Goal: Information Seeking & Learning: Compare options

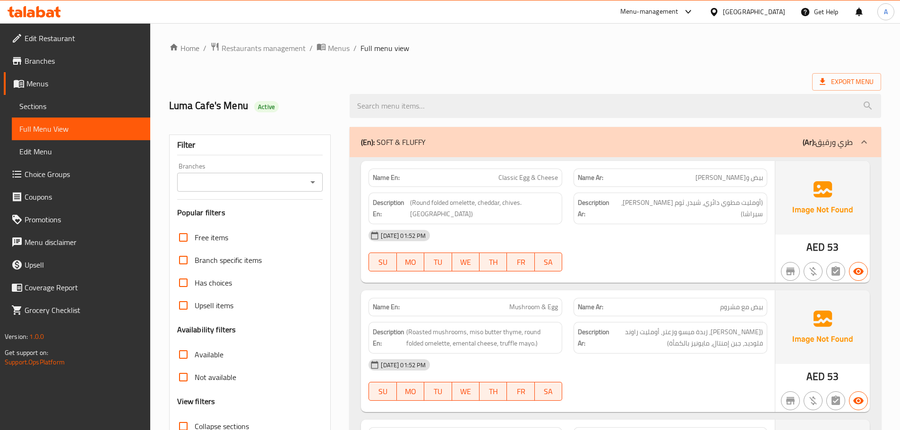
scroll to position [519, 0]
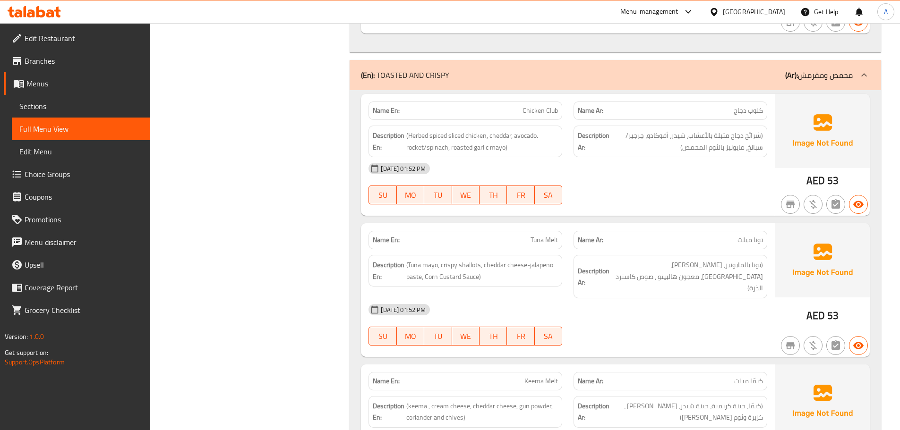
drag, startPoint x: 493, startPoint y: 99, endPoint x: 680, endPoint y: 163, distance: 197.7
click at [677, 161] on div "Name En: Chicken Club Name Ar: كلوب دجاج Description En: (Herbed spiced sliced …" at bounding box center [568, 155] width 414 height 122
click at [683, 176] on div "[DATE] 01:52 PM SU MO TU WE TH FR SA" at bounding box center [568, 183] width 410 height 53
click at [734, 132] on span "(شرائح دجاج متبلة بالأعشاب، شيدر، أفوكادو، جرجير/سبانخ، مايونيز بالثوم المحمص)" at bounding box center [687, 141] width 152 height 23
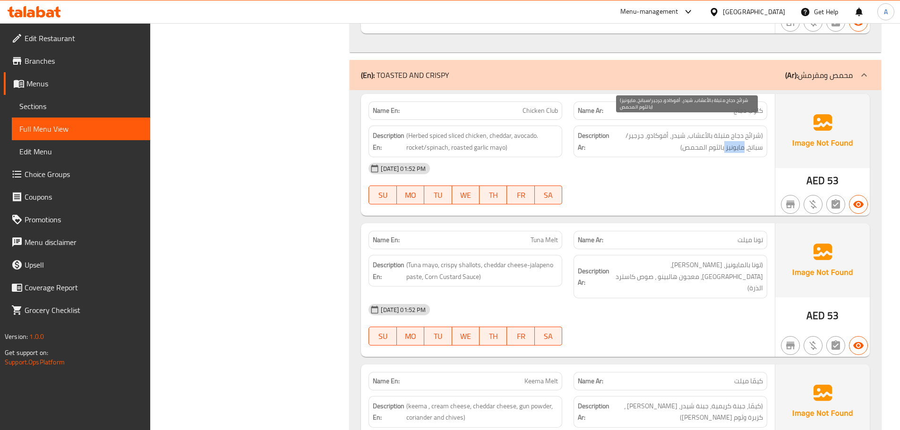
click at [734, 132] on span "(شرائح دجاج متبلة بالأعشاب، شيدر، أفوكادو، جرجير/سبانخ، مايونيز بالثوم المحمص)" at bounding box center [687, 141] width 152 height 23
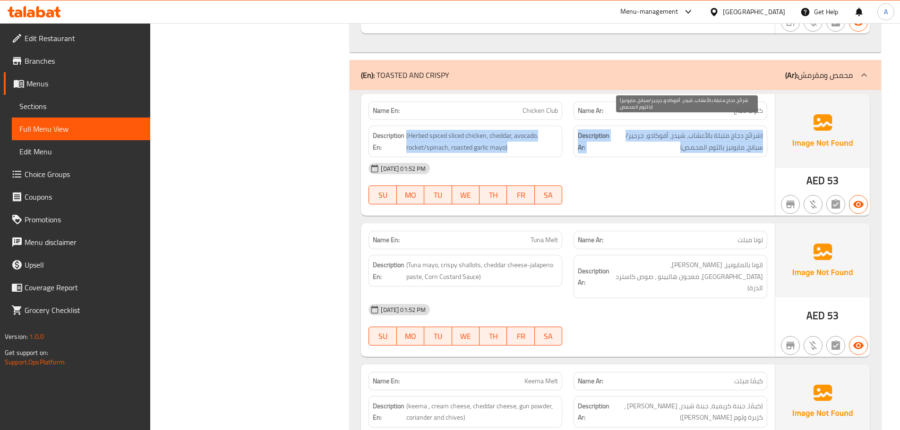
drag, startPoint x: 734, startPoint y: 132, endPoint x: 475, endPoint y: 111, distance: 260.2
click at [475, 120] on div "Description En: (Herbed spiced sliced chicken, cheddar, avocado. rocket/spinach…" at bounding box center [568, 141] width 410 height 43
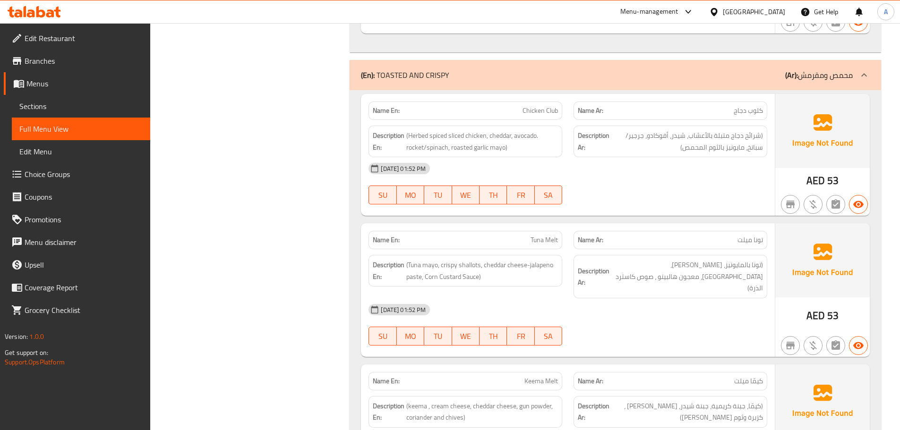
click at [707, 172] on div "[DATE] 01:52 PM SU MO TU WE TH FR SA" at bounding box center [568, 183] width 410 height 53
drag, startPoint x: 403, startPoint y: 123, endPoint x: 520, endPoint y: 142, distance: 118.6
click at [508, 136] on h6 "Description En: (Herbed spiced sliced chicken, cheddar, avocado. rocket/spinach…" at bounding box center [465, 141] width 185 height 23
click at [593, 157] on div "[DATE] 01:52 PM" at bounding box center [568, 168] width 410 height 23
click at [463, 130] on span "(Herbed spiced sliced chicken, cheddar, avocado. rocket/spinach, roasted garlic…" at bounding box center [482, 141] width 152 height 23
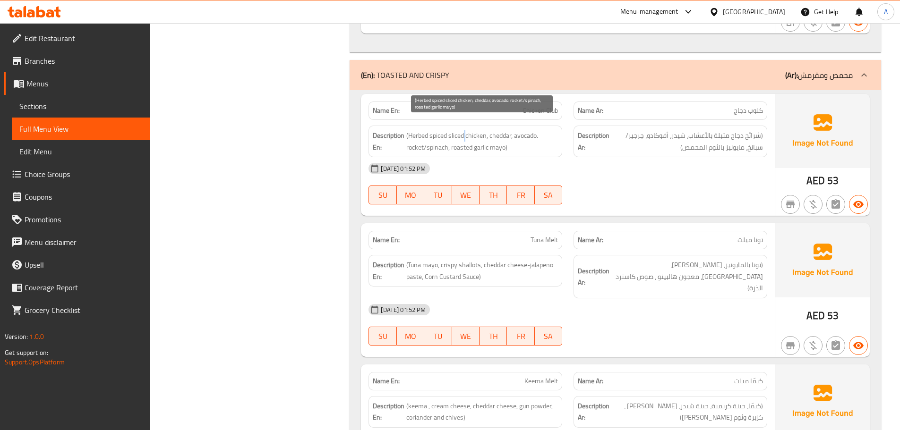
click at [463, 130] on span "(Herbed spiced sliced chicken, cheddar, avocado. rocket/spinach, roasted garlic…" at bounding box center [482, 141] width 152 height 23
click at [713, 141] on span "(شرائح دجاج متبلة بالأعشاب، شيدر، أفوكادو، جرجير/سبانخ، مايونيز بالثوم المحمص)" at bounding box center [687, 141] width 152 height 23
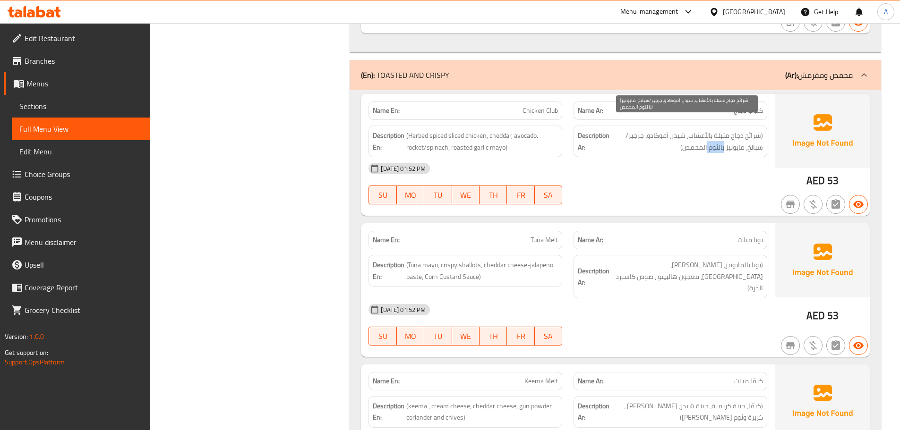
click at [713, 141] on span "(شرائح دجاج متبلة بالأعشاب، شيدر، أفوكادو، جرجير/سبانخ، مايونيز بالثوم المحمص)" at bounding box center [687, 141] width 152 height 23
click at [704, 175] on div "[DATE] 01:52 PM SU MO TU WE TH FR SA" at bounding box center [568, 183] width 410 height 53
drag, startPoint x: 300, startPoint y: 89, endPoint x: 607, endPoint y: 213, distance: 330.3
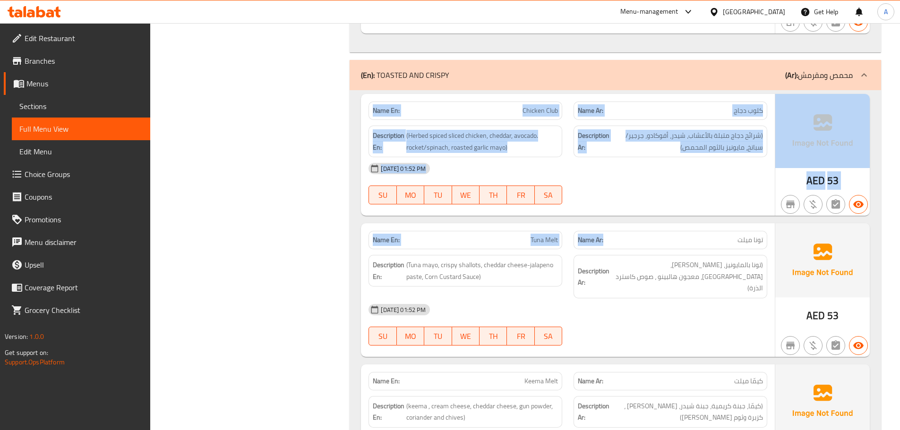
click at [640, 166] on div "[DATE] 01:52 PM" at bounding box center [568, 168] width 410 height 23
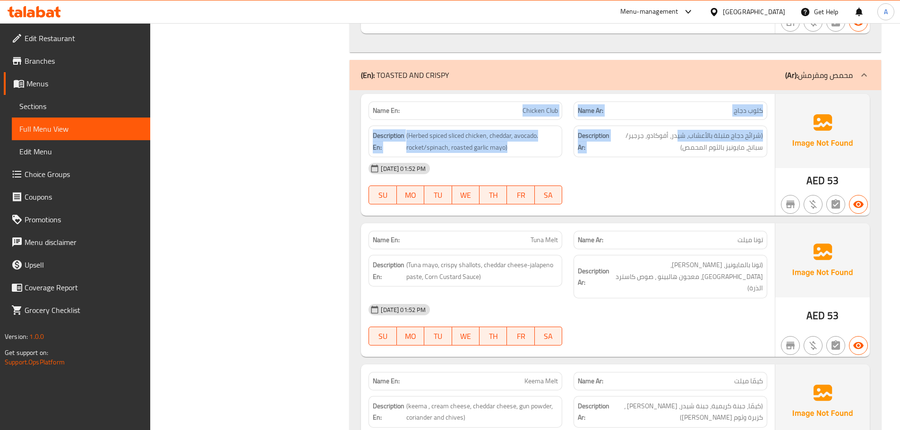
drag, startPoint x: 500, startPoint y: 95, endPoint x: 681, endPoint y: 123, distance: 183.9
click at [680, 123] on div "Name En: Chicken Club Name Ar: كلوب دجاج Description En: (Herbed spiced sliced …" at bounding box center [568, 155] width 414 height 122
click at [744, 126] on div "Description Ar: (شرائح دجاج متبلة بالأعشاب، شيدر، أفوكادو، جرجير/سبانخ، مايونيز…" at bounding box center [670, 142] width 194 height 32
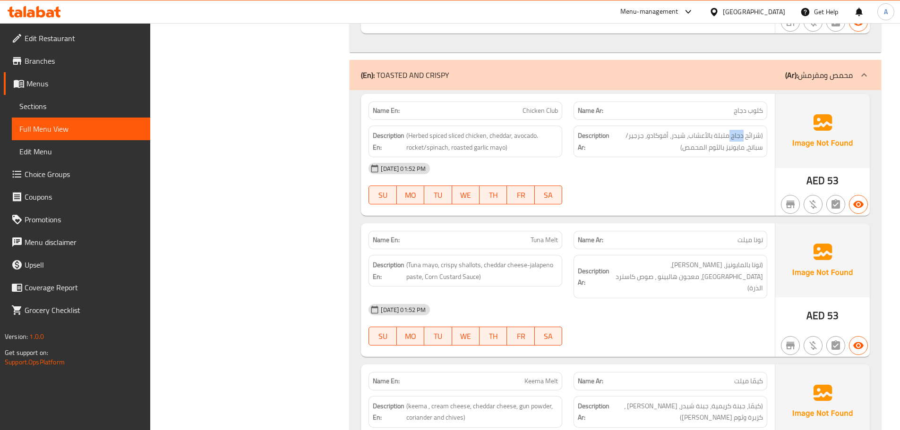
click at [744, 126] on div "Description Ar: (شرائح دجاج متبلة بالأعشاب، شيدر، أفوكادو، جرجير/سبانخ، مايونيز…" at bounding box center [670, 142] width 194 height 32
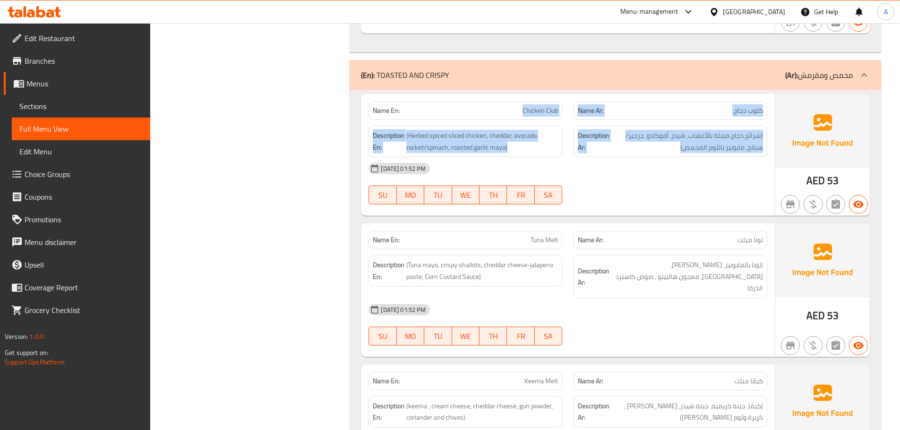
drag, startPoint x: 744, startPoint y: 118, endPoint x: 466, endPoint y: 103, distance: 279.0
click at [466, 103] on div "Name En: Chicken Club Name Ar: كلوب دجاج Description En: (Herbed spiced sliced …" at bounding box center [568, 155] width 414 height 122
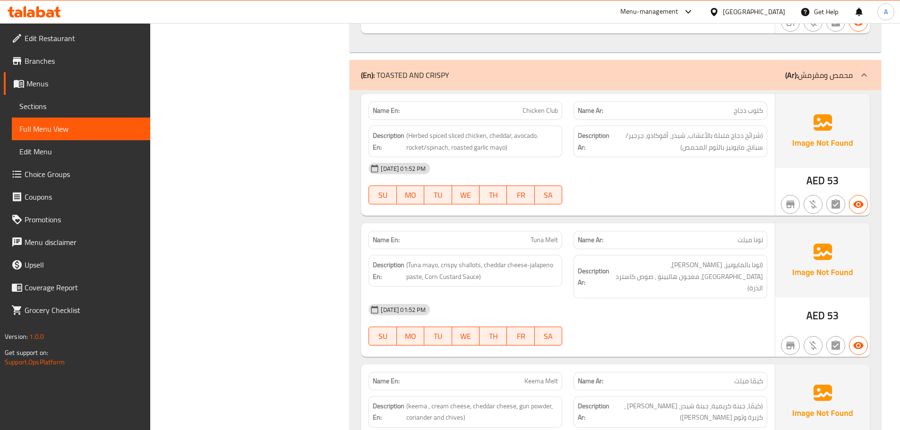
click at [383, 106] on strong "Name En:" at bounding box center [386, 111] width 27 height 10
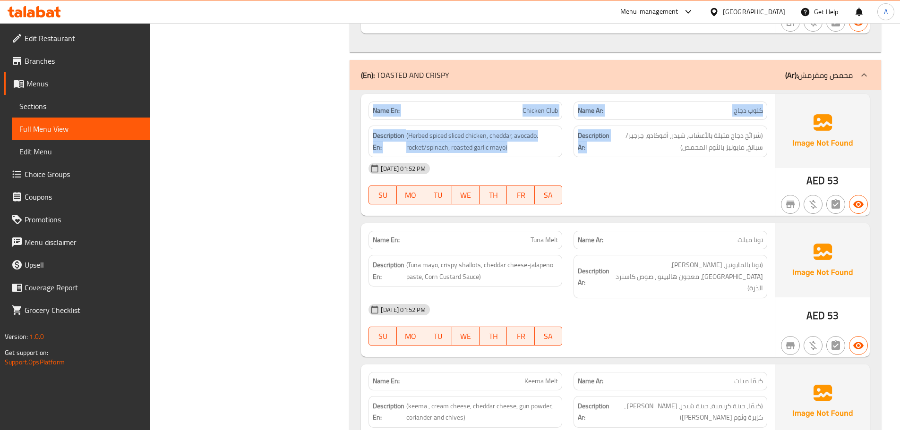
drag, startPoint x: 383, startPoint y: 97, endPoint x: 621, endPoint y: 137, distance: 240.9
click at [610, 136] on div "Name En: Chicken Club Name Ar: كلوب دجاج Description En: (Herbed spiced sliced …" at bounding box center [568, 155] width 414 height 122
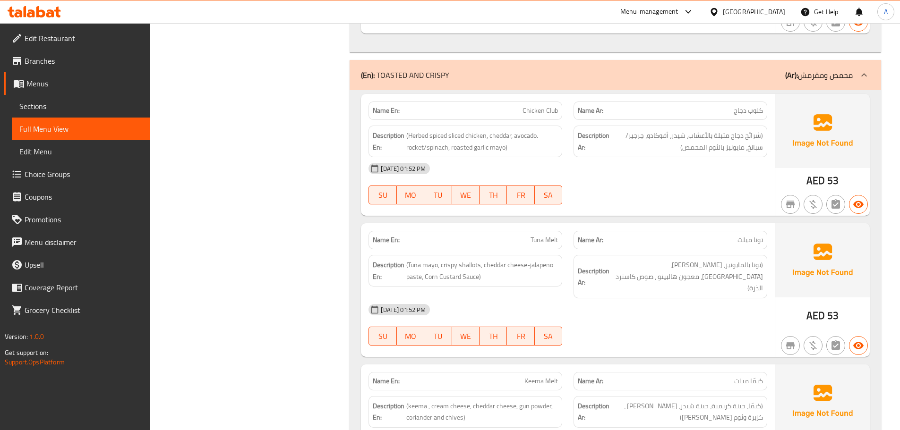
drag, startPoint x: 671, startPoint y: 151, endPoint x: 652, endPoint y: 162, distance: 22.2
click at [671, 157] on div "[DATE] 01:52 PM" at bounding box center [568, 168] width 410 height 23
drag, startPoint x: 496, startPoint y: 96, endPoint x: 702, endPoint y: 136, distance: 210.3
click at [636, 127] on div "Name En: Chicken Club Name Ar: كلوب دجاج Description En: (Herbed spiced sliced …" at bounding box center [568, 155] width 414 height 122
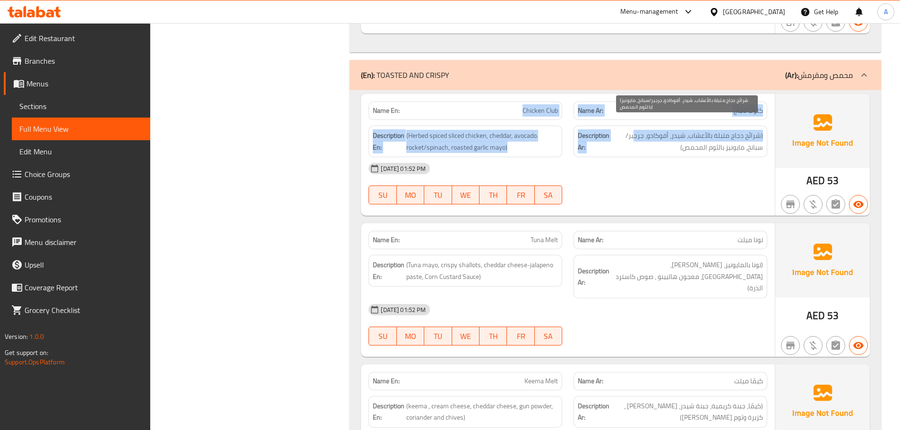
click at [726, 130] on span "(شرائح دجاج متبلة بالأعشاب، شيدر، أفوكادو، جرجير/سبانخ، مايونيز بالثوم المحمص)" at bounding box center [687, 141] width 152 height 23
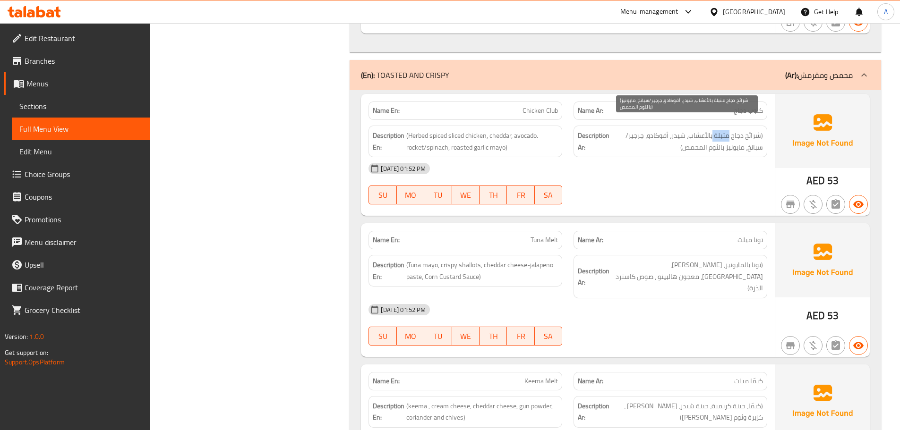
click at [726, 130] on span "(شرائح دجاج متبلة بالأعشاب، شيدر، أفوكادو، جرجير/سبانخ، مايونيز بالثوم المحمص)" at bounding box center [687, 141] width 152 height 23
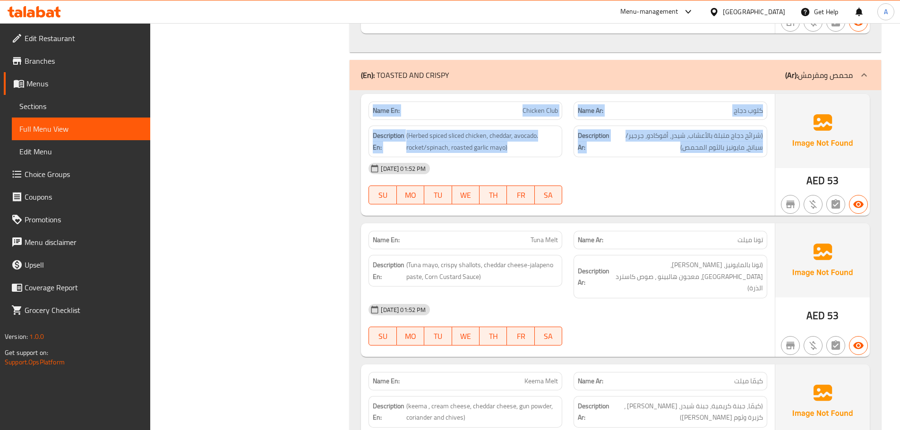
drag, startPoint x: 726, startPoint y: 127, endPoint x: 366, endPoint y: 97, distance: 362.0
click at [366, 97] on div "Name En: Chicken Club Name Ar: كلوب دجاج Description En: (Herbed spiced sliced …" at bounding box center [568, 155] width 414 height 122
click at [378, 106] on strong "Name En:" at bounding box center [386, 111] width 27 height 10
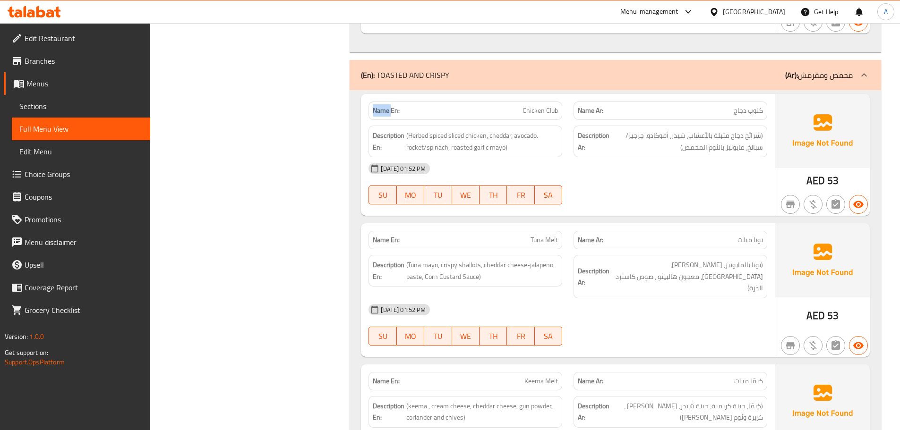
click at [378, 106] on strong "Name En:" at bounding box center [386, 111] width 27 height 10
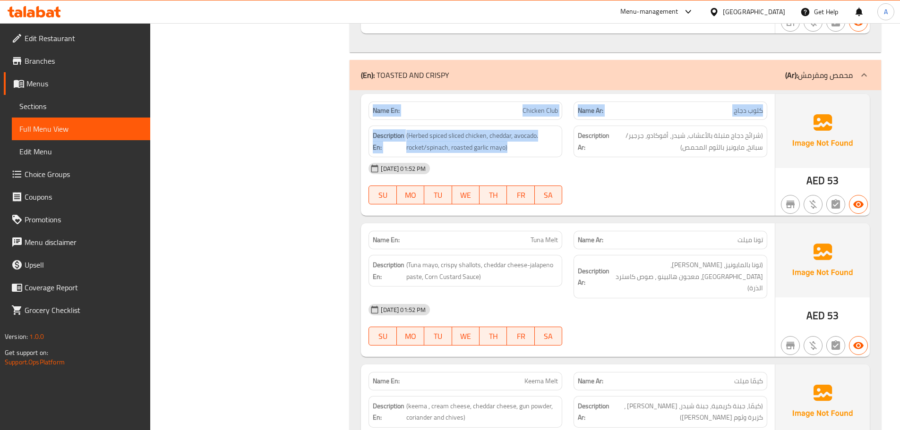
drag, startPoint x: 378, startPoint y: 102, endPoint x: 740, endPoint y: 158, distance: 366.0
click at [733, 158] on div "Name En: Chicken Club Name Ar: كلوب دجاج Description En: (Herbed spiced sliced …" at bounding box center [568, 155] width 414 height 122
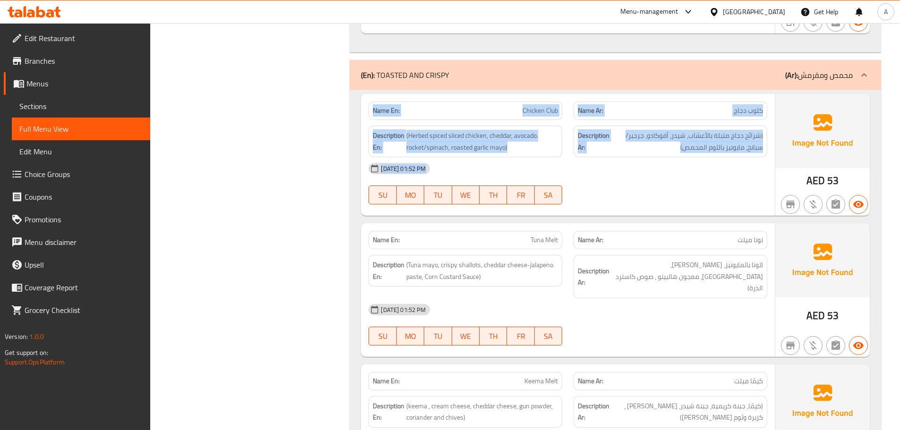
click at [709, 138] on span "(شرائح دجاج متبلة بالأعشاب، شيدر، أفوكادو، جرجير/سبانخ، مايونيز بالثوم المحمص)" at bounding box center [687, 141] width 152 height 23
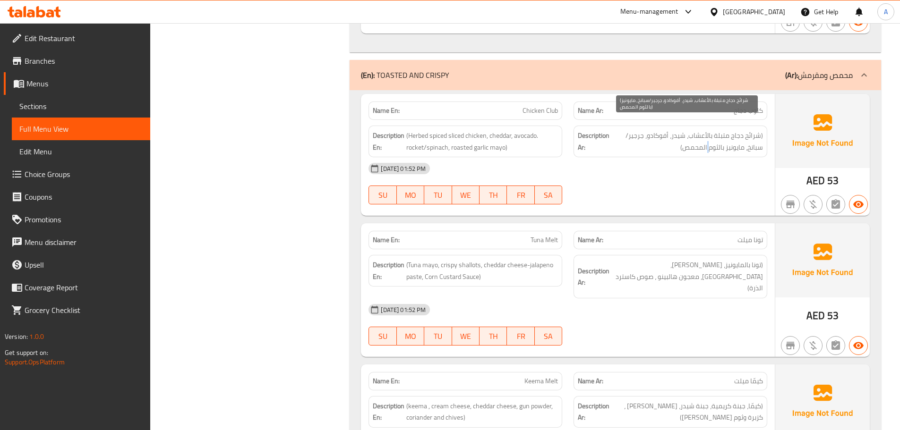
click at [709, 138] on span "(شرائح دجاج متبلة بالأعشاب، شيدر، أفوكادو، جرجير/سبانخ، مايونيز بالثوم المحمص)" at bounding box center [687, 141] width 152 height 23
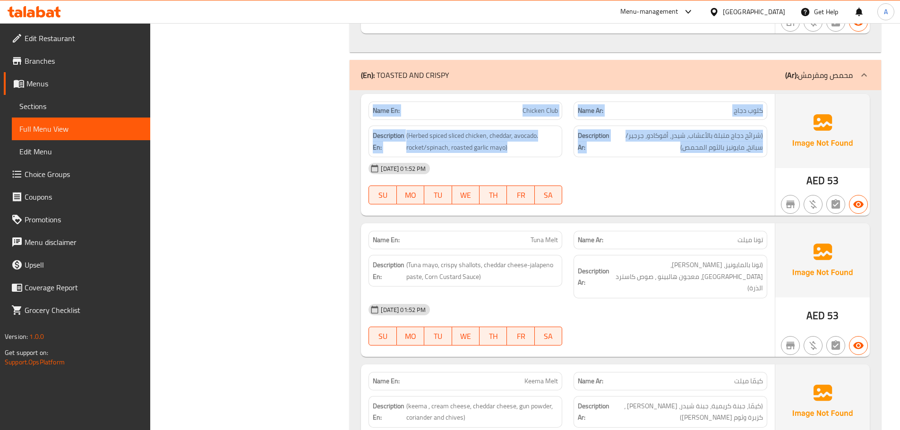
drag, startPoint x: 709, startPoint y: 138, endPoint x: 371, endPoint y: 86, distance: 342.6
click at [371, 94] on div "Name En: Chicken Club Name Ar: كلوب دجاج Description En: (Herbed spiced sliced …" at bounding box center [568, 155] width 414 height 122
click at [386, 106] on strong "Name En:" at bounding box center [386, 111] width 27 height 10
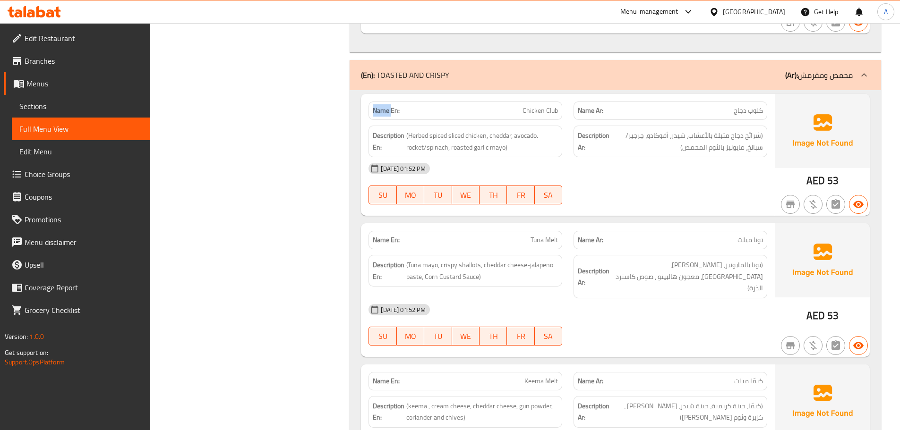
click at [386, 106] on strong "Name En:" at bounding box center [386, 111] width 27 height 10
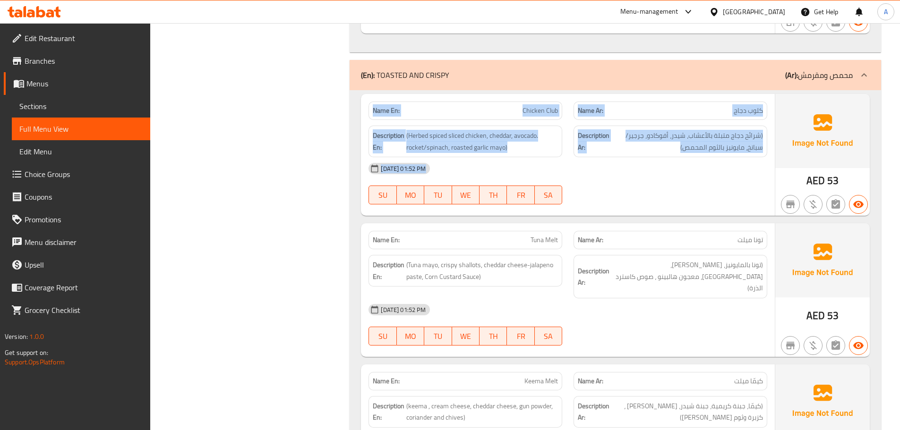
drag, startPoint x: 386, startPoint y: 97, endPoint x: 741, endPoint y: 167, distance: 361.9
click at [738, 167] on div "Name En: Chicken Club Name Ar: كلوب دجاج Description En: (Herbed spiced sliced …" at bounding box center [568, 155] width 414 height 122
click at [724, 130] on span "(شرائح دجاج متبلة بالأعشاب، شيدر، أفوكادو، جرجير/سبانخ، مايونيز بالثوم المحمص)" at bounding box center [687, 141] width 152 height 23
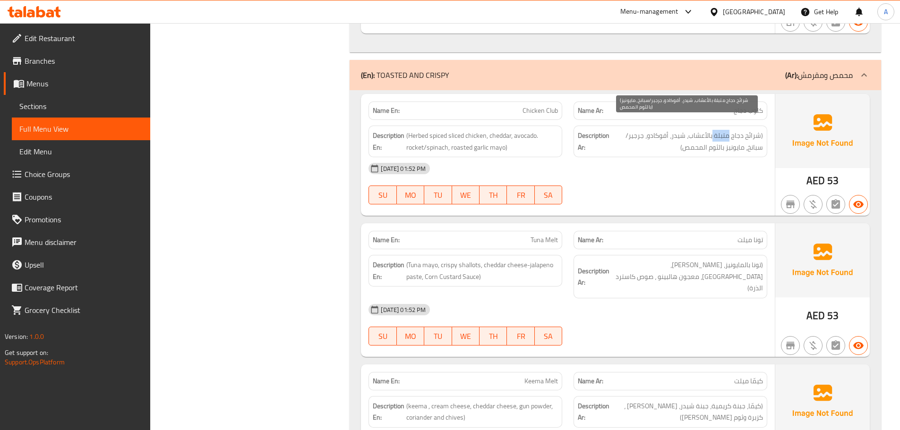
click at [724, 130] on span "(شرائح دجاج متبلة بالأعشاب، شيدر، أفوكادو، جرجير/سبانخ، مايونيز بالثوم المحمص)" at bounding box center [687, 141] width 152 height 23
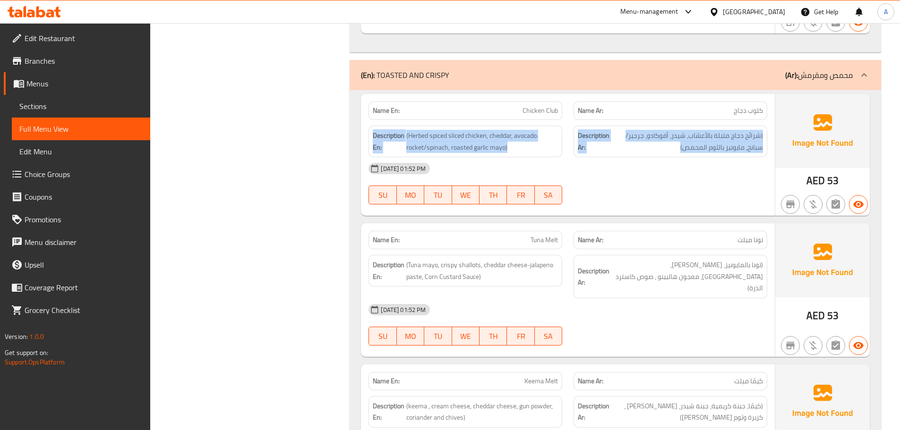
drag, startPoint x: 724, startPoint y: 128, endPoint x: 366, endPoint y: 109, distance: 358.9
click at [366, 120] on div "Description En: (Herbed spiced sliced chicken, cheddar, avocado. rocket/spinach…" at bounding box center [568, 141] width 410 height 43
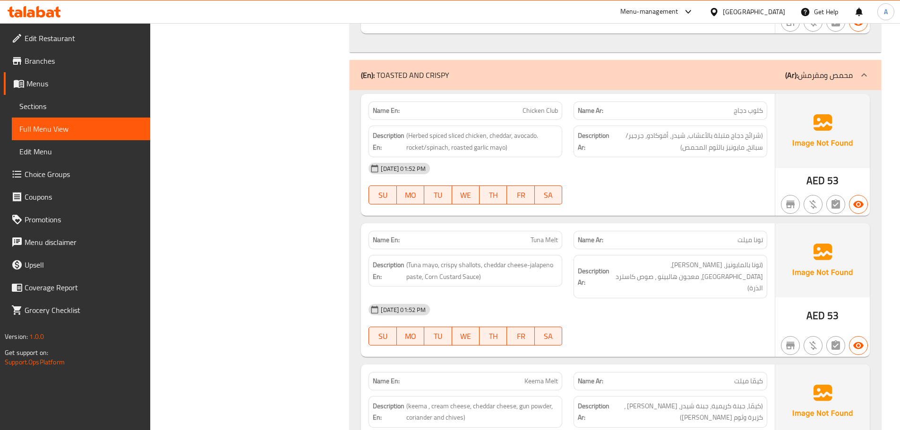
click at [376, 106] on strong "Name En:" at bounding box center [386, 111] width 27 height 10
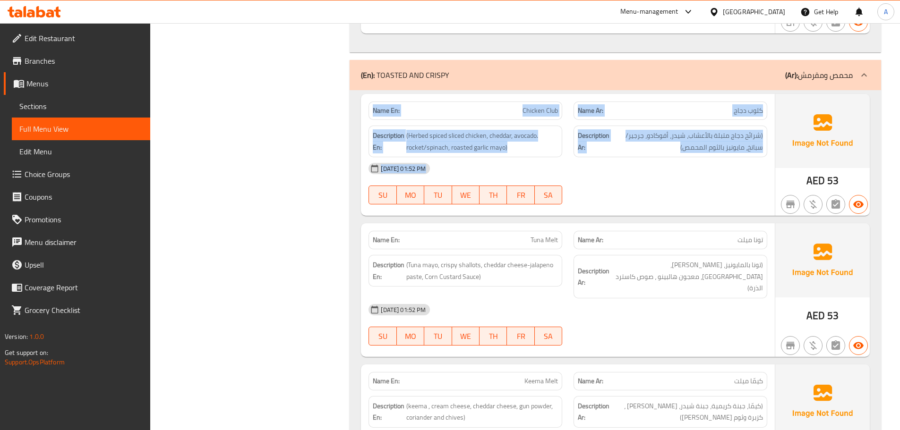
drag, startPoint x: 376, startPoint y: 103, endPoint x: 636, endPoint y: 174, distance: 269.1
click at [636, 174] on div "Name En: Chicken Club Name Ar: كلوب دجاج Description En: (Herbed spiced sliced …" at bounding box center [568, 155] width 414 height 122
click at [638, 167] on div "[DATE] 01:52 PM" at bounding box center [568, 168] width 410 height 23
drag, startPoint x: 505, startPoint y: 100, endPoint x: 673, endPoint y: 149, distance: 175.7
click at [668, 149] on div "Name En: Chicken Club Name Ar: كلوب دجاج Description En: (Herbed spiced sliced …" at bounding box center [568, 155] width 414 height 122
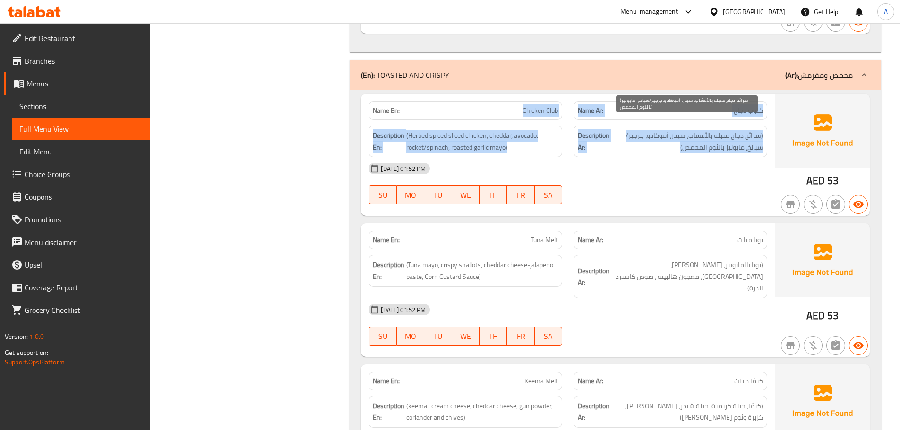
click at [692, 130] on span "(شرائح دجاج متبلة بالأعشاب، شيدر، أفوكادو، جرجير/سبانخ، مايونيز بالثوم المحمص)" at bounding box center [687, 141] width 152 height 23
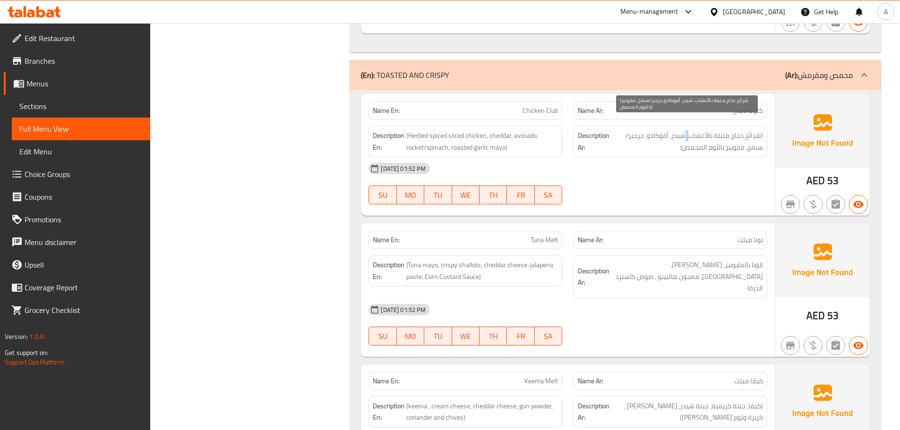
click at [692, 130] on span "(شرائح دجاج متبلة بالأعشاب، شيدر، أفوكادو، جرجير/سبانخ، مايونيز بالثوم المحمص)" at bounding box center [687, 141] width 152 height 23
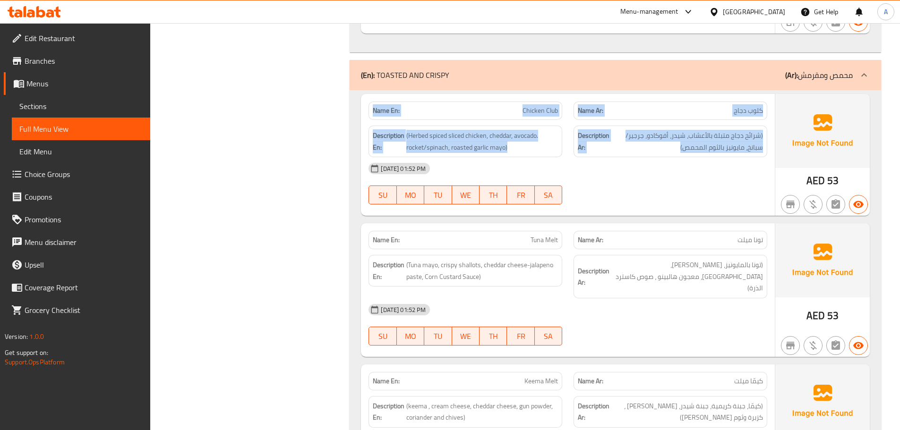
drag, startPoint x: 692, startPoint y: 128, endPoint x: 392, endPoint y: 93, distance: 301.9
click at [392, 94] on div "Name En: Chicken Club Name Ar: كلوب دجاج Description En: (Herbed spiced sliced …" at bounding box center [568, 155] width 414 height 122
click at [382, 106] on strong "Name En:" at bounding box center [386, 111] width 27 height 10
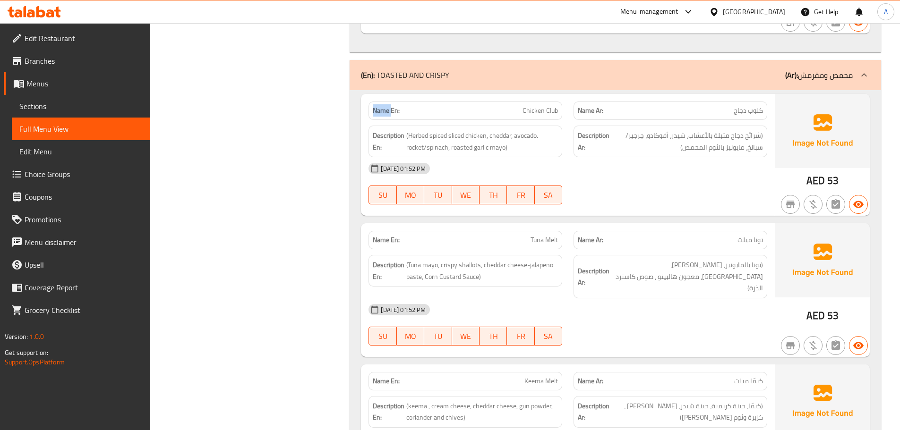
click at [382, 106] on strong "Name En:" at bounding box center [386, 111] width 27 height 10
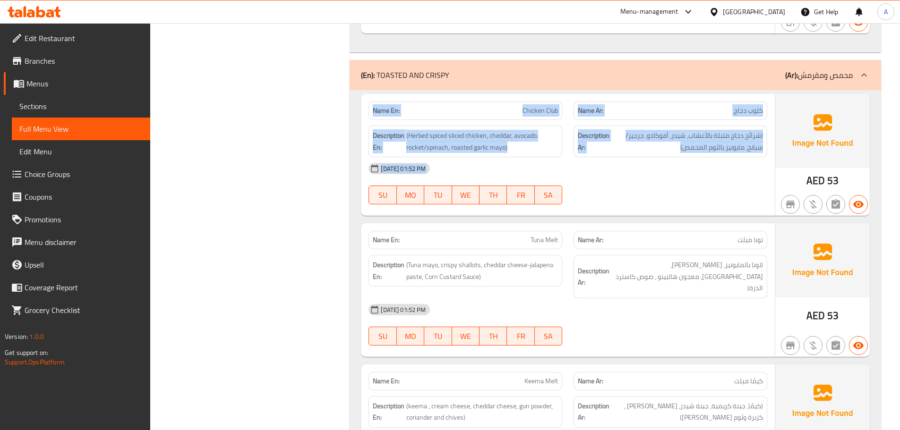
drag, startPoint x: 382, startPoint y: 96, endPoint x: 663, endPoint y: 148, distance: 285.7
click at [663, 148] on div "Name En: Chicken Club Name Ar: كلوب دجاج Description En: (Herbed spiced sliced …" at bounding box center [568, 155] width 414 height 122
click at [679, 137] on span "(شرائح دجاج متبلة بالأعشاب، شيدر، أفوكادو، جرجير/سبانخ، مايونيز بالثوم المحمص)" at bounding box center [687, 141] width 152 height 23
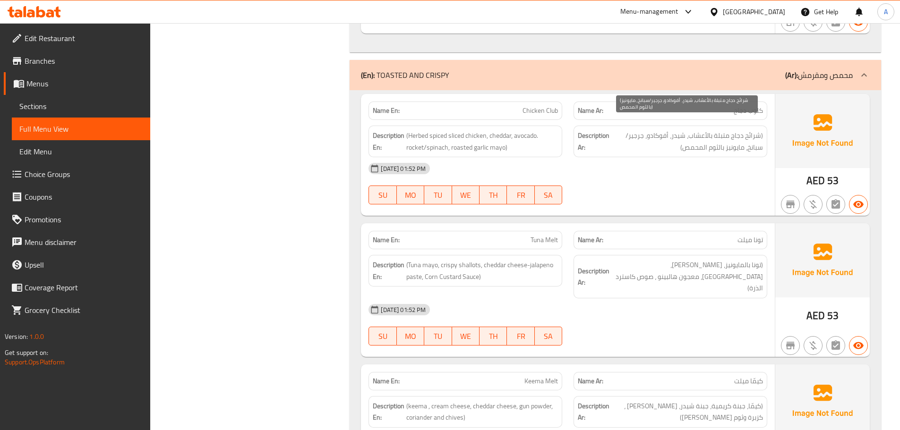
click at [679, 137] on span "(شرائح دجاج متبلة بالأعشاب، شيدر، أفوكادو، جرجير/سبانخ، مايونيز بالثوم المحمص)" at bounding box center [687, 141] width 152 height 23
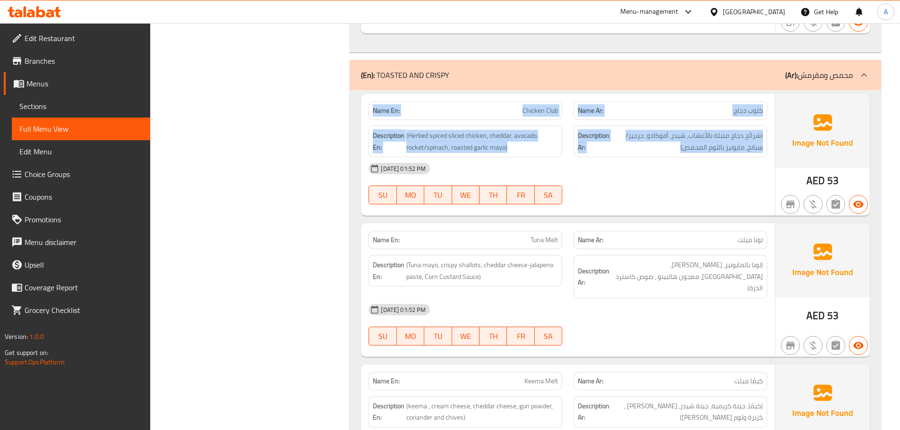
drag, startPoint x: 679, startPoint y: 137, endPoint x: 394, endPoint y: 106, distance: 286.4
click at [394, 106] on div "Name En: Chicken Club Name Ar: كلوب دجاج Description En: (Herbed spiced sliced …" at bounding box center [568, 155] width 414 height 122
click at [394, 106] on div "Name En: Chicken Club" at bounding box center [465, 111] width 194 height 18
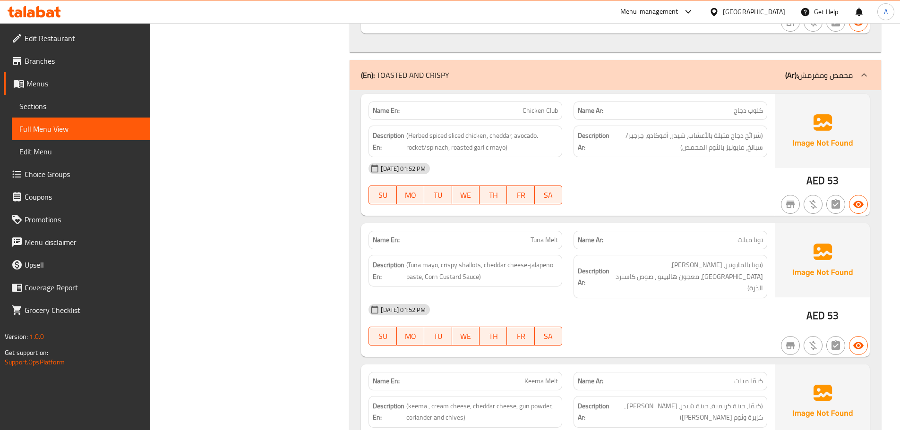
click at [385, 106] on strong "Name En:" at bounding box center [386, 111] width 27 height 10
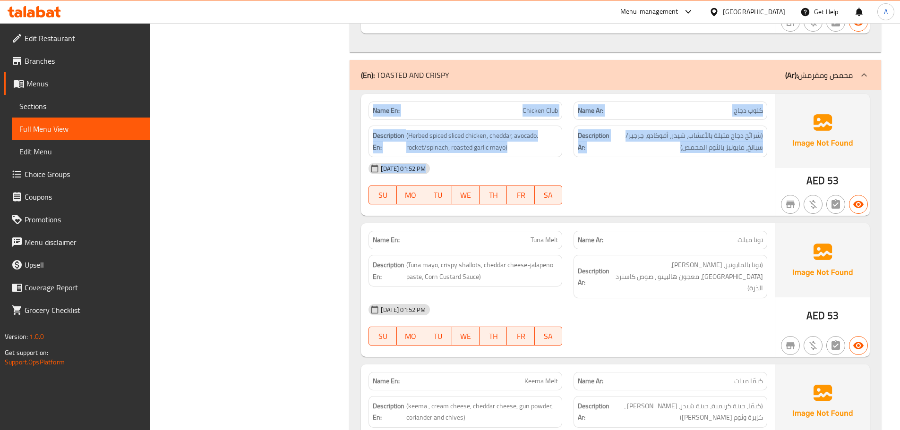
drag, startPoint x: 385, startPoint y: 102, endPoint x: 697, endPoint y: 171, distance: 319.3
click at [697, 171] on div "Name En: Chicken Club Name Ar: كلوب دجاج Description En: (Herbed spiced sliced …" at bounding box center [568, 155] width 414 height 122
click at [701, 171] on div "[DATE] 01:52 PM SU MO TU WE TH FR SA" at bounding box center [568, 183] width 410 height 53
drag, startPoint x: 753, startPoint y: 174, endPoint x: 388, endPoint y: 101, distance: 372.8
click at [370, 101] on div "Name En: Chicken Club Name Ar: كلوب دجاج Description En: (Herbed spiced sliced …" at bounding box center [568, 155] width 414 height 122
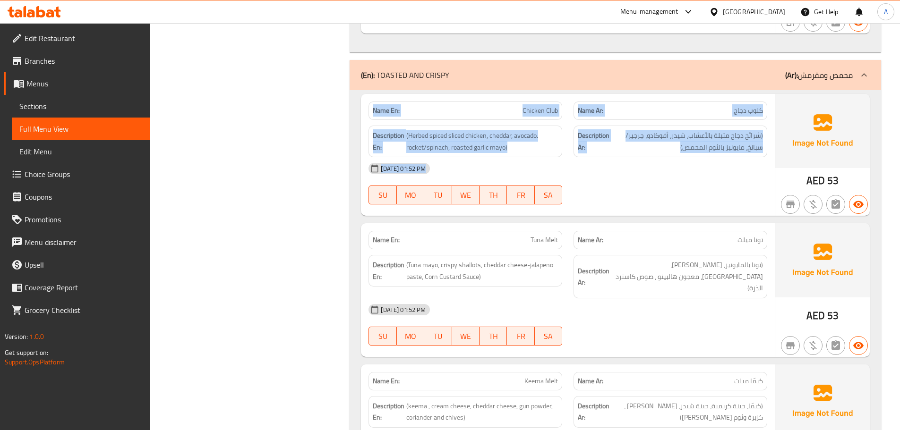
click at [388, 106] on strong "Name En:" at bounding box center [386, 111] width 27 height 10
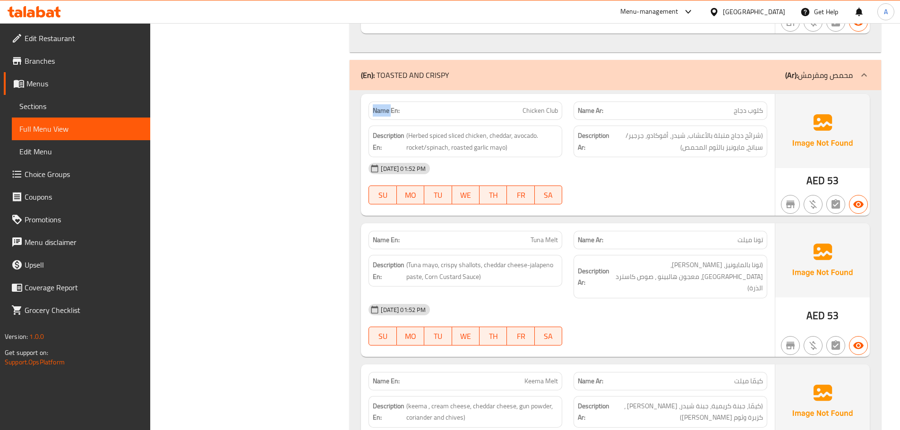
click at [388, 106] on strong "Name En:" at bounding box center [386, 111] width 27 height 10
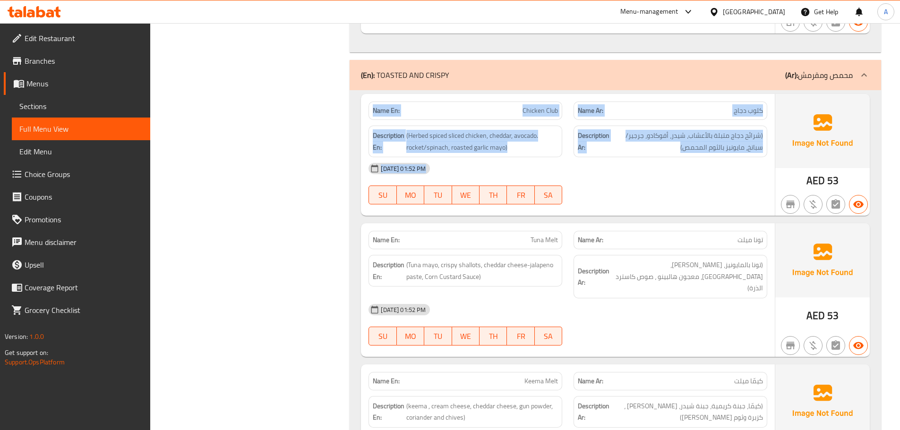
drag, startPoint x: 388, startPoint y: 101, endPoint x: 686, endPoint y: 178, distance: 308.2
click at [675, 180] on div "Name En: Chicken Club Name Ar: كلوب دجاج Description En: (Herbed spiced sliced …" at bounding box center [568, 155] width 414 height 122
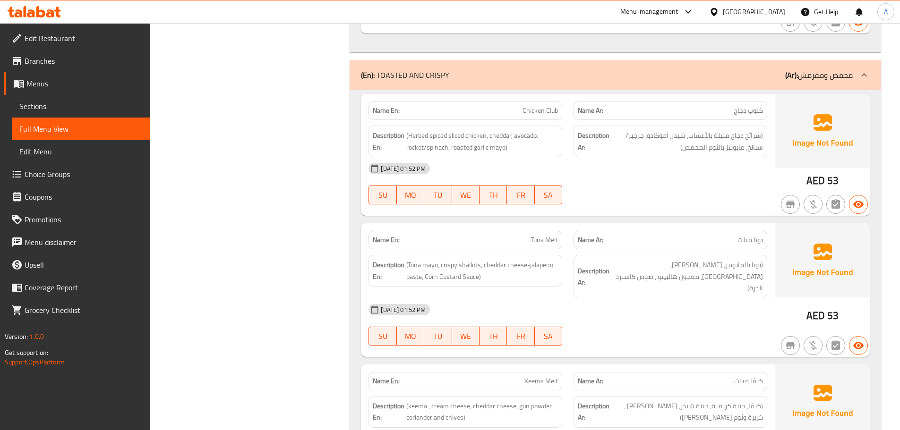
click at [694, 173] on div "[DATE] 01:52 PM SU MO TU WE TH FR SA" at bounding box center [568, 183] width 410 height 53
click at [752, 130] on span "(شرائح دجاج متبلة بالأعشاب، شيدر، أفوكادو، جرجير/سبانخ، مايونيز بالثوم المحمص)" at bounding box center [687, 141] width 152 height 23
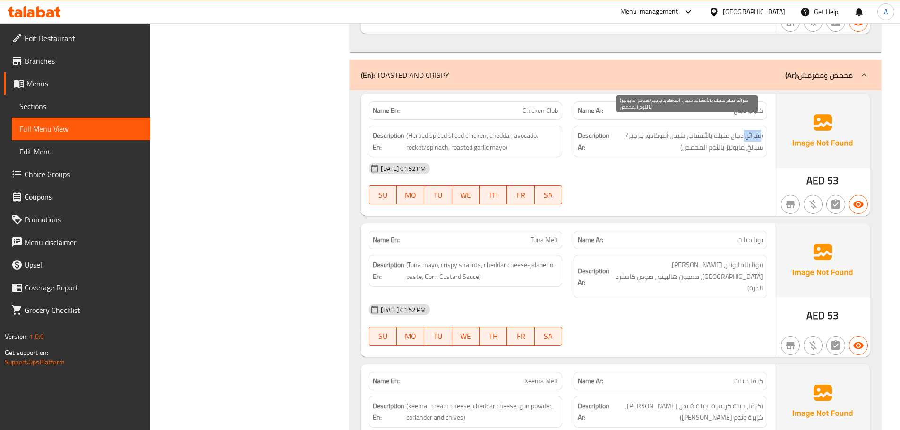
click at [752, 130] on span "(شرائح دجاج متبلة بالأعشاب، شيدر، أفوكادو، جرجير/سبانخ، مايونيز بالثوم المحمص)" at bounding box center [687, 141] width 152 height 23
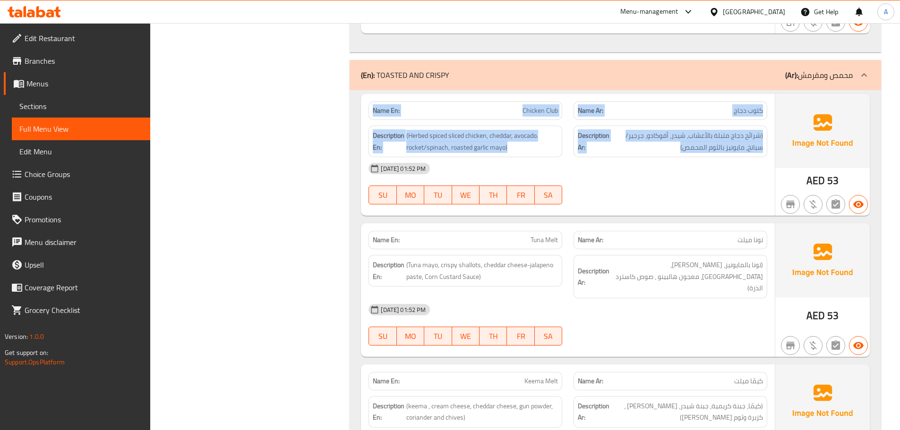
drag, startPoint x: 752, startPoint y: 130, endPoint x: 380, endPoint y: 106, distance: 373.4
click at [380, 106] on div "Name En: Chicken Club Name Ar: كلوب دجاج Description En: (Herbed spiced sliced …" at bounding box center [568, 155] width 414 height 122
click at [380, 106] on div "Name En: Chicken Club" at bounding box center [465, 111] width 194 height 18
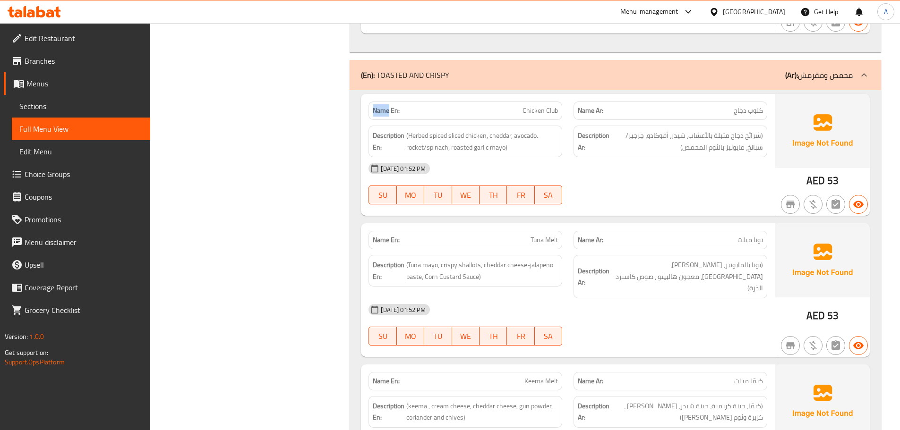
click at [379, 106] on div "Name En: Chicken Club" at bounding box center [465, 111] width 194 height 18
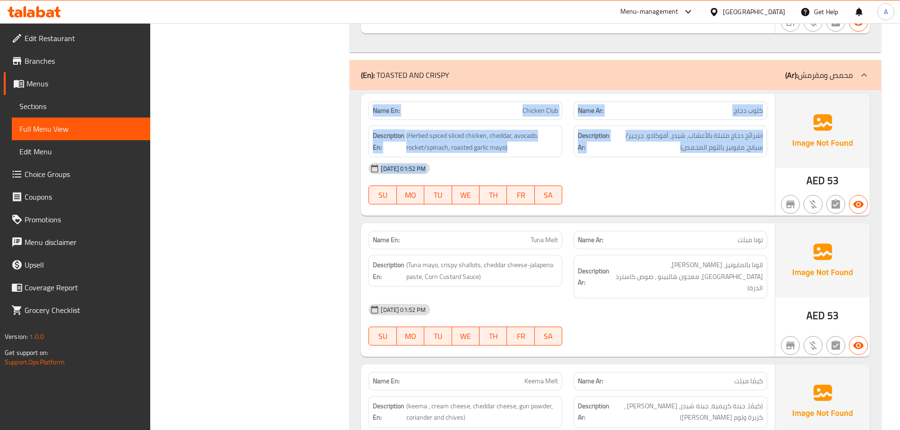
drag, startPoint x: 379, startPoint y: 106, endPoint x: 738, endPoint y: 150, distance: 361.6
click at [733, 154] on div "Name En: Chicken Club Name Ar: كلوب دجاج Description En: (Herbed spiced sliced …" at bounding box center [568, 155] width 414 height 122
click at [739, 142] on span "(شرائح دجاج متبلة بالأعشاب، شيدر، أفوكادو، جرجير/سبانخ، مايونيز بالثوم المحمص)" at bounding box center [687, 141] width 152 height 23
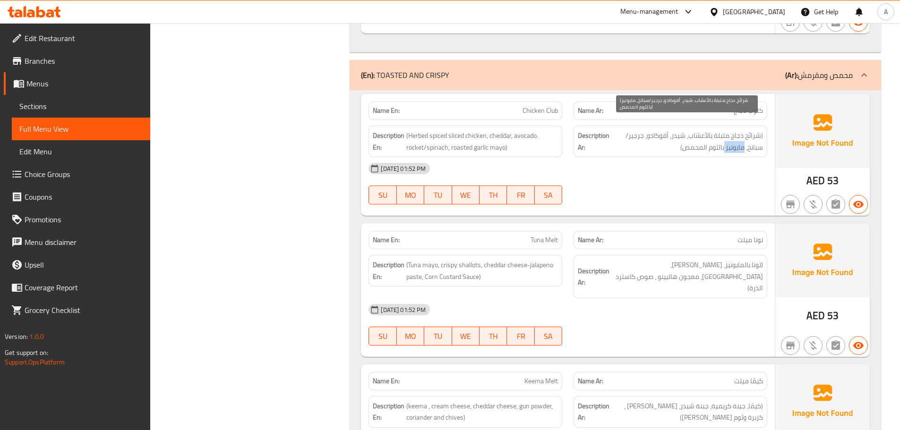
click at [739, 142] on span "(شرائح دجاج متبلة بالأعشاب، شيدر، أفوكادو، جرجير/سبانخ، مايونيز بالثوم المحمص)" at bounding box center [687, 141] width 152 height 23
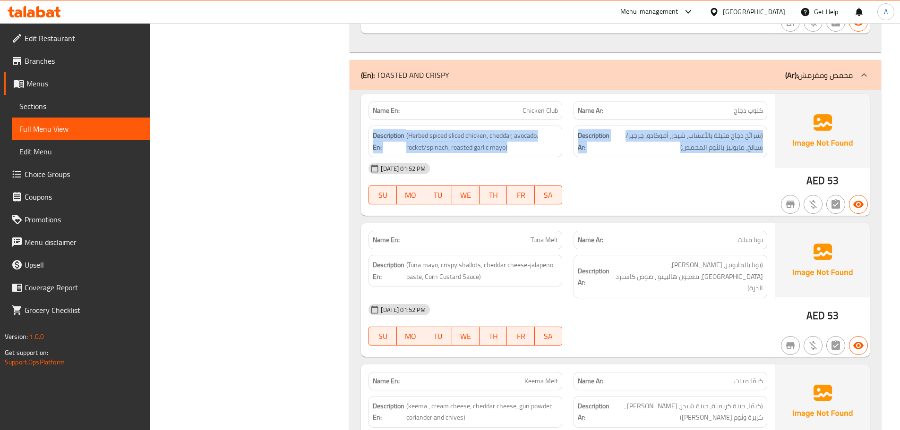
drag, startPoint x: 739, startPoint y: 142, endPoint x: 383, endPoint y: 116, distance: 356.1
click at [383, 120] on div "Description En: (Herbed spiced sliced chicken, cheddar, avocado. rocket/spinach…" at bounding box center [568, 141] width 410 height 43
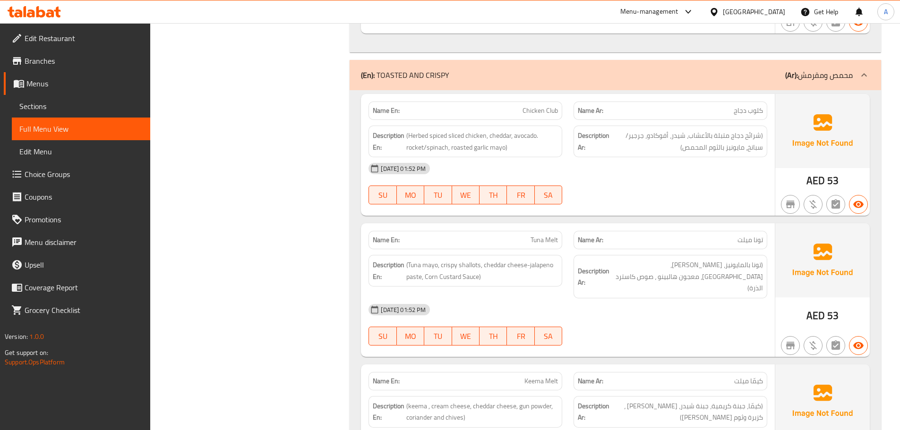
click at [380, 106] on strong "Name En:" at bounding box center [386, 111] width 27 height 10
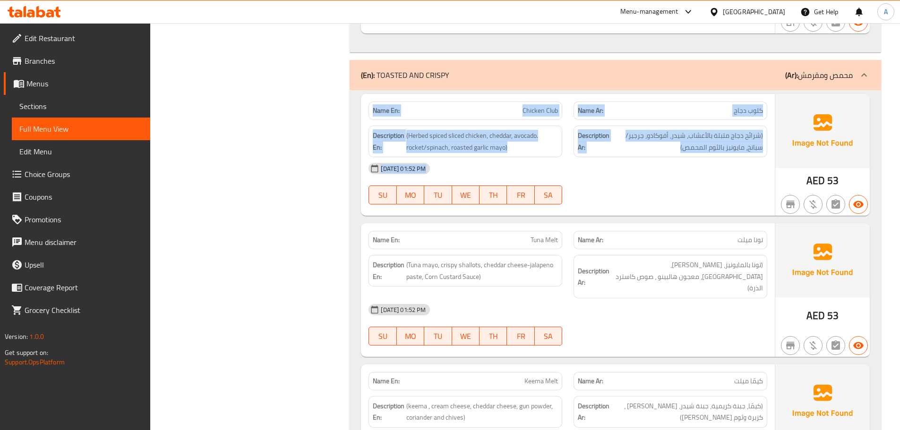
drag, startPoint x: 380, startPoint y: 101, endPoint x: 685, endPoint y: 164, distance: 311.1
click at [654, 162] on div "Name En: Chicken Club Name Ar: كلوب دجاج Description En: (Herbed spiced sliced …" at bounding box center [568, 155] width 414 height 122
click at [695, 164] on div "[DATE] 01:52 PM" at bounding box center [568, 168] width 410 height 23
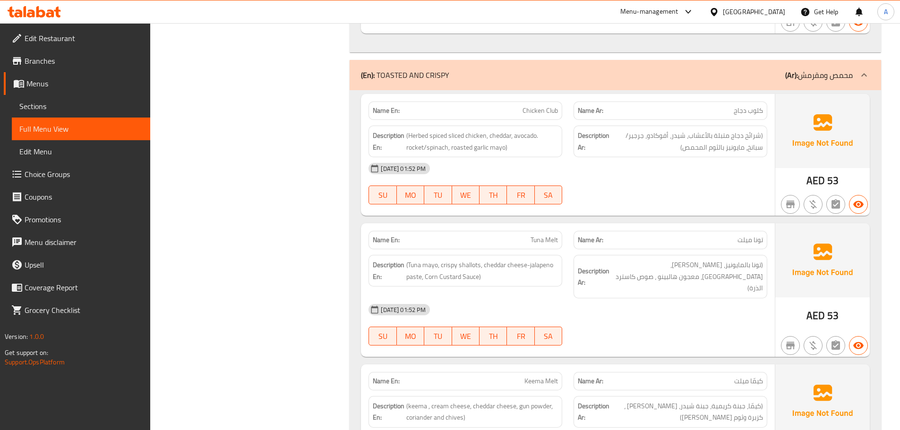
drag, startPoint x: 502, startPoint y: 85, endPoint x: 741, endPoint y: 170, distance: 254.1
click at [732, 169] on div "Name En: Chicken Club Name Ar: كلوب دجاج Description En: (Herbed spiced sliced …" at bounding box center [568, 155] width 414 height 122
click at [740, 130] on span "(شرائح دجاج متبلة بالأعشاب، شيدر، أفوكادو، جرجير/سبانخ، مايونيز بالثوم المحمص)" at bounding box center [687, 141] width 152 height 23
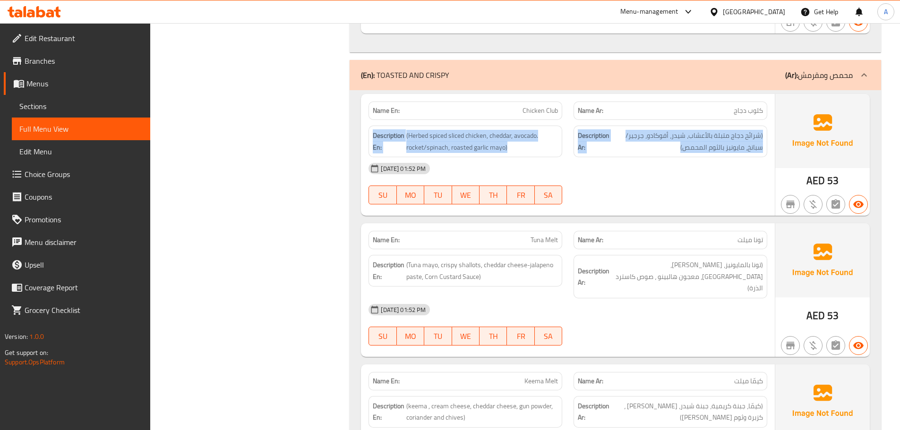
drag, startPoint x: 740, startPoint y: 125, endPoint x: 362, endPoint y: 126, distance: 377.3
click at [363, 125] on div "Description En: (Herbed spiced sliced chicken, cheddar, avocado. rocket/spinach…" at bounding box center [568, 141] width 410 height 43
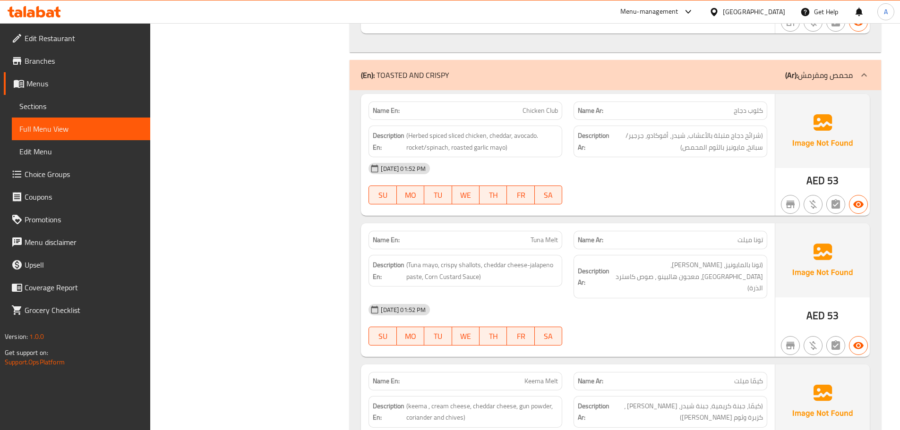
click at [620, 170] on div "[DATE] 01:52 PM SU MO TU WE TH FR SA" at bounding box center [568, 183] width 410 height 53
click at [384, 106] on strong "Name En:" at bounding box center [386, 111] width 27 height 10
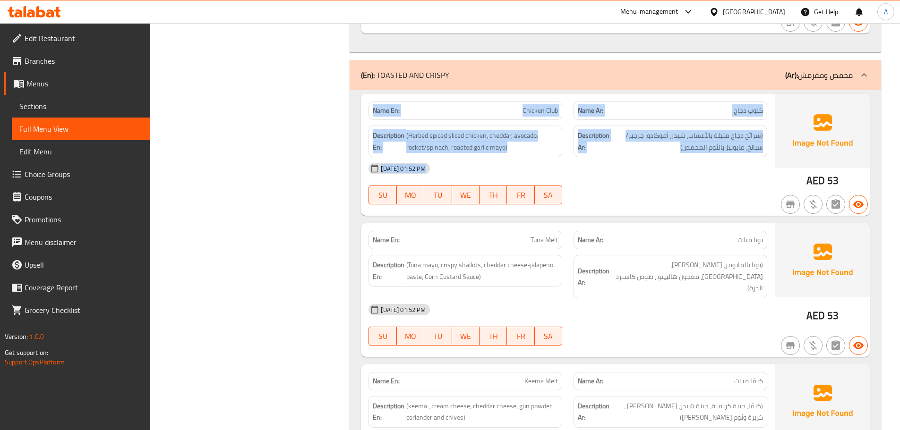
drag, startPoint x: 384, startPoint y: 100, endPoint x: 680, endPoint y: 185, distance: 308.0
click at [648, 174] on div "Name En: Chicken Club Name Ar: كلوب دجاج Description En: (Herbed spiced sliced …" at bounding box center [568, 155] width 414 height 122
click at [694, 199] on div at bounding box center [670, 204] width 205 height 11
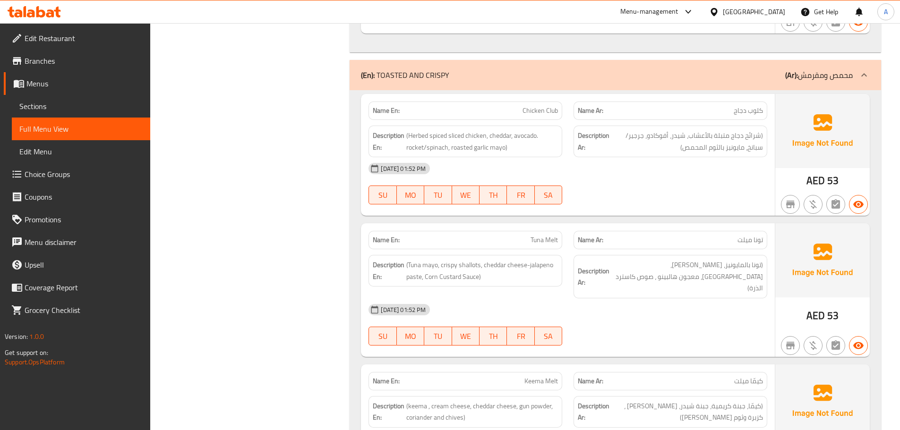
drag, startPoint x: 759, startPoint y: 160, endPoint x: 347, endPoint y: 97, distance: 417.0
click at [384, 106] on strong "Name En:" at bounding box center [386, 111] width 27 height 10
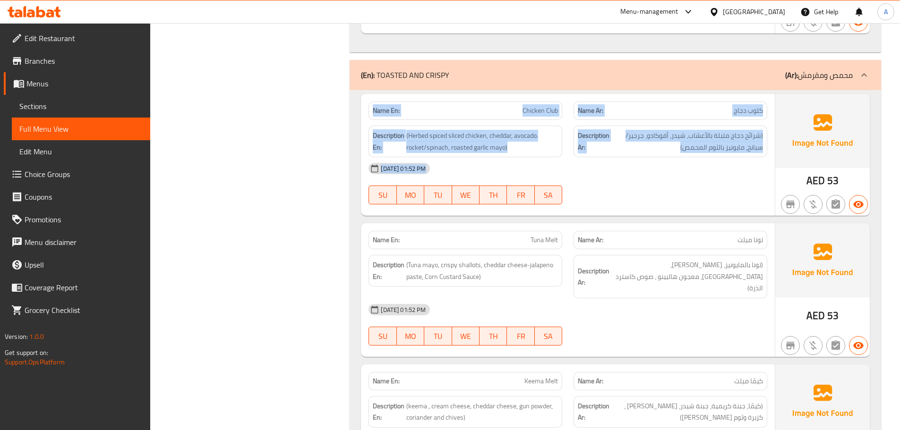
drag, startPoint x: 384, startPoint y: 98, endPoint x: 659, endPoint y: 172, distance: 285.2
click at [659, 172] on div "Name En: Chicken Club Name Ar: كلوب دجاج Description En: (Herbed spiced sliced …" at bounding box center [568, 155] width 414 height 122
click at [684, 145] on div "Description Ar: (شرائح دجاج متبلة بالأعشاب، شيدر، أفوكادو، جرجير/سبانخ، مايونيز…" at bounding box center [670, 142] width 194 height 32
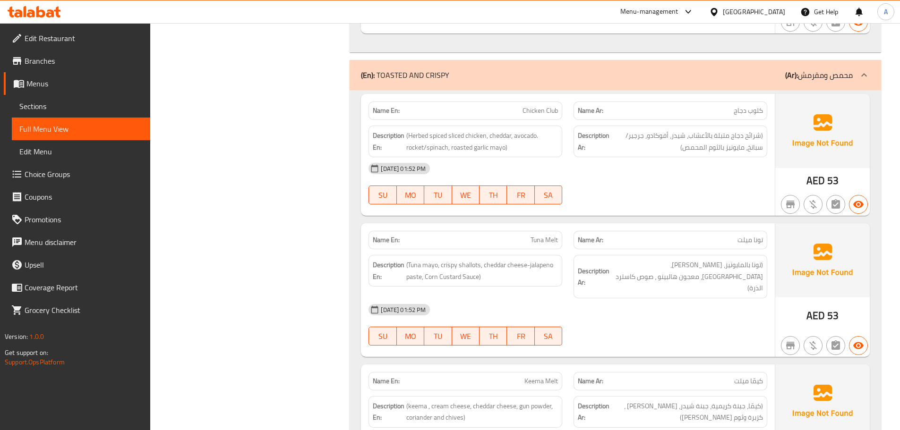
drag, startPoint x: 579, startPoint y: 117, endPoint x: 363, endPoint y: 88, distance: 217.7
click at [363, 94] on div "Name En: Chicken Club Name Ar: كلوب دجاج Description En: (Herbed spiced sliced …" at bounding box center [568, 155] width 414 height 122
click at [382, 106] on strong "Name En:" at bounding box center [386, 111] width 27 height 10
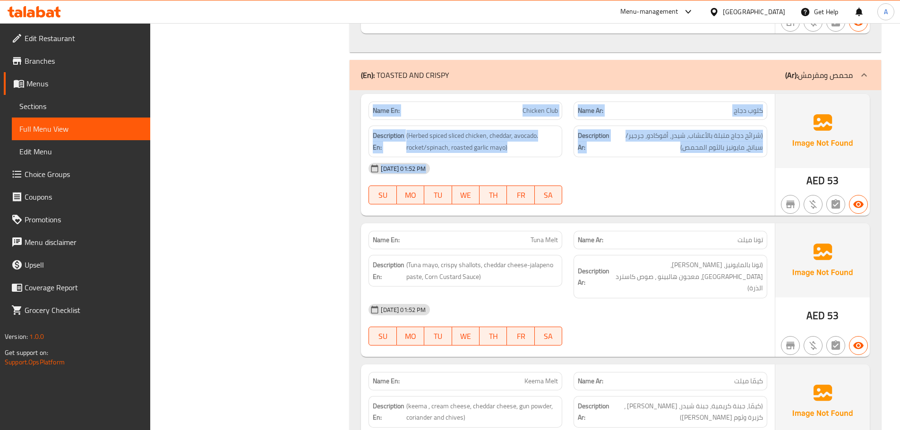
drag, startPoint x: 382, startPoint y: 101, endPoint x: 659, endPoint y: 183, distance: 288.8
click at [655, 182] on div "Name En: Chicken Club Name Ar: كلوب دجاج Description En: (Herbed spiced sliced …" at bounding box center [568, 155] width 414 height 122
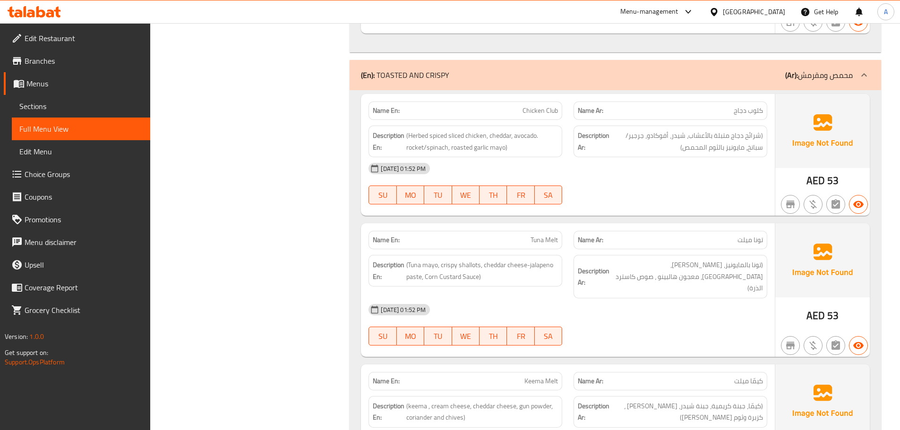
click at [670, 186] on div "[DATE] 01:52 PM SU MO TU WE TH FR SA" at bounding box center [568, 183] width 410 height 53
drag, startPoint x: 591, startPoint y: 101, endPoint x: 654, endPoint y: 123, distance: 67.2
click at [650, 118] on div "Name En: Chicken Club Name Ar: كلوب دجاج Description En: (Herbed spiced sliced …" at bounding box center [568, 155] width 414 height 122
click at [666, 157] on div "[DATE] 01:52 PM" at bounding box center [568, 168] width 410 height 23
drag, startPoint x: 526, startPoint y: 225, endPoint x: 639, endPoint y: 210, distance: 113.8
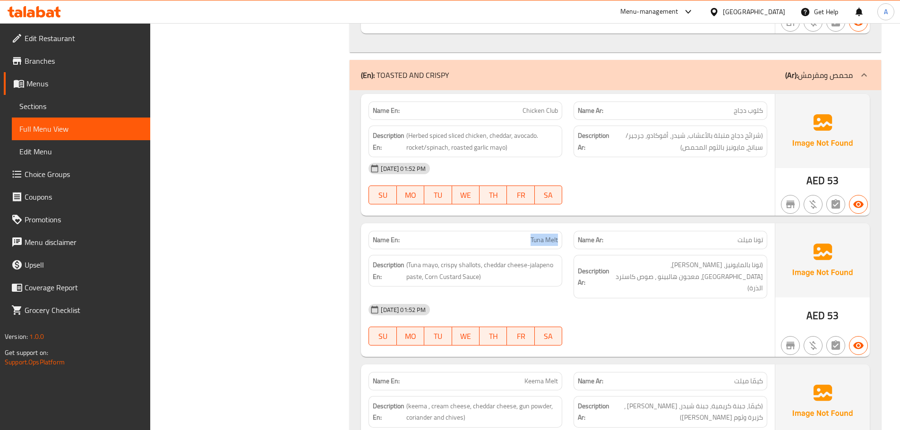
click at [614, 230] on div "Name En: [PERSON_NAME] Name Ar: تونا ميلت" at bounding box center [568, 240] width 410 height 30
click at [656, 183] on div "[DATE] 01:52 PM SU MO TU WE TH FR SA" at bounding box center [568, 183] width 410 height 53
drag, startPoint x: 525, startPoint y: 223, endPoint x: 602, endPoint y: 222, distance: 77.0
click at [602, 225] on div "Name En: [PERSON_NAME] Name Ar: تونا ميلت" at bounding box center [568, 240] width 410 height 30
drag, startPoint x: 627, startPoint y: 185, endPoint x: 744, endPoint y: 228, distance: 125.0
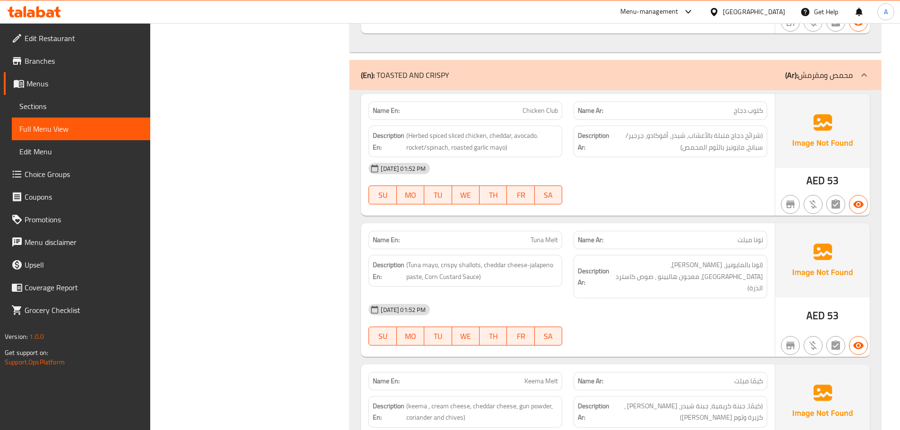
click at [627, 185] on div "[DATE] 01:52 PM SU MO TU WE TH FR SA" at bounding box center [568, 183] width 410 height 53
drag, startPoint x: 686, startPoint y: 221, endPoint x: 774, endPoint y: 230, distance: 87.8
click at [774, 230] on div "Name En: Tuna Melt Name Ar: تونا ميلت Description En: (Tuna mayo, crispy shallo…" at bounding box center [568, 290] width 414 height 134
click at [723, 187] on div "[DATE] 01:52 PM SU MO TU WE TH FR SA" at bounding box center [568, 183] width 410 height 53
drag, startPoint x: 564, startPoint y: 224, endPoint x: 626, endPoint y: 193, distance: 69.9
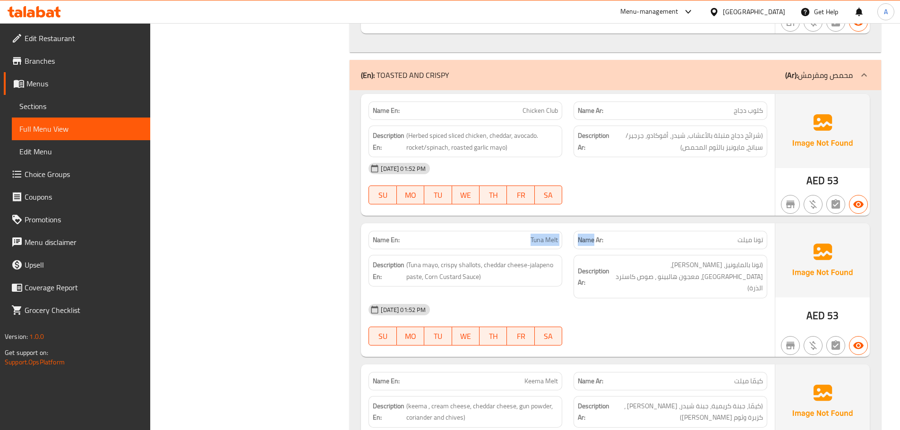
click at [602, 225] on div "Name En: [PERSON_NAME] Name Ar: تونا ميلت" at bounding box center [568, 240] width 410 height 30
click at [626, 199] on div at bounding box center [670, 204] width 205 height 11
drag, startPoint x: 516, startPoint y: 96, endPoint x: 593, endPoint y: 128, distance: 82.6
click at [588, 116] on div "Name En: Chicken Club Name Ar: كلوب دجاج Description En: (Herbed spiced sliced …" at bounding box center [568, 155] width 414 height 122
click at [605, 157] on div "[DATE] 01:52 PM" at bounding box center [568, 168] width 410 height 23
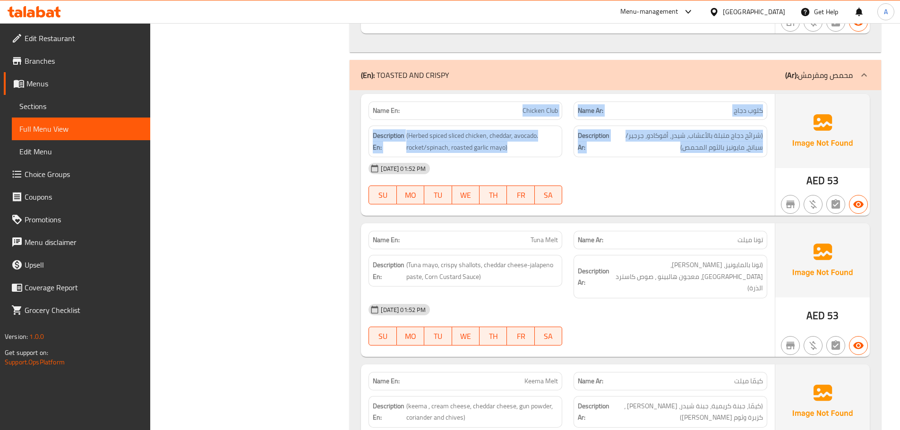
drag, startPoint x: 406, startPoint y: 102, endPoint x: 624, endPoint y: 153, distance: 224.3
click at [618, 144] on div "Name En: Chicken Club Name Ar: كلوب دجاج Description En: (Herbed spiced sliced …" at bounding box center [568, 155] width 414 height 122
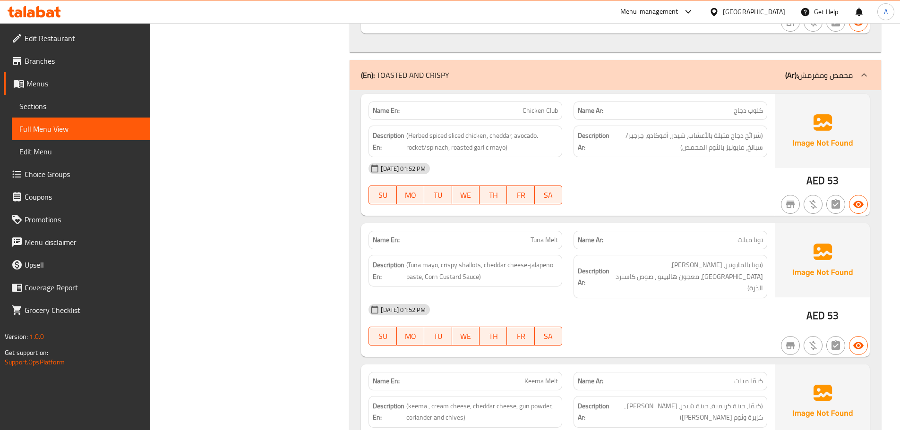
click at [668, 182] on div "[DATE] 01:52 PM SU MO TU WE TH FR SA" at bounding box center [568, 183] width 410 height 53
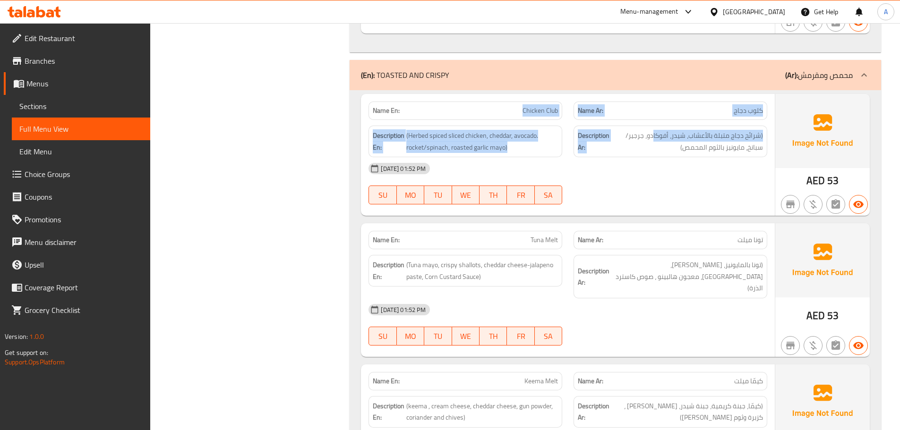
drag, startPoint x: 665, startPoint y: 119, endPoint x: 680, endPoint y: 128, distance: 18.1
click at [675, 122] on div "Name En: Chicken Club Name Ar: كلوب دجاج Description En: (Herbed spiced sliced …" at bounding box center [568, 155] width 414 height 122
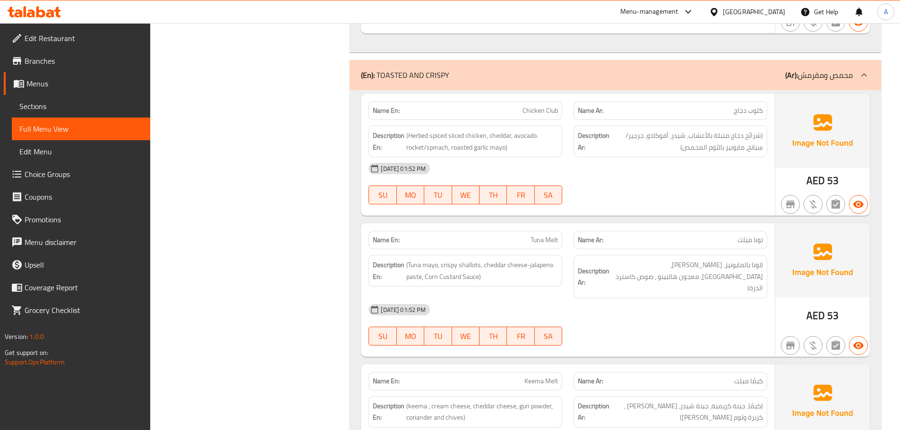
click at [699, 172] on div "[DATE] 01:52 PM SU MO TU WE TH FR SA" at bounding box center [568, 183] width 410 height 53
click at [728, 130] on span "(شرائح دجاج متبلة بالأعشاب، شيدر، أفوكادو، جرجير/سبانخ، مايونيز بالثوم المحمص)" at bounding box center [687, 141] width 152 height 23
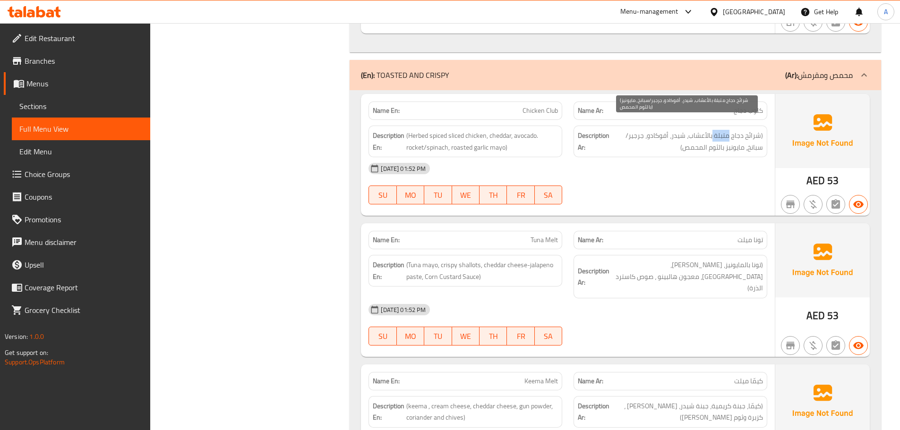
click at [728, 130] on span "(شرائح دجاج متبلة بالأعشاب، شيدر، أفوكادو، جرجير/سبانخ، مايونيز بالثوم المحمص)" at bounding box center [687, 141] width 152 height 23
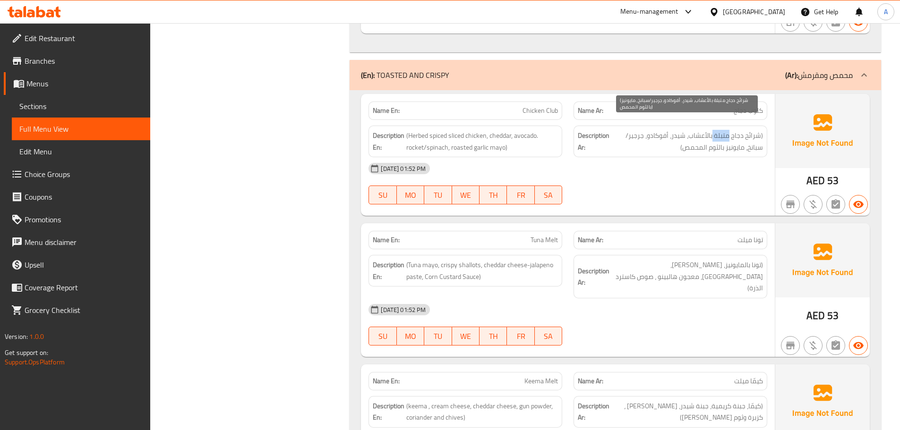
click at [728, 130] on span "(شرائح دجاج متبلة بالأعشاب، شيدر، أفوكادو، جرجير/سبانخ، مايونيز بالثوم المحمص)" at bounding box center [687, 141] width 152 height 23
drag, startPoint x: 728, startPoint y: 128, endPoint x: 663, endPoint y: 128, distance: 64.7
click at [726, 130] on span "(شرائح دجاج متبلة بالأعشاب، شيدر، أفوكادو، جرجير/سبانخ، مايونيز بالثوم المحمص)" at bounding box center [687, 141] width 152 height 23
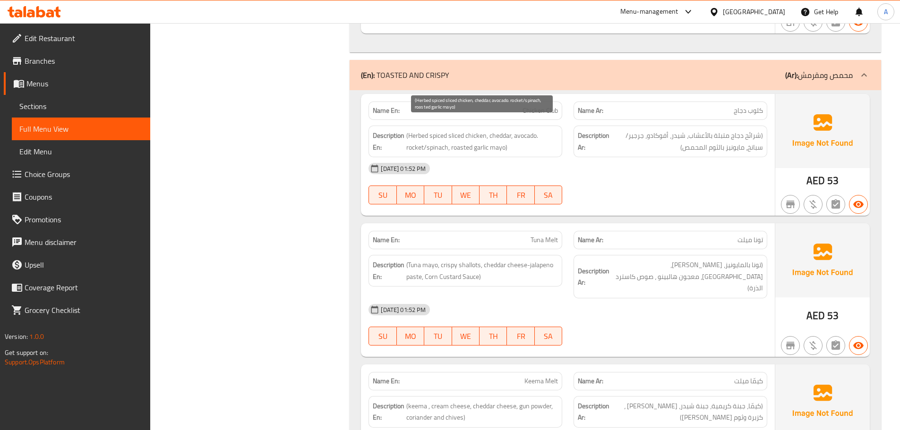
click at [421, 130] on span "(Herbed spiced sliced chicken, cheddar, avocado. rocket/spinach, roasted garlic…" at bounding box center [482, 141] width 152 height 23
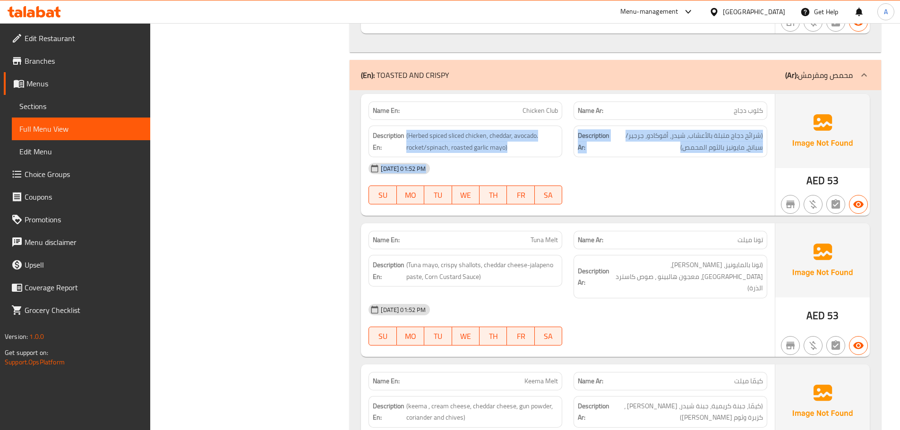
drag, startPoint x: 421, startPoint y: 124, endPoint x: 744, endPoint y: 150, distance: 324.6
click at [739, 150] on div "Name En: Chicken Club Name Ar: كلوب دجاج Description En: (Herbed spiced sliced …" at bounding box center [568, 155] width 414 height 122
click at [721, 130] on span "(شرائح دجاج متبلة بالأعشاب، شيدر، أفوكادو، جرجير/سبانخ، مايونيز بالثوم المحمص)" at bounding box center [687, 141] width 152 height 23
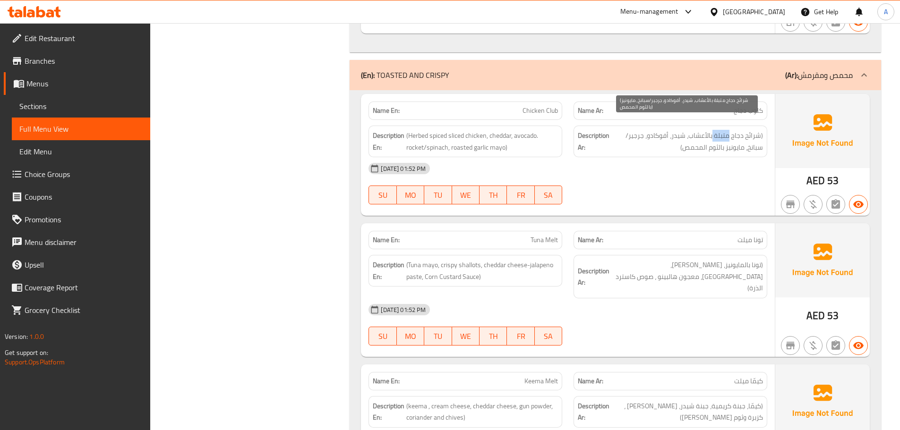
click at [721, 130] on span "(شرائح دجاج متبلة بالأعشاب، شيدر، أفوكادو، جرجير/سبانخ، مايونيز بالثوم المحمص)" at bounding box center [687, 141] width 152 height 23
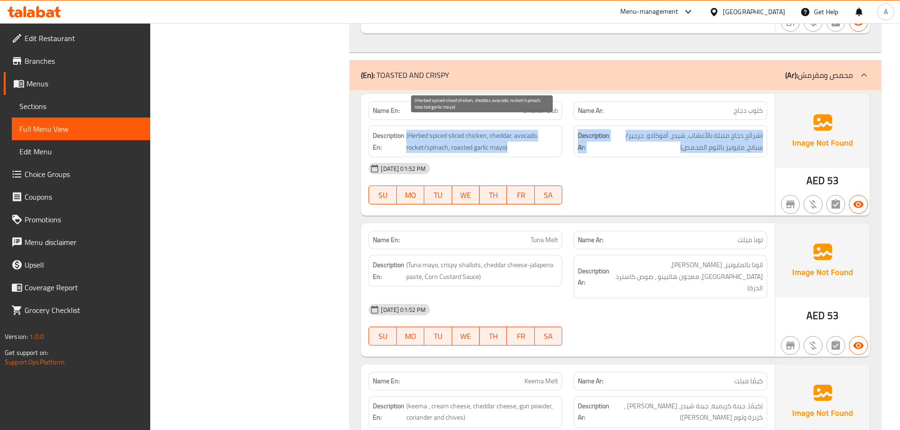
drag, startPoint x: 721, startPoint y: 130, endPoint x: 451, endPoint y: 130, distance: 270.1
click at [451, 130] on div "Description En: (Herbed spiced sliced chicken, cheddar, avocado. rocket/spinach…" at bounding box center [568, 141] width 410 height 43
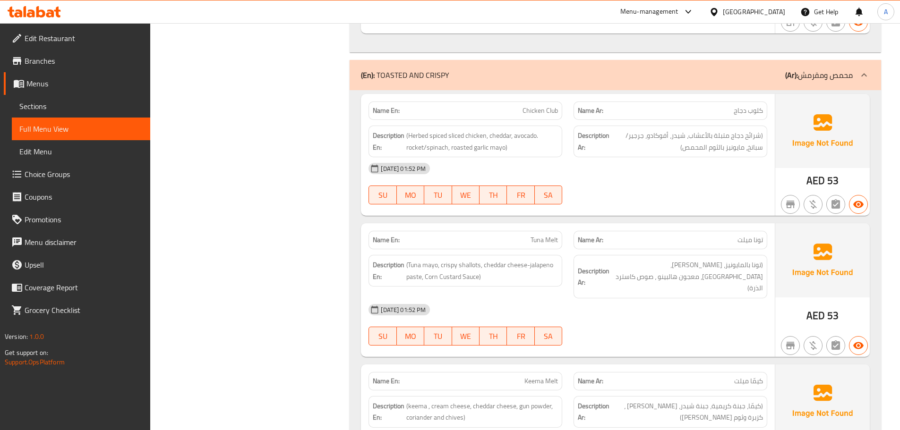
click at [625, 166] on div "[DATE] 01:52 PM" at bounding box center [568, 168] width 410 height 23
click at [487, 142] on span "(Herbed spiced sliced chicken, cheddar, avocado. rocket/spinach, roasted garlic…" at bounding box center [482, 141] width 152 height 23
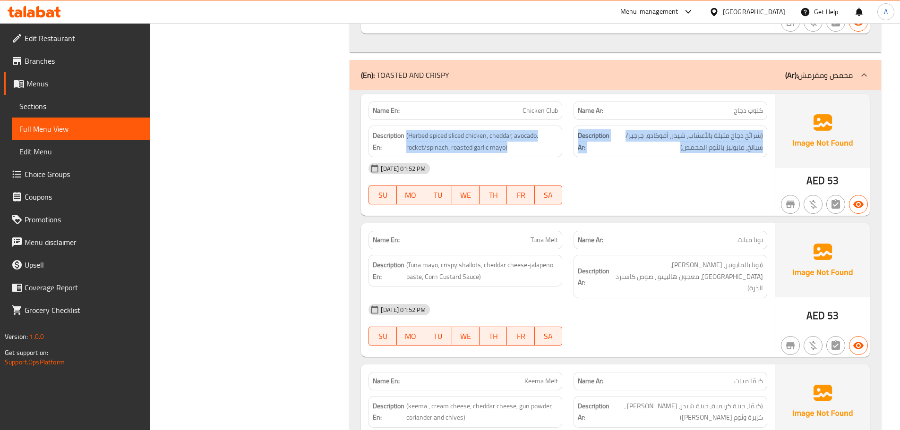
drag, startPoint x: 487, startPoint y: 142, endPoint x: 668, endPoint y: 136, distance: 180.9
click at [638, 138] on div "Description En: (Herbed spiced sliced chicken, cheddar, avocado. rocket/spinach…" at bounding box center [568, 141] width 410 height 43
click at [672, 136] on span "(شرائح دجاج متبلة بالأعشاب، شيدر، أفوكادو، جرجير/سبانخ، مايونيز بالثوم المحمص)" at bounding box center [687, 141] width 152 height 23
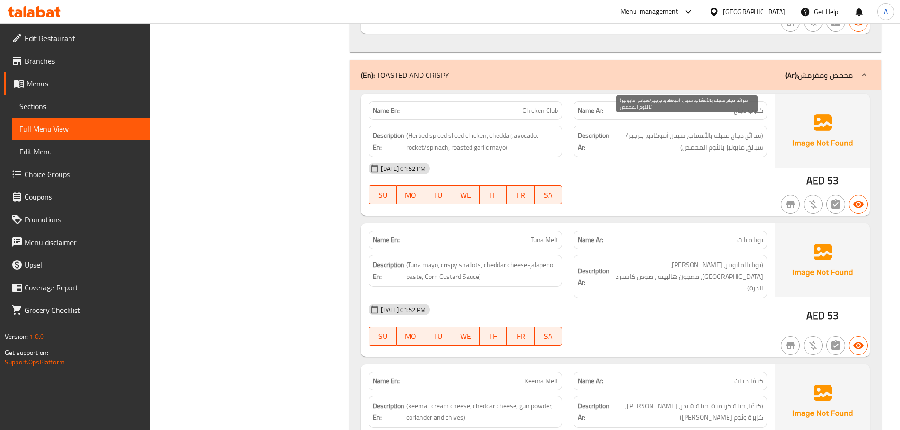
click at [672, 136] on span "(شرائح دجاج متبلة بالأعشاب، شيدر، أفوكادو، جرجير/سبانخ، مايونيز بالثوم المحمص)" at bounding box center [687, 141] width 152 height 23
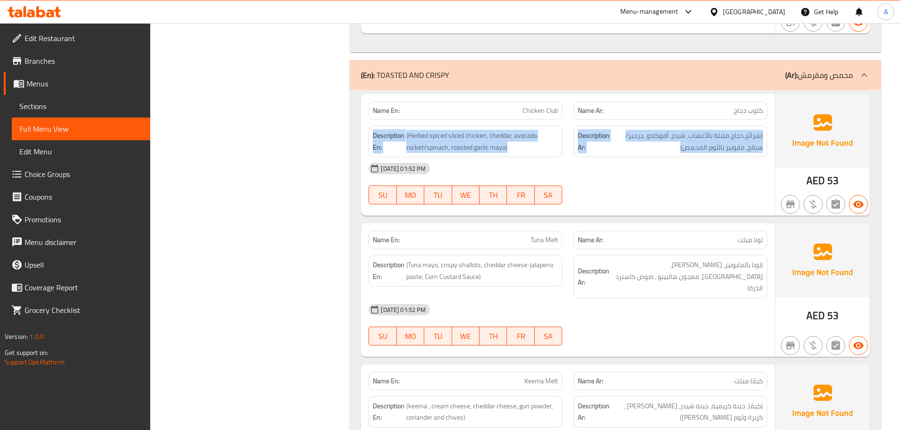
drag, startPoint x: 672, startPoint y: 136, endPoint x: 362, endPoint y: 136, distance: 310.7
click at [362, 136] on div "Name En: Chicken Club Name Ar: كلوب دجاج Description En: (Herbed spiced sliced …" at bounding box center [568, 155] width 414 height 122
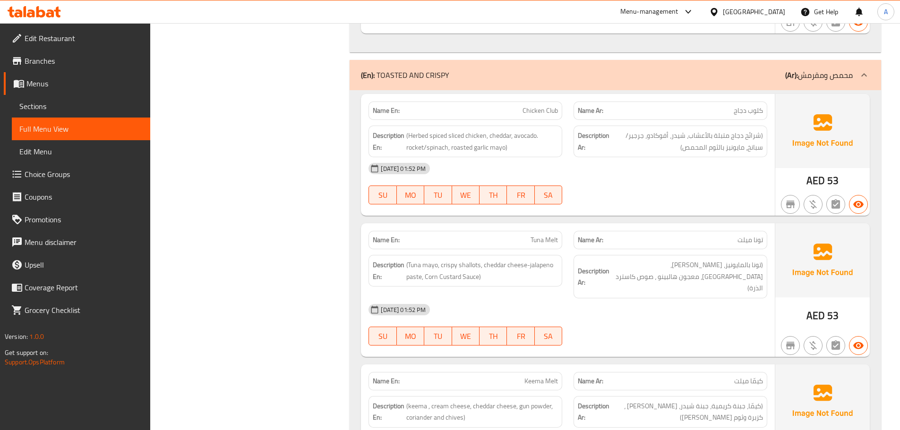
drag, startPoint x: 630, startPoint y: 164, endPoint x: 600, endPoint y: 164, distance: 30.2
click at [621, 164] on div "[DATE] 01:52 PM" at bounding box center [568, 168] width 410 height 23
drag, startPoint x: 397, startPoint y: 127, endPoint x: 710, endPoint y: 160, distance: 314.9
click at [694, 162] on div "Name En: Chicken Club Name Ar: كلوب دجاج Description En: (Herbed spiced sliced …" at bounding box center [568, 155] width 414 height 122
click at [710, 157] on div "[DATE] 01:52 PM" at bounding box center [568, 168] width 410 height 23
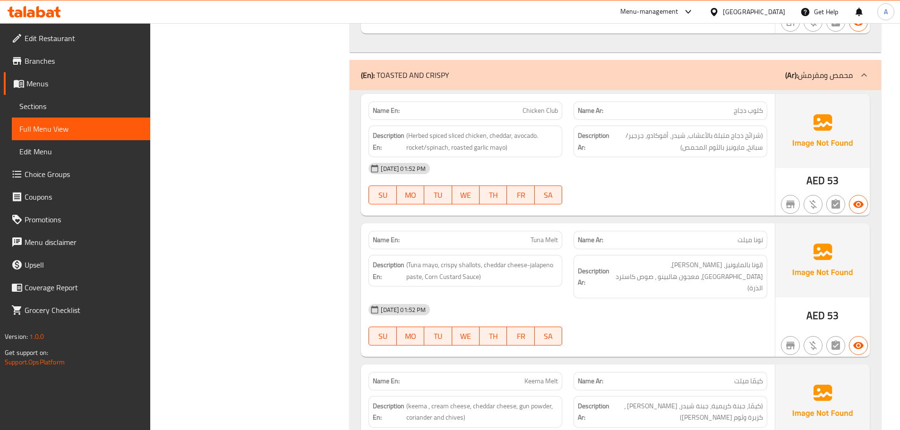
click at [710, 157] on div "[DATE] 01:52 PM" at bounding box center [568, 168] width 410 height 23
drag, startPoint x: 710, startPoint y: 147, endPoint x: 704, endPoint y: 196, distance: 48.6
click at [710, 157] on div "[DATE] 01:52 PM" at bounding box center [568, 168] width 410 height 23
click at [704, 199] on div at bounding box center [670, 204] width 205 height 11
click at [759, 130] on span "(شرائح دجاج متبلة بالأعشاب، شيدر، أفوكادو، جرجير/سبانخ، مايونيز بالثوم المحمص)" at bounding box center [687, 141] width 152 height 23
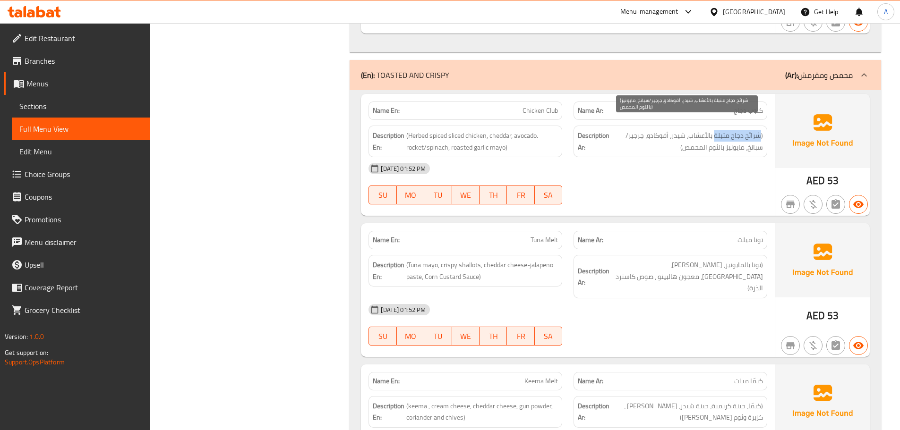
drag, startPoint x: 759, startPoint y: 123, endPoint x: 728, endPoint y: 123, distance: 31.2
click at [728, 130] on span "(شرائح دجاج متبلة بالأعشاب، شيدر، أفوكادو، جرجير/سبانخ، مايونيز بالثوم المحمص)" at bounding box center [687, 141] width 152 height 23
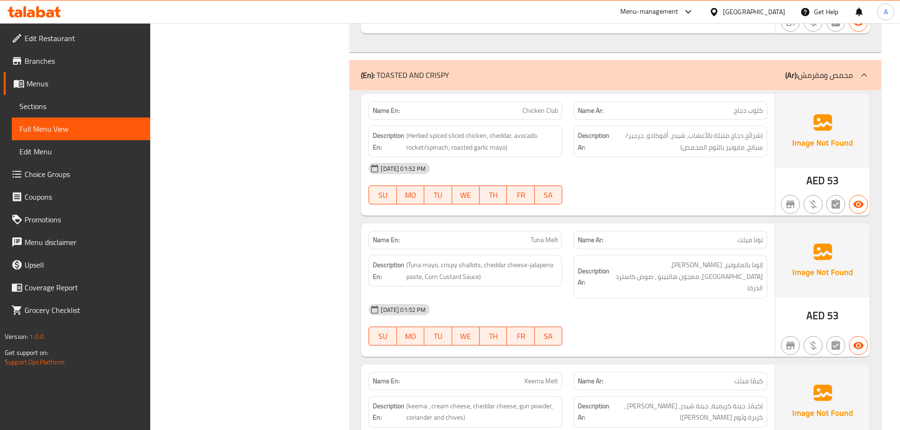
click at [731, 145] on div "Description Ar: (شرائح دجاج متبلة بالأعشاب، شيدر، أفوكادو، جرجير/سبانخ، مايونيز…" at bounding box center [670, 142] width 194 height 32
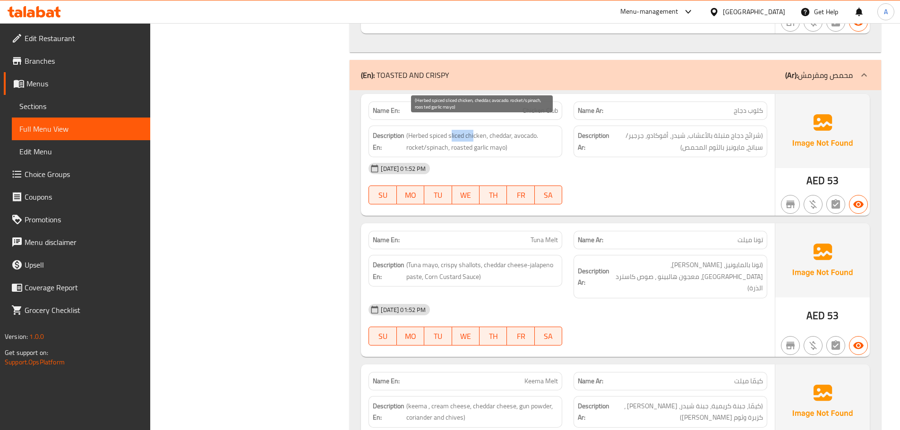
drag, startPoint x: 474, startPoint y: 124, endPoint x: 452, endPoint y: 121, distance: 22.4
click at [452, 130] on span "(Herbed spiced sliced chicken, cheddar, avocado. rocket/spinach, roasted garlic…" at bounding box center [482, 141] width 152 height 23
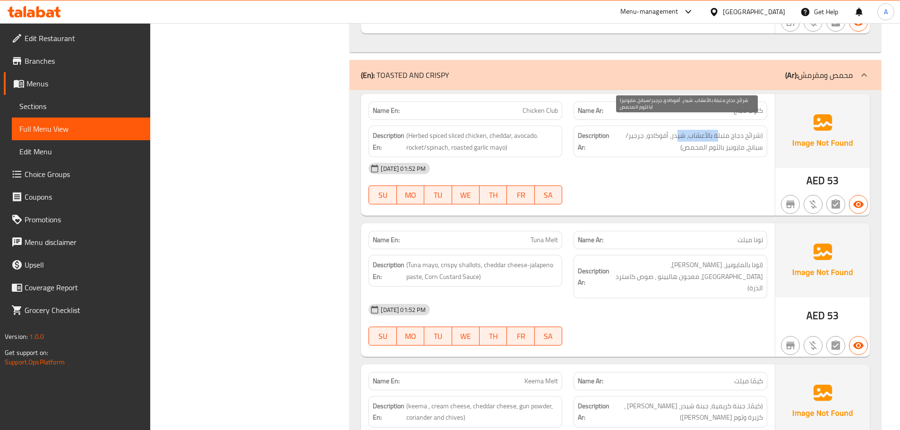
drag, startPoint x: 718, startPoint y: 126, endPoint x: 679, endPoint y: 128, distance: 39.7
click at [679, 130] on span "(شرائح دجاج متبلة بالأعشاب، شيدر، أفوكادو، جرجير/سبانخ، مايونيز بالثوم المحمص)" at bounding box center [687, 141] width 152 height 23
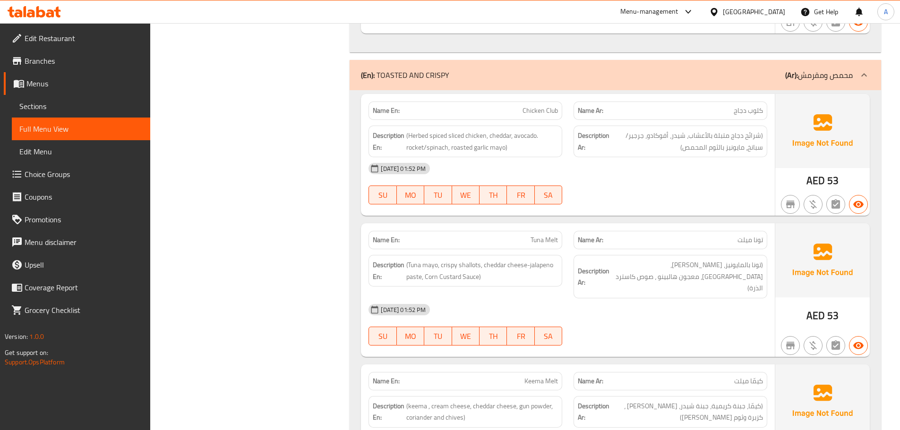
click at [689, 174] on div "[DATE] 01:52 PM SU MO TU WE TH FR SA" at bounding box center [568, 183] width 410 height 53
click at [673, 130] on span "(شرائح دجاج متبلة بالأعشاب، شيدر، أفوكادو، جرجير/سبانخ، مايونيز بالثوم المحمص)" at bounding box center [687, 141] width 152 height 23
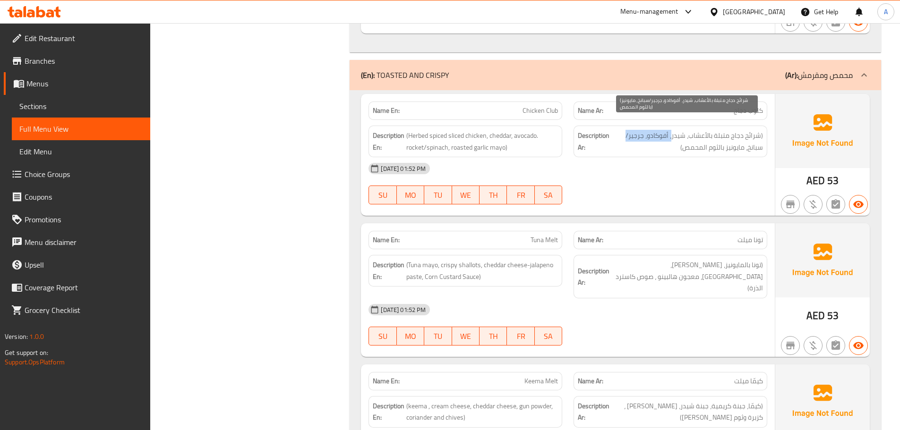
drag, startPoint x: 673, startPoint y: 124, endPoint x: 627, endPoint y: 123, distance: 45.8
click at [627, 130] on span "(شرائح دجاج متبلة بالأعشاب، شيدر، أفوكادو، جرجير/سبانخ، مايونيز بالثوم المحمص)" at bounding box center [687, 141] width 152 height 23
click at [631, 130] on span "(شرائح دجاج متبلة بالأعشاب، شيدر، أفوكادو، جرجير/سبانخ، مايونيز بالثوم المحمص)" at bounding box center [687, 141] width 152 height 23
click at [663, 166] on div "[DATE] 01:52 PM" at bounding box center [568, 168] width 410 height 23
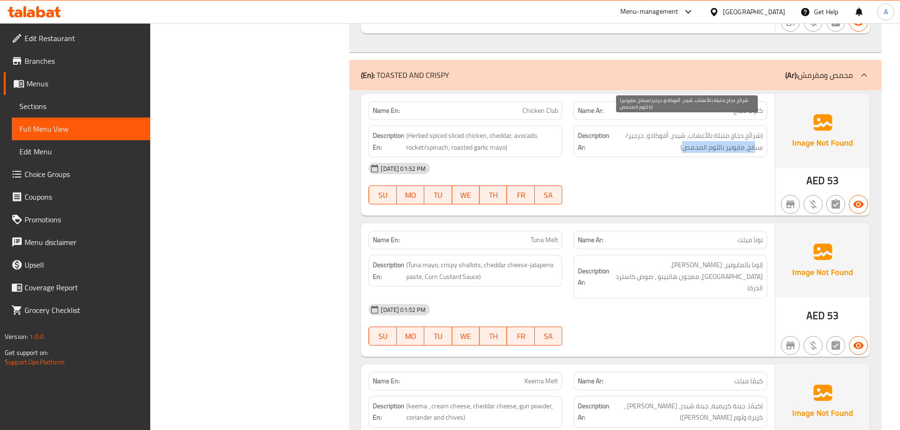
drag, startPoint x: 755, startPoint y: 135, endPoint x: 686, endPoint y: 132, distance: 69.5
click at [686, 132] on span "(شرائح دجاج متبلة بالأعشاب، شيدر، أفوكادو، جرجير/سبانخ، مايونيز بالثوم المحمص)" at bounding box center [687, 141] width 152 height 23
drag, startPoint x: 686, startPoint y: 132, endPoint x: 661, endPoint y: 164, distance: 40.1
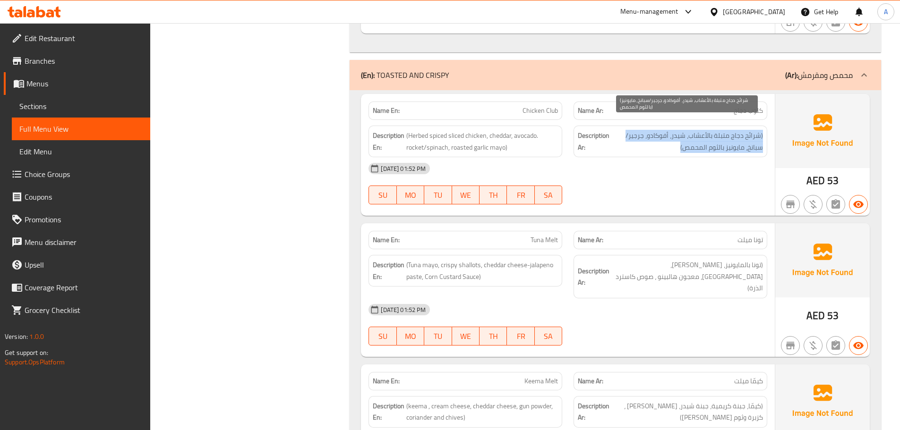
click at [684, 132] on span "(شرائح دجاج متبلة بالأعشاب، شيدر، أفوكادو، جرجير/سبانخ، مايونيز بالثوم المحمص)" at bounding box center [687, 141] width 152 height 23
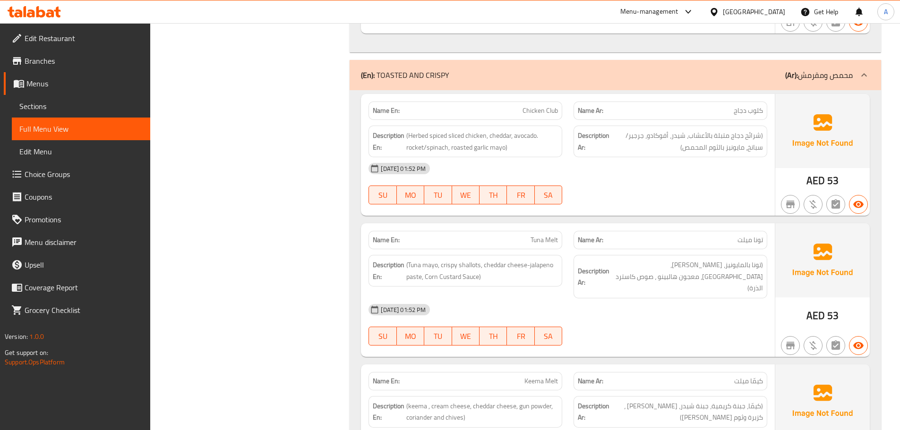
click at [661, 164] on div "[DATE] 01:52 PM" at bounding box center [568, 168] width 410 height 23
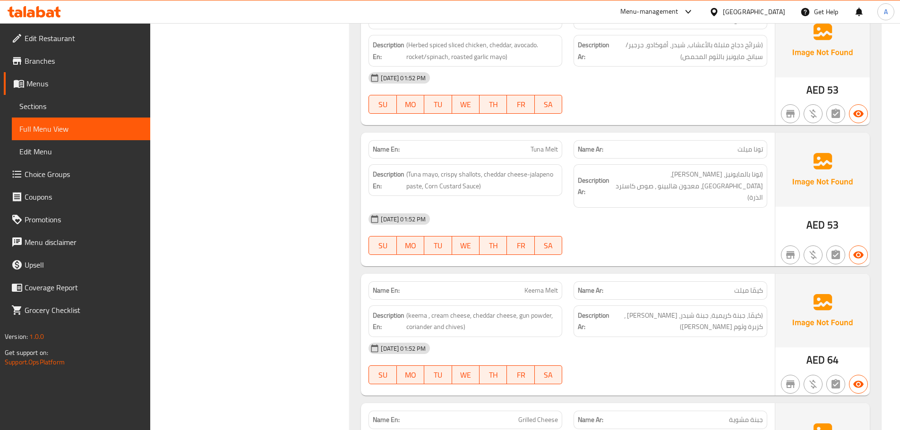
scroll to position [614, 0]
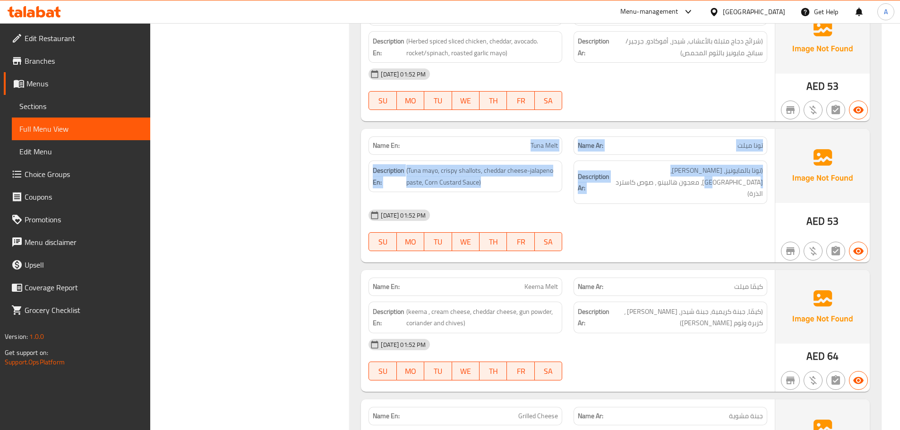
drag, startPoint x: 590, startPoint y: 153, endPoint x: 688, endPoint y: 182, distance: 101.5
click at [680, 168] on div "Name En: Tuna Melt Name Ar: تونا ميلت Description En: (Tuna mayo, crispy shallo…" at bounding box center [568, 196] width 414 height 134
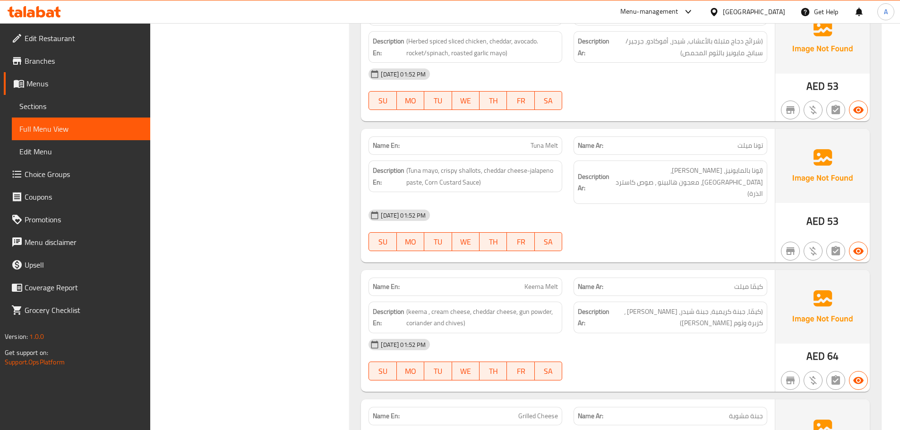
click at [687, 204] on div "[DATE] 01:52 PM" at bounding box center [568, 215] width 410 height 23
drag, startPoint x: 757, startPoint y: 161, endPoint x: 744, endPoint y: 158, distance: 13.0
click at [744, 165] on span "(تونا بالمايونيز، [PERSON_NAME]، [GEOGRAPHIC_DATA]، معجون هالبينو ، صوص كاسترد …" at bounding box center [687, 182] width 152 height 35
drag, startPoint x: 716, startPoint y: 159, endPoint x: 642, endPoint y: 171, distance: 75.1
click at [643, 171] on span "(تونا بالمايونيز، [PERSON_NAME]، [GEOGRAPHIC_DATA]، معجون هالبينو ، صوص كاسترد …" at bounding box center [687, 182] width 152 height 35
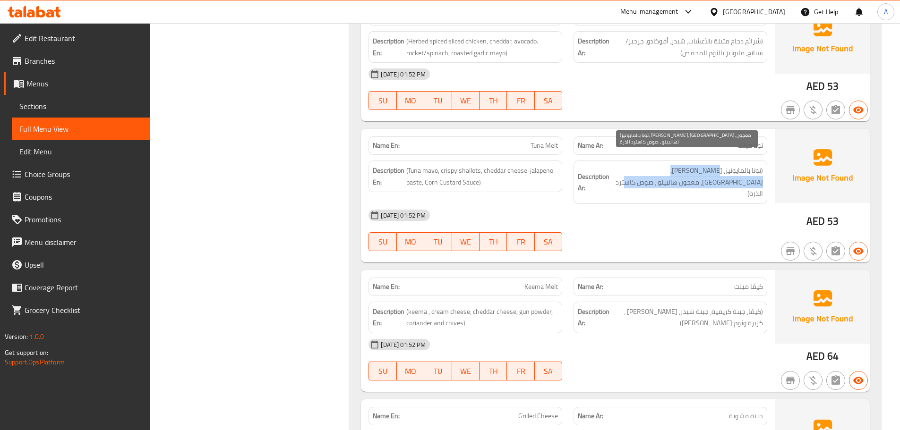
click at [661, 165] on span "(تونا بالمايونيز، [PERSON_NAME]، [GEOGRAPHIC_DATA]، معجون هالبينو ، صوص كاسترد …" at bounding box center [687, 182] width 152 height 35
click at [668, 165] on span "(تونا بالمايونيز، [PERSON_NAME]، [GEOGRAPHIC_DATA]، معجون هالبينو ، صوص كاسترد …" at bounding box center [687, 182] width 152 height 35
drag, startPoint x: 668, startPoint y: 161, endPoint x: 656, endPoint y: 157, distance: 13.0
click at [656, 165] on span "(تونا بالمايونيز، [PERSON_NAME]، [GEOGRAPHIC_DATA]، معجون هالبينو ، صوص كاسترد …" at bounding box center [687, 182] width 152 height 35
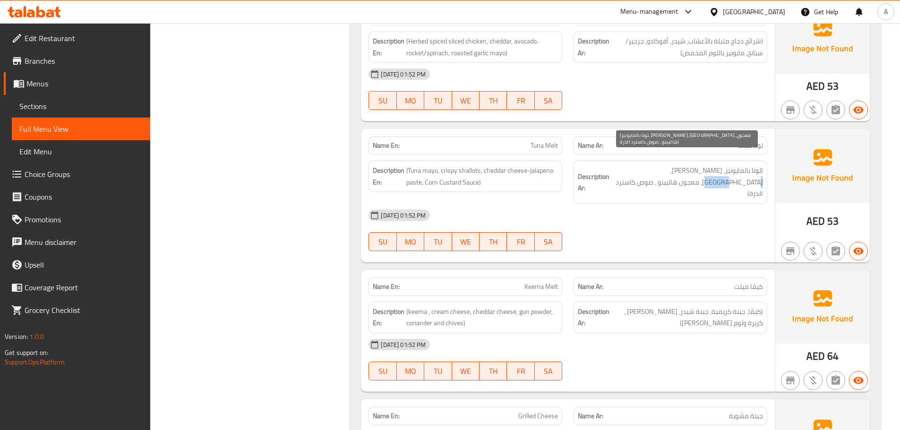
click at [655, 165] on span "(تونا بالمايونيز، [PERSON_NAME]، [GEOGRAPHIC_DATA]، معجون هالبينو ، صوص كاسترد …" at bounding box center [687, 182] width 152 height 35
drag, startPoint x: 655, startPoint y: 161, endPoint x: 680, endPoint y: 161, distance: 24.1
click at [680, 165] on span "(تونا بالمايونيز، [PERSON_NAME]، [GEOGRAPHIC_DATA]، معجون هالبينو ، صوص كاسترد …" at bounding box center [687, 182] width 152 height 35
click at [667, 165] on span "(تونا بالمايونيز، [PERSON_NAME]، [GEOGRAPHIC_DATA]، معجون هالبينو ، صوص كاسترد …" at bounding box center [687, 182] width 152 height 35
drag, startPoint x: 667, startPoint y: 162, endPoint x: 660, endPoint y: 161, distance: 7.1
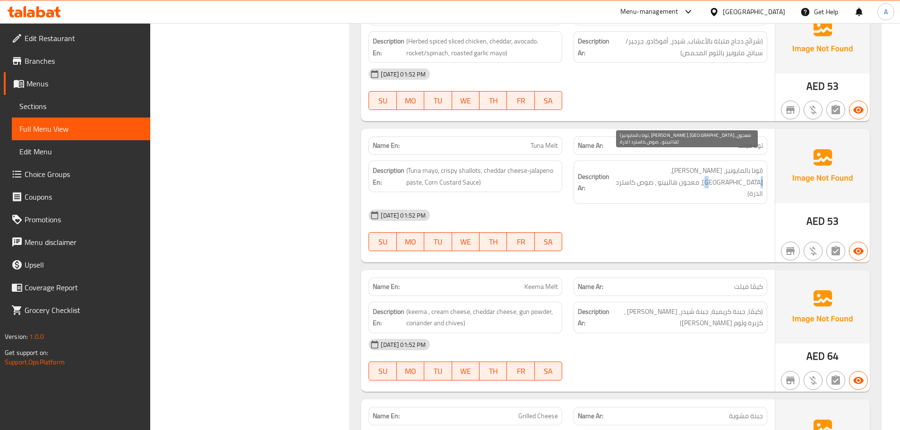
click at [660, 165] on span "(تونا بالمايونيز، [PERSON_NAME]، [GEOGRAPHIC_DATA]، معجون هالبينو ، صوص كاسترد …" at bounding box center [687, 182] width 152 height 35
click at [657, 165] on span "(تونا بالمايونيز، [PERSON_NAME]، [GEOGRAPHIC_DATA]، معجون هالبينو ، صوص كاسترد …" at bounding box center [687, 182] width 152 height 35
drag, startPoint x: 657, startPoint y: 159, endPoint x: 682, endPoint y: 164, distance: 25.5
click at [682, 165] on span "(تونا بالمايونيز، [PERSON_NAME]، [GEOGRAPHIC_DATA]، معجون هالبينو ، صوص كاسترد …" at bounding box center [687, 182] width 152 height 35
click at [663, 165] on span "(تونا بالمايونيز، [PERSON_NAME]، [GEOGRAPHIC_DATA]، معجون هالبينو ، صوص كاسترد …" at bounding box center [687, 182] width 152 height 35
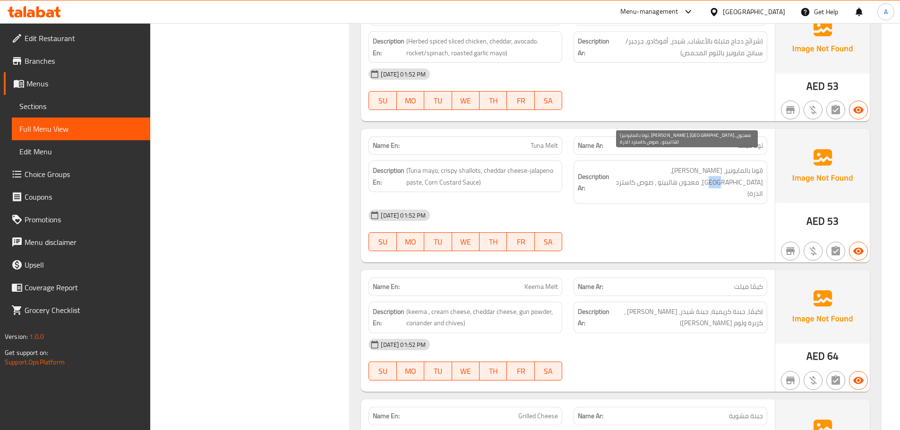
drag, startPoint x: 661, startPoint y: 158, endPoint x: 651, endPoint y: 158, distance: 9.9
click at [651, 165] on span "(تونا بالمايونيز، [PERSON_NAME]، [GEOGRAPHIC_DATA]، معجون هالبينو ، صوص كاسترد …" at bounding box center [687, 182] width 152 height 35
drag, startPoint x: 639, startPoint y: 161, endPoint x: 627, endPoint y: 161, distance: 12.8
click at [627, 165] on span "(تونا بالمايونيز، [PERSON_NAME]، [GEOGRAPHIC_DATA]، معجون هالبينو ، صوص كاسترد …" at bounding box center [687, 182] width 152 height 35
drag, startPoint x: 744, startPoint y: 169, endPoint x: 674, endPoint y: 169, distance: 69.9
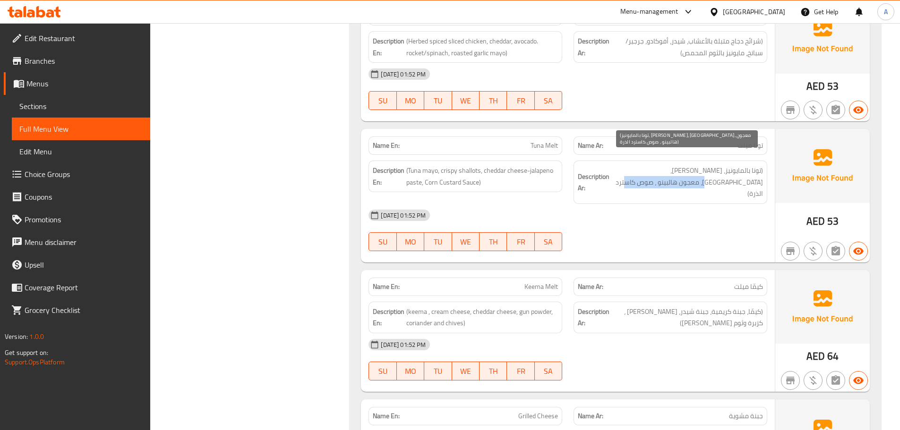
click at [674, 169] on span "(تونا بالمايونيز، [PERSON_NAME]، [GEOGRAPHIC_DATA]، معجون هالبينو ، صوص كاسترد …" at bounding box center [687, 182] width 152 height 35
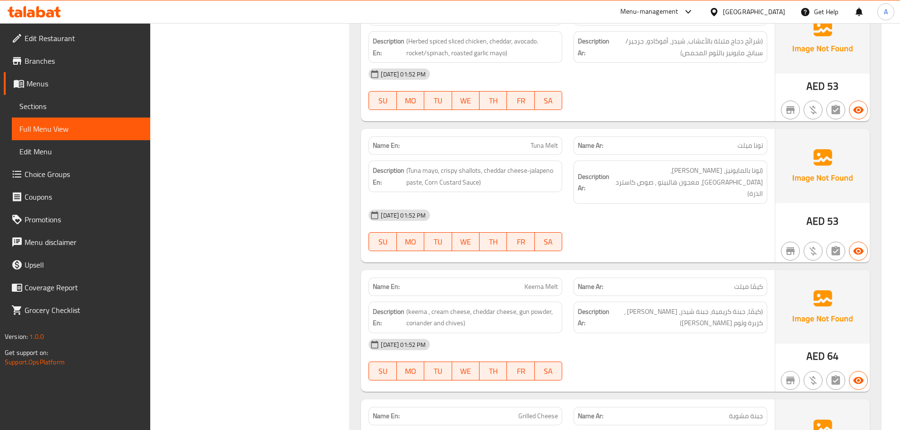
click at [696, 204] on div "[DATE] 01:52 PM" at bounding box center [568, 215] width 410 height 23
click at [700, 169] on span "(تونا بالمايونيز، [PERSON_NAME]، [GEOGRAPHIC_DATA]، معجون هالبينو ، صوص كاسترد …" at bounding box center [687, 182] width 152 height 35
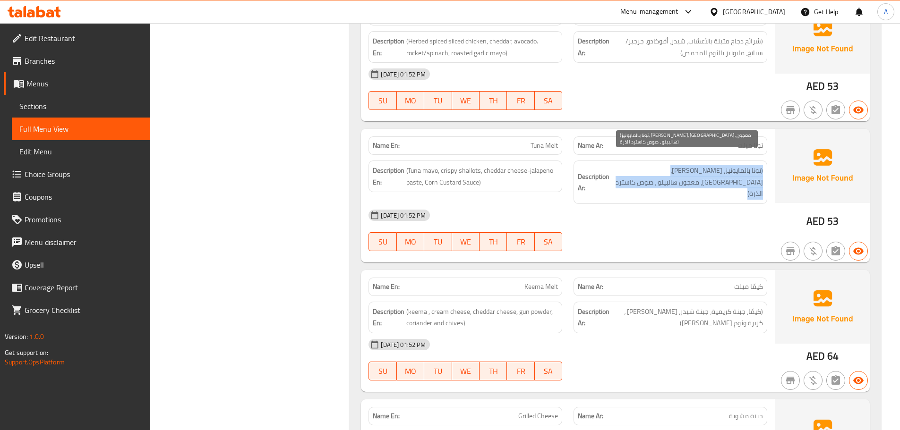
click at [700, 169] on span "(تونا بالمايونيز، [PERSON_NAME]، [GEOGRAPHIC_DATA]، معجون هالبينو ، صوص كاسترد …" at bounding box center [687, 182] width 152 height 35
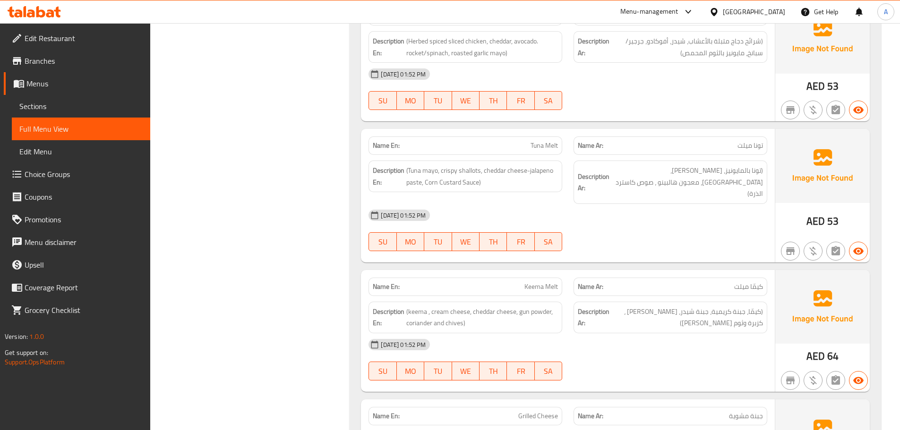
click at [676, 204] on div "[DATE] 01:52 PM" at bounding box center [568, 215] width 410 height 23
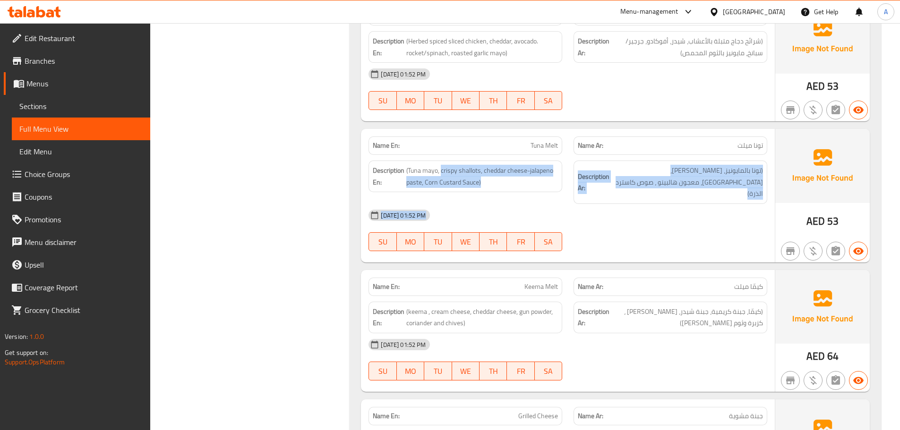
drag, startPoint x: 442, startPoint y: 150, endPoint x: 542, endPoint y: 212, distance: 118.1
click at [536, 212] on div "Name En: Tuna Melt Name Ar: تونا ميلت Description En: (Tuna mayo, crispy shallo…" at bounding box center [568, 196] width 414 height 134
click at [697, 213] on div "[DATE] 01:52 PM SU MO TU WE TH FR SA" at bounding box center [568, 230] width 410 height 53
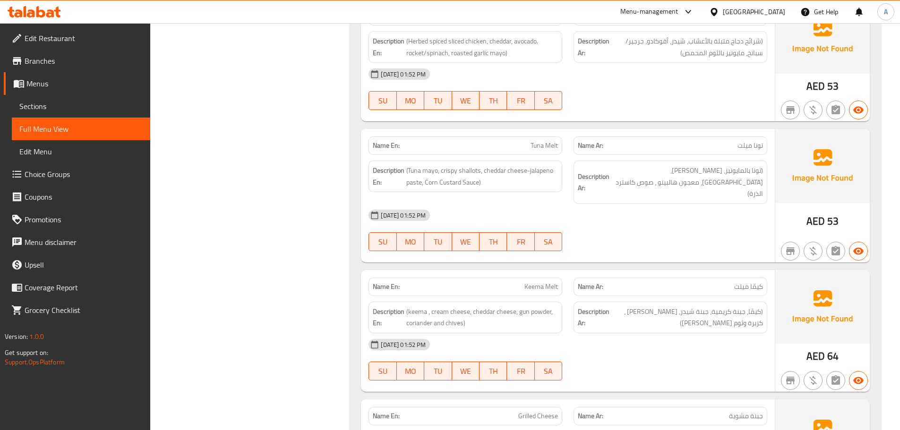
scroll to position [661, 0]
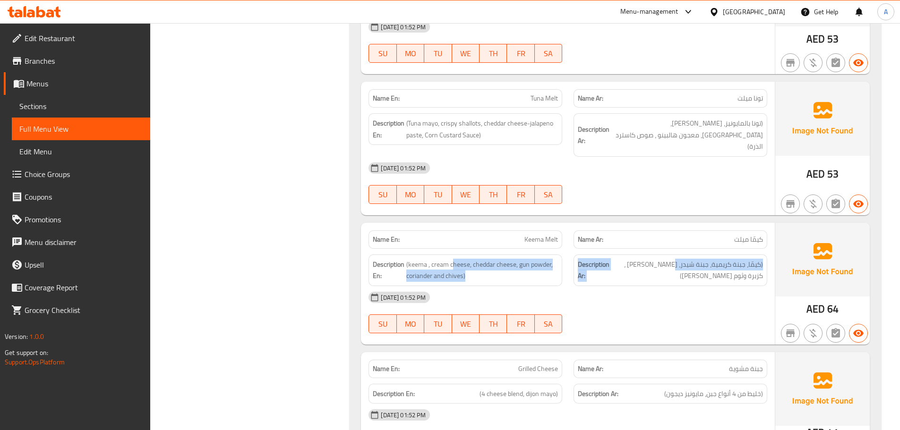
drag, startPoint x: 576, startPoint y: 229, endPoint x: 725, endPoint y: 228, distance: 149.7
click at [724, 249] on div "Description En: (keema , cream cheese, cheddar cheese, gun powder, coriander an…" at bounding box center [568, 270] width 410 height 43
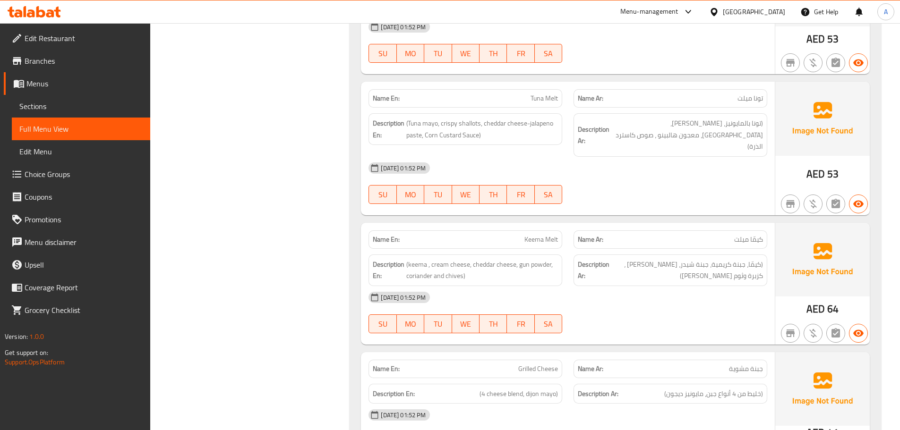
click at [734, 286] on div "[DATE] 01:52 PM" at bounding box center [568, 297] width 410 height 23
click at [749, 235] on span "كيمّا ميلت" at bounding box center [748, 240] width 29 height 10
drag, startPoint x: 749, startPoint y: 220, endPoint x: 639, endPoint y: 224, distance: 109.6
click at [633, 235] on p "Name Ar: كيمّا ميلت" at bounding box center [670, 240] width 185 height 10
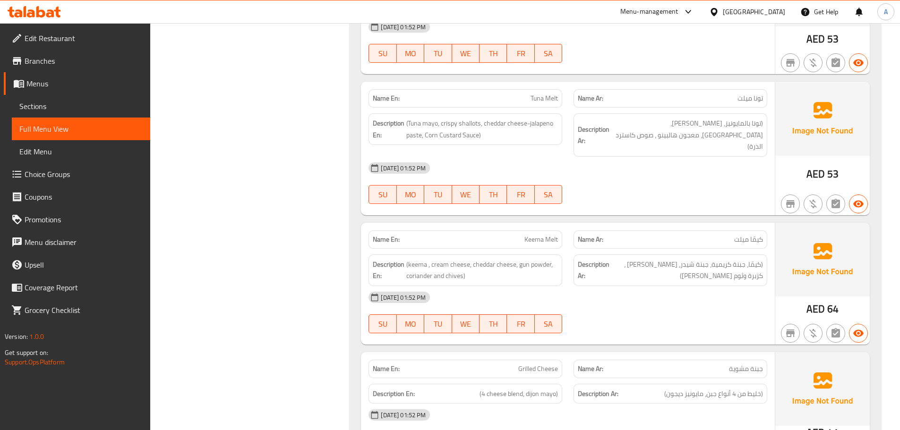
click at [704, 259] on div "Description Ar: (كيمّا، جبنة كريمية، جبنة شيدر، [PERSON_NAME] ، كزبرة وثوم [PER…" at bounding box center [670, 271] width 194 height 32
click at [724, 259] on span "(كيمّا، جبنة كريمية، جبنة شيدر، [PERSON_NAME] ، كزبرة وثوم [PERSON_NAME])" at bounding box center [687, 270] width 152 height 23
click at [723, 259] on span "(كيمّا، جبنة كريمية، جبنة شيدر، [PERSON_NAME] ، كزبرة وثوم [PERSON_NAME])" at bounding box center [687, 270] width 152 height 23
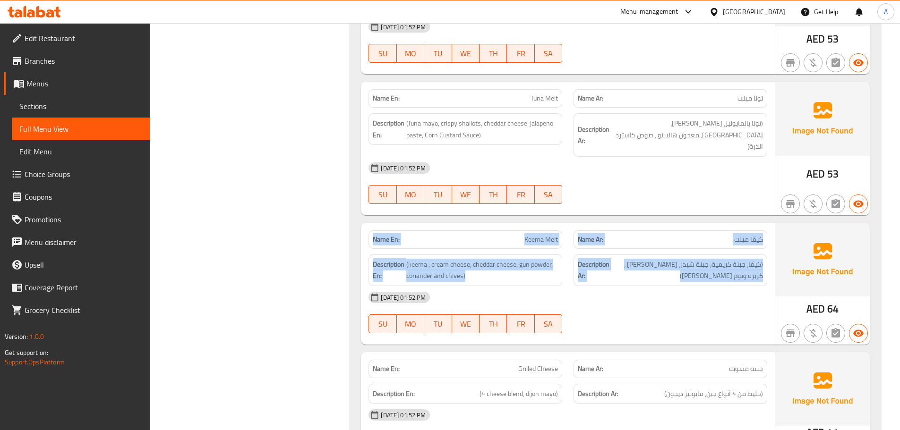
drag, startPoint x: 723, startPoint y: 237, endPoint x: 456, endPoint y: 203, distance: 269.4
click at [456, 223] on div "Name En: Keema Melt Name Ar: كيمّا ميلت Description En: (keema , cream cheese, …" at bounding box center [568, 284] width 414 height 122
click at [368, 225] on div "Name En: [PERSON_NAME]" at bounding box center [465, 240] width 205 height 30
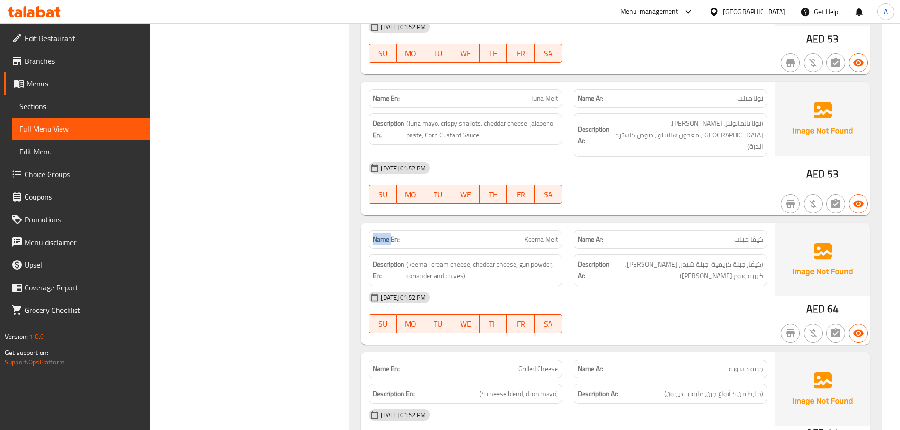
click at [368, 225] on div "Name En: [PERSON_NAME]" at bounding box center [465, 240] width 205 height 30
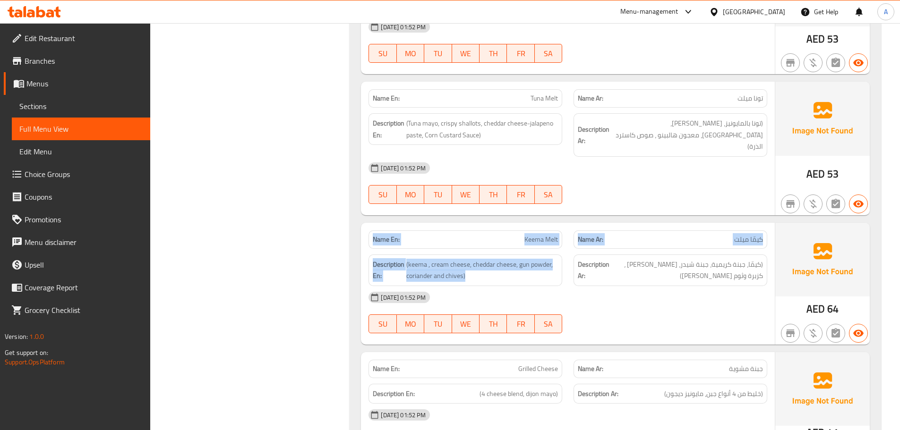
drag, startPoint x: 368, startPoint y: 212, endPoint x: 544, endPoint y: 264, distance: 183.3
click at [544, 264] on div "Name En: Keema Melt Name Ar: كيمّا ميلت Description En: (keema , cream cheese, …" at bounding box center [568, 284] width 414 height 122
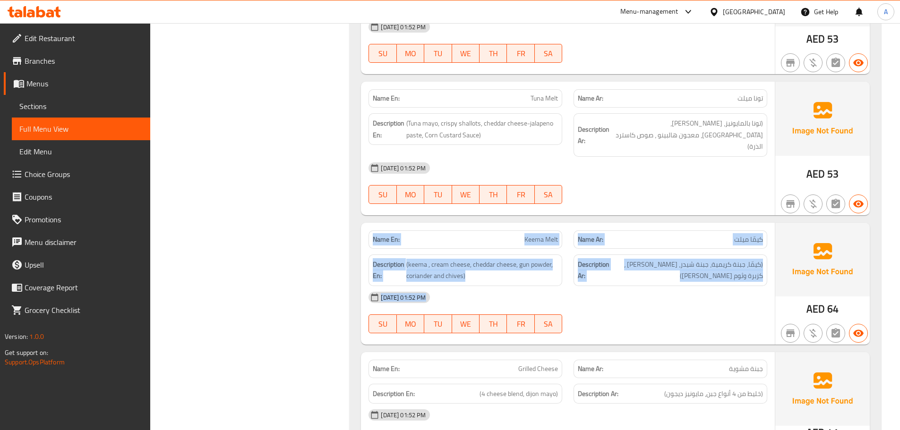
click at [594, 299] on div "[DATE] 01:52 PM SU MO TU WE TH FR SA" at bounding box center [568, 312] width 410 height 53
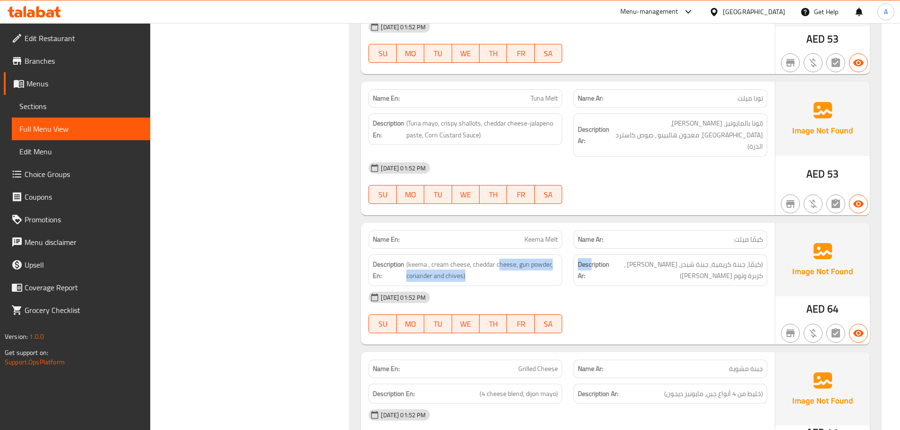
drag, startPoint x: 513, startPoint y: 223, endPoint x: 671, endPoint y: 303, distance: 177.2
click at [671, 265] on div "Name En: Keema Melt Name Ar: كيمّا ميلت Description En: (keema , cream cheese, …" at bounding box center [568, 284] width 414 height 122
click at [671, 328] on div at bounding box center [670, 333] width 205 height 11
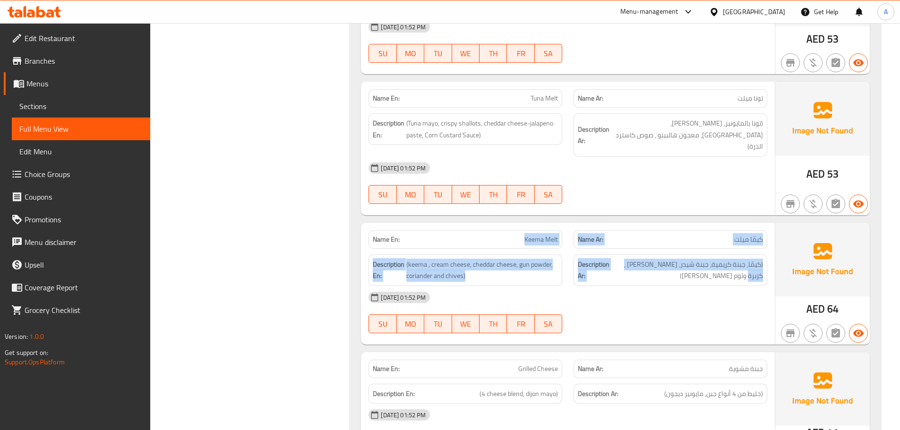
drag, startPoint x: 522, startPoint y: 213, endPoint x: 633, endPoint y: 252, distance: 117.7
click at [630, 246] on div "Name En: Keema Melt Name Ar: كيمّا ميلت Description En: (keema , cream cheese, …" at bounding box center [568, 284] width 414 height 122
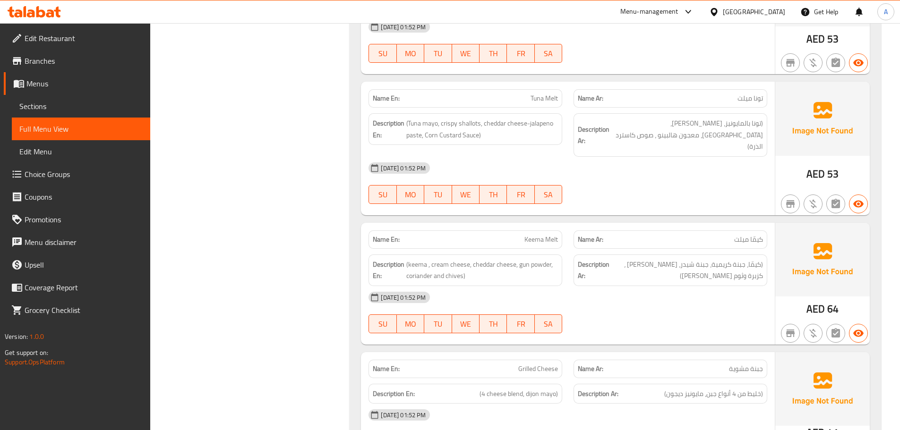
click at [680, 328] on div at bounding box center [670, 333] width 205 height 11
drag, startPoint x: 753, startPoint y: 239, endPoint x: 696, endPoint y: 240, distance: 56.7
click at [696, 259] on span "(كيمّا، جبنة كريمية، جبنة شيدر، [PERSON_NAME] ، كزبرة وثوم [PERSON_NAME])" at bounding box center [687, 270] width 152 height 23
click at [703, 259] on span "(كيمّا، جبنة كريمية، جبنة شيدر، [PERSON_NAME] ، كزبرة وثوم [PERSON_NAME])" at bounding box center [687, 270] width 152 height 23
drag, startPoint x: 688, startPoint y: 241, endPoint x: 700, endPoint y: 244, distance: 12.1
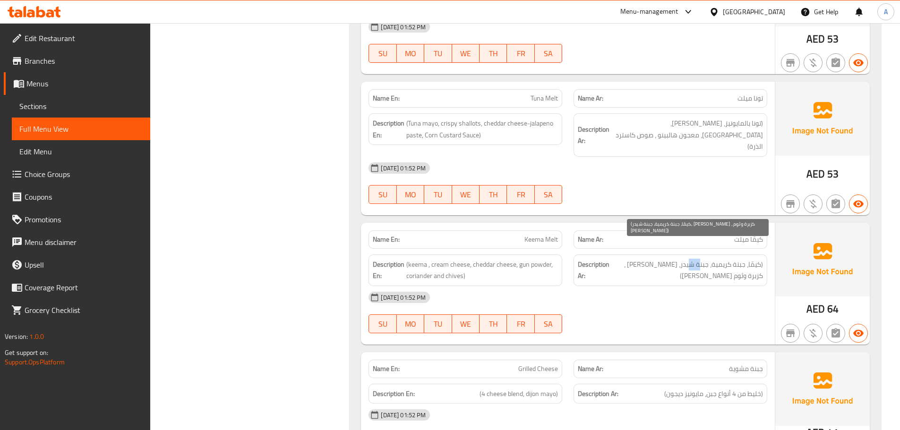
click at [700, 259] on span "(كيمّا، جبنة كريمية، جبنة شيدر، [PERSON_NAME] ، كزبرة وثوم [PERSON_NAME])" at bounding box center [687, 270] width 152 height 23
click at [701, 286] on div "[DATE] 01:52 PM" at bounding box center [568, 297] width 410 height 23
click at [699, 259] on span "(كيمّا، جبنة كريمية، جبنة شيدر، [PERSON_NAME] ، كزبرة وثوم [PERSON_NAME])" at bounding box center [687, 270] width 152 height 23
drag, startPoint x: 699, startPoint y: 244, endPoint x: 681, endPoint y: 240, distance: 18.0
click at [681, 259] on span "(كيمّا، جبنة كريمية، جبنة شيدر، [PERSON_NAME] ، كزبرة وثوم [PERSON_NAME])" at bounding box center [687, 270] width 152 height 23
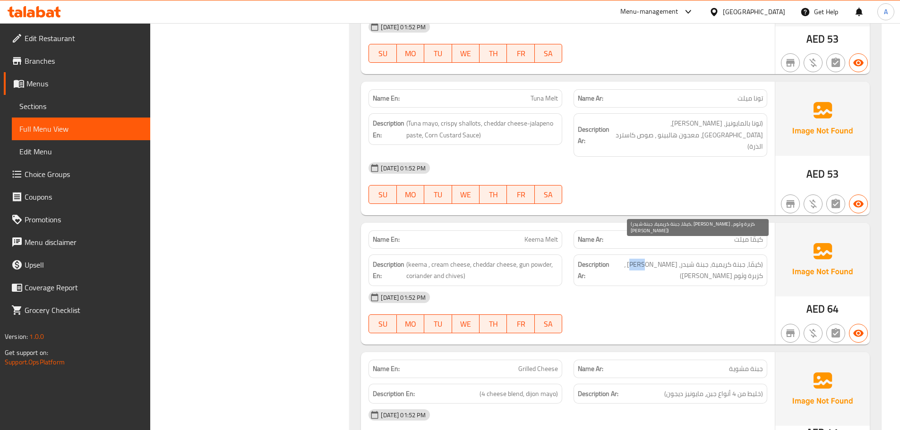
drag, startPoint x: 664, startPoint y: 242, endPoint x: 676, endPoint y: 243, distance: 11.8
click at [676, 259] on span "(كيمّا، جبنة كريمية، جبنة شيدر، [PERSON_NAME] ، كزبرة وثوم [PERSON_NAME])" at bounding box center [687, 270] width 152 height 23
click at [676, 286] on div "[DATE] 01:52 PM" at bounding box center [568, 297] width 410 height 23
drag, startPoint x: 655, startPoint y: 237, endPoint x: 649, endPoint y: 237, distance: 5.7
click at [649, 259] on span "(كيمّا، جبنة كريمية، جبنة شيدر، [PERSON_NAME] ، كزبرة وثوم [PERSON_NAME])" at bounding box center [687, 270] width 152 height 23
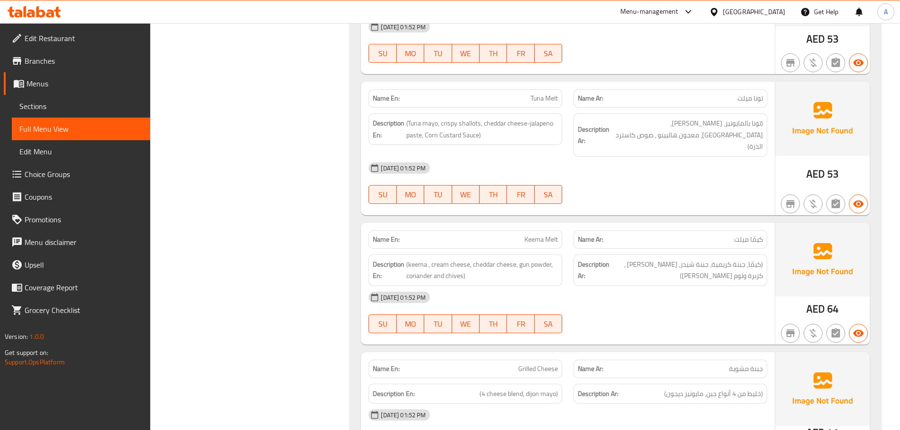
click at [677, 286] on div "[DATE] 01:52 PM" at bounding box center [568, 297] width 410 height 23
drag, startPoint x: 704, startPoint y: 242, endPoint x: 688, endPoint y: 242, distance: 16.1
click at [688, 259] on span "(كيمّا، جبنة كريمية، جبنة شيدر، [PERSON_NAME] ، كزبرة وثوم [PERSON_NAME])" at bounding box center [687, 270] width 152 height 23
click at [695, 286] on div "[DATE] 01:52 PM" at bounding box center [568, 297] width 410 height 23
drag, startPoint x: 676, startPoint y: 243, endPoint x: 655, endPoint y: 239, distance: 21.1
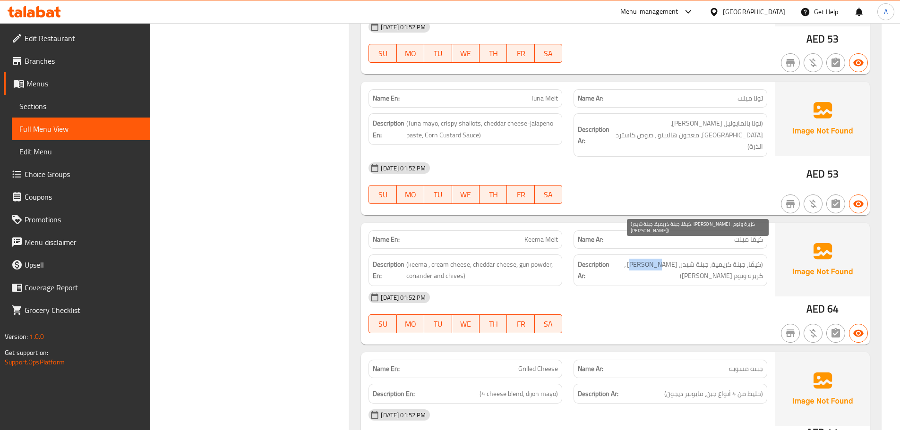
click at [655, 259] on span "(كيمّا، جبنة كريمية، جبنة شيدر، [PERSON_NAME] ، كزبرة وثوم [PERSON_NAME])" at bounding box center [687, 270] width 152 height 23
click at [670, 286] on div "[DATE] 01:52 PM" at bounding box center [568, 297] width 410 height 23
drag, startPoint x: 638, startPoint y: 238, endPoint x: 628, endPoint y: 238, distance: 9.5
click at [628, 259] on span "(كيمّا، جبنة كريمية، جبنة شيدر، [PERSON_NAME] ، كزبرة وثوم [PERSON_NAME])" at bounding box center [687, 270] width 152 height 23
click at [683, 286] on div "[DATE] 01:52 PM" at bounding box center [568, 297] width 410 height 23
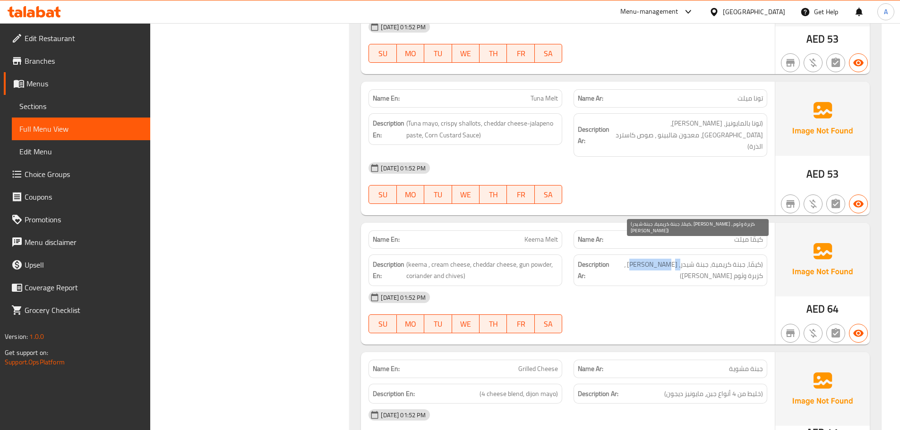
click at [648, 259] on span "(كيمّا، جبنة كريمية، جبنة شيدر، [PERSON_NAME] ، كزبرة وثوم [PERSON_NAME])" at bounding box center [687, 270] width 152 height 23
click at [661, 287] on div "[DATE] 01:52 PM SU MO TU WE TH FR SA" at bounding box center [568, 312] width 410 height 53
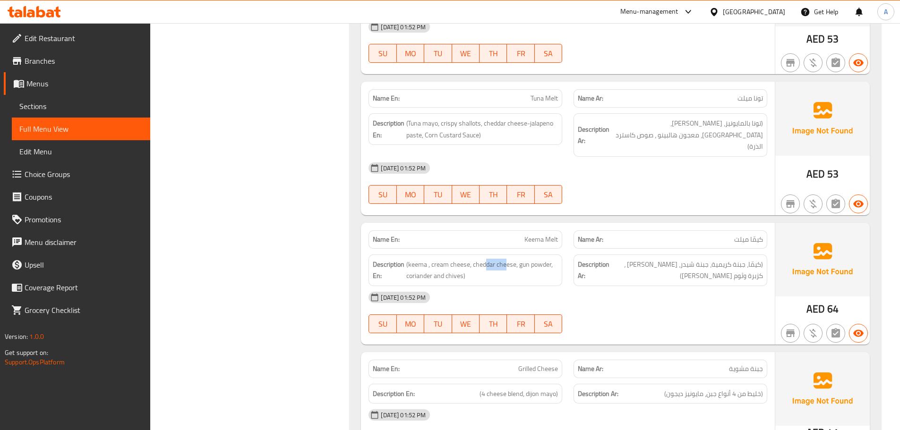
drag, startPoint x: 507, startPoint y: 232, endPoint x: 624, endPoint y: 288, distance: 129.7
click at [580, 249] on div "Description En: (keema , cream cheese, cheddar cheese, gun powder, coriander an…" at bounding box center [568, 270] width 410 height 43
click at [645, 288] on div "[DATE] 01:52 PM SU MO TU WE TH FR SA" at bounding box center [568, 312] width 410 height 53
click at [722, 259] on span "(كيمّا، جبنة كريمية، جبنة شيدر، [PERSON_NAME] ، كزبرة وثوم [PERSON_NAME])" at bounding box center [687, 270] width 152 height 23
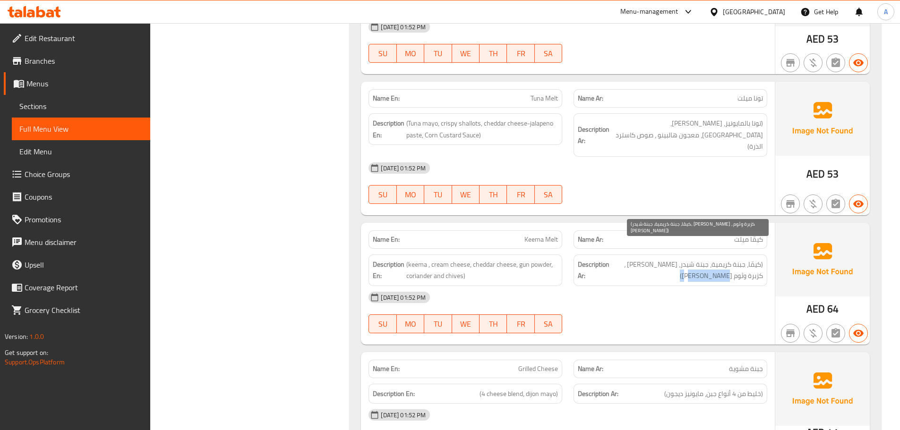
click at [722, 259] on span "(كيمّا، جبنة كريمية، جبنة شيدر، [PERSON_NAME] ، كزبرة وثوم [PERSON_NAME])" at bounding box center [687, 270] width 152 height 23
drag, startPoint x: 706, startPoint y: 273, endPoint x: 698, endPoint y: 274, distance: 7.1
click at [705, 286] on div "[DATE] 01:52 PM" at bounding box center [568, 297] width 410 height 23
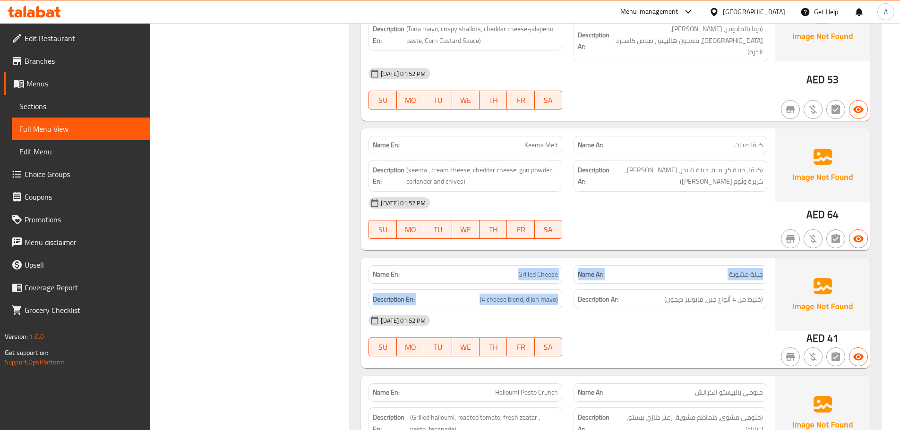
drag, startPoint x: 480, startPoint y: 250, endPoint x: 564, endPoint y: 266, distance: 85.6
click at [561, 264] on div "Name En: Grilled Cheese Name Ar: جبنة مشوية Description En: (4 cheese blend, di…" at bounding box center [568, 313] width 414 height 111
click at [585, 309] on div "[DATE] 01:52 PM" at bounding box center [568, 320] width 410 height 23
drag, startPoint x: 505, startPoint y: 119, endPoint x: 596, endPoint y: 152, distance: 96.6
click at [594, 144] on div "Name En: Keema Melt Name Ar: كيمّا ميلت Description En: (keema , cream cheese, …" at bounding box center [568, 189] width 414 height 122
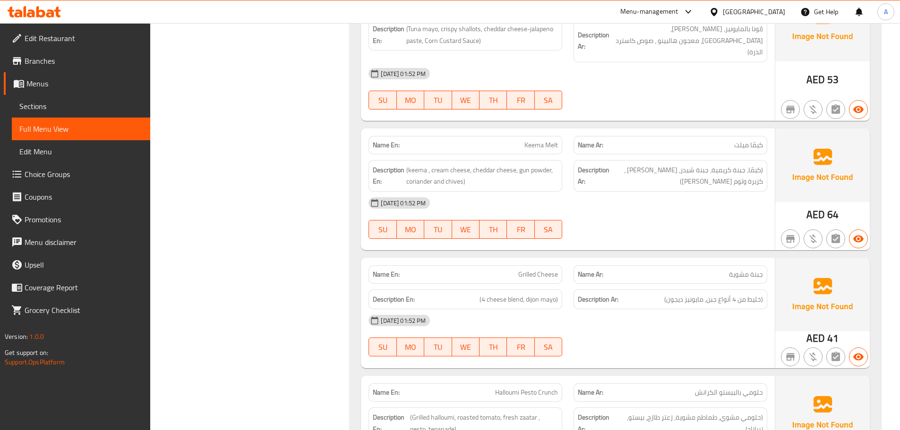
click at [597, 164] on strong "Description Ar:" at bounding box center [594, 175] width 32 height 23
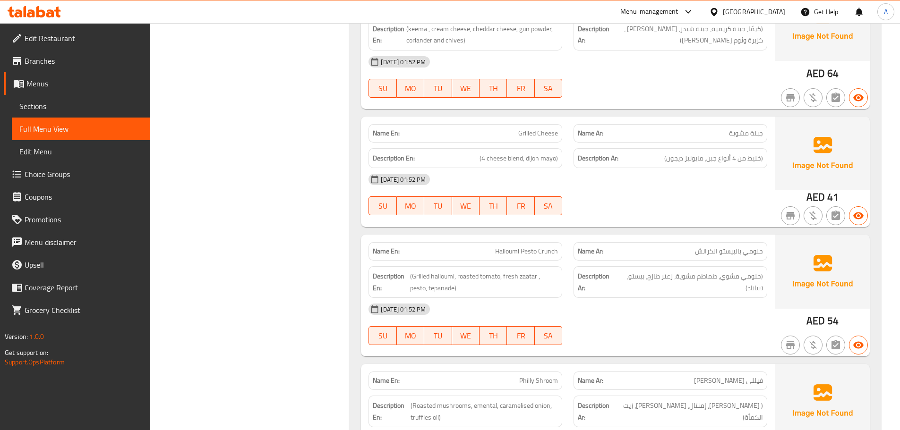
scroll to position [897, 0]
drag, startPoint x: 745, startPoint y: 136, endPoint x: 671, endPoint y: 140, distance: 74.2
click at [686, 152] on span "(خليط من 4 أنواع جبن، مايونيز ديجون)" at bounding box center [713, 158] width 99 height 12
click at [640, 168] on div "[DATE] 01:52 PM" at bounding box center [568, 179] width 410 height 23
drag, startPoint x: 531, startPoint y: 142, endPoint x: 504, endPoint y: 142, distance: 26.9
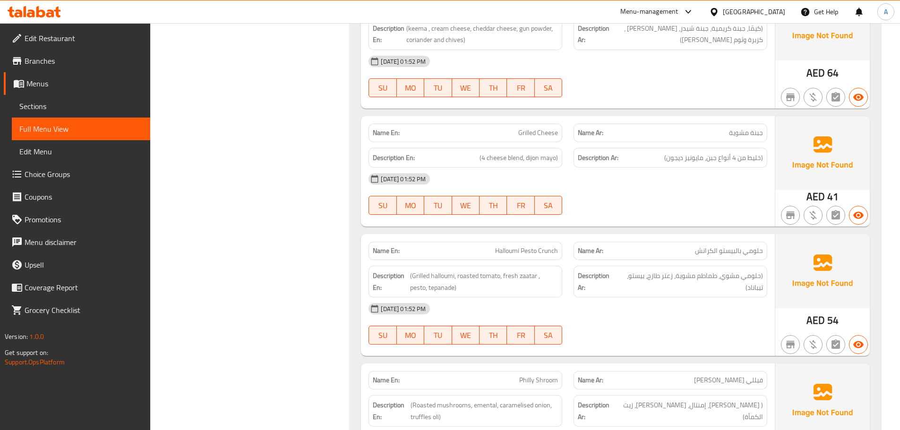
click at [503, 148] on div "Description En: (4 cheese blend, dijon mayo)" at bounding box center [465, 158] width 194 height 20
click at [634, 152] on h6 "Description Ar: (خليط من 4 أنواع جبن، مايونيز ديجون)" at bounding box center [670, 158] width 185 height 12
drag, startPoint x: 669, startPoint y: 180, endPoint x: 630, endPoint y: 172, distance: 39.5
click at [660, 175] on div "[DATE] 01:52 PM SU MO TU WE TH FR SA" at bounding box center [568, 194] width 410 height 53
drag, startPoint x: 494, startPoint y: 123, endPoint x: 579, endPoint y: 149, distance: 88.9
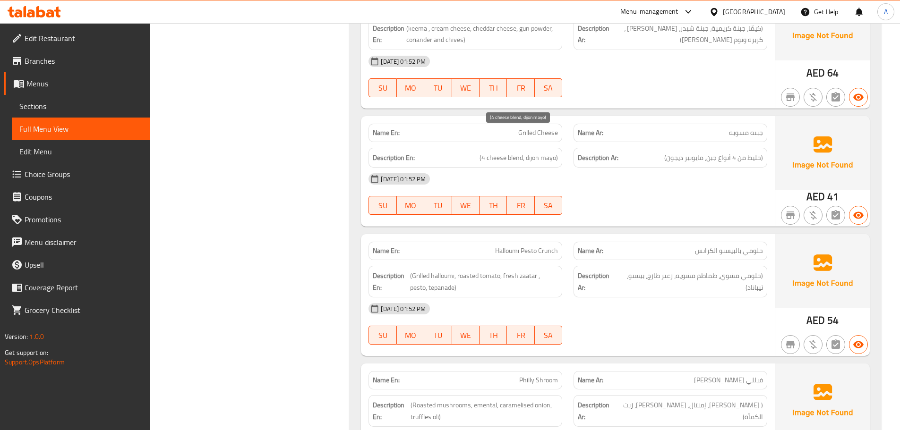
click at [538, 142] on div "Description En: (4 cheese blend, dijon mayo)" at bounding box center [465, 158] width 205 height 32
click at [607, 168] on div "[DATE] 01:52 PM" at bounding box center [568, 179] width 410 height 23
drag, startPoint x: 457, startPoint y: 228, endPoint x: 581, endPoint y: 210, distance: 125.5
click at [527, 246] on p "Name En: Halloumi Pesto Crunch" at bounding box center [465, 251] width 185 height 10
click at [609, 178] on div "[DATE] 01:52 PM SU MO TU WE TH FR SA" at bounding box center [568, 194] width 410 height 53
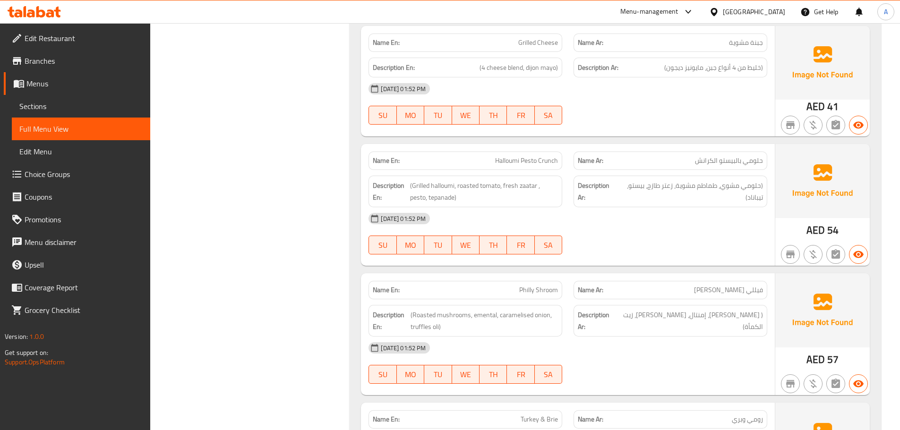
scroll to position [992, 0]
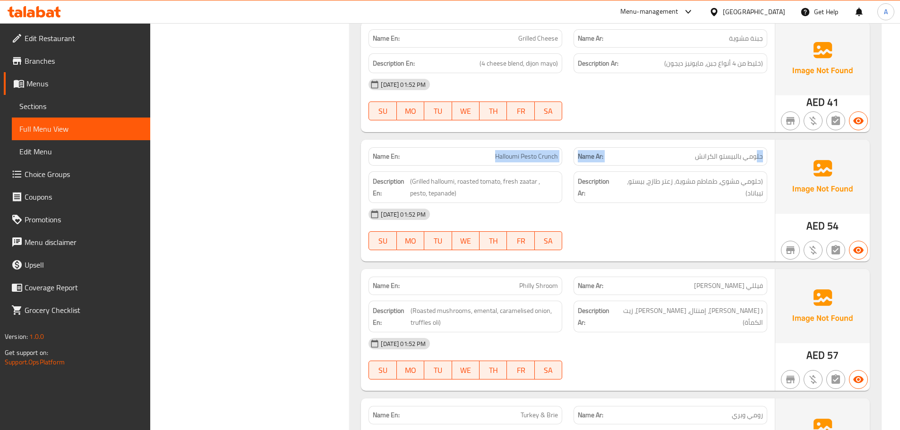
drag, startPoint x: 714, startPoint y: 135, endPoint x: 442, endPoint y: 141, distance: 271.6
click at [442, 142] on div "Name En: Halloumi Pesto Crunch Name Ar: حلومي بالبيستو الكرانش" at bounding box center [568, 157] width 410 height 30
click at [682, 218] on div "[DATE] 01:52 PM SU MO TU WE TH FR SA" at bounding box center [568, 229] width 410 height 53
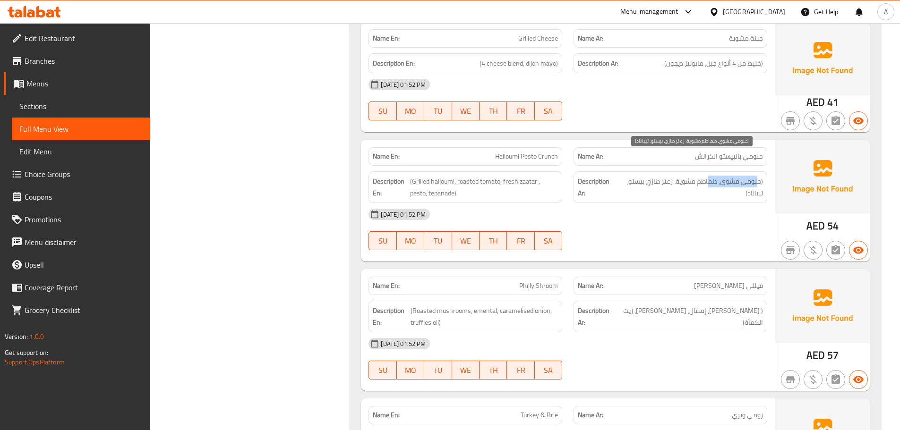
drag, startPoint x: 757, startPoint y: 159, endPoint x: 709, endPoint y: 157, distance: 47.7
click at [709, 176] on span "(حلومي مشوي، طماطم مشوية، زعتر طازج، بيستو، تيباناد)" at bounding box center [690, 187] width 145 height 23
click at [703, 176] on span "(حلومي مشوي، طماطم مشوية، زعتر طازج، بيستو، تيباناد)" at bounding box center [690, 187] width 145 height 23
drag, startPoint x: 703, startPoint y: 157, endPoint x: 687, endPoint y: 157, distance: 16.1
click at [694, 176] on span "(حلومي مشوي، طماطم مشوية، زعتر طازج، بيستو، تيباناد)" at bounding box center [690, 187] width 145 height 23
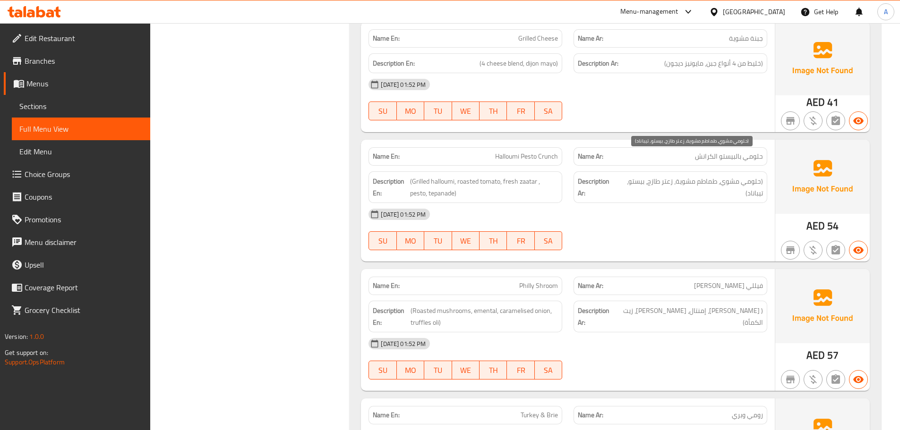
click at [638, 176] on span "(حلومي مشوي، طماطم مشوية، زعتر طازج، بيستو، تيباناد)" at bounding box center [690, 187] width 145 height 23
click at [641, 203] on div "[DATE] 01:52 PM" at bounding box center [568, 214] width 410 height 23
click at [739, 176] on span "(حلومي مشوي، طماطم مشوية، زعتر طازج، بيستو، تيباناد)" at bounding box center [690, 187] width 145 height 23
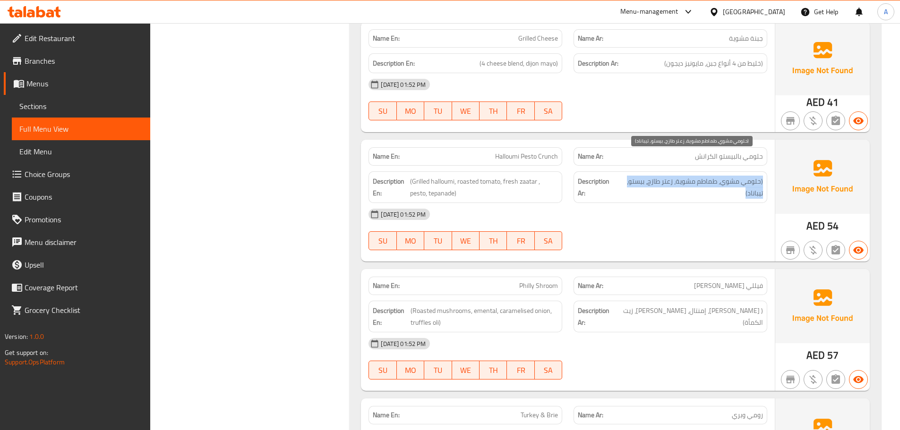
click at [739, 176] on span "(حلومي مشوي، طماطم مشوية، زعتر طازج، بيستو، تيباناد)" at bounding box center [690, 187] width 145 height 23
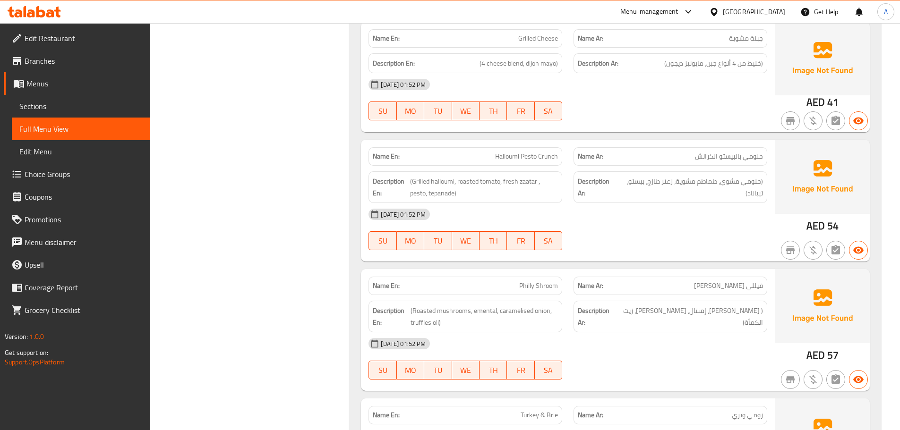
drag, startPoint x: 719, startPoint y: 188, endPoint x: 573, endPoint y: 194, distance: 146.5
click at [691, 203] on div "[DATE] 01:52 PM" at bounding box center [568, 214] width 410 height 23
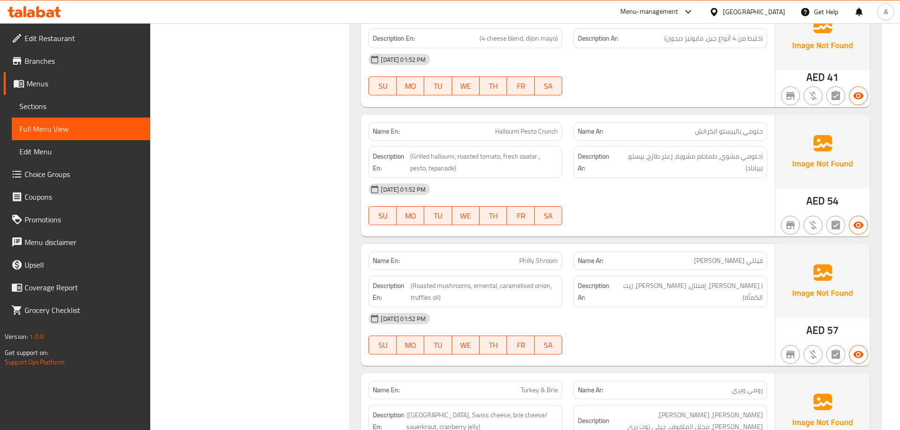
scroll to position [1039, 0]
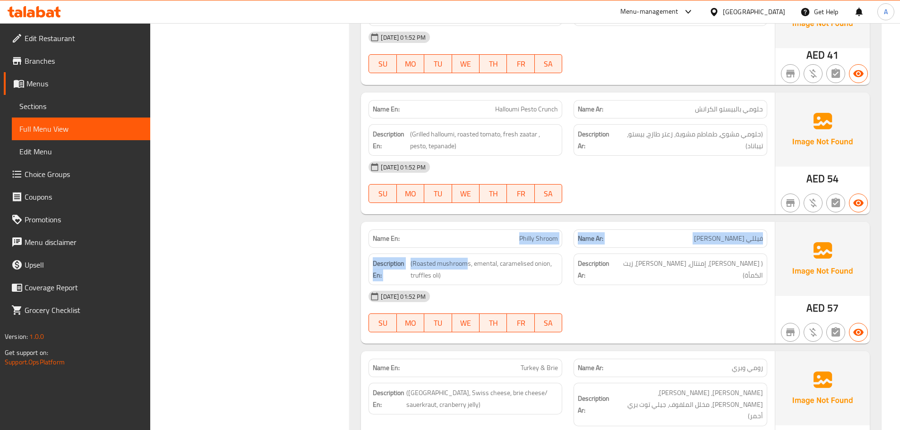
drag, startPoint x: 469, startPoint y: 225, endPoint x: 580, endPoint y: 231, distance: 110.6
click at [573, 248] on div "Description En: (Roasted mushrooms, emental, caramelised onion, truffles oli) D…" at bounding box center [568, 269] width 410 height 43
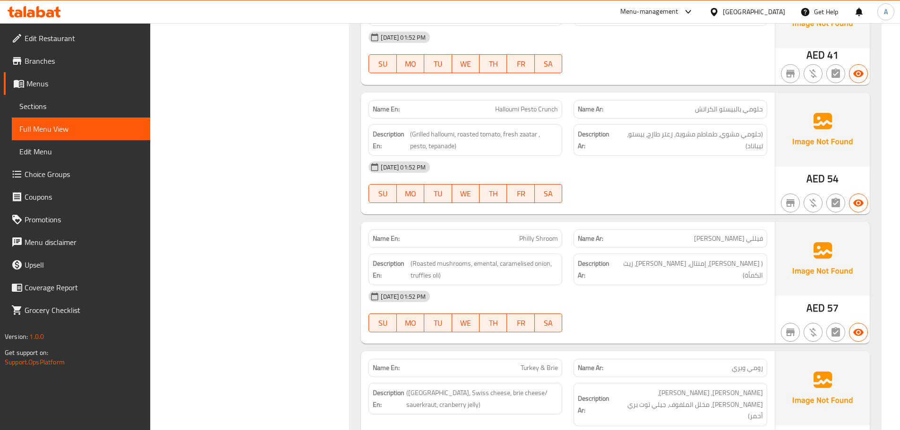
click at [594, 285] on div "[DATE] 01:52 PM" at bounding box center [568, 296] width 410 height 23
click at [746, 258] on span "( [PERSON_NAME]، إمنتال، [PERSON_NAME]، زيت الكمأة)" at bounding box center [689, 269] width 146 height 23
drag, startPoint x: 746, startPoint y: 241, endPoint x: 637, endPoint y: 239, distance: 109.6
click at [637, 258] on span "( [PERSON_NAME]، إمنتال، [PERSON_NAME]، زيت الكمأة)" at bounding box center [689, 269] width 146 height 23
click at [635, 251] on div "Description Ar: ( [PERSON_NAME]، إمنتال، [PERSON_NAME]، زيت الكمأة)" at bounding box center [670, 269] width 205 height 43
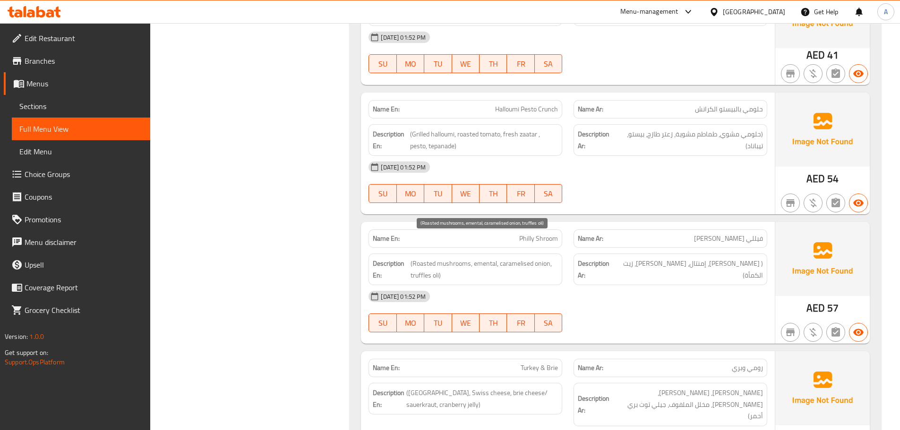
drag, startPoint x: 485, startPoint y: 237, endPoint x: 513, endPoint y: 245, distance: 29.3
click at [503, 258] on span "(Roasted mushrooms, emental, caramelised onion, truffles oli)" at bounding box center [483, 269] width 147 height 23
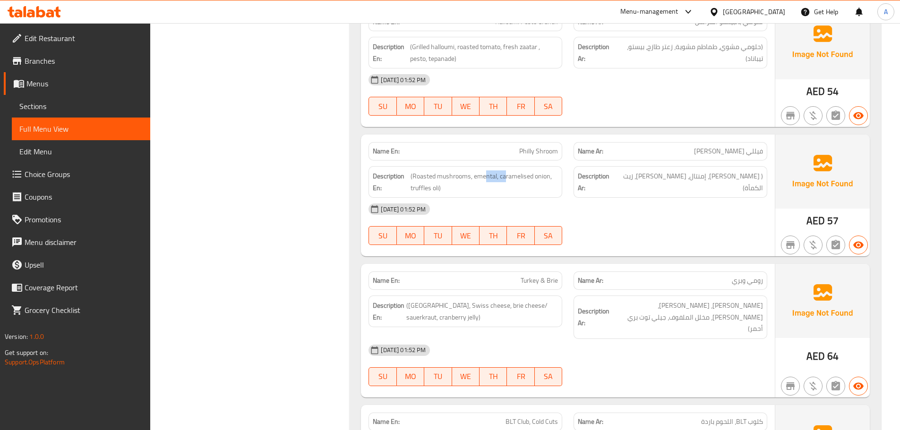
scroll to position [1133, 0]
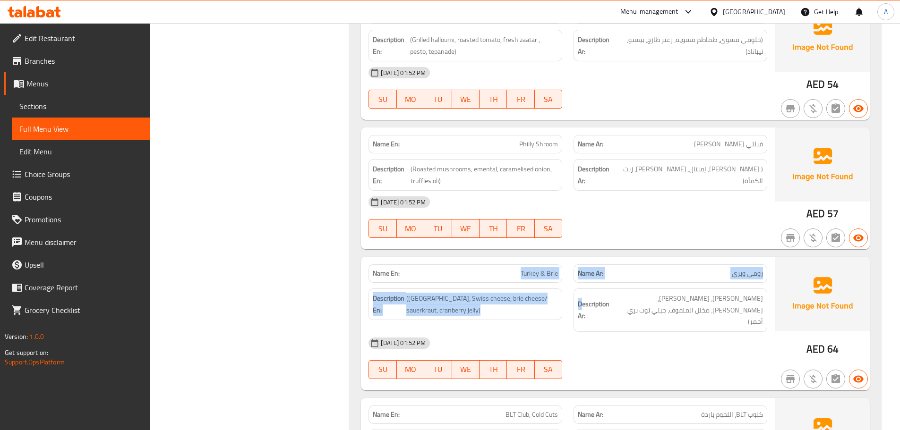
drag, startPoint x: 487, startPoint y: 253, endPoint x: 646, endPoint y: 287, distance: 162.4
click at [612, 270] on div "Name En: Turkey & Brie Name Ar: [PERSON_NAME] وبري Description En: ([GEOGRAPHIC…" at bounding box center [568, 324] width 414 height 134
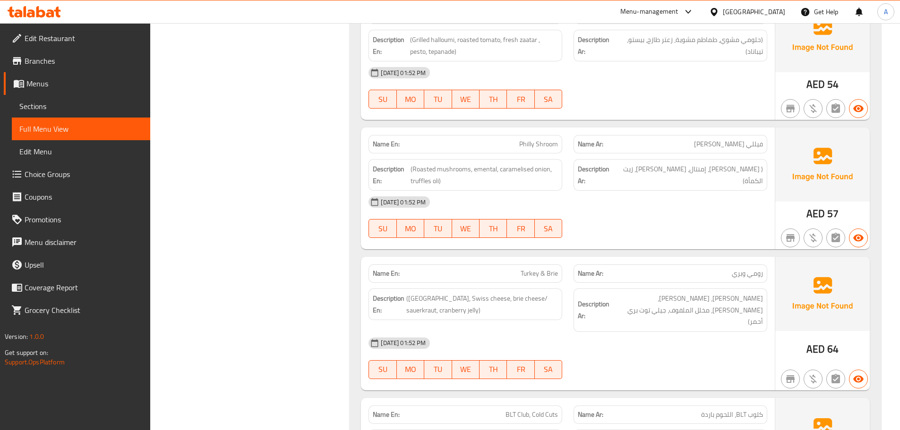
click at [675, 333] on div "[DATE] 01:52 PM SU MO TU WE TH FR SA" at bounding box center [568, 358] width 410 height 53
drag, startPoint x: 751, startPoint y: 252, endPoint x: 714, endPoint y: 252, distance: 37.3
click at [716, 269] on p "Name Ar: [PERSON_NAME] وبري" at bounding box center [670, 274] width 185 height 10
click at [689, 332] on div "[DATE] 01:52 PM" at bounding box center [568, 343] width 410 height 23
drag, startPoint x: 746, startPoint y: 275, endPoint x: 581, endPoint y: 271, distance: 164.9
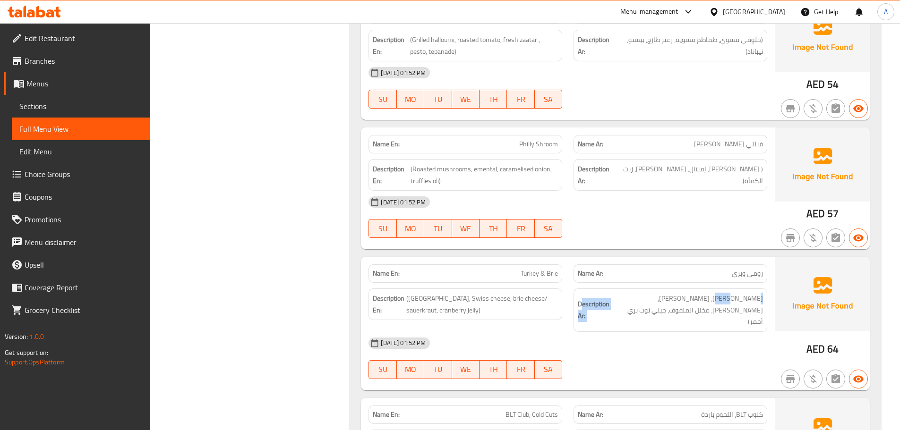
click at [581, 293] on h6 "Description Ar: [PERSON_NAME]، [PERSON_NAME]، [PERSON_NAME]، مخلل الملفوف، جيلي…" at bounding box center [670, 310] width 185 height 35
click at [699, 332] on div "[DATE] 01:52 PM" at bounding box center [568, 343] width 410 height 23
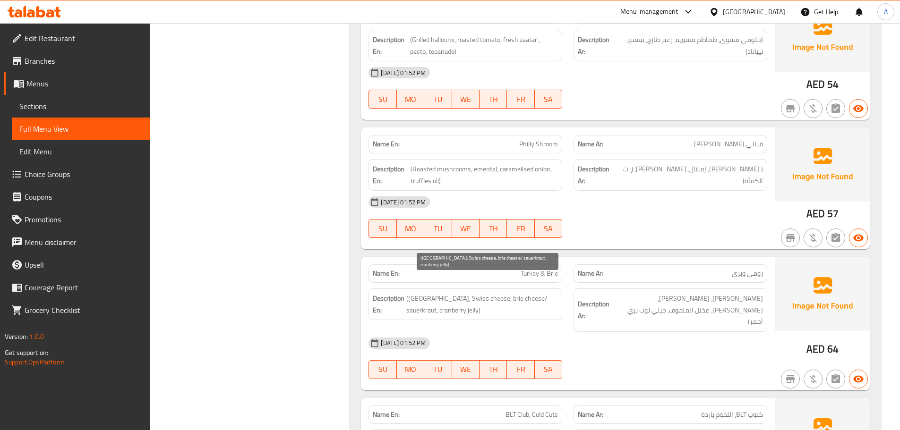
drag, startPoint x: 421, startPoint y: 273, endPoint x: 513, endPoint y: 289, distance: 92.9
click at [467, 293] on span "([GEOGRAPHIC_DATA], Swiss cheese, brie cheese/ sauerkraut, cranberry jelly)" at bounding box center [482, 304] width 152 height 23
click at [513, 293] on span "([GEOGRAPHIC_DATA], Swiss cheese, brie cheese/ sauerkraut, cranberry jelly)" at bounding box center [482, 304] width 152 height 23
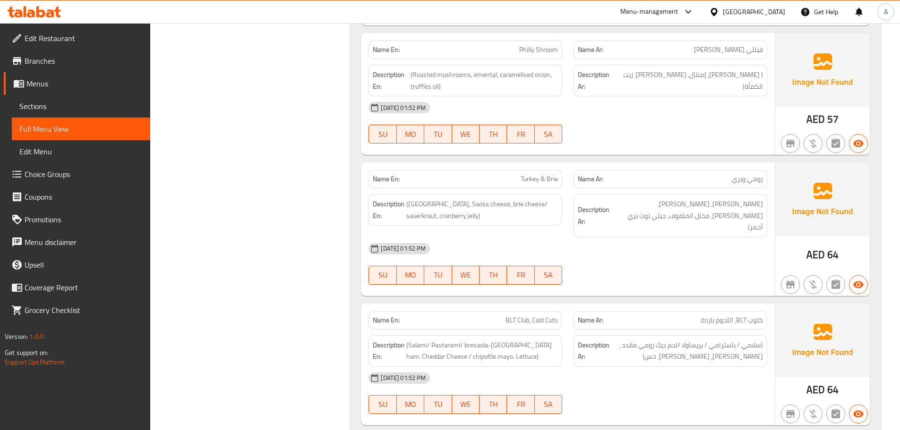
drag, startPoint x: 493, startPoint y: 288, endPoint x: 566, endPoint y: 302, distance: 74.1
click at [547, 304] on div "Name En: BLT Club, Cold Cuts Name Ar: كلوب BLT، اللحوم باردة Description En: (S…" at bounding box center [568, 365] width 414 height 122
click at [626, 367] on div "[DATE] 01:52 PM" at bounding box center [568, 378] width 410 height 23
drag, startPoint x: 494, startPoint y: 287, endPoint x: 576, endPoint y: 298, distance: 81.9
click at [573, 306] on div "Name En: BLT Club, Cold Cuts Name Ar: كلوب BLT، اللحوم باردة" at bounding box center [568, 321] width 410 height 30
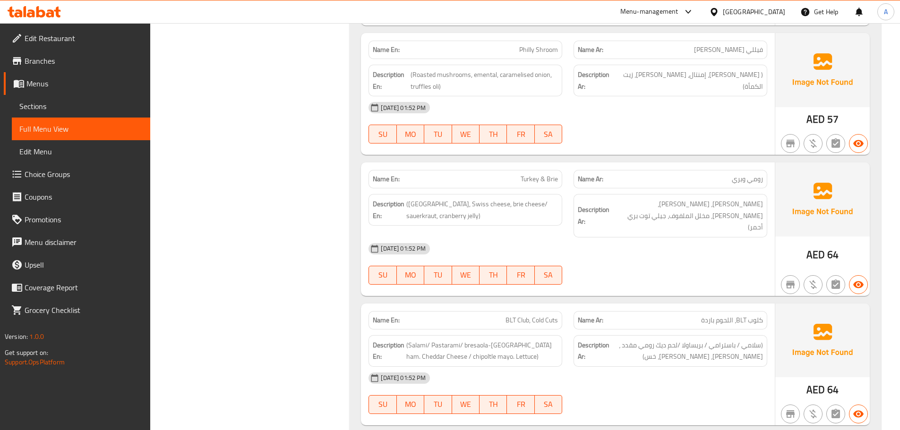
drag, startPoint x: 624, startPoint y: 340, endPoint x: 602, endPoint y: 332, distance: 23.2
click at [623, 367] on div "[DATE] 01:52 PM" at bounding box center [568, 378] width 410 height 23
drag, startPoint x: 462, startPoint y: 278, endPoint x: 562, endPoint y: 299, distance: 102.7
click at [552, 304] on div "Name En: BLT Club, Cold Cuts Name Ar: كلوب BLT، اللحوم باردة Description En: (S…" at bounding box center [568, 365] width 414 height 122
click at [691, 367] on div "[DATE] 01:52 PM" at bounding box center [568, 378] width 410 height 23
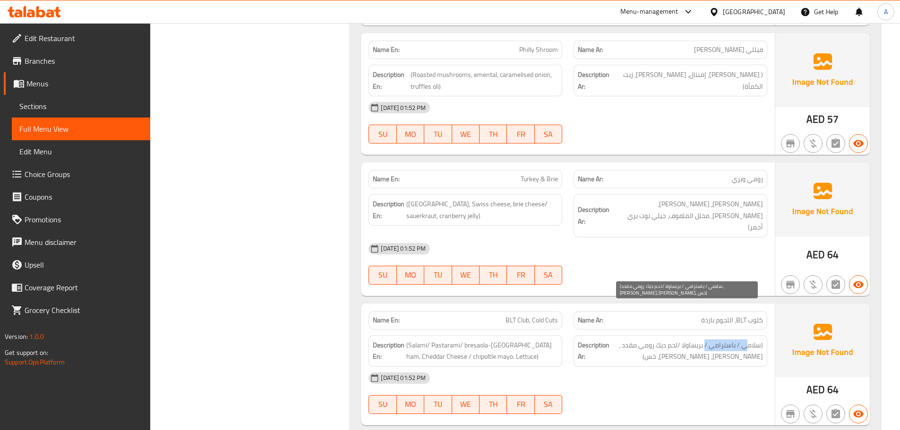
click at [706, 340] on span "(سلامي / باسترامي / بريساولا /لحم ديك رومي مقدد ، [PERSON_NAME]، [PERSON_NAME]،…" at bounding box center [687, 351] width 152 height 23
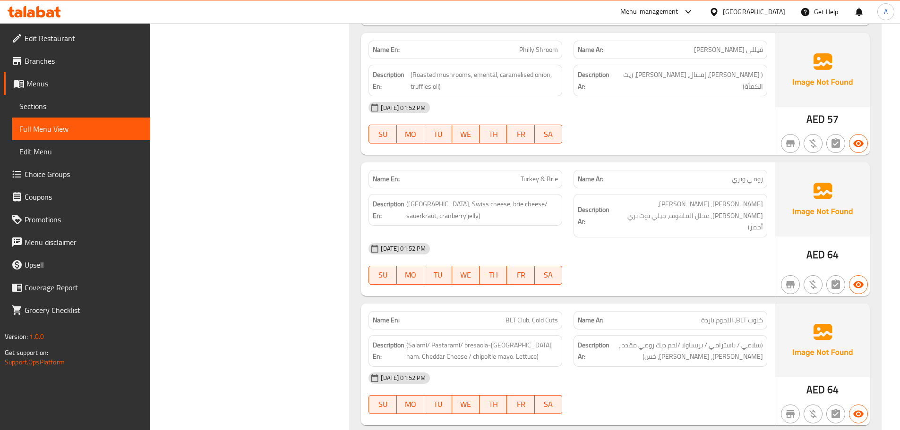
click at [716, 367] on div "[DATE] 01:52 PM SU MO TU WE TH FR SA" at bounding box center [568, 393] width 410 height 53
click at [721, 340] on span "(سلامي / باسترامي / بريساولا /لحم ديك رومي مقدد ، [PERSON_NAME]، [PERSON_NAME]،…" at bounding box center [687, 351] width 152 height 23
click at [656, 367] on div "[DATE] 01:52 PM" at bounding box center [568, 378] width 410 height 23
drag, startPoint x: 700, startPoint y: 307, endPoint x: 692, endPoint y: 311, distance: 8.9
click at [692, 340] on span "(سلامي / باسترامي / بريساولا /لحم ديك رومي مقدد ، [PERSON_NAME]، [PERSON_NAME]،…" at bounding box center [687, 351] width 152 height 23
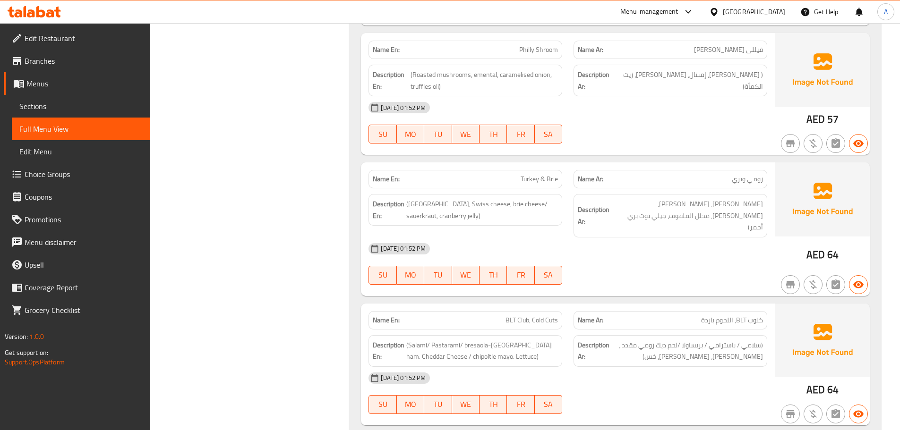
click at [686, 367] on div "[DATE] 01:52 PM" at bounding box center [568, 378] width 410 height 23
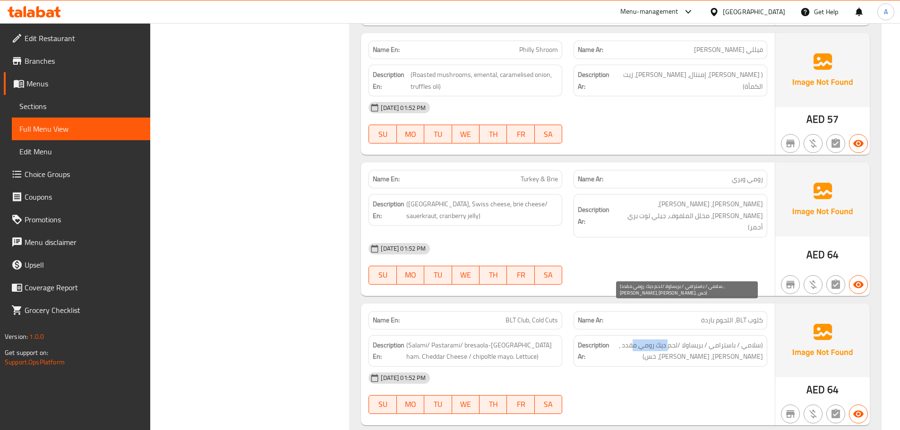
drag, startPoint x: 668, startPoint y: 307, endPoint x: 633, endPoint y: 308, distance: 35.0
click at [633, 340] on span "(سلامي / باسترامي / بريساولا /لحم ديك رومي مقدد ، [PERSON_NAME]، [PERSON_NAME]،…" at bounding box center [687, 351] width 152 height 23
click at [625, 340] on span "(سلامي / باسترامي / بريساولا /لحم ديك رومي مقدد ، [PERSON_NAME]، [PERSON_NAME]،…" at bounding box center [687, 351] width 152 height 23
drag, startPoint x: 734, startPoint y: 321, endPoint x: 676, endPoint y: 321, distance: 57.6
click at [678, 340] on span "(سلامي / باسترامي / بريساولا /لحم ديك رومي مقدد ، [PERSON_NAME]، [PERSON_NAME]،…" at bounding box center [687, 351] width 152 height 23
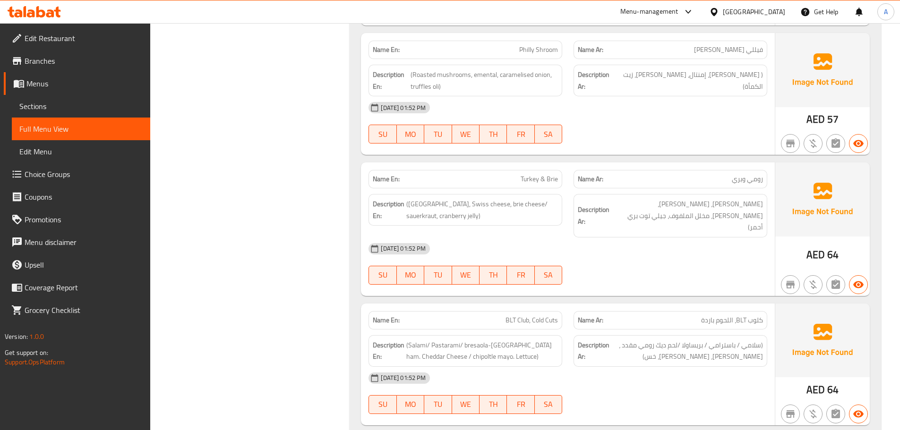
click at [640, 367] on div "[DATE] 01:52 PM" at bounding box center [568, 378] width 410 height 23
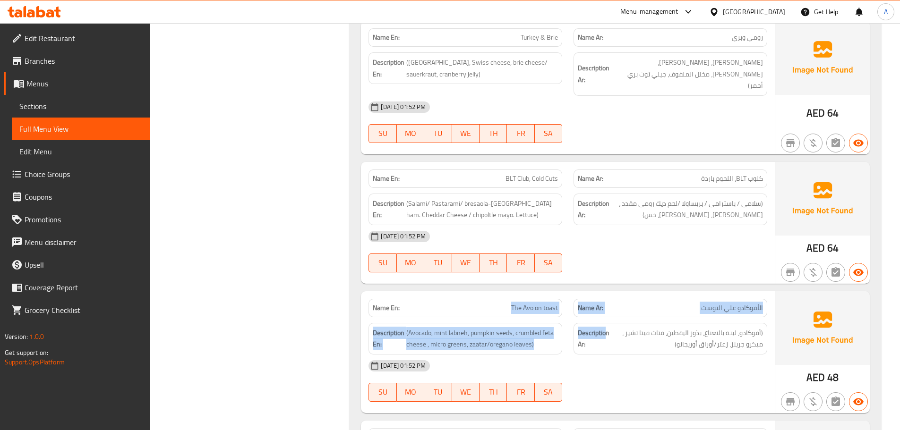
click at [606, 291] on div "Name En: The Avo on toast Name Ar: الأفوكادو علي التوست Description En: (Avocad…" at bounding box center [568, 352] width 414 height 122
click at [457, 303] on p "Name En: The Avo on toast" at bounding box center [465, 308] width 185 height 10
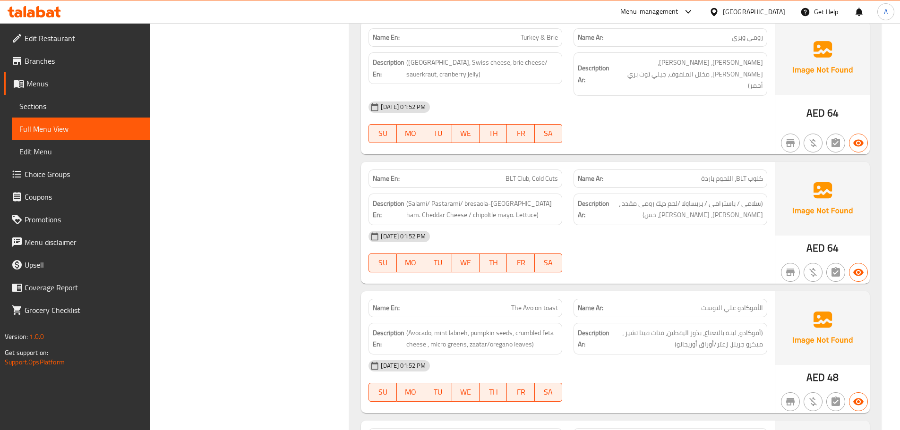
click at [670, 355] on div "[DATE] 01:52 PM" at bounding box center [568, 366] width 410 height 23
drag, startPoint x: 738, startPoint y: 272, endPoint x: 703, endPoint y: 305, distance: 48.1
click at [722, 299] on div "Name Ar: الأفوكادو علي التوست" at bounding box center [670, 308] width 194 height 18
click at [690, 355] on div "[DATE] 01:52 PM" at bounding box center [568, 366] width 410 height 23
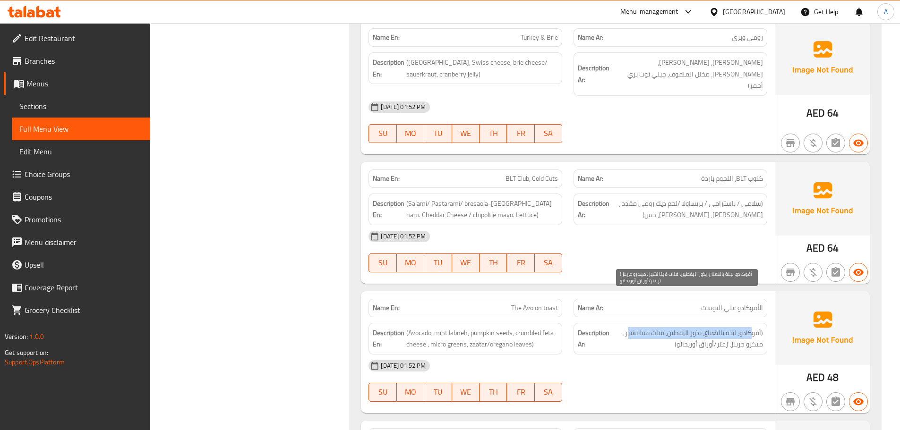
drag, startPoint x: 753, startPoint y: 299, endPoint x: 628, endPoint y: 302, distance: 125.2
click at [628, 327] on span "(أفوكادو، لبنة بالنعناع، بذور اليقطين، فتات فيتا تشيز ، ميكرو جرينز، زعتر/أوراق…" at bounding box center [687, 338] width 152 height 23
click at [649, 327] on span "(أفوكادو، لبنة بالنعناع، بذور اليقطين، فتات فيتا تشيز ، ميكرو جرينز، زعتر/أوراق…" at bounding box center [687, 338] width 152 height 23
drag, startPoint x: 756, startPoint y: 309, endPoint x: 675, endPoint y: 309, distance: 80.8
click at [675, 327] on span "(أفوكادو، لبنة بالنعناع، بذور اليقطين، فتات فيتا تشيز ، ميكرو جرينز، زعتر/أوراق…" at bounding box center [687, 338] width 152 height 23
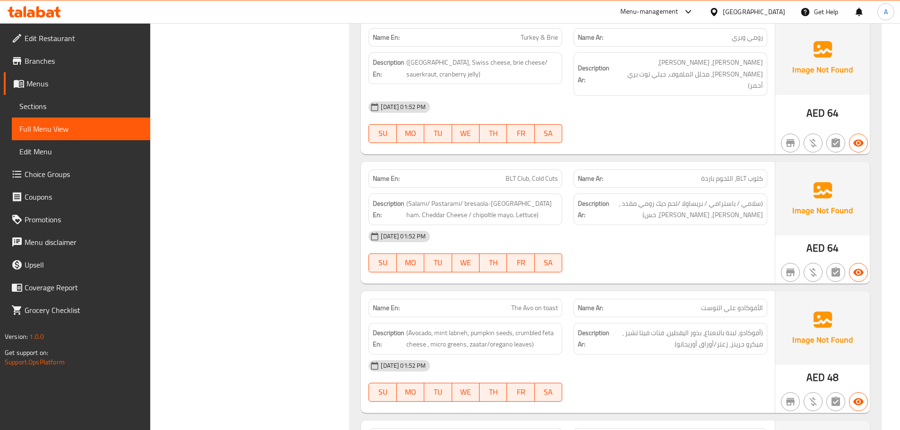
drag, startPoint x: 686, startPoint y: 331, endPoint x: 463, endPoint y: 299, distance: 225.5
click at [683, 355] on div "[DATE] 01:52 PM" at bounding box center [568, 366] width 410 height 23
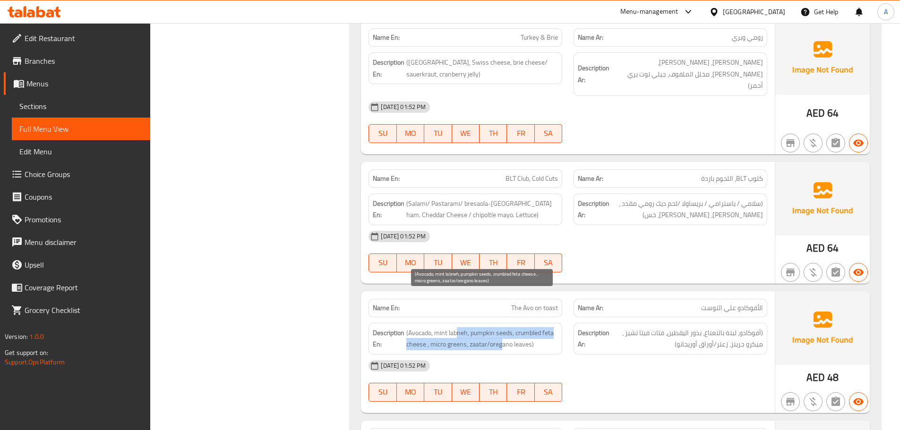
drag, startPoint x: 457, startPoint y: 298, endPoint x: 520, endPoint y: 316, distance: 66.1
click at [516, 327] on span "(Avocado, mint labneh, pumpkin seeds, crumbled feta cheese , micro greens, zaat…" at bounding box center [482, 338] width 152 height 23
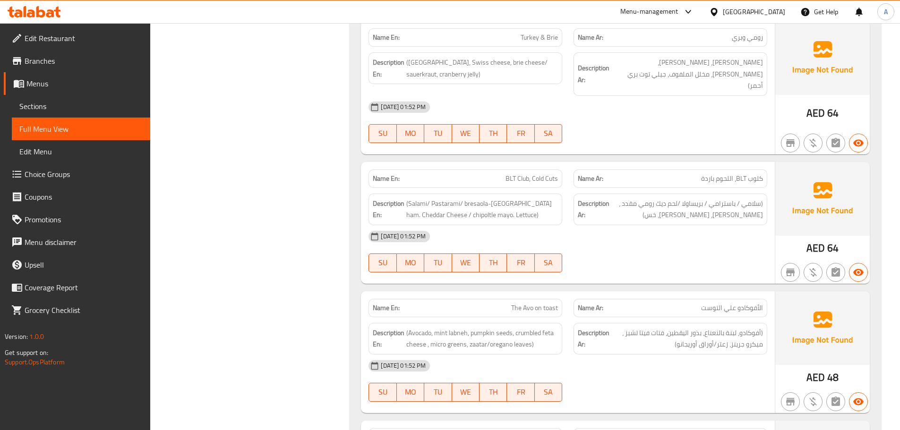
click at [527, 323] on div "Description En: (Avocado, mint labneh, pumpkin seeds, crumbled feta cheese , mi…" at bounding box center [465, 339] width 194 height 32
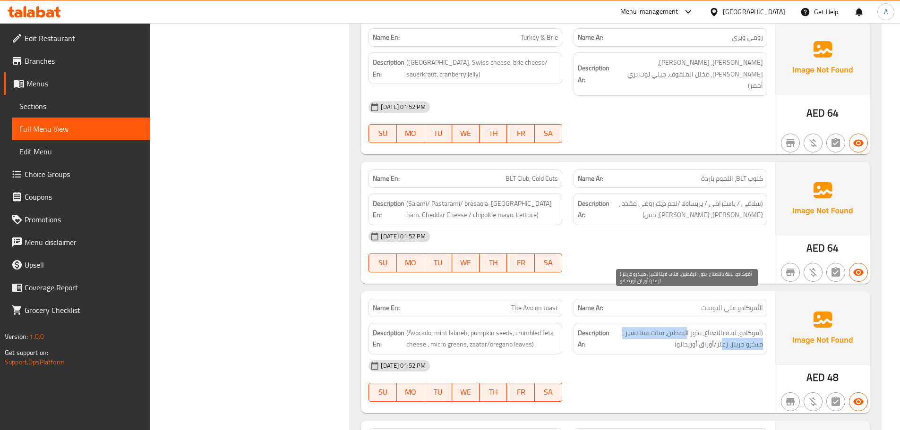
drag, startPoint x: 694, startPoint y: 304, endPoint x: 647, endPoint y: 329, distance: 52.8
click at [669, 327] on span "(أفوكادو، لبنة بالنعناع، بذور اليقطين، فتات فيتا تشيز ، ميكرو جرينز، زعتر/أوراق…" at bounding box center [687, 338] width 152 height 23
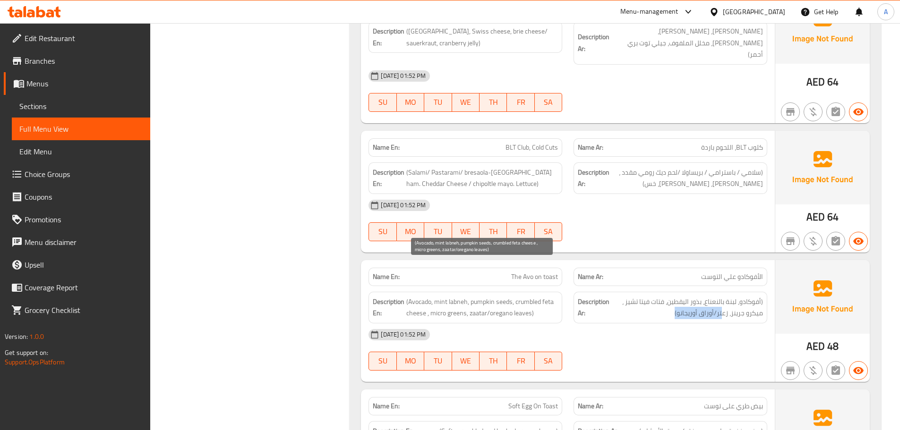
scroll to position [1558, 0]
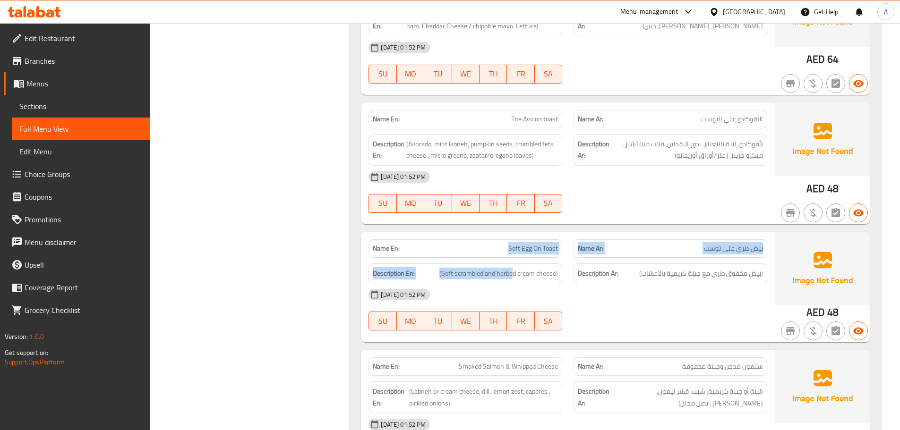
click at [598, 255] on div "Name En: Soft Egg On Toast Name Ar: بيض طري على توست Description En: (Soft scra…" at bounding box center [568, 287] width 414 height 111
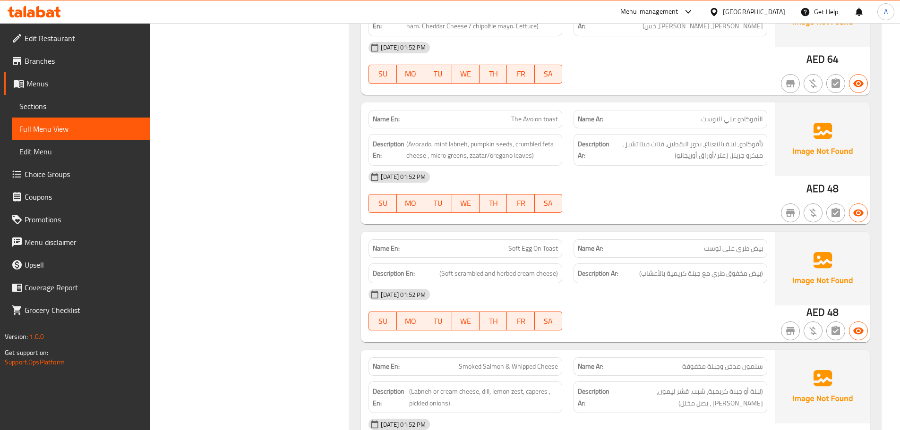
click at [650, 325] on div at bounding box center [670, 330] width 205 height 11
drag, startPoint x: 495, startPoint y: 206, endPoint x: 580, endPoint y: 223, distance: 86.3
click at [564, 234] on div "Name En: Soft Egg On Toast" at bounding box center [465, 249] width 205 height 30
drag, startPoint x: 638, startPoint y: 267, endPoint x: 718, endPoint y: 227, distance: 89.5
click at [641, 283] on div "[DATE] 01:52 PM" at bounding box center [568, 294] width 410 height 23
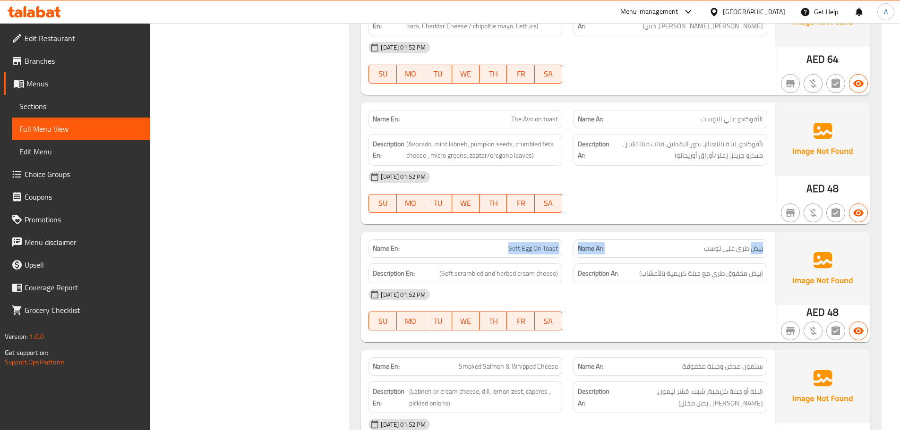
drag, startPoint x: 753, startPoint y: 212, endPoint x: 470, endPoint y: 212, distance: 282.9
click at [470, 234] on div "Name En: Soft Egg On Toast Name Ar: بيض طري على توست" at bounding box center [568, 249] width 410 height 30
click at [726, 283] on div "[DATE] 01:52 PM" at bounding box center [568, 294] width 410 height 23
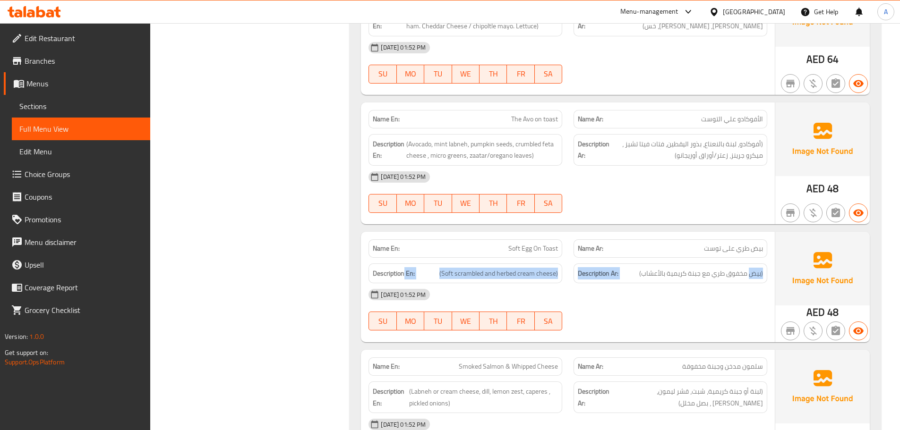
drag, startPoint x: 751, startPoint y: 239, endPoint x: 403, endPoint y: 239, distance: 347.6
click at [403, 258] on div "Description En: (Soft scrambled and herbed cream cheese) Description Ar: (بيض م…" at bounding box center [568, 274] width 410 height 32
click at [660, 283] on div "[DATE] 01:52 PM SU MO TU WE TH FR SA" at bounding box center [568, 309] width 410 height 53
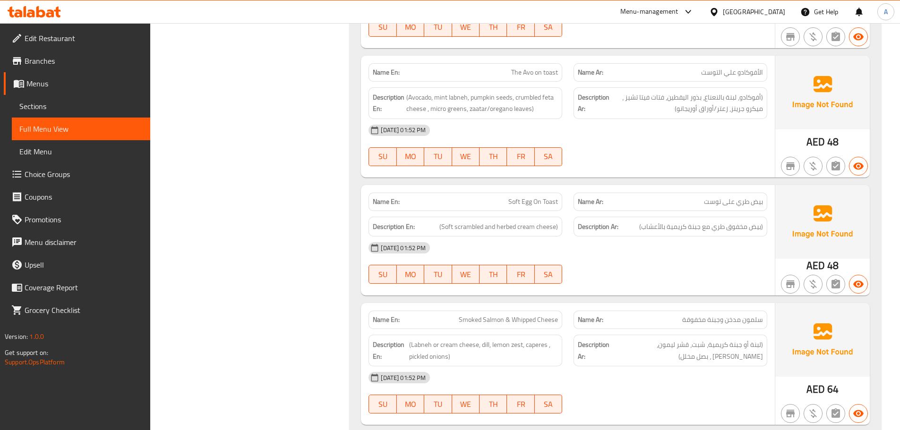
scroll to position [1606, 0]
drag, startPoint x: 466, startPoint y: 276, endPoint x: 480, endPoint y: 278, distance: 14.2
click at [480, 310] on div "Name En: Smoked Salmon & Whipped Cheese" at bounding box center [465, 319] width 194 height 18
click at [711, 278] on div at bounding box center [670, 283] width 205 height 11
drag, startPoint x: 755, startPoint y: 281, endPoint x: 413, endPoint y: 281, distance: 341.4
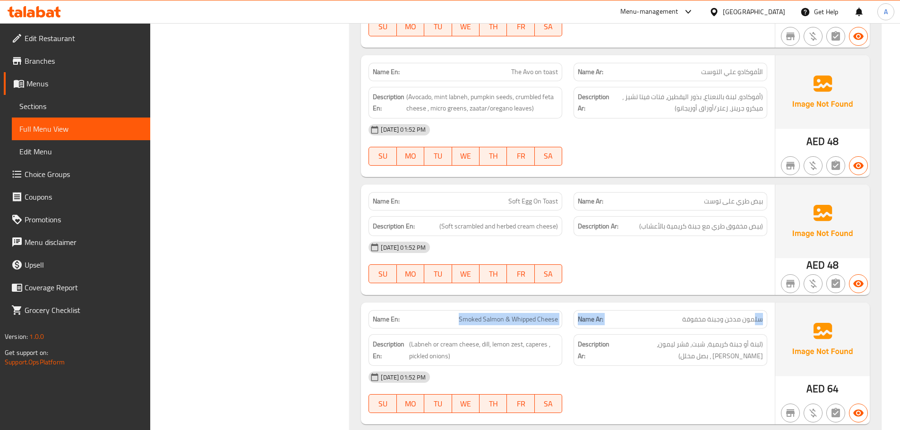
click at [413, 305] on div "Name En: Smoked Salmon & Whipped Cheese Name Ar: سلمون مدخن وجبنة مخفوقة" at bounding box center [568, 320] width 410 height 30
click at [686, 236] on div "[DATE] 01:52 PM" at bounding box center [568, 247] width 410 height 23
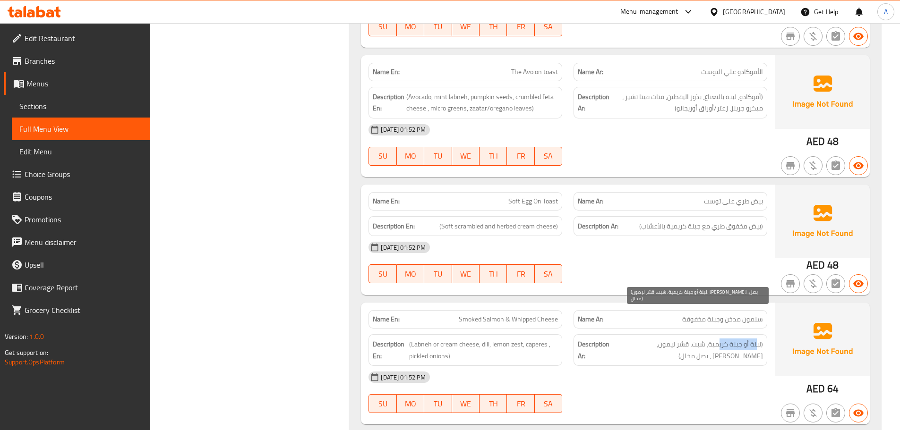
drag, startPoint x: 756, startPoint y: 310, endPoint x: 717, endPoint y: 306, distance: 38.5
click at [717, 339] on span "(لبنة أو جبنة كريمية، شبت، قشر ليمون، [PERSON_NAME] ، بصل مخلل)" at bounding box center [687, 350] width 151 height 23
click at [703, 366] on div "[DATE] 01:52 PM" at bounding box center [568, 377] width 410 height 23
click at [465, 315] on span "Smoked Salmon & Whipped Cheese" at bounding box center [508, 320] width 99 height 10
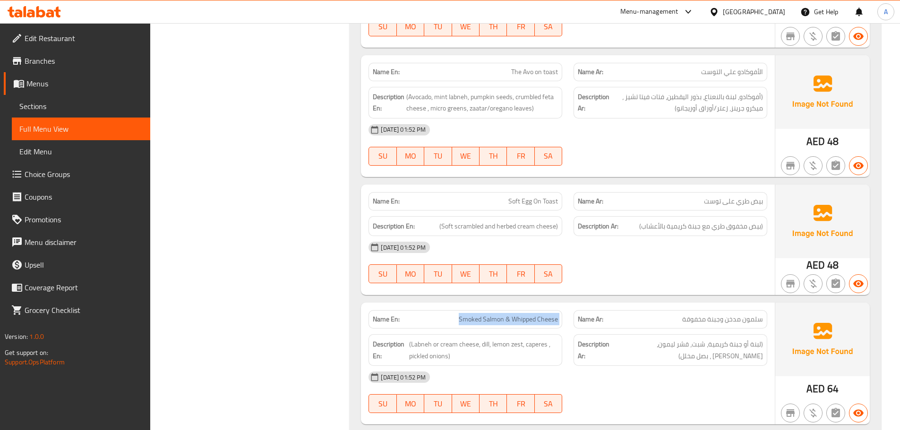
drag, startPoint x: 465, startPoint y: 285, endPoint x: 558, endPoint y: 289, distance: 92.7
click at [558, 315] on span "Smoked Salmon & Whipped Cheese" at bounding box center [508, 320] width 99 height 10
copy span "Smoked Salmon & Whipped Cheese"
click at [633, 366] on div "[DATE] 01:52 PM" at bounding box center [568, 377] width 410 height 23
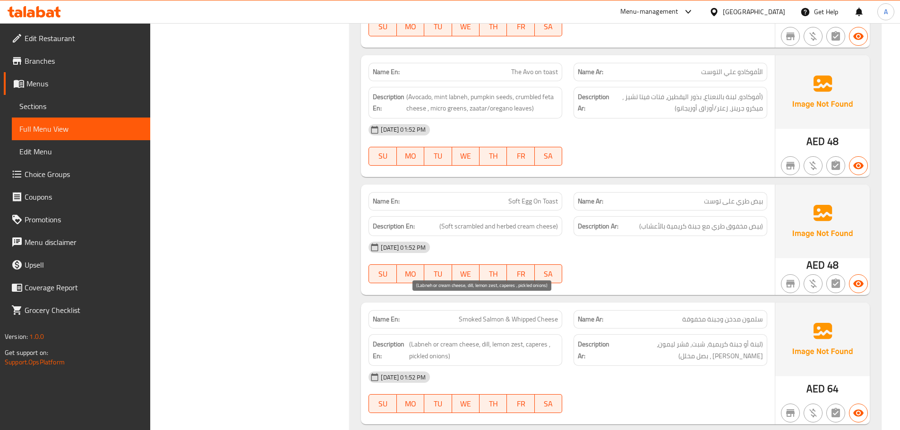
click at [426, 339] on span "(Labneh or cream cheese, dill, lemon zest, caperes , pickled onions)" at bounding box center [483, 350] width 149 height 23
drag, startPoint x: 426, startPoint y: 310, endPoint x: 442, endPoint y: 312, distance: 15.6
click at [442, 339] on span "(Labneh or cream cheese, dill, lemon zest, caperes , pickled onions)" at bounding box center [483, 350] width 149 height 23
copy span "Labneh or cream"
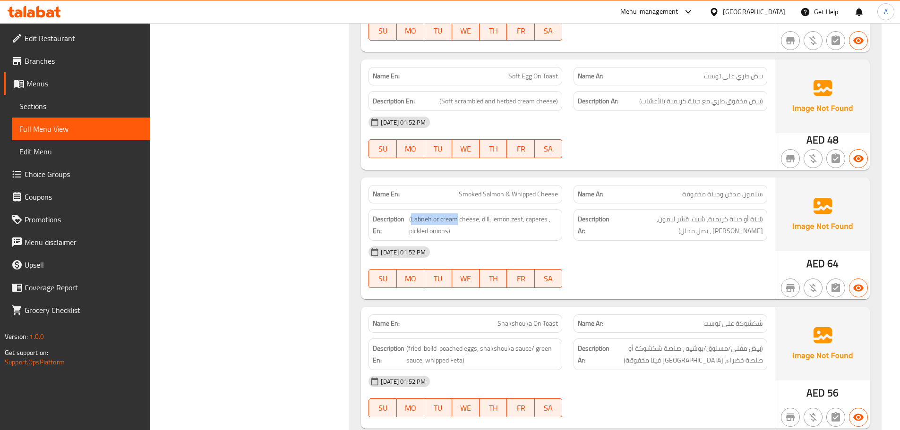
scroll to position [1747, 0]
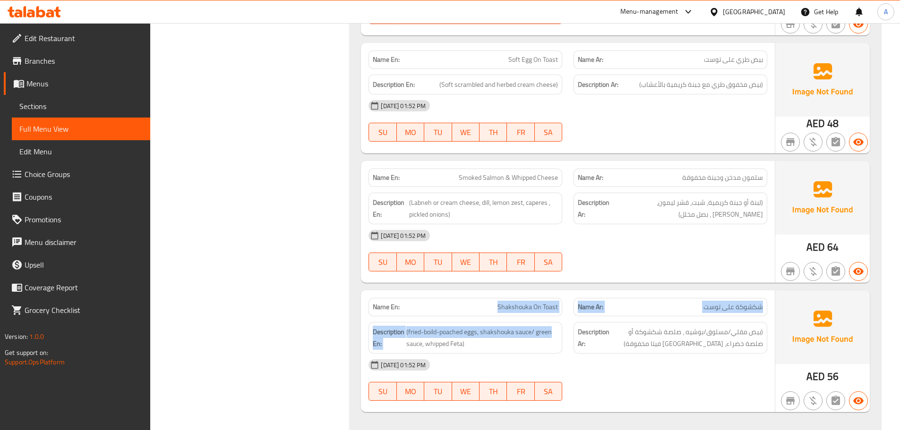
drag, startPoint x: 480, startPoint y: 271, endPoint x: 568, endPoint y: 273, distance: 88.3
click at [560, 290] on div "Name En: Shakshouka On Toast Name Ar: شكشوكة على توست Description En: (fried-bo…" at bounding box center [568, 351] width 414 height 122
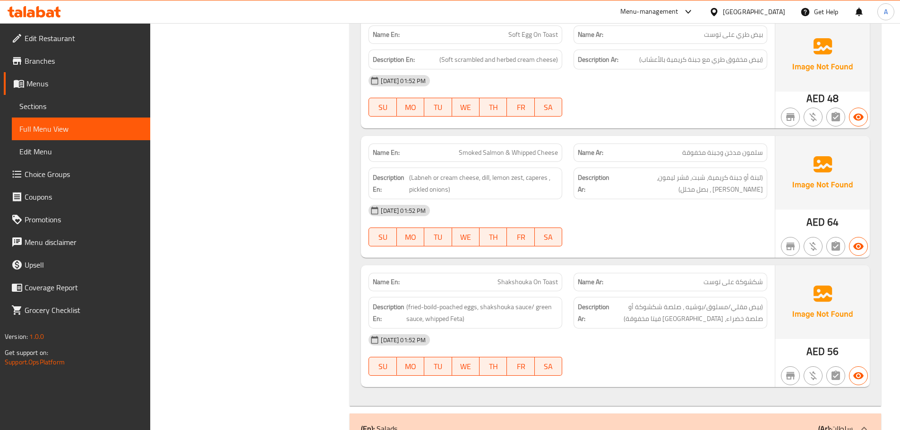
scroll to position [1794, 0]
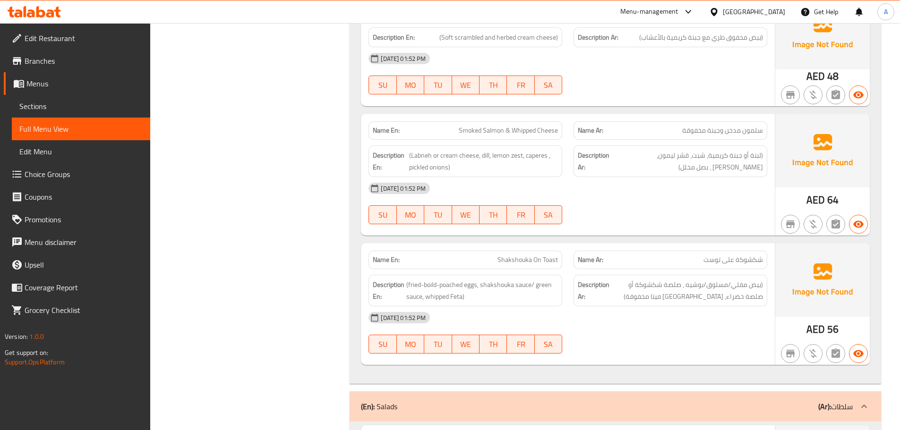
click at [711, 306] on div "[DATE] 01:52 PM" at bounding box center [568, 317] width 410 height 23
drag, startPoint x: 752, startPoint y: 230, endPoint x: 632, endPoint y: 272, distance: 126.7
click at [656, 255] on p "Name Ar: شكشوكة على توست" at bounding box center [670, 260] width 185 height 10
click at [632, 306] on div "[DATE] 01:52 PM" at bounding box center [568, 317] width 410 height 23
drag, startPoint x: 739, startPoint y: 247, endPoint x: 697, endPoint y: 261, distance: 44.1
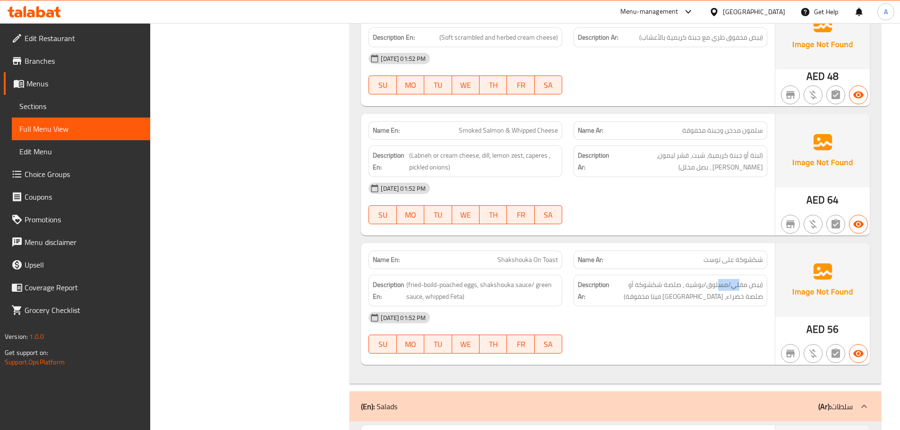
click at [705, 279] on span "(بيض مقلي/مسلوق/بوشيه ، صلصة شكشوكة أو صلصة خضراء، [GEOGRAPHIC_DATA] فيتا مخفوق…" at bounding box center [687, 290] width 152 height 23
click at [693, 306] on div "[DATE] 01:52 PM SU MO TU WE TH FR SA" at bounding box center [568, 332] width 410 height 53
click at [694, 306] on div "[DATE] 01:52 PM SU MO TU WE TH FR SA" at bounding box center [568, 332] width 410 height 53
drag, startPoint x: 417, startPoint y: 253, endPoint x: 436, endPoint y: 251, distance: 18.9
click at [435, 279] on span "(fried-boild-poached eggs, shakshouka sauce/ green sauce, whipped Feta)" at bounding box center [482, 290] width 152 height 23
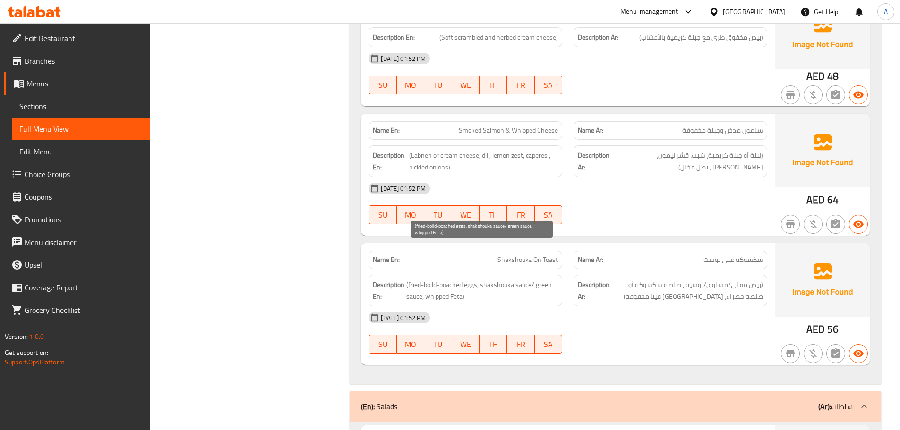
click at [442, 279] on span "(fried-boild-poached eggs, shakshouka sauce/ green sauce, whipped Feta)" at bounding box center [482, 290] width 152 height 23
click at [575, 306] on div "[DATE] 01:52 PM" at bounding box center [568, 317] width 410 height 23
drag, startPoint x: 464, startPoint y: 257, endPoint x: 443, endPoint y: 260, distance: 21.5
click at [444, 279] on span "(fried-boild-poached eggs, shakshouka sauce/ green sauce, whipped Feta)" at bounding box center [482, 290] width 152 height 23
click at [601, 306] on div "[DATE] 01:52 PM" at bounding box center [568, 317] width 410 height 23
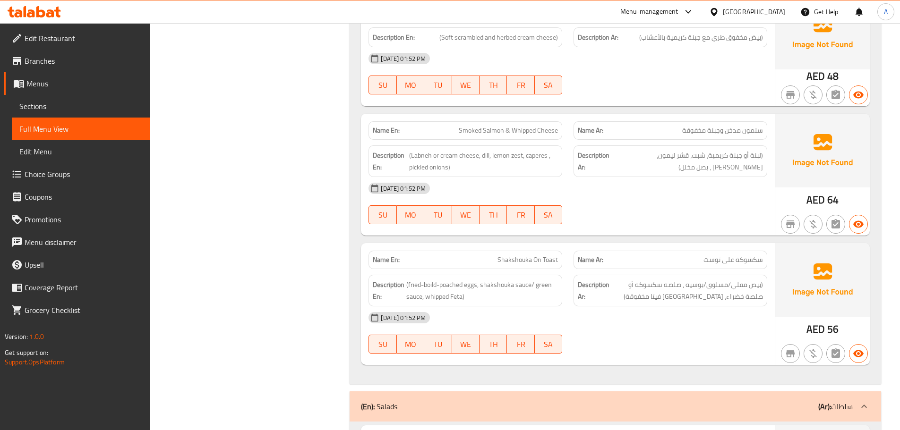
click at [503, 255] on span "Shakshouka On Toast" at bounding box center [527, 260] width 60 height 10
drag, startPoint x: 503, startPoint y: 225, endPoint x: 547, endPoint y: 227, distance: 44.0
click at [547, 255] on span "Shakshouka On Toast" at bounding box center [527, 260] width 60 height 10
click at [509, 255] on span "Shakshouka On Toast" at bounding box center [527, 260] width 60 height 10
drag, startPoint x: 509, startPoint y: 229, endPoint x: 554, endPoint y: 230, distance: 45.3
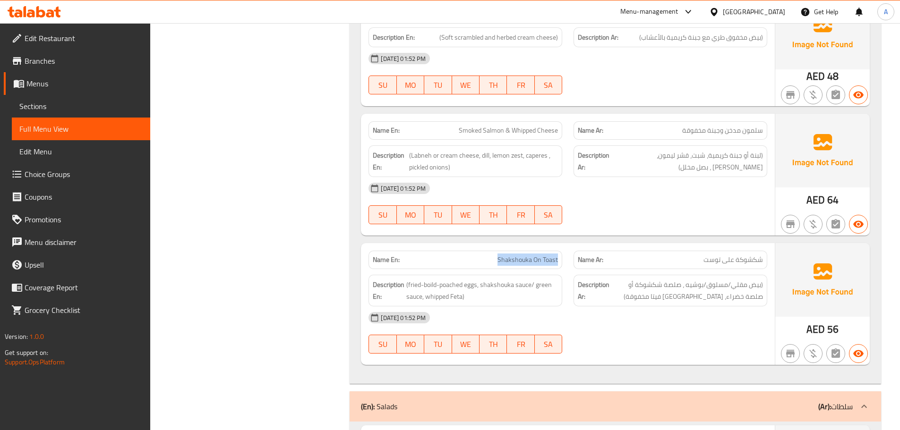
click at [554, 255] on span "Shakshouka On Toast" at bounding box center [527, 260] width 60 height 10
drag, startPoint x: 589, startPoint y: 282, endPoint x: 581, endPoint y: 281, distance: 8.1
click at [589, 306] on div "[DATE] 01:52 PM" at bounding box center [568, 317] width 410 height 23
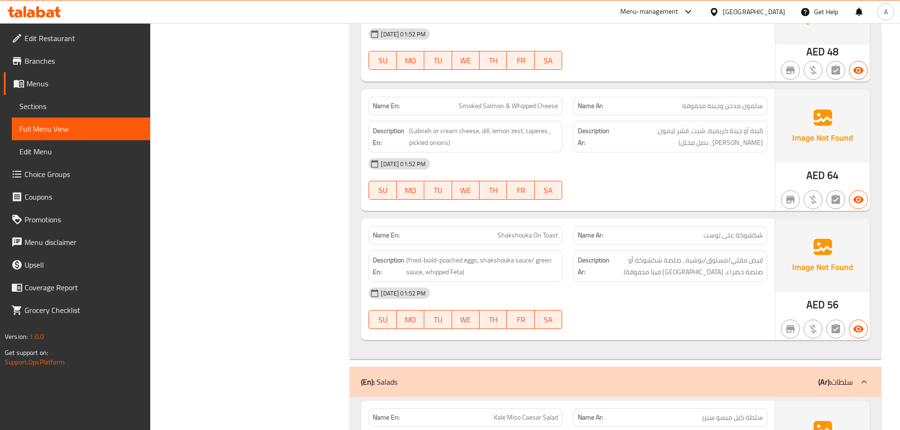
scroll to position [1842, 0]
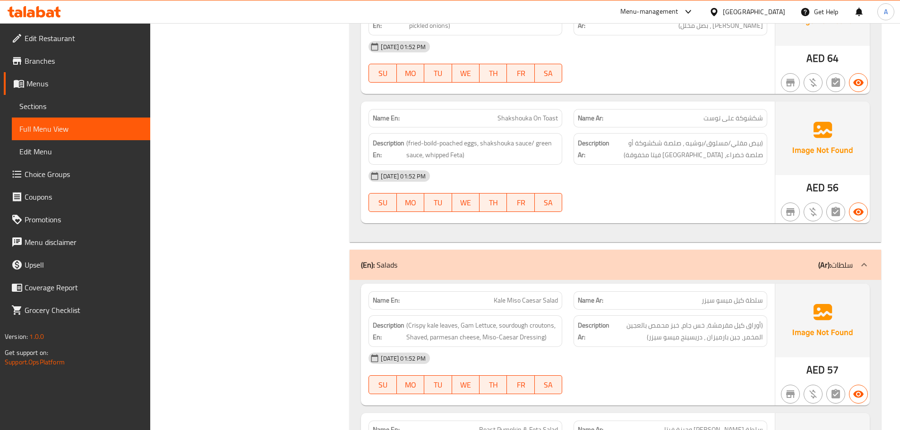
click at [598, 284] on div "Name En: Kale Miso Caesar Salad Name Ar: سلطة كيل ميسو سيزر Description En: (Cr…" at bounding box center [568, 345] width 414 height 122
click at [629, 347] on div "[DATE] 01:52 PM" at bounding box center [568, 358] width 410 height 23
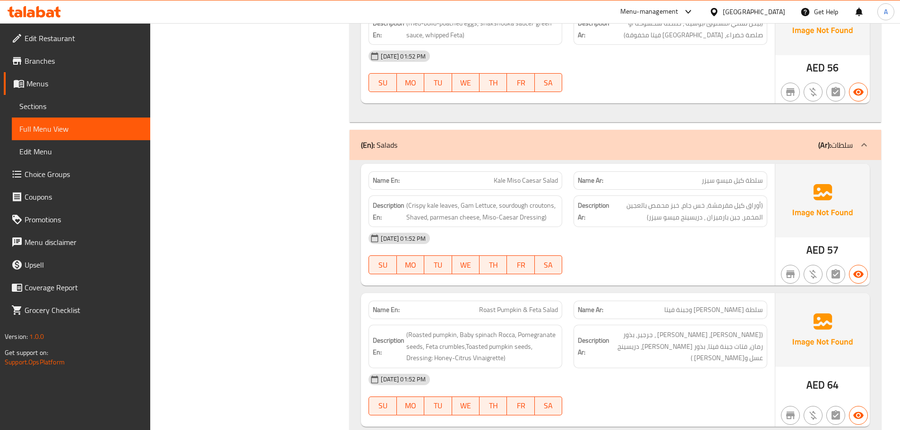
scroll to position [2078, 0]
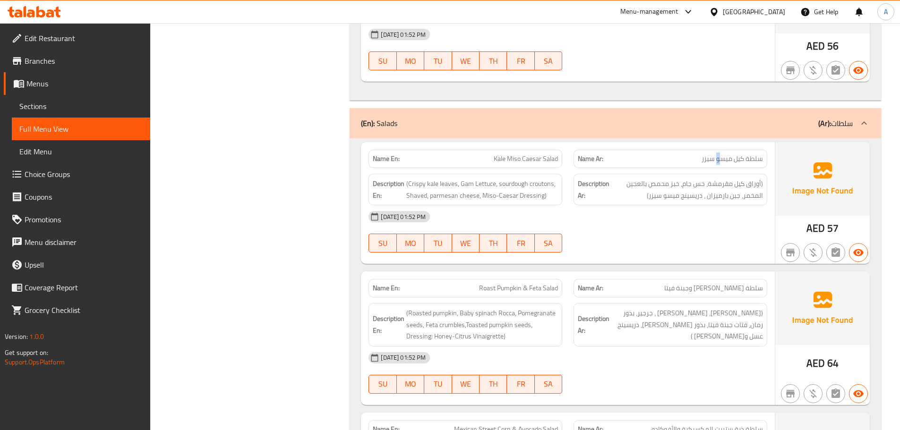
click at [716, 154] on span "سلطة كيل ميسو سيزر" at bounding box center [731, 159] width 61 height 10
click at [701, 205] on div "[DATE] 01:52 PM" at bounding box center [568, 216] width 410 height 23
drag, startPoint x: 495, startPoint y: 128, endPoint x: 559, endPoint y: 158, distance: 70.6
click at [533, 154] on span "Kale Miso Caesar Salad" at bounding box center [525, 159] width 64 height 10
click at [565, 170] on div "Description En: (Crispy kale leaves, Gam Lettuce, sourdough croutons, Shaved, p…" at bounding box center [465, 189] width 205 height 43
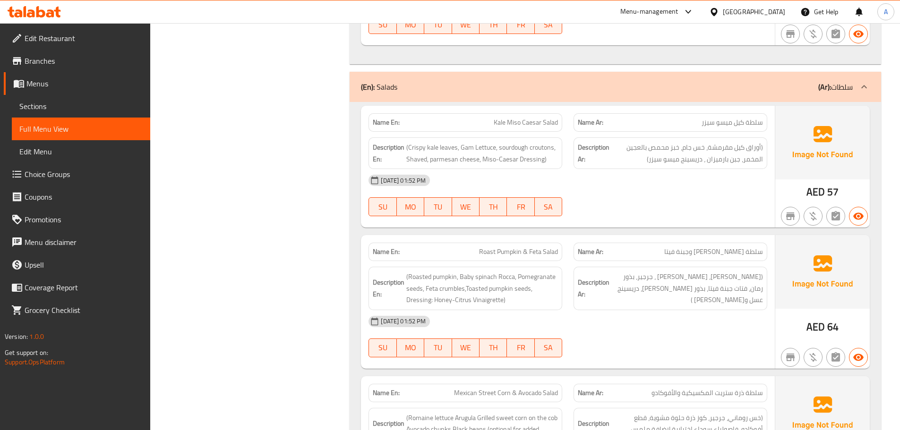
scroll to position [2125, 0]
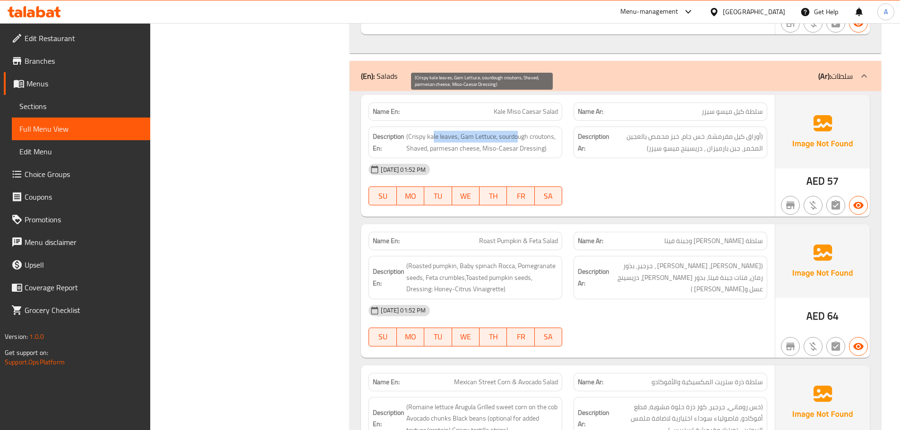
drag, startPoint x: 432, startPoint y: 101, endPoint x: 533, endPoint y: 113, distance: 101.8
click at [526, 131] on span "(Crispy kale leaves, Gam Lettuce, sourdough croutons, Shaved, parmesan cheese, …" at bounding box center [482, 142] width 152 height 23
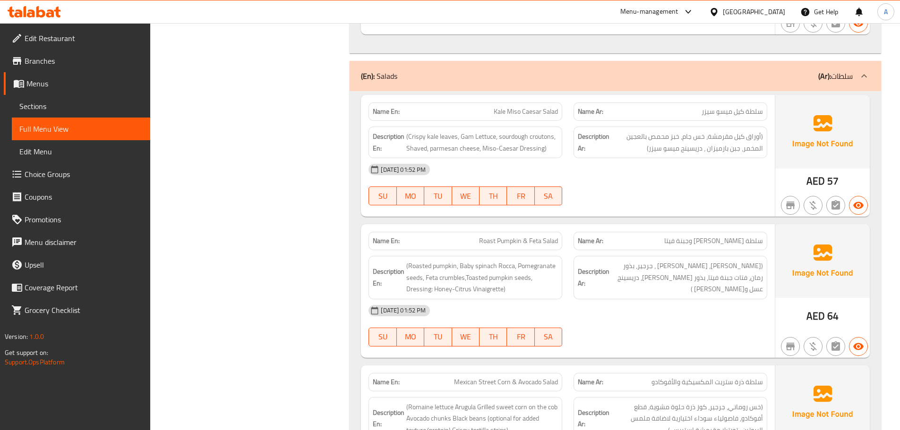
click at [580, 158] on div "[DATE] 01:52 PM" at bounding box center [568, 169] width 410 height 23
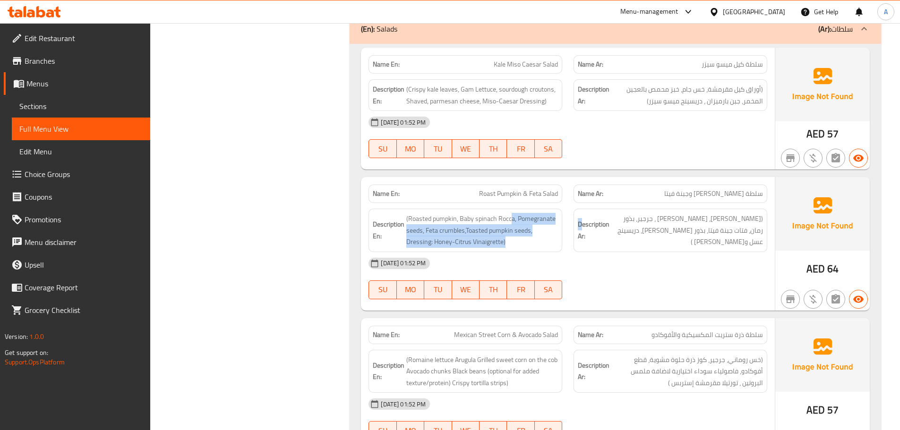
click at [612, 177] on div "Name En: Roast Pumpkin & Feta Salad Name Ar: سلطة [PERSON_NAME] وجبنة فيتا Desc…" at bounding box center [568, 244] width 414 height 134
click at [694, 117] on div "[DATE] 01:52 PM SU MO TU WE TH FR SA" at bounding box center [568, 137] width 410 height 53
click at [757, 189] on span "سلطة [PERSON_NAME] وجبنة فيتا" at bounding box center [713, 194] width 99 height 10
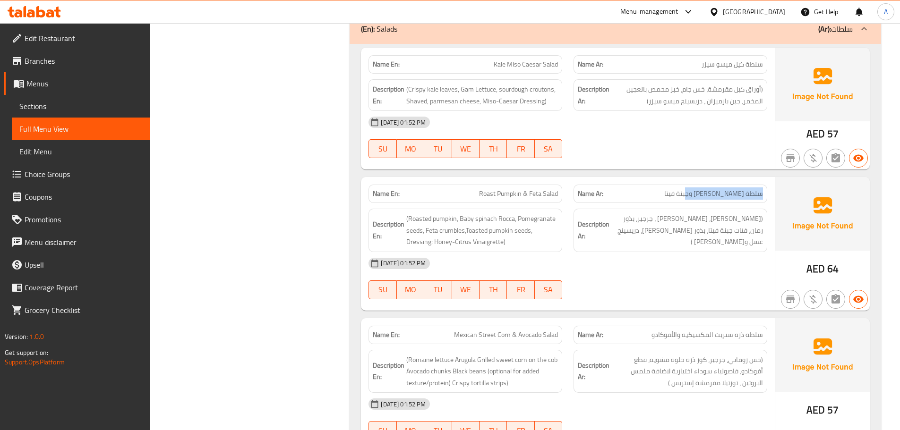
drag, startPoint x: 757, startPoint y: 162, endPoint x: 690, endPoint y: 131, distance: 73.1
click at [690, 189] on span "سلطة [PERSON_NAME] وجبنة فيتا" at bounding box center [713, 194] width 99 height 10
click at [690, 130] on div "Name En: Kale Miso Caesar Salad Name Ar: سلطة كيل ميسو سيزر Description En: (Cr…" at bounding box center [568, 109] width 414 height 122
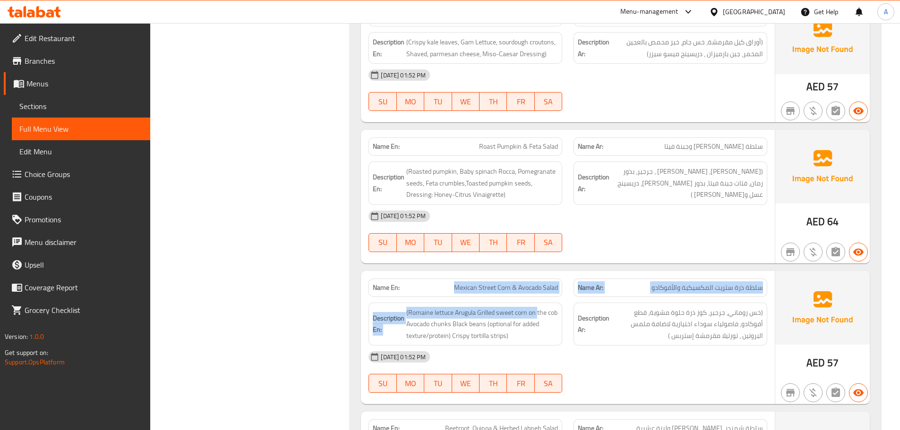
drag, startPoint x: 440, startPoint y: 247, endPoint x: 581, endPoint y: 268, distance: 143.2
click at [581, 271] on div "Name En: Mexican Street Corn & Avocado Salad Name Ar: سلطة ذرة ستريت المكسيكية …" at bounding box center [568, 338] width 414 height 134
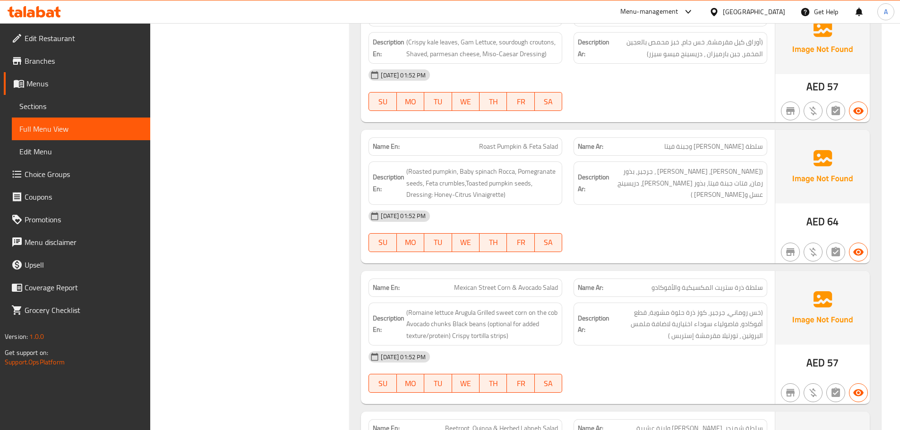
click at [600, 307] on h6 "Description Ar: (خس روماني، جرجير، كوز ذرة حلوة مشوية، قطع أفوكادو، فاصولياء سو…" at bounding box center [670, 324] width 185 height 35
click at [755, 283] on span "سلطة ذرة ستريت المكسيكية والأفوكادو" at bounding box center [706, 288] width 111 height 10
drag, startPoint x: 755, startPoint y: 252, endPoint x: 639, endPoint y: 252, distance: 116.2
click at [639, 283] on p "Name Ar: سلطة ذرة ستريت المكسيكية والأفوكادو" at bounding box center [670, 288] width 185 height 10
click at [653, 307] on span "(خس روماني، جرجير، كوز ذرة حلوة مشوية، قطع أفوكادو، فاصولياء سوداء اختيارية لاض…" at bounding box center [687, 324] width 152 height 35
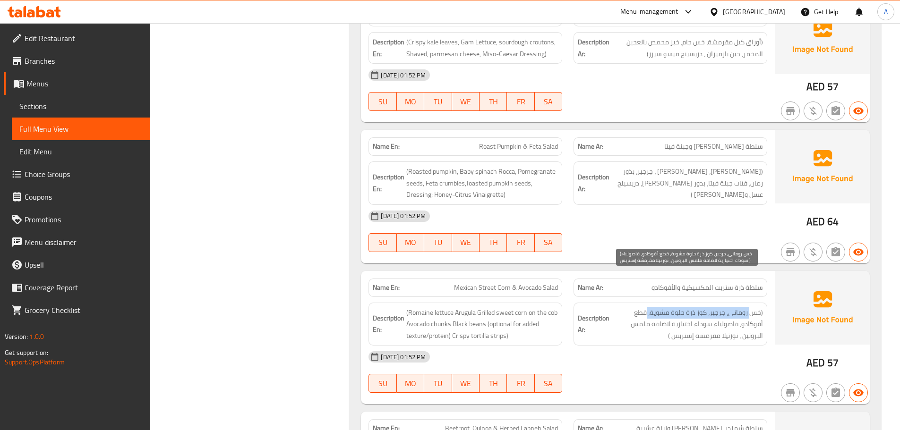
drag, startPoint x: 751, startPoint y: 281, endPoint x: 633, endPoint y: 277, distance: 118.1
click at [647, 307] on span "(خس روماني، جرجير، كوز ذرة حلوة مشوية، قطع أفوكادو، فاصولياء سوداء اختيارية لاض…" at bounding box center [687, 324] width 152 height 35
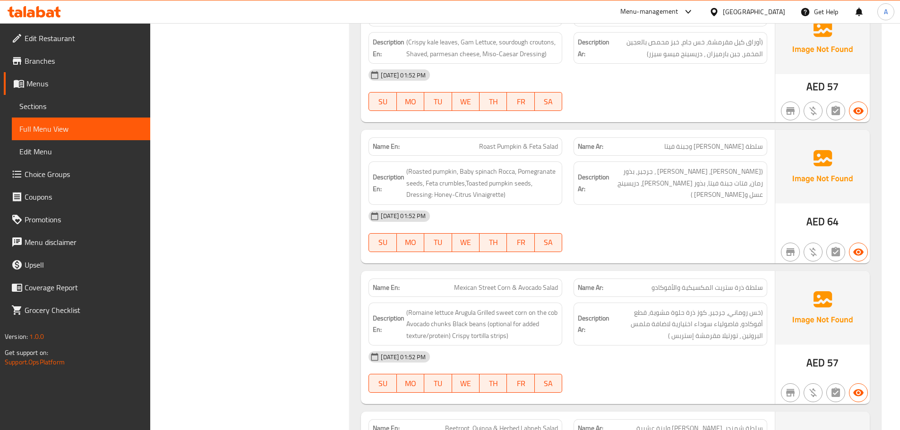
drag, startPoint x: 642, startPoint y: 277, endPoint x: 607, endPoint y: 278, distance: 35.4
click at [607, 307] on h6 "Description Ar: (خس روماني، جرجير، كوز ذرة حلوة مشوية، قطع أفوكادو، فاصولياء سو…" at bounding box center [670, 324] width 185 height 35
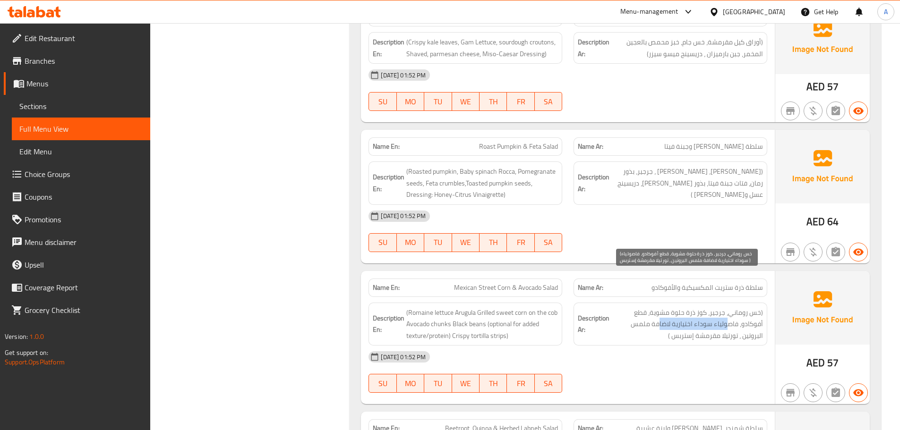
drag, startPoint x: 751, startPoint y: 292, endPoint x: 684, endPoint y: 292, distance: 67.1
click at [684, 307] on span "(خس روماني، جرجير، كوز ذرة حلوة مشوية، قطع أفوكادو، فاصولياء سوداء اختيارية لاض…" at bounding box center [687, 324] width 152 height 35
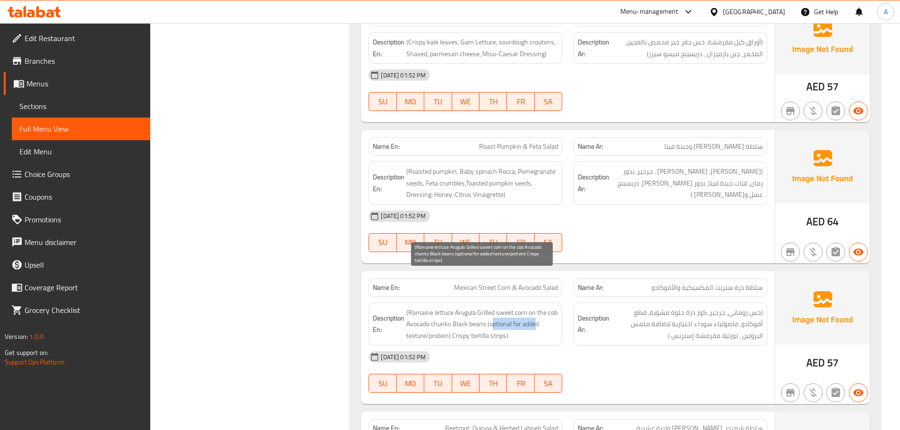
drag, startPoint x: 492, startPoint y: 287, endPoint x: 535, endPoint y: 292, distance: 43.3
click at [535, 307] on span "(Romaine lettuce Arugula Grilled sweet corn on the cob Avocado chunks Black bea…" at bounding box center [482, 324] width 152 height 35
drag, startPoint x: 400, startPoint y: 299, endPoint x: 464, endPoint y: 303, distance: 64.3
click at [445, 307] on h6 "Description En: (Romaine lettuce Arugula Grilled sweet corn on the cob Avocado …" at bounding box center [465, 324] width 185 height 35
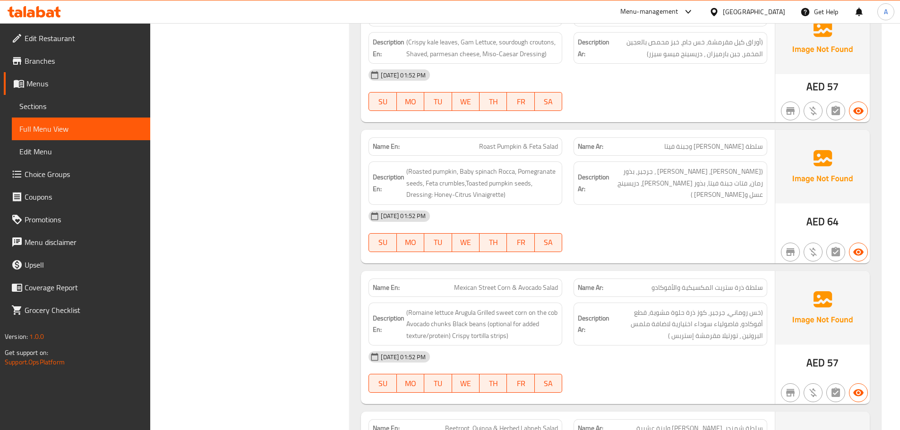
click at [592, 346] on div "[DATE] 01:52 PM" at bounding box center [568, 357] width 410 height 23
click at [459, 283] on span "Mexican Street Corn & Avocado Salad" at bounding box center [506, 288] width 104 height 10
drag, startPoint x: 459, startPoint y: 252, endPoint x: 551, endPoint y: 257, distance: 91.8
click at [551, 283] on span "Mexican Street Corn & Avocado Salad" at bounding box center [506, 288] width 104 height 10
copy span "Mexican Street Corn & Avocado Salad"
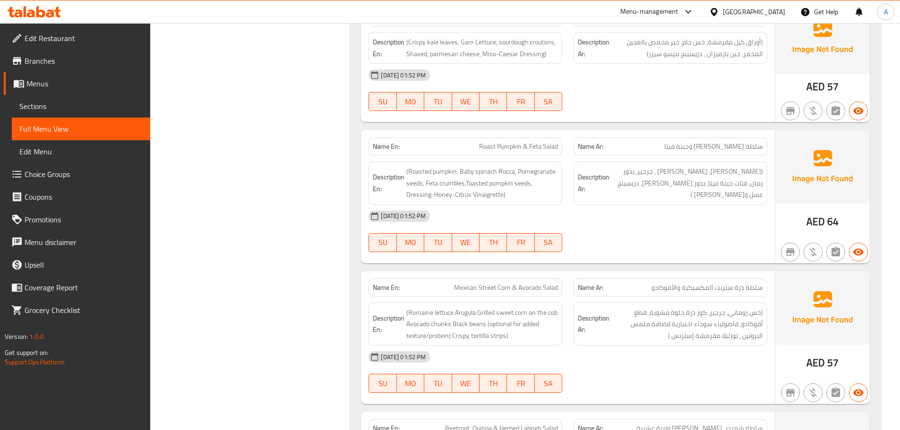
click at [611, 346] on div "[DATE] 01:52 PM" at bounding box center [568, 357] width 410 height 23
click at [641, 346] on div "[DATE] 01:52 PM SU MO TU WE TH FR SA" at bounding box center [568, 372] width 410 height 53
drag, startPoint x: 752, startPoint y: 300, endPoint x: 666, endPoint y: 322, distance: 88.5
click at [691, 307] on span "(خس روماني، جرجير، كوز ذرة حلوة مشوية، قطع أفوكادو، فاصولياء سوداء اختيارية لاض…" at bounding box center [687, 324] width 152 height 35
drag, startPoint x: 651, startPoint y: 330, endPoint x: 582, endPoint y: 316, distance: 70.4
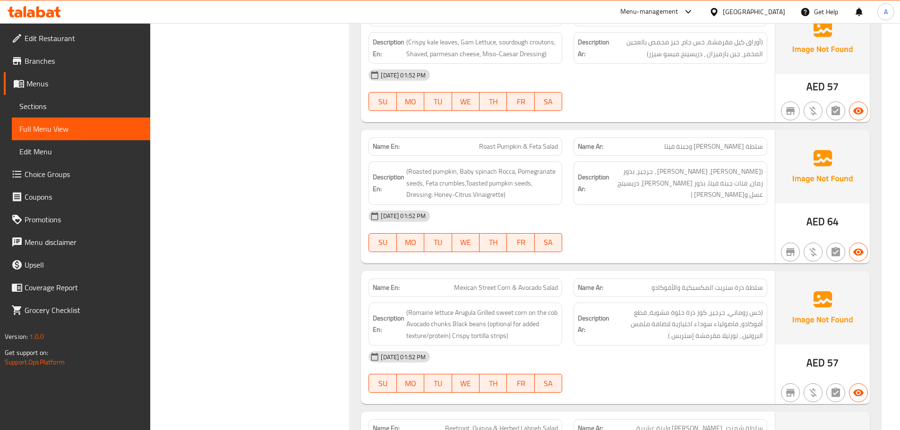
click at [650, 346] on div "[DATE] 01:52 PM" at bounding box center [568, 357] width 410 height 23
click at [505, 307] on span "(Romaine lettuce Arugula Grilled sweet corn on the cob Avocado chunks Black bea…" at bounding box center [482, 324] width 152 height 35
click at [550, 346] on div "[DATE] 01:52 PM" at bounding box center [568, 357] width 410 height 23
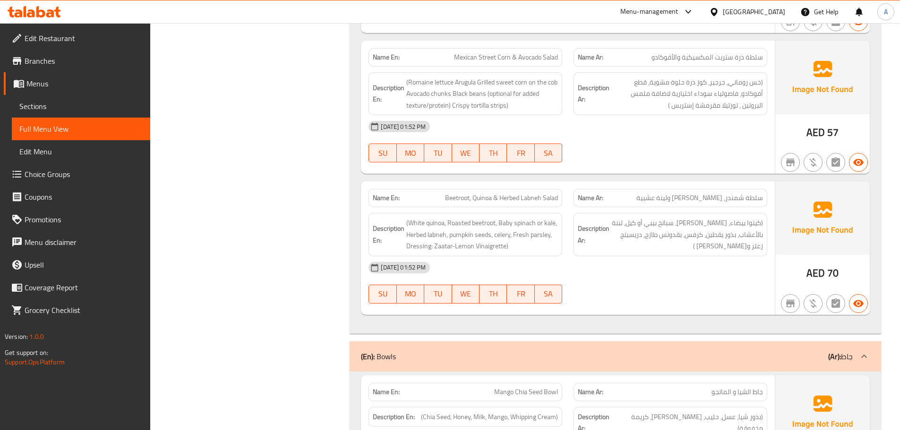
scroll to position [2456, 0]
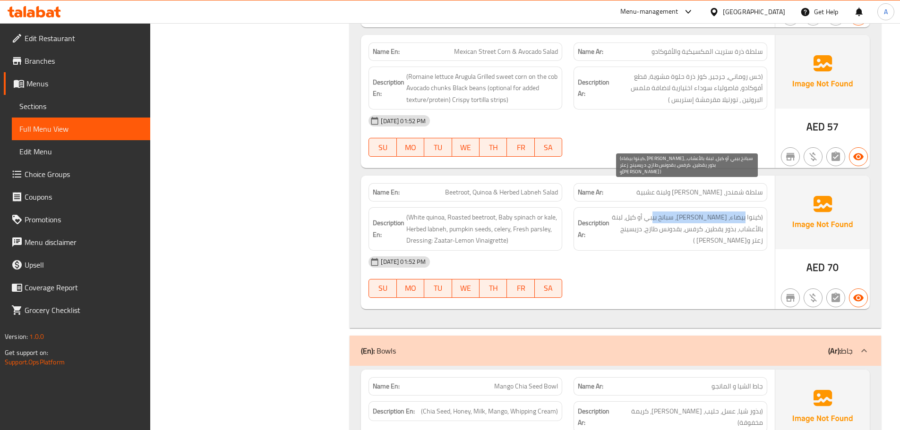
drag, startPoint x: 743, startPoint y: 183, endPoint x: 653, endPoint y: 183, distance: 90.2
click at [653, 212] on span "(كينوا بيضاء، [PERSON_NAME]، سبانخ بيبي أو كيل، لبنة بالأعشاب، بذور يقطين، كرفس…" at bounding box center [687, 229] width 152 height 35
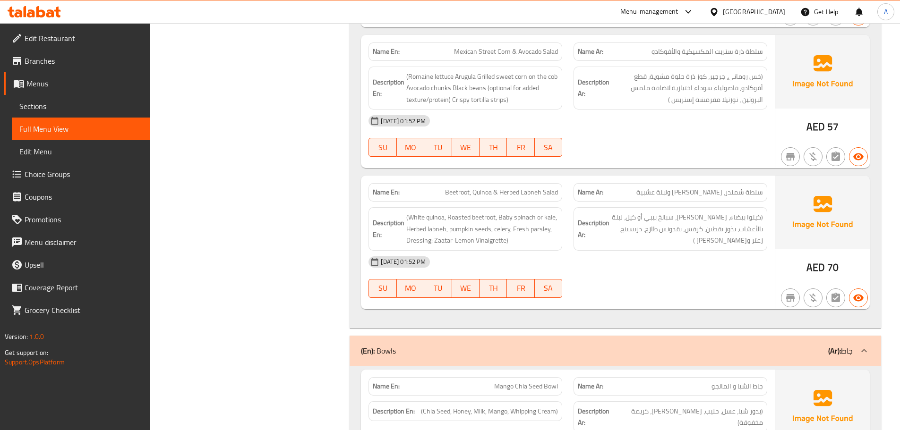
click at [626, 251] on div "[DATE] 01:52 PM SU MO TU WE TH FR SA" at bounding box center [568, 277] width 410 height 53
click at [452, 187] on span "Beetroot, Quinoa & Herbed Labneh Salad" at bounding box center [501, 192] width 113 height 10
drag, startPoint x: 452, startPoint y: 159, endPoint x: 548, endPoint y: 156, distance: 95.9
click at [548, 187] on span "Beetroot, Quinoa & Herbed Labneh Salad" at bounding box center [501, 192] width 113 height 10
copy span "Beetroot, Quinoa & Herbed Labneh Salad"
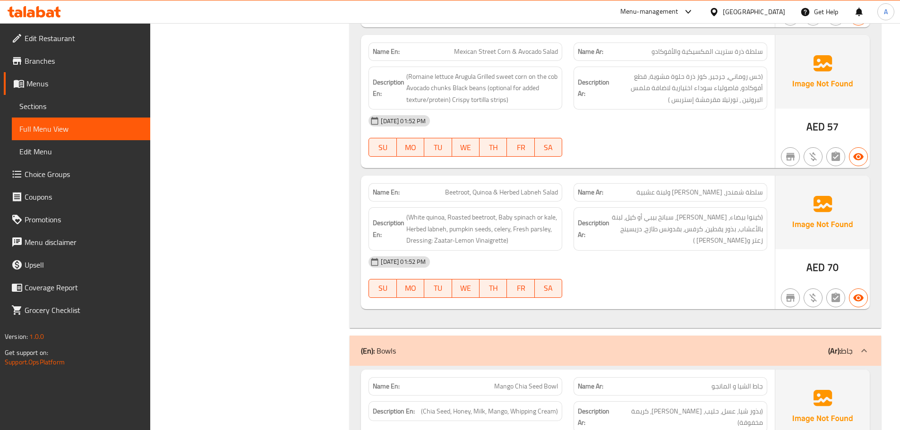
click at [629, 251] on div "[DATE] 01:52 PM SU MO TU WE TH FR SA" at bounding box center [568, 277] width 410 height 53
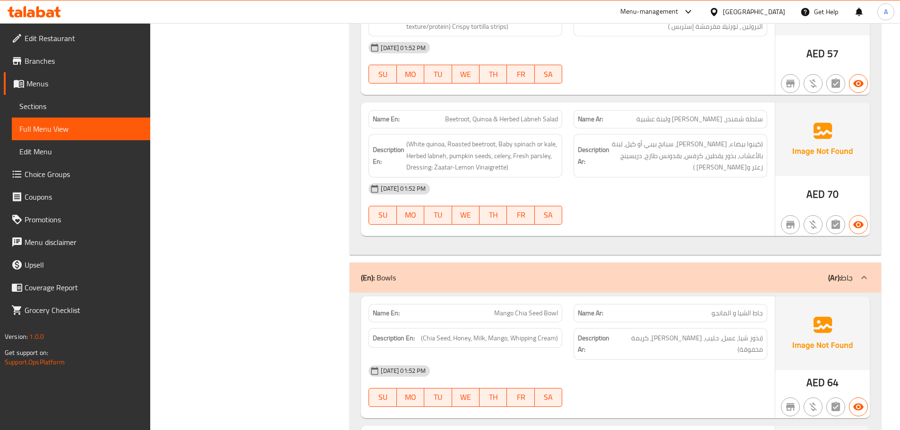
scroll to position [2597, 0]
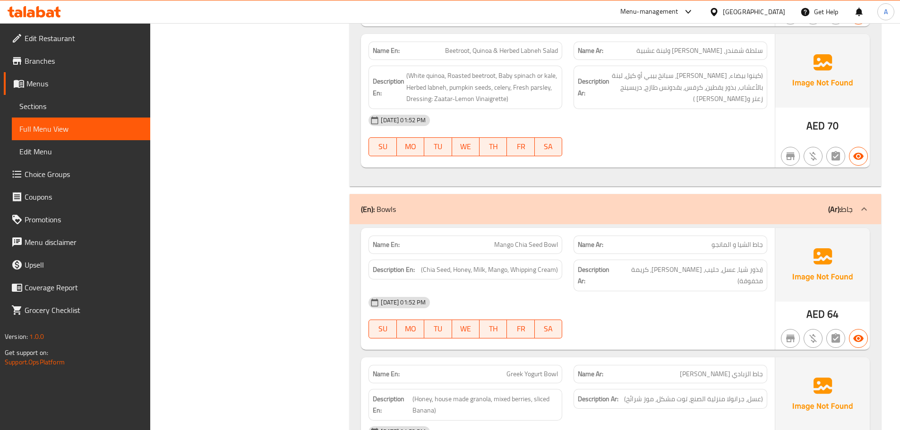
click at [650, 291] on div "[DATE] 01:52 PM" at bounding box center [568, 302] width 410 height 23
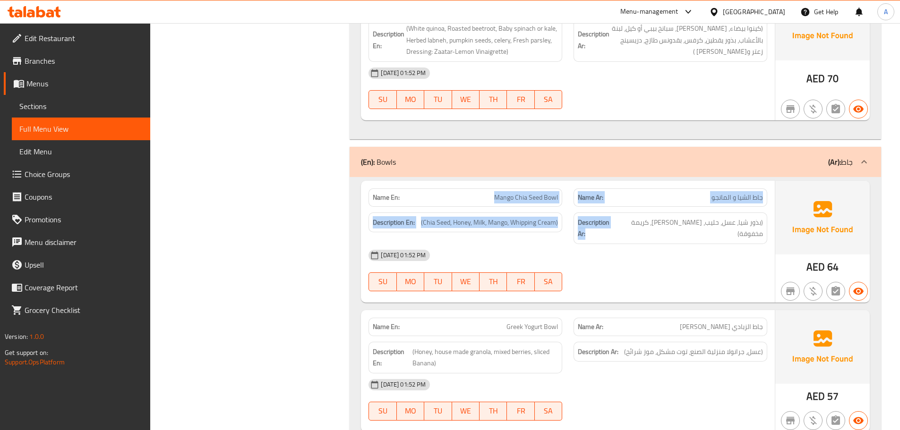
drag, startPoint x: 459, startPoint y: 159, endPoint x: 630, endPoint y: 228, distance: 185.0
click at [622, 200] on div "Name En: Mango Chia Seed Bowl Name Ar: جاط الشيا و المانجو Description En: (Chi…" at bounding box center [568, 242] width 414 height 122
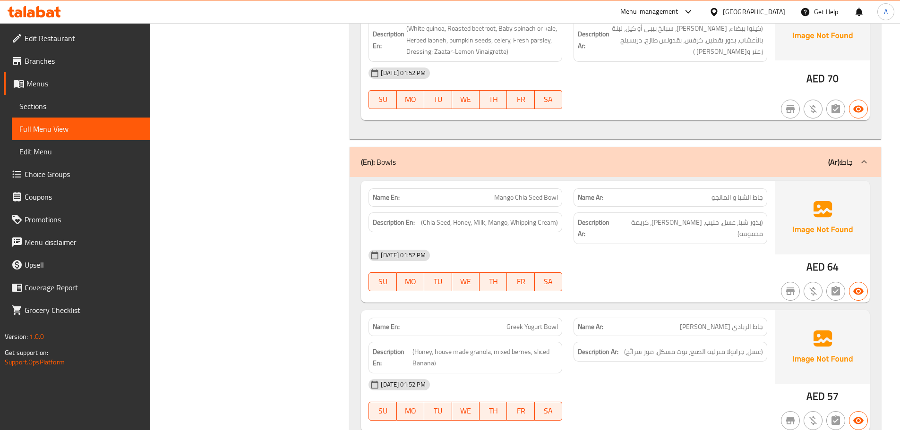
drag, startPoint x: 638, startPoint y: 238, endPoint x: 620, endPoint y: 223, distance: 23.2
click at [638, 244] on div "[DATE] 01:52 PM SU MO TU WE TH FR SA" at bounding box center [568, 270] width 410 height 53
drag, startPoint x: 756, startPoint y: 160, endPoint x: 684, endPoint y: 194, distance: 79.2
click at [700, 193] on p "Name Ar: جاط الشيا و المانجو" at bounding box center [670, 198] width 185 height 10
drag, startPoint x: 688, startPoint y: 233, endPoint x: 635, endPoint y: 225, distance: 53.4
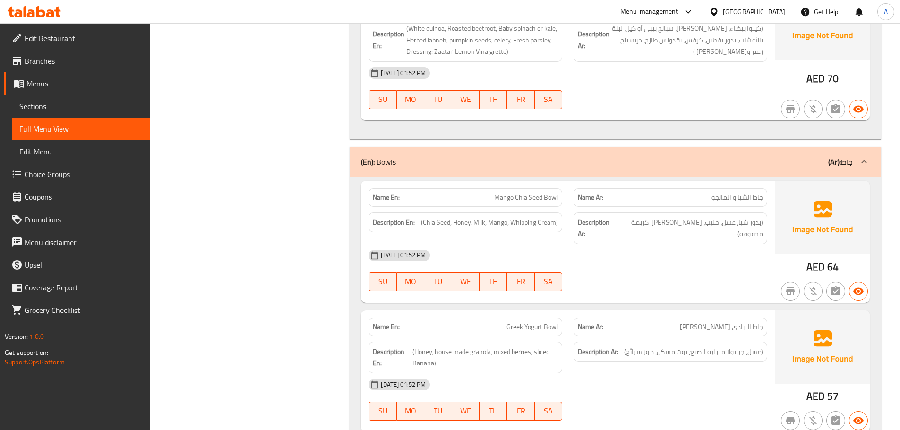
click at [676, 244] on div "[DATE] 01:52 PM SU MO TU WE TH FR SA" at bounding box center [568, 270] width 410 height 53
drag, startPoint x: 556, startPoint y: 170, endPoint x: 653, endPoint y: 222, distance: 110.3
click at [576, 181] on div "Name En: Mango Chia Seed Bowl Name Ar: جاط الشيا و المانجو Description En: (Chi…" at bounding box center [568, 242] width 414 height 122
click at [701, 244] on div "[DATE] 01:52 PM" at bounding box center [568, 255] width 410 height 23
drag, startPoint x: 490, startPoint y: 164, endPoint x: 576, endPoint y: 190, distance: 89.9
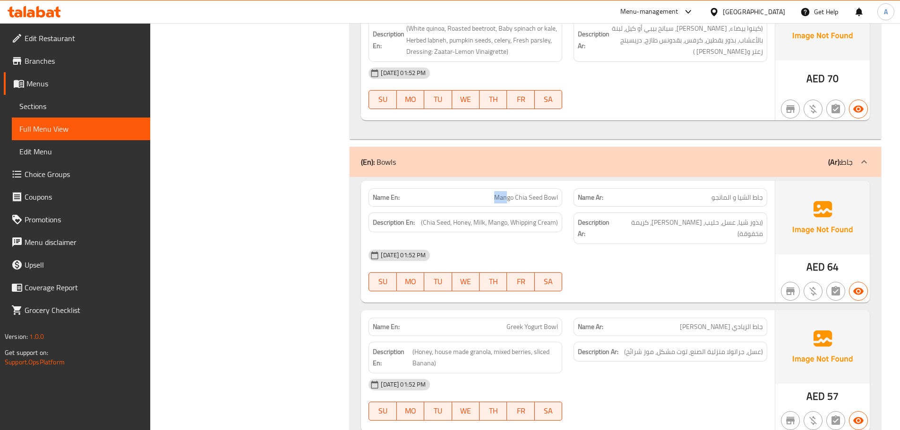
click at [540, 193] on p "Name En: Mango Chia Seed Bowl" at bounding box center [465, 198] width 185 height 10
click at [636, 244] on div "[DATE] 01:52 PM" at bounding box center [568, 255] width 410 height 23
click at [537, 193] on span "Mango Chia Seed Bowl" at bounding box center [526, 198] width 64 height 10
copy span "Seed"
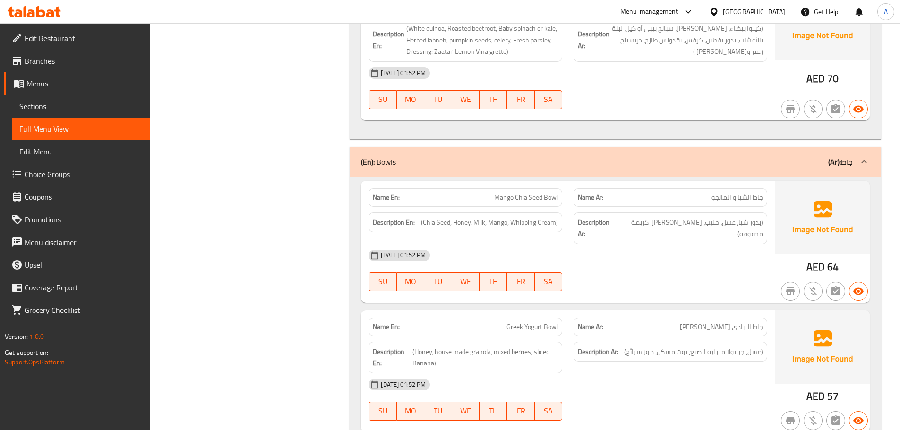
click at [621, 244] on div "[DATE] 01:52 PM" at bounding box center [568, 255] width 410 height 23
click at [449, 217] on span "(Chia Seed, Honey, Milk, Mango, Whipping Cream)" at bounding box center [489, 223] width 137 height 12
click at [501, 193] on span "Mango Chia Seed Bowl" at bounding box center [526, 198] width 64 height 10
drag, startPoint x: 501, startPoint y: 165, endPoint x: 554, endPoint y: 164, distance: 53.8
click at [554, 193] on span "Mango Chia Seed Bowl" at bounding box center [526, 198] width 64 height 10
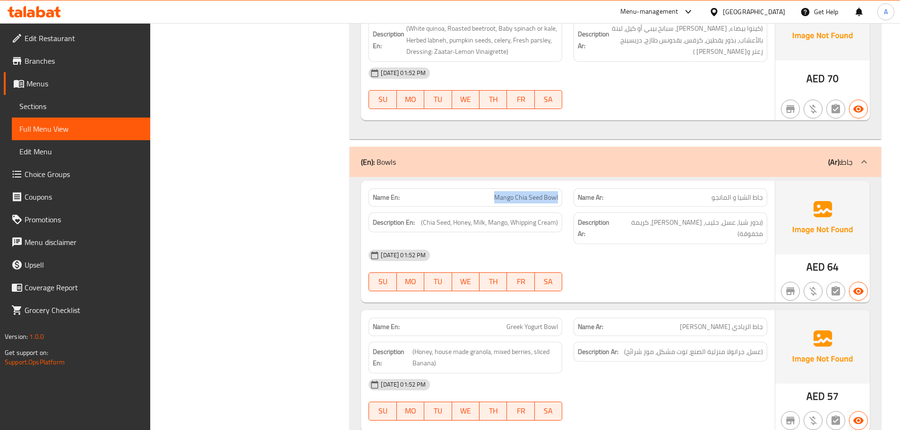
copy span "Mango Chia Seed Bowl"
click at [713, 244] on div "[DATE] 01:52 PM SU MO TU WE TH FR SA" at bounding box center [568, 270] width 410 height 53
click at [680, 217] on span "(بذور شيا، عسل، حليب، [PERSON_NAME]، كريمة مخفوقة)" at bounding box center [690, 228] width 146 height 23
click at [681, 244] on div "[DATE] 01:52 PM" at bounding box center [568, 255] width 410 height 23
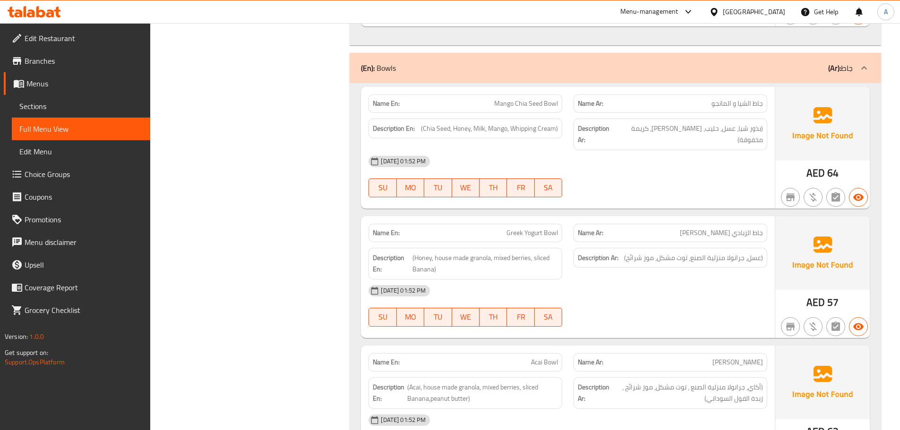
scroll to position [2739, 0]
drag, startPoint x: 480, startPoint y: 195, endPoint x: 596, endPoint y: 219, distance: 118.6
click at [532, 223] on div "Name En: Greek Yogurt Bowl" at bounding box center [465, 232] width 194 height 18
click at [612, 242] on div "Description Ar: (عسل، جرانولا منزلية الصنع، توت مشكل، موز شرائح)" at bounding box center [670, 263] width 205 height 43
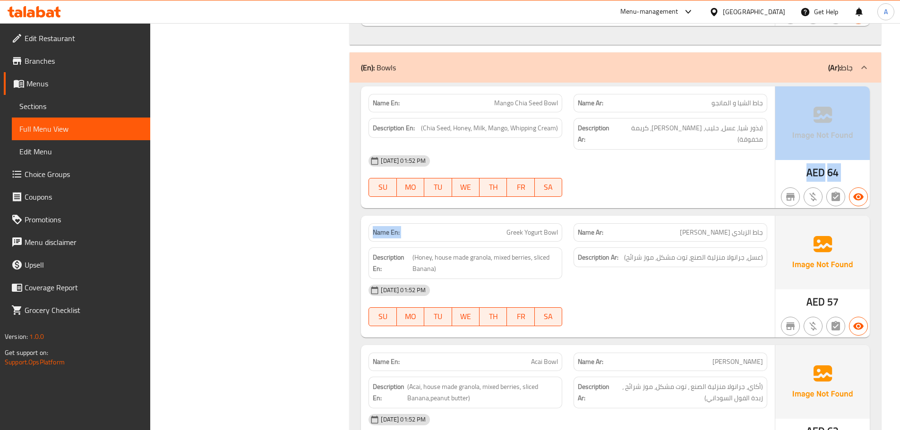
drag, startPoint x: 485, startPoint y: 164, endPoint x: 500, endPoint y: 179, distance: 21.0
click at [499, 178] on div "Name En: Mango Chia Seed Bowl Name Ar: جاط الشيا و المانجو Description En: (Chi…" at bounding box center [614, 284] width 531 height 403
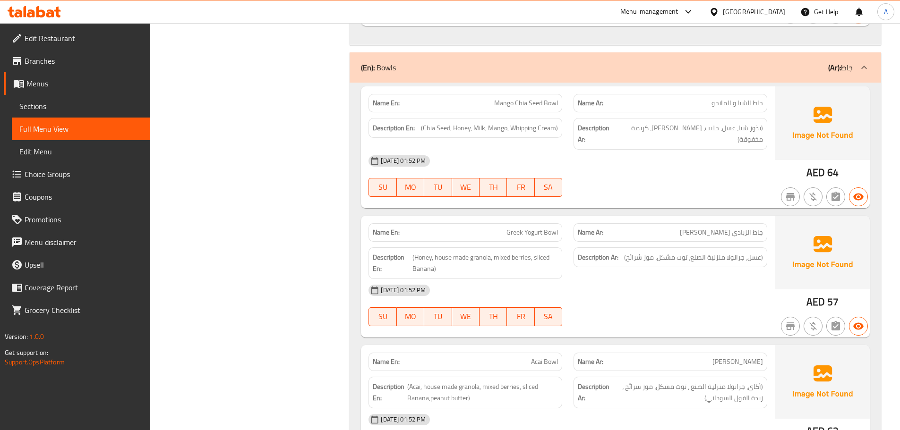
click at [615, 242] on div "Description Ar: (عسل، جرانولا منزلية الصنع، توت مشكل، موز شرائح)" at bounding box center [670, 263] width 205 height 43
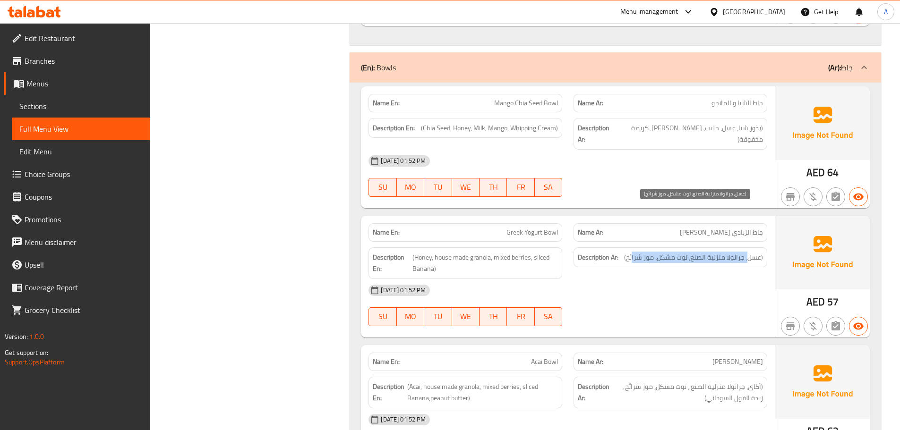
drag, startPoint x: 748, startPoint y: 209, endPoint x: 610, endPoint y: 208, distance: 137.4
click at [623, 252] on h6 "Description Ar: (عسل، جرانولا منزلية الصنع، توت مشكل، موز شرائح)" at bounding box center [670, 258] width 185 height 12
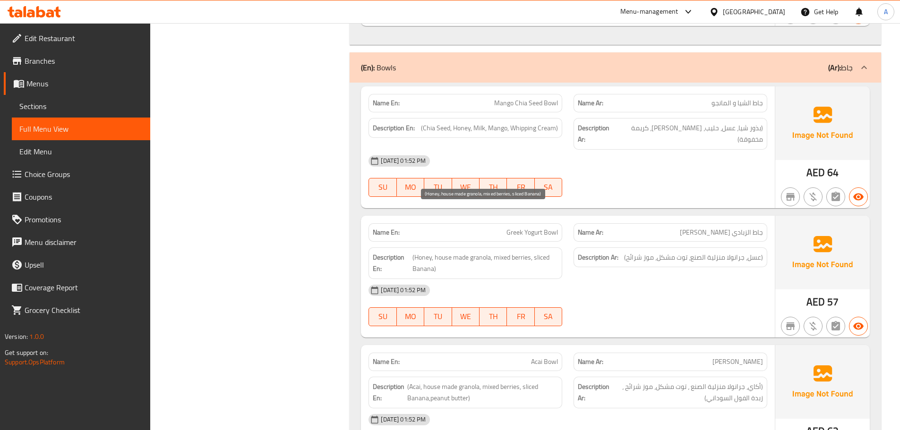
drag, startPoint x: 442, startPoint y: 207, endPoint x: 587, endPoint y: 236, distance: 148.4
click at [494, 252] on span "(Honey, house made granola, mixed berries, sliced Banana)" at bounding box center [484, 263] width 145 height 23
click at [629, 279] on div "[DATE] 01:52 PM" at bounding box center [568, 290] width 410 height 23
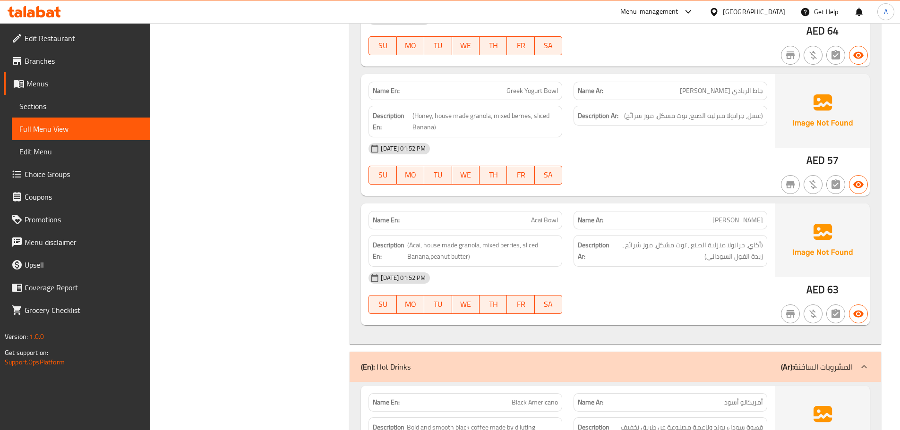
click at [623, 267] on div "[DATE] 01:52 PM SU MO TU WE TH FR SA" at bounding box center [568, 293] width 410 height 53
drag, startPoint x: 519, startPoint y: 167, endPoint x: 675, endPoint y: 221, distance: 164.4
click at [623, 204] on div "Name En: Acai Bowl Name Ar: جاط أكاي Description En: (Acai, house made granola,…" at bounding box center [568, 265] width 414 height 122
click at [714, 308] on div at bounding box center [670, 313] width 205 height 11
drag, startPoint x: 757, startPoint y: 200, endPoint x: 734, endPoint y: 200, distance: 23.6
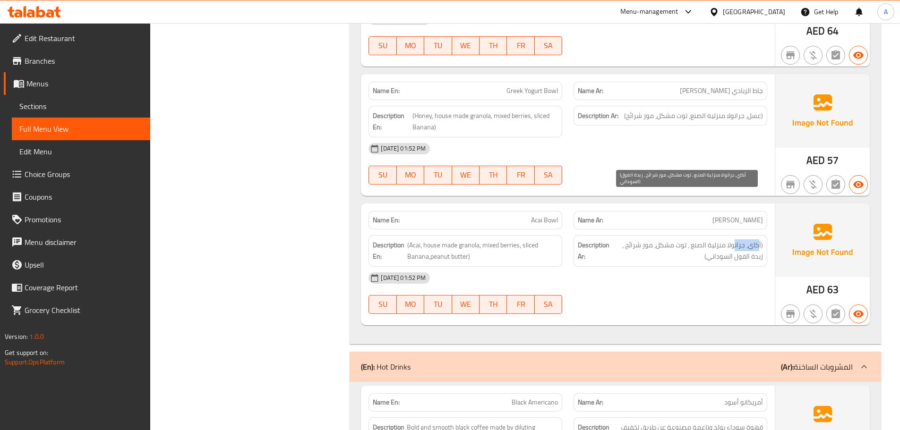
click at [734, 239] on span "(أكاي، جرانولا منزلية الصنع ، توت مشكل، موز شرائح ، زبدة الفول السوداني)" at bounding box center [687, 250] width 152 height 23
click at [726, 267] on div "[DATE] 01:52 PM" at bounding box center [568, 278] width 410 height 23
drag, startPoint x: 625, startPoint y: 198, endPoint x: 653, endPoint y: 213, distance: 31.9
click at [622, 239] on span "(أكاي، جرانولا منزلية الصنع ، توت مشكل، موز شرائح ، زبدة الفول السوداني)" at bounding box center [687, 250] width 152 height 23
drag, startPoint x: 747, startPoint y: 209, endPoint x: 731, endPoint y: 247, distance: 41.7
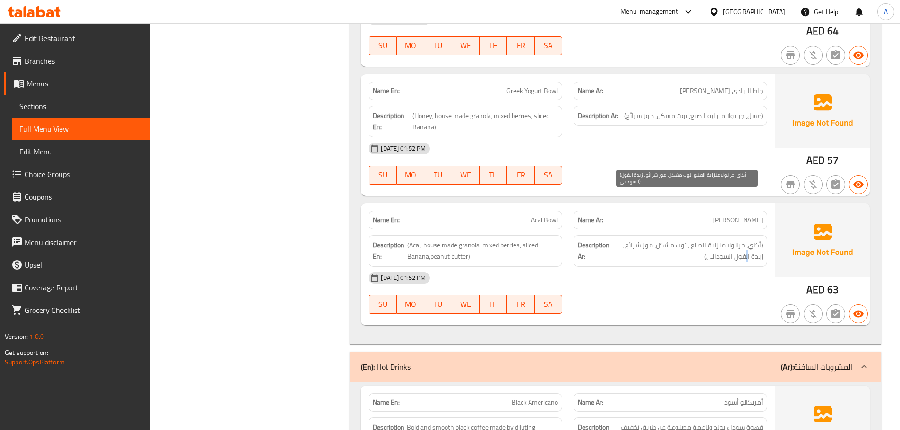
click at [737, 235] on div "Description Ar: ([PERSON_NAME]، جرانولا منزلية الصنع ، توت مشكل، موز شرائح ، زب…" at bounding box center [670, 251] width 194 height 32
drag, startPoint x: 731, startPoint y: 250, endPoint x: 687, endPoint y: 245, distance: 44.3
click at [709, 267] on div "[DATE] 01:52 PM SU MO TU WE TH FR SA" at bounding box center [568, 293] width 410 height 53
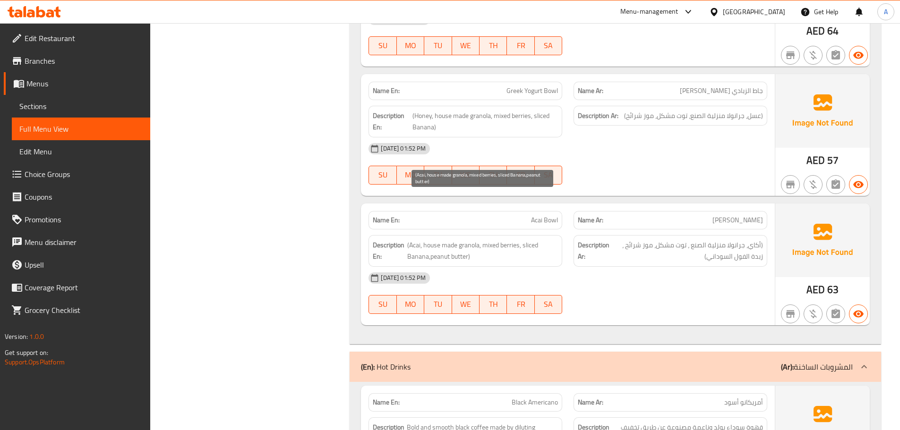
drag, startPoint x: 429, startPoint y: 207, endPoint x: 637, endPoint y: 245, distance: 210.6
click at [521, 235] on div "Description En: (Acai, house made granola, mixed berries, sliced Banana,peanut …" at bounding box center [465, 251] width 194 height 32
click at [637, 267] on div "[DATE] 01:52 PM SU MO TU WE TH FR SA" at bounding box center [568, 293] width 410 height 53
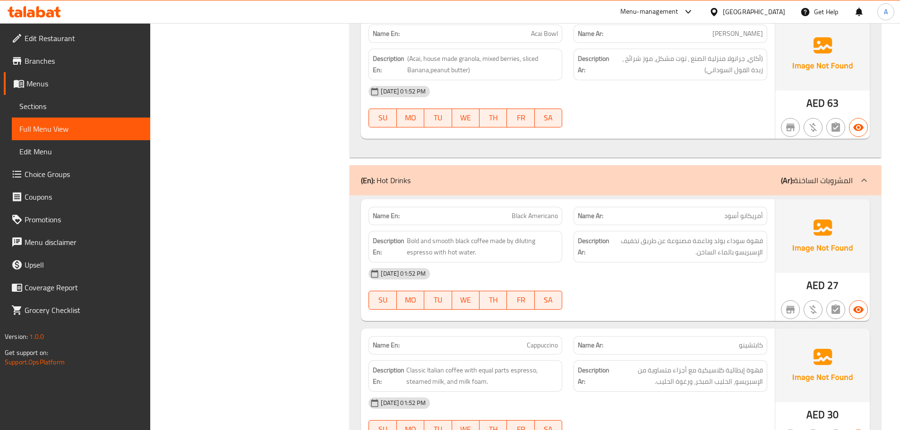
scroll to position [3069, 0]
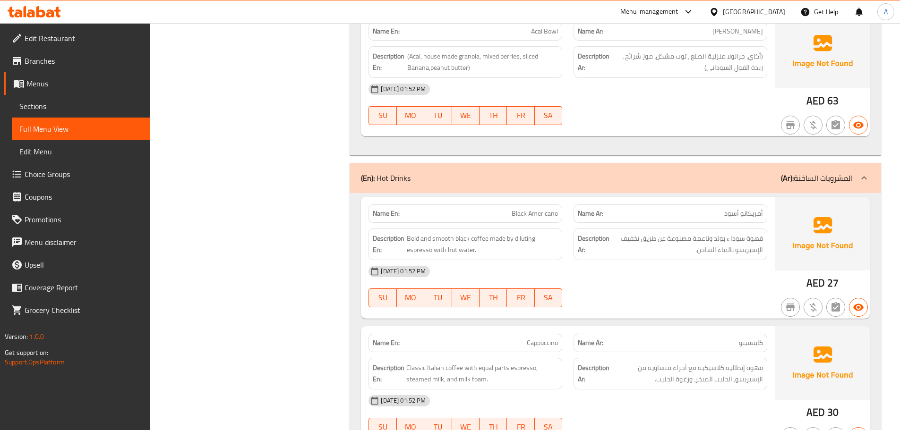
click at [637, 260] on div "[DATE] 01:52 PM SU MO TU WE TH FR SA" at bounding box center [568, 286] width 410 height 53
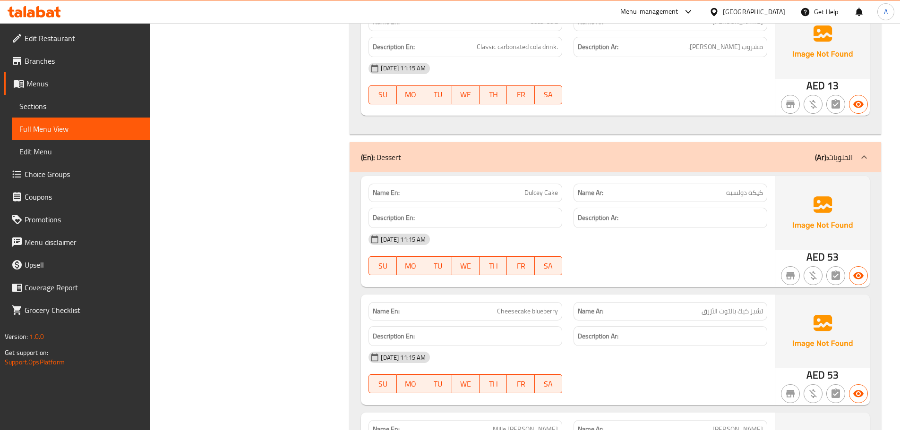
scroll to position [9484, 0]
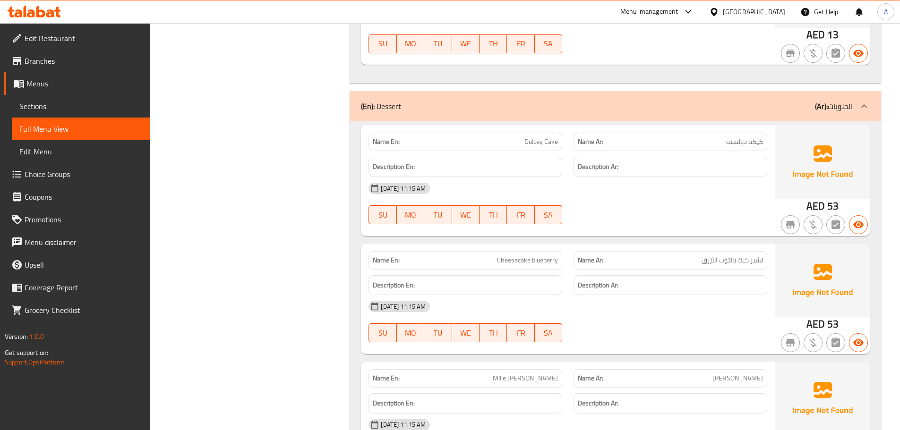
click at [747, 255] on span "تشيز كيك بالتوت الأزرق" at bounding box center [731, 260] width 61 height 10
drag, startPoint x: 746, startPoint y: 235, endPoint x: 667, endPoint y: 245, distance: 79.4
click at [742, 295] on div "[DATE] 11:15 AM" at bounding box center [568, 306] width 410 height 23
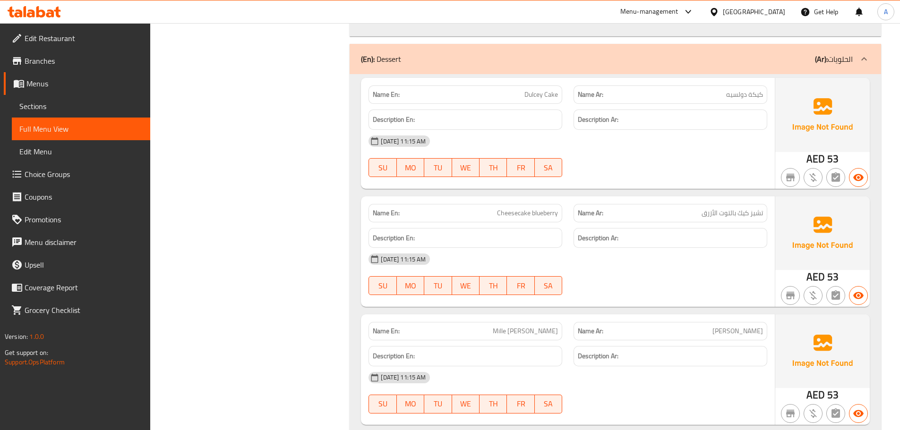
scroll to position [9578, 0]
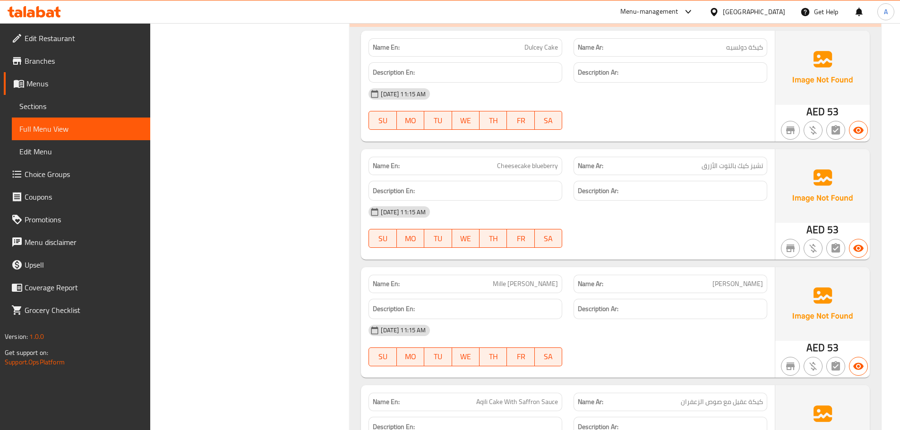
drag, startPoint x: 466, startPoint y: 207, endPoint x: 547, endPoint y: 232, distance: 85.4
click at [507, 275] on div "Name En: [PERSON_NAME]" at bounding box center [465, 284] width 194 height 18
click at [630, 319] on div "[DATE] 11:15 AM SU MO TU WE TH FR SA" at bounding box center [568, 345] width 410 height 53
drag, startPoint x: 734, startPoint y: 220, endPoint x: 710, endPoint y: 260, distance: 47.2
click at [719, 275] on div "Name Ar: [PERSON_NAME]" at bounding box center [670, 284] width 194 height 18
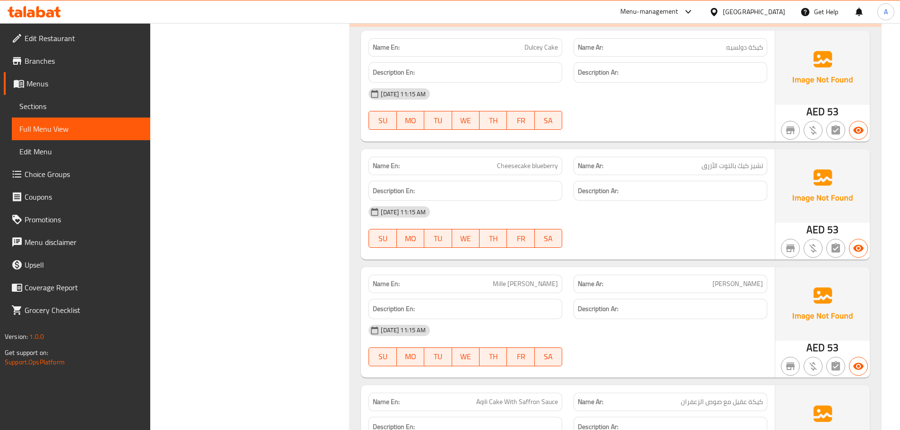
click at [712, 319] on div "[DATE] 11:15 AM" at bounding box center [568, 330] width 410 height 23
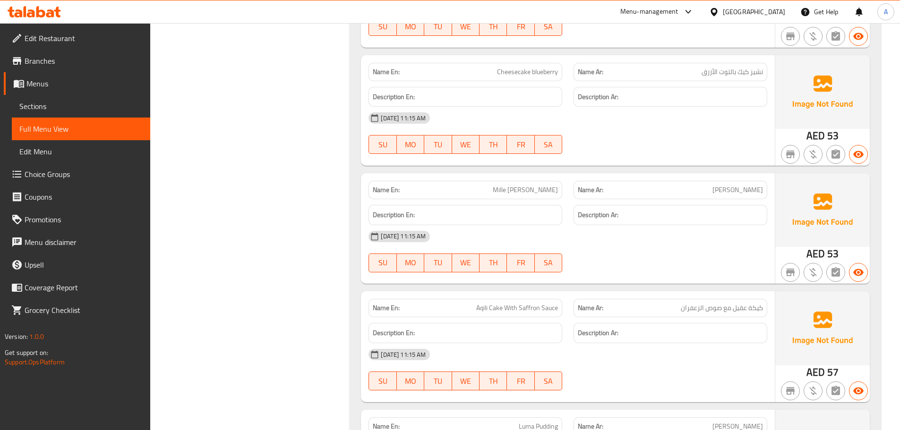
scroll to position [9673, 0]
drag, startPoint x: 409, startPoint y: 232, endPoint x: 556, endPoint y: 224, distance: 147.6
click at [519, 293] on div "Name En: Aqili Cake With Saffron Sauce" at bounding box center [465, 308] width 205 height 30
click at [588, 211] on div "Name En: [PERSON_NAME] Name Ar: [PERSON_NAME] Description En: Description Ar: […" at bounding box center [568, 228] width 414 height 111
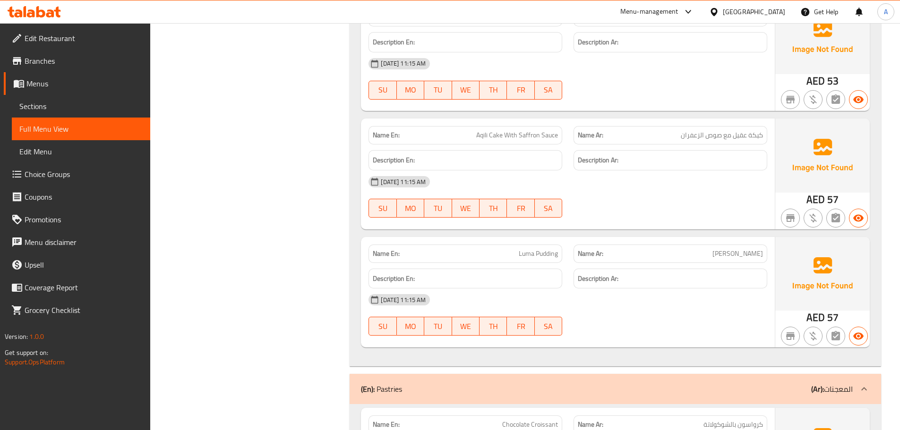
scroll to position [9862, 0]
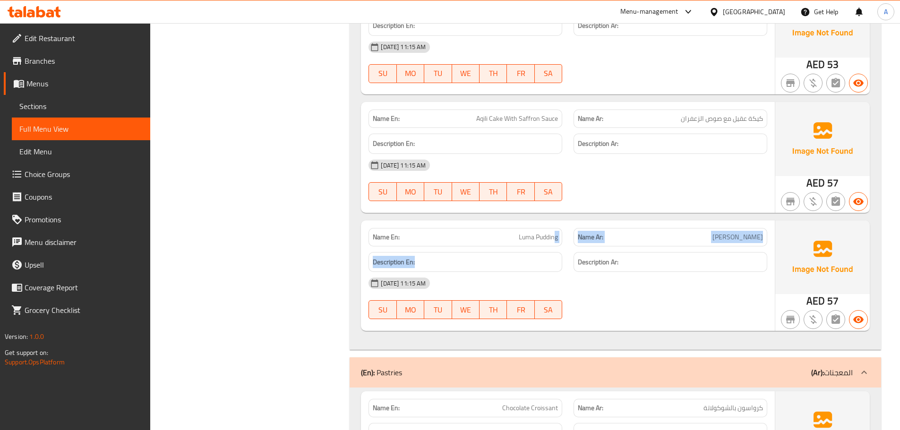
drag, startPoint x: 507, startPoint y: 179, endPoint x: 571, endPoint y: 175, distance: 64.9
click at [566, 221] on div "Name En: Luma Pudding Name Ar: بودينغ لوما Description En: Description Ar: [DAT…" at bounding box center [568, 276] width 414 height 111
click at [610, 314] on div at bounding box center [670, 319] width 205 height 11
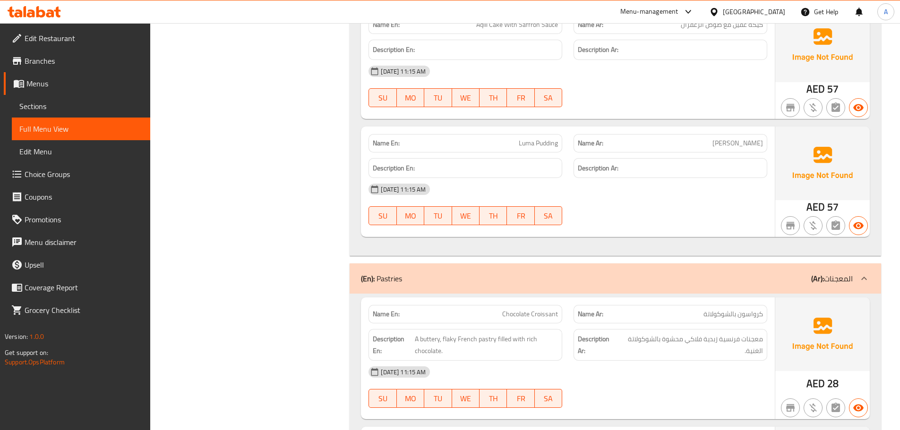
scroll to position [9956, 0]
drag, startPoint x: 480, startPoint y: 251, endPoint x: 627, endPoint y: 292, distance: 152.5
click at [573, 297] on div "Name En: Chocolate Croissant Name Ar: كرواسون بالشوكولاتة Description En: A but…" at bounding box center [568, 358] width 414 height 122
click at [628, 360] on div "[DATE] 11:15 AM" at bounding box center [568, 371] width 410 height 23
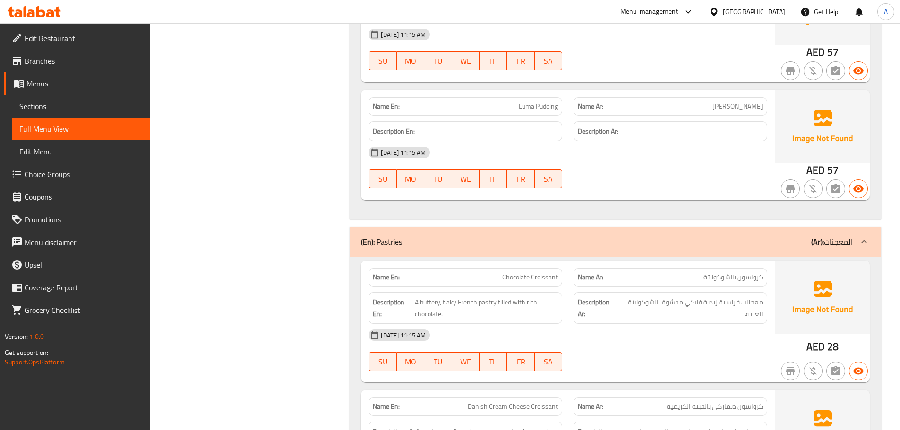
scroll to position [10003, 0]
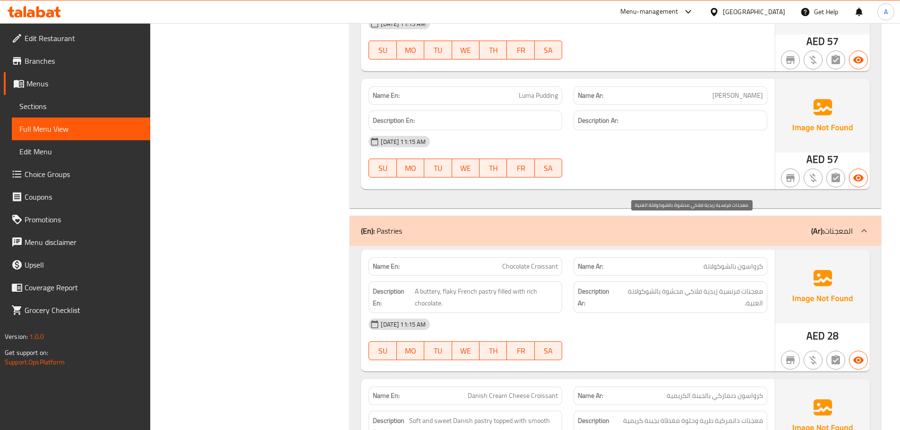
click at [680, 286] on span "معجنات فرنسية زبدية فلاكي محشوة بالشوكولاتة الغنية." at bounding box center [690, 297] width 145 height 23
drag, startPoint x: 687, startPoint y: 294, endPoint x: 662, endPoint y: 274, distance: 31.3
click at [687, 355] on div at bounding box center [670, 360] width 205 height 11
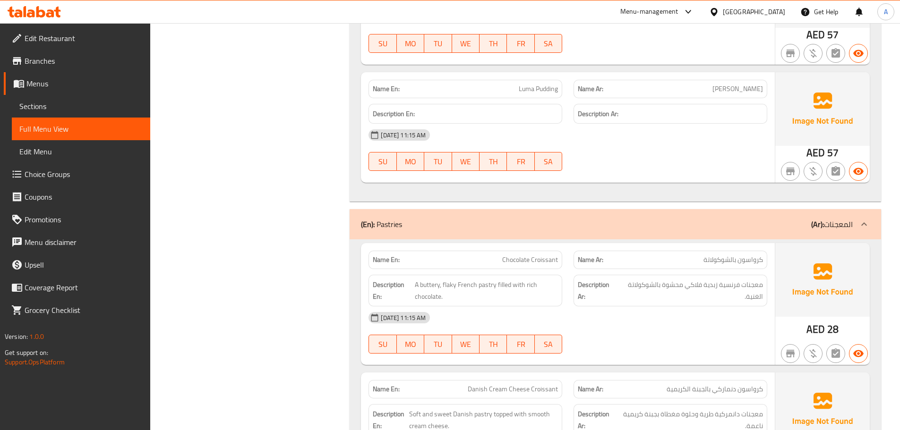
scroll to position [10145, 0]
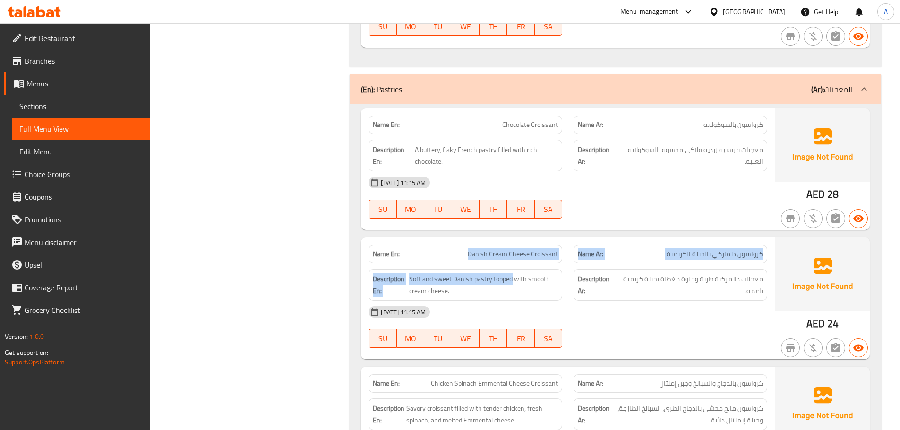
drag, startPoint x: 489, startPoint y: 195, endPoint x: 655, endPoint y: 257, distance: 176.6
click at [580, 238] on div "Name En: Danish Cream Cheese Croissant Name Ar: كرواسون دنماركي بالجبنة الكريمي…" at bounding box center [568, 299] width 414 height 122
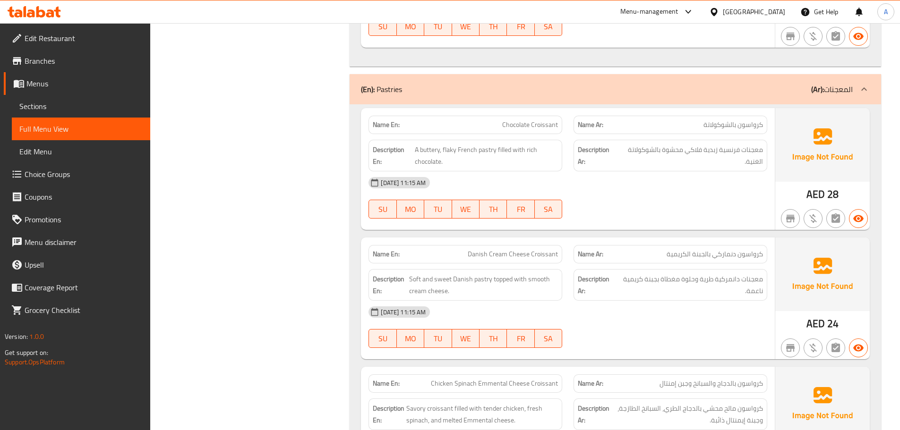
click at [663, 301] on div "[DATE] 11:15 AM SU MO TU WE TH FR SA" at bounding box center [568, 327] width 410 height 53
drag, startPoint x: 733, startPoint y: 207, endPoint x: 649, endPoint y: 209, distance: 84.5
click at [649, 273] on span "معجنات دانمركية طرية وحلوة مغطاة بجبنة كريمية ناعمة." at bounding box center [690, 284] width 146 height 23
click at [661, 301] on div "[DATE] 11:15 AM" at bounding box center [568, 312] width 410 height 23
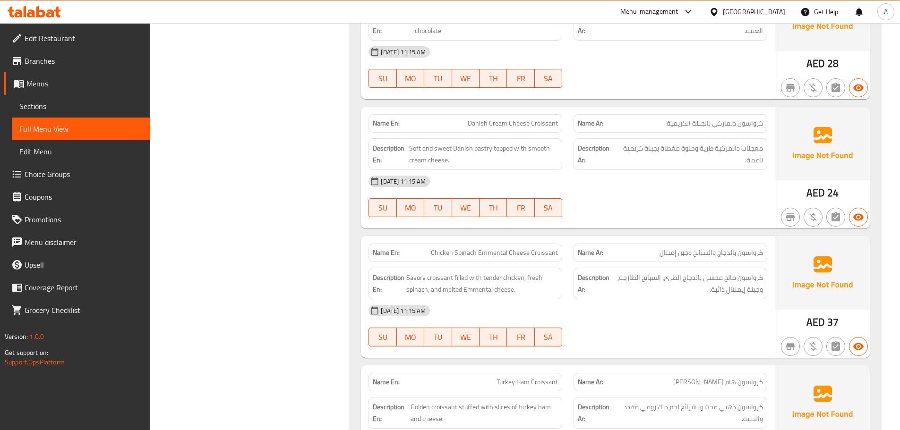
scroll to position [10287, 0]
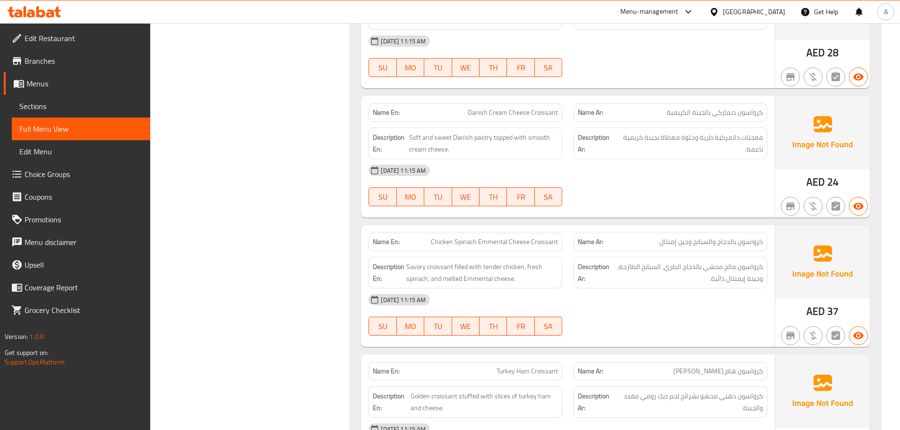
drag, startPoint x: 719, startPoint y: 276, endPoint x: 719, endPoint y: 265, distance: 10.4
click at [719, 275] on div "Name En: Chicken Spinach Emmental Cheese Croissant Name Ar: كرواسون بالدجاج وال…" at bounding box center [568, 286] width 414 height 122
drag, startPoint x: 744, startPoint y: 175, endPoint x: 723, endPoint y: 178, distance: 21.4
click at [726, 237] on span "كرواسون بالدجاج والسبانخ وجبن إمنتال" at bounding box center [710, 242] width 103 height 10
click at [720, 289] on div "[DATE] 11:15 AM" at bounding box center [568, 300] width 410 height 23
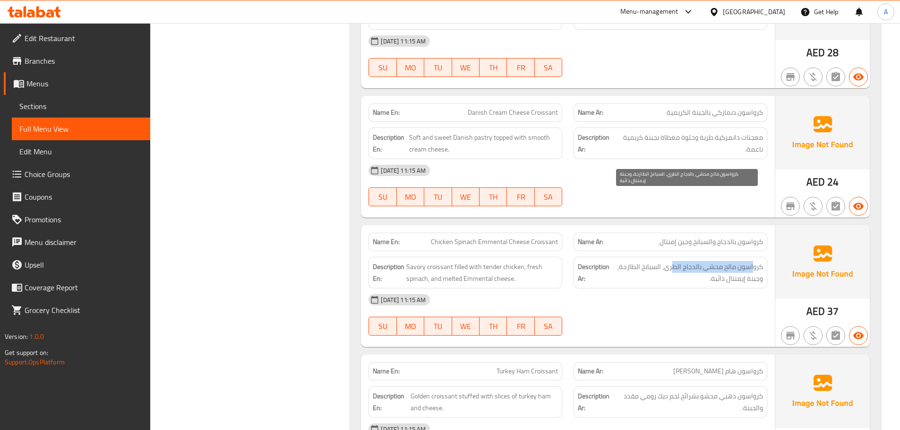
drag, startPoint x: 753, startPoint y: 198, endPoint x: 672, endPoint y: 198, distance: 80.3
click at [672, 261] on span "كرواسون مالح محشي بالدجاج الطري، السبانخ الطازجة، وجبنة إيمنتال ذائبة." at bounding box center [687, 272] width 152 height 23
click at [645, 261] on span "كرواسون مالح محشي بالدجاج الطري، السبانخ الطازجة، وجبنة إيمنتال ذائبة." at bounding box center [687, 272] width 152 height 23
drag, startPoint x: 645, startPoint y: 198, endPoint x: 635, endPoint y: 216, distance: 20.5
click at [629, 261] on span "كرواسون مالح محشي بالدجاج الطري، السبانخ الطازجة، وجبنة إيمنتال ذائبة." at bounding box center [687, 272] width 152 height 23
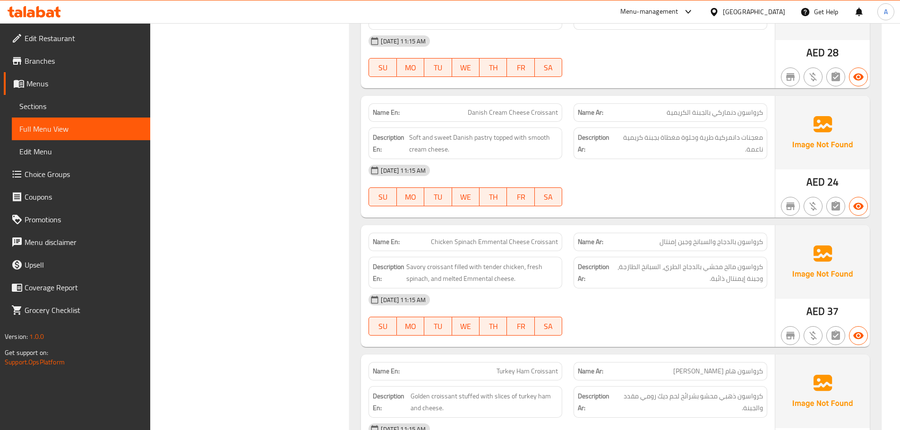
click at [647, 289] on div "[DATE] 11:15 AM SU MO TU WE TH FR SA" at bounding box center [568, 315] width 410 height 53
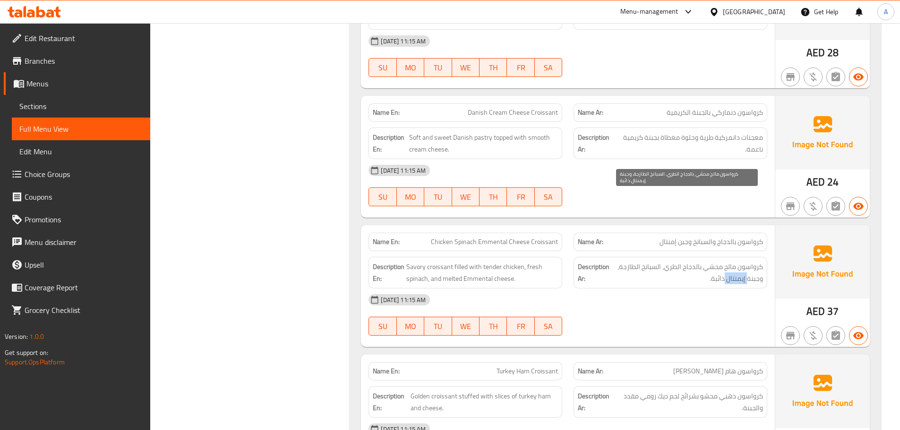
drag, startPoint x: 730, startPoint y: 210, endPoint x: 719, endPoint y: 210, distance: 10.9
click at [719, 261] on span "كرواسون مالح محشي بالدجاج الطري، السبانخ الطازجة، وجبنة إيمنتال ذائبة." at bounding box center [687, 272] width 152 height 23
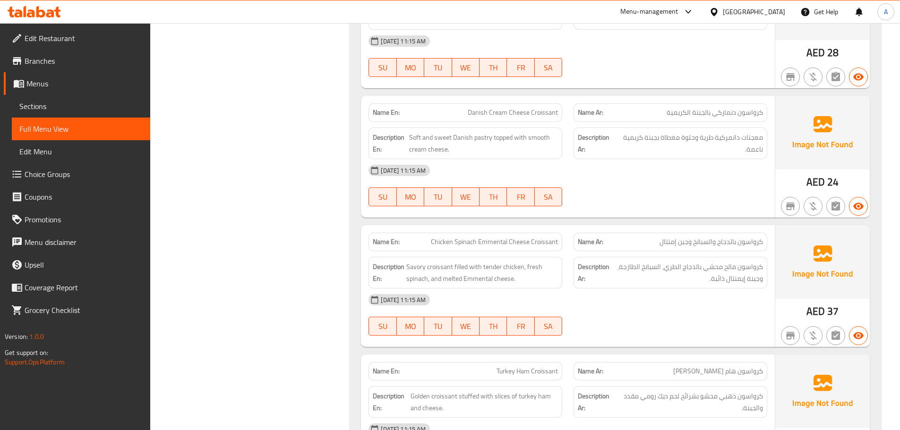
click at [630, 289] on div "[DATE] 11:15 AM" at bounding box center [568, 300] width 410 height 23
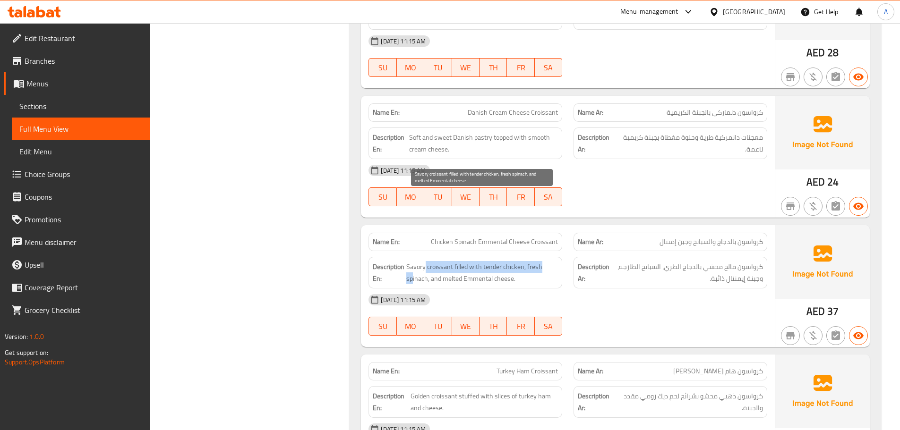
drag, startPoint x: 413, startPoint y: 204, endPoint x: 550, endPoint y: 226, distance: 138.7
click at [497, 261] on span "Savory croissant filled with tender chicken, fresh spinach, and melted Emmental…" at bounding box center [482, 272] width 152 height 23
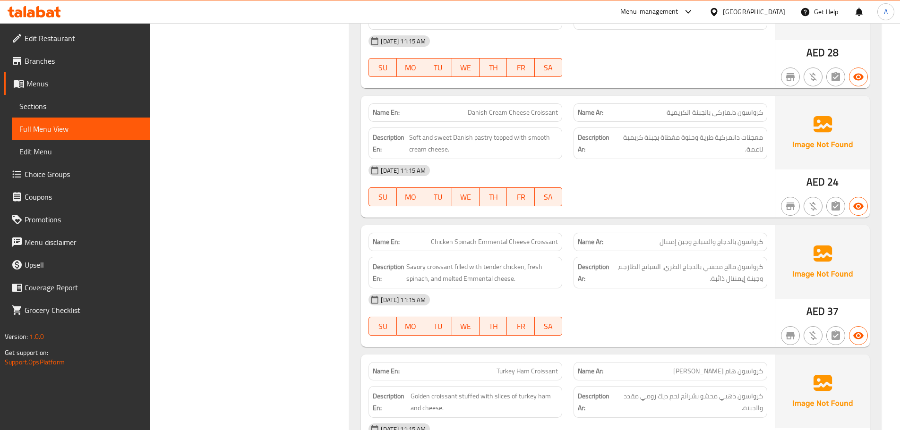
click at [583, 289] on div "[DATE] 11:15 AM" at bounding box center [568, 300] width 410 height 23
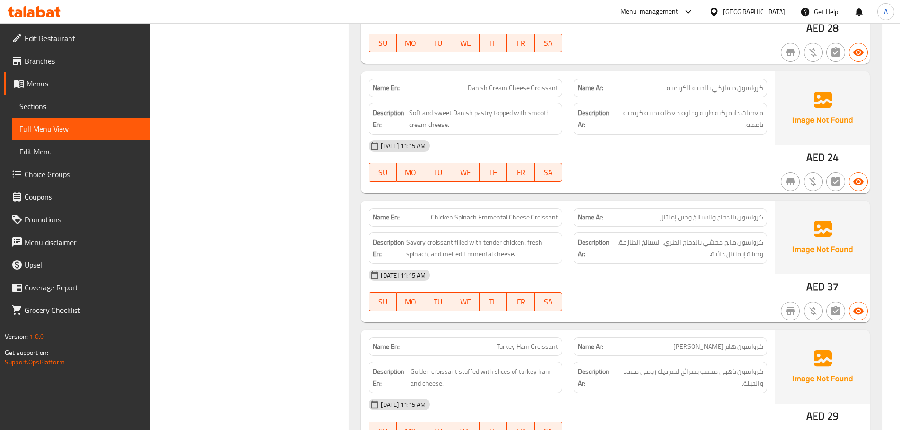
scroll to position [10428, 0]
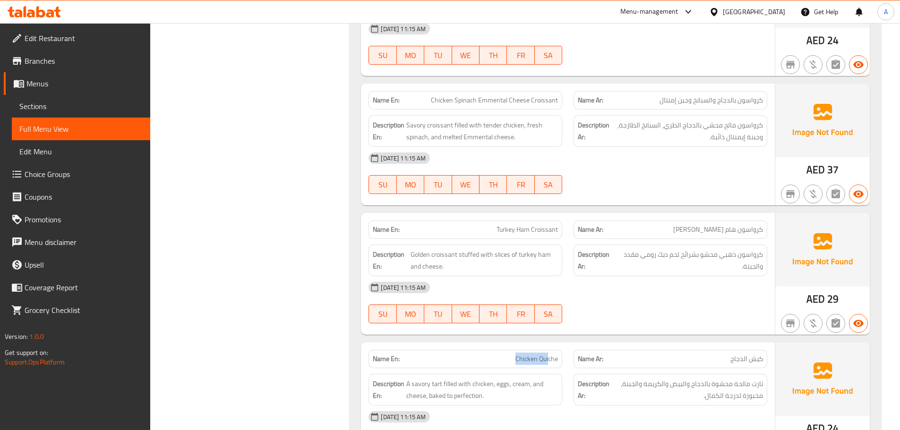
drag, startPoint x: 512, startPoint y: 290, endPoint x: 588, endPoint y: 248, distance: 86.2
click at [557, 344] on div "Name En: Chicken Quiche" at bounding box center [465, 359] width 205 height 30
click at [592, 276] on div "[DATE] 11:15 AM SU MO TU WE TH FR SA" at bounding box center [568, 302] width 410 height 53
drag, startPoint x: 501, startPoint y: 165, endPoint x: 622, endPoint y: 194, distance: 124.4
click at [574, 215] on div "Name En: Turkey Ham Croissant Name Ar: [PERSON_NAME]" at bounding box center [568, 230] width 410 height 30
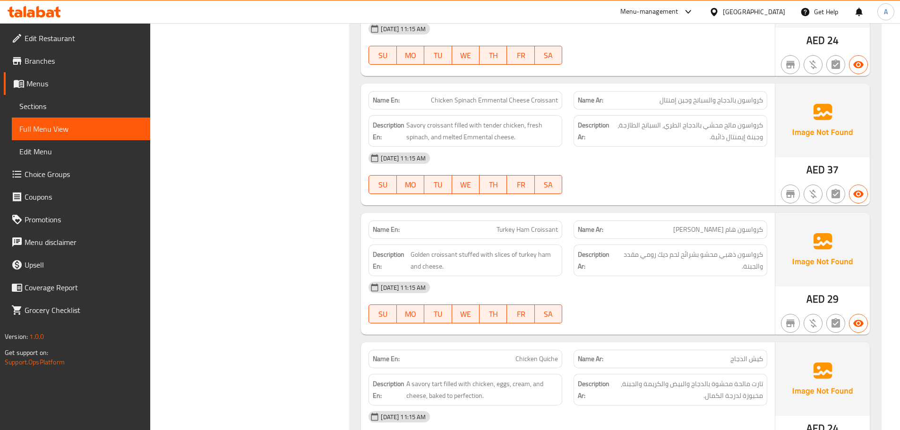
click at [632, 276] on div "[DATE] 11:15 AM" at bounding box center [568, 287] width 410 height 23
click at [503, 225] on span "Turkey Ham Croissant" at bounding box center [526, 230] width 61 height 10
drag, startPoint x: 503, startPoint y: 160, endPoint x: 514, endPoint y: 160, distance: 11.3
click at [514, 225] on span "Turkey Ham Croissant" at bounding box center [526, 230] width 61 height 10
click at [500, 225] on span "Turkey Ham Croissant" at bounding box center [526, 230] width 61 height 10
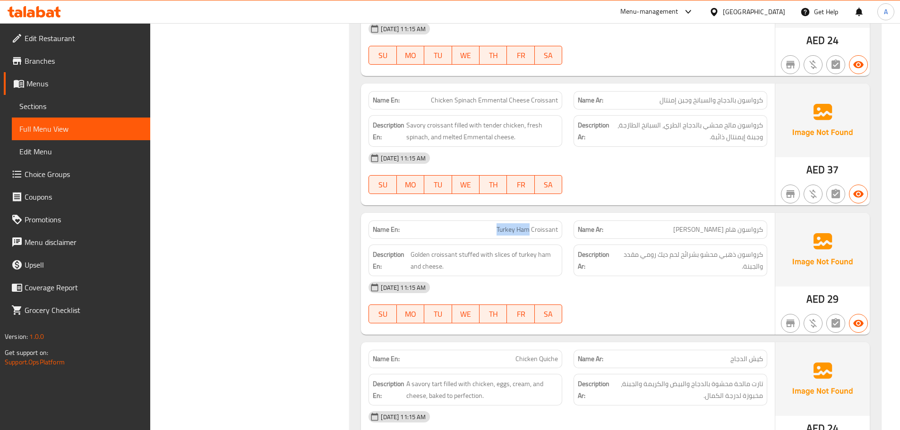
drag, startPoint x: 500, startPoint y: 160, endPoint x: 525, endPoint y: 159, distance: 24.6
click at [525, 225] on span "Turkey Ham Croissant" at bounding box center [526, 230] width 61 height 10
drag, startPoint x: 643, startPoint y: 249, endPoint x: 619, endPoint y: 251, distance: 23.7
click at [642, 276] on div "[DATE] 11:15 AM SU MO TU WE TH FR SA" at bounding box center [568, 302] width 410 height 53
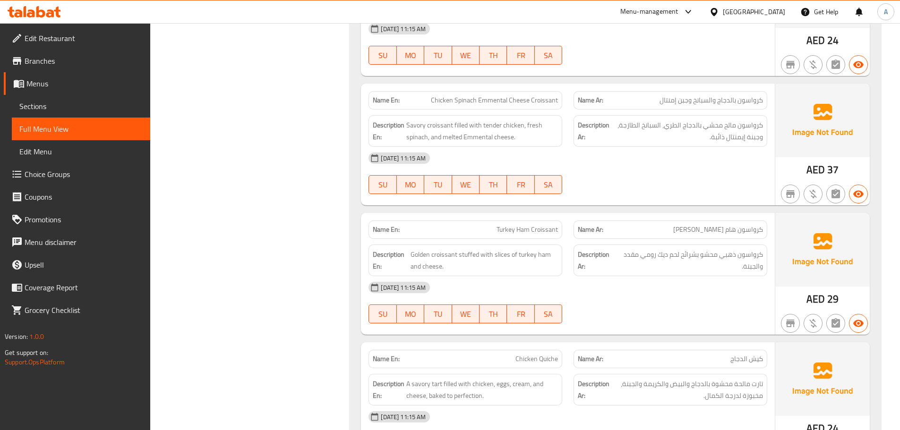
drag, startPoint x: 823, startPoint y: 0, endPoint x: 447, endPoint y: 79, distance: 384.1
click at [507, 225] on span "Turkey Ham Croissant" at bounding box center [526, 230] width 61 height 10
drag, startPoint x: 507, startPoint y: 162, endPoint x: 554, endPoint y: 162, distance: 47.2
click at [554, 225] on span "Turkey Ham Croissant" at bounding box center [526, 230] width 61 height 10
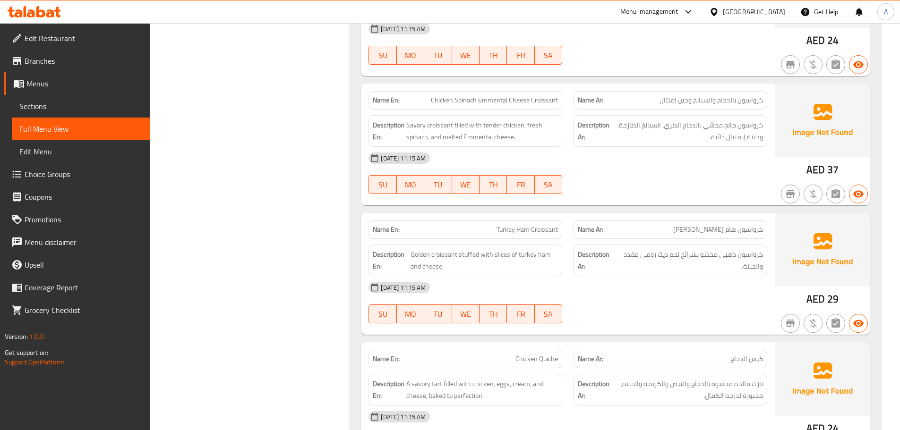
drag, startPoint x: 581, startPoint y: 195, endPoint x: 542, endPoint y: 203, distance: 40.0
click at [582, 249] on strong "Description Ar:" at bounding box center [596, 260] width 37 height 23
click at [628, 318] on div at bounding box center [670, 323] width 205 height 11
click at [511, 225] on span "Turkey Ham Croissant" at bounding box center [526, 230] width 61 height 10
drag, startPoint x: 511, startPoint y: 157, endPoint x: 527, endPoint y: 158, distance: 16.1
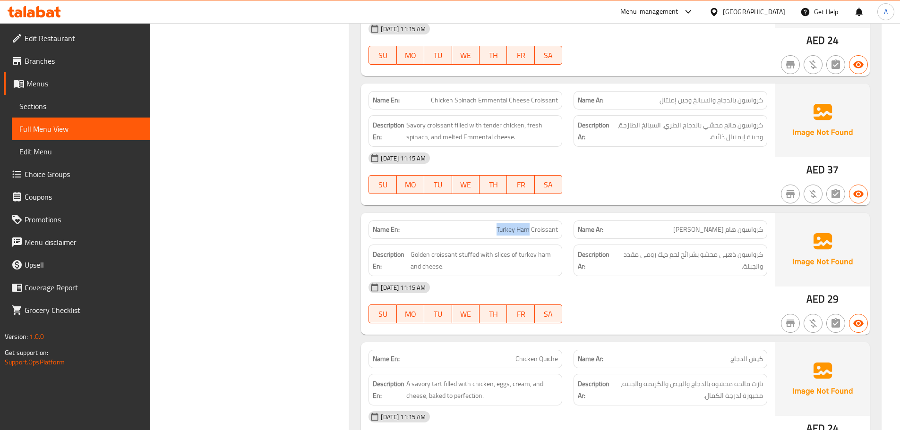
click at [527, 225] on span "Turkey Ham Croissant" at bounding box center [526, 230] width 61 height 10
copy span "Turkey Ham"
click at [640, 318] on div at bounding box center [670, 323] width 205 height 11
drag, startPoint x: 489, startPoint y: 148, endPoint x: 568, endPoint y: 189, distance: 89.3
click at [550, 213] on div "Name En: Turkey Ham Croissant Name Ar: كرواسون هام ديك رومي Description En: Gol…" at bounding box center [568, 274] width 414 height 122
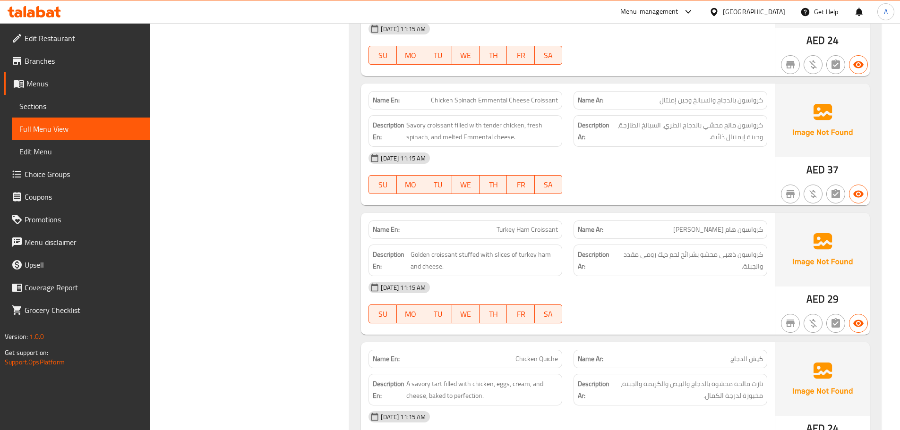
click at [611, 276] on div "[DATE] 11:15 AM" at bounding box center [568, 287] width 410 height 23
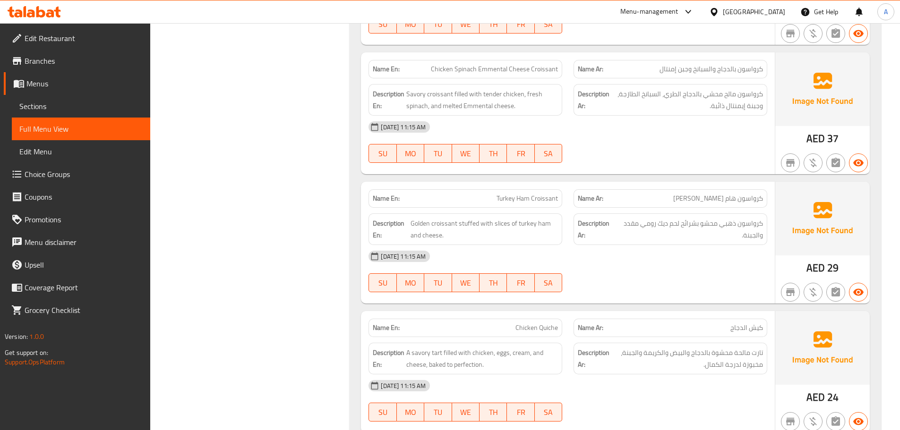
scroll to position [10475, 0]
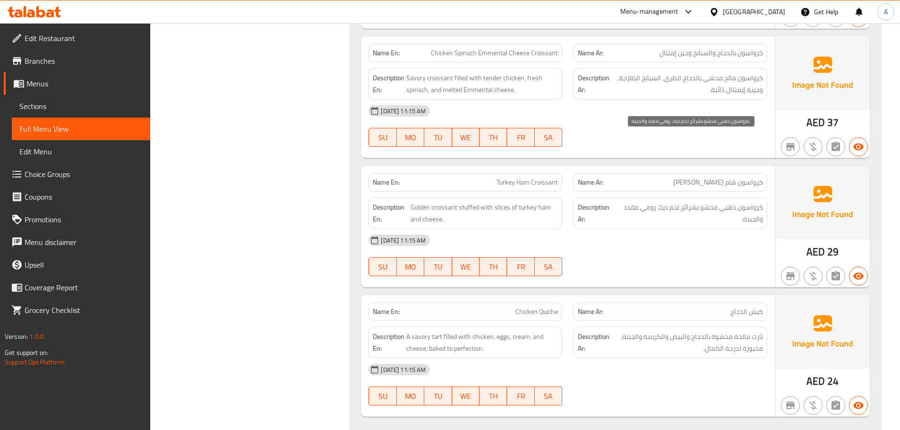
drag, startPoint x: 734, startPoint y: 137, endPoint x: 666, endPoint y: 157, distance: 70.2
click at [695, 202] on span "كرواسون ذهبي محشو بشرائح لحم ديك رومي مقدد والجبنة." at bounding box center [689, 213] width 146 height 23
click at [683, 229] on div "[DATE] 11:15 AM SU MO TU WE TH FR SA" at bounding box center [568, 255] width 410 height 53
drag, startPoint x: 502, startPoint y: 112, endPoint x: 523, endPoint y: 114, distance: 21.3
click at [523, 178] on span "Turkey Ham Croissant" at bounding box center [526, 183] width 61 height 10
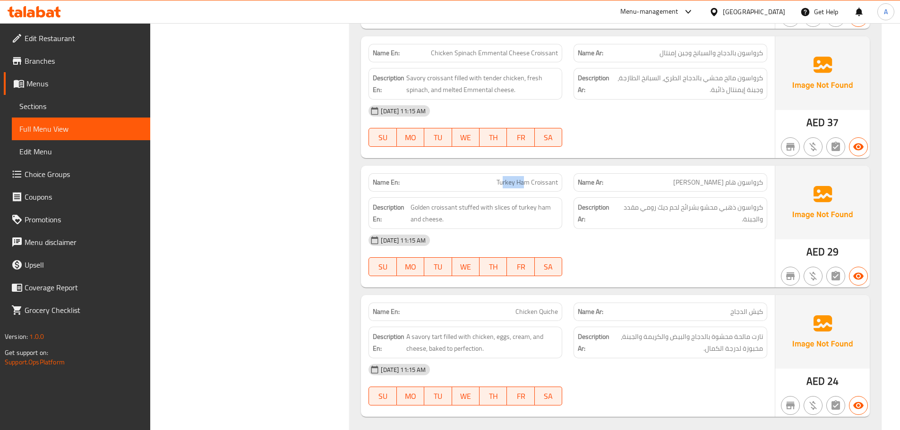
click at [509, 178] on span "Turkey Ham Croissant" at bounding box center [526, 183] width 61 height 10
drag, startPoint x: 509, startPoint y: 114, endPoint x: 545, endPoint y: 114, distance: 35.9
click at [545, 178] on span "Turkey Ham Croissant" at bounding box center [526, 183] width 61 height 10
click at [753, 178] on span "كرواسون هام [PERSON_NAME]" at bounding box center [718, 183] width 90 height 10
drag, startPoint x: 753, startPoint y: 114, endPoint x: 700, endPoint y: 109, distance: 53.2
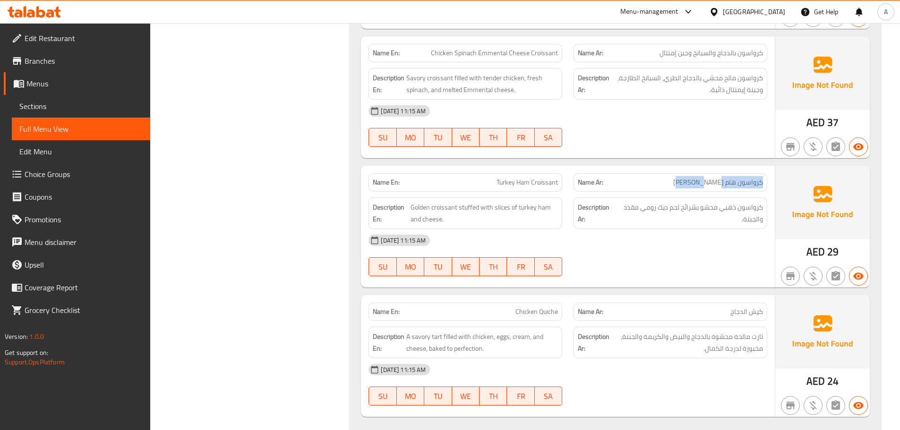
click at [700, 178] on span "كرواسون هام [PERSON_NAME]" at bounding box center [718, 183] width 90 height 10
copy span "كرواسون هام [PERSON_NAME]"
click at [684, 229] on div "[DATE] 11:15 AM SU MO TU WE TH FR SA" at bounding box center [568, 255] width 410 height 53
click at [674, 271] on div at bounding box center [670, 276] width 205 height 11
drag, startPoint x: 519, startPoint y: 233, endPoint x: 573, endPoint y: 222, distance: 55.5
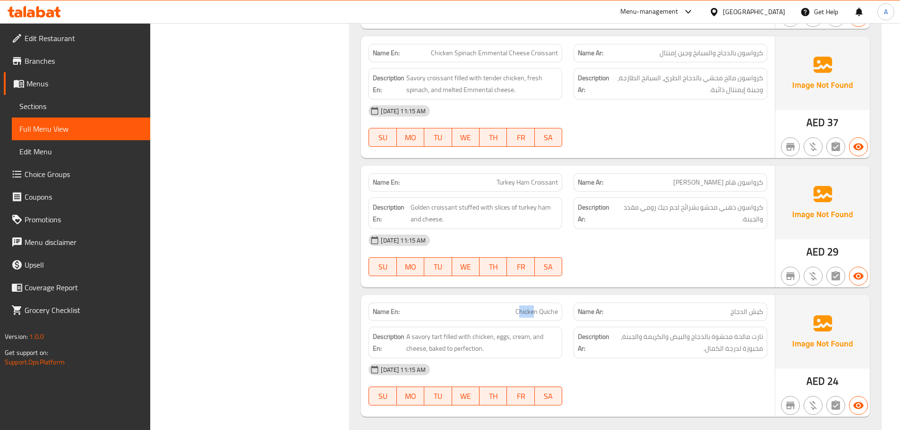
click at [535, 297] on div "Name En: Chicken Quiche" at bounding box center [465, 312] width 205 height 30
click at [639, 229] on div "[DATE] 11:15 AM SU MO TU WE TH FR SA" at bounding box center [568, 255] width 410 height 53
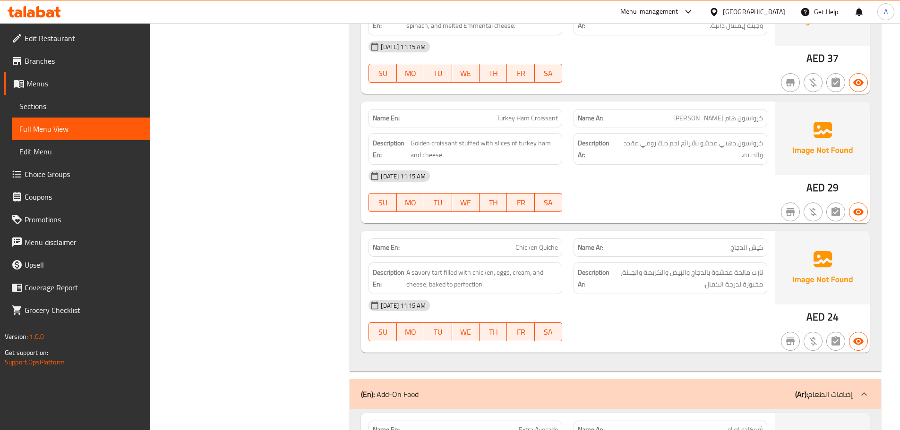
scroll to position [10617, 0]
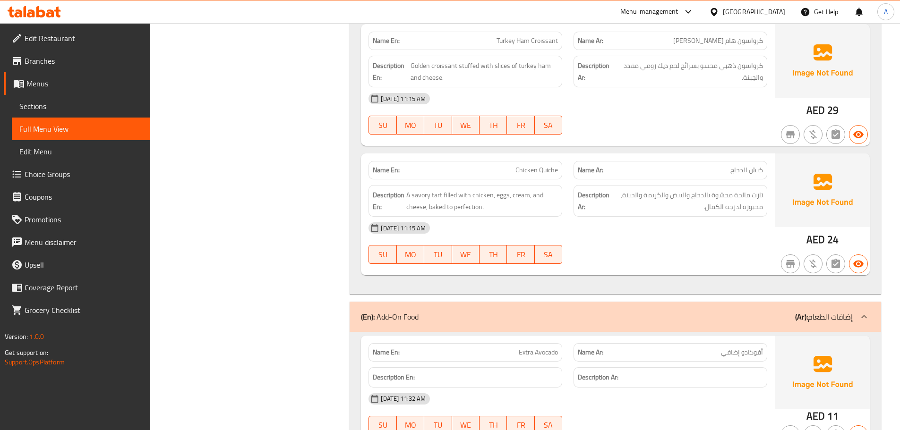
click at [687, 258] on div at bounding box center [670, 263] width 205 height 11
click at [679, 217] on div "[DATE] 11:15 AM" at bounding box center [568, 228] width 410 height 23
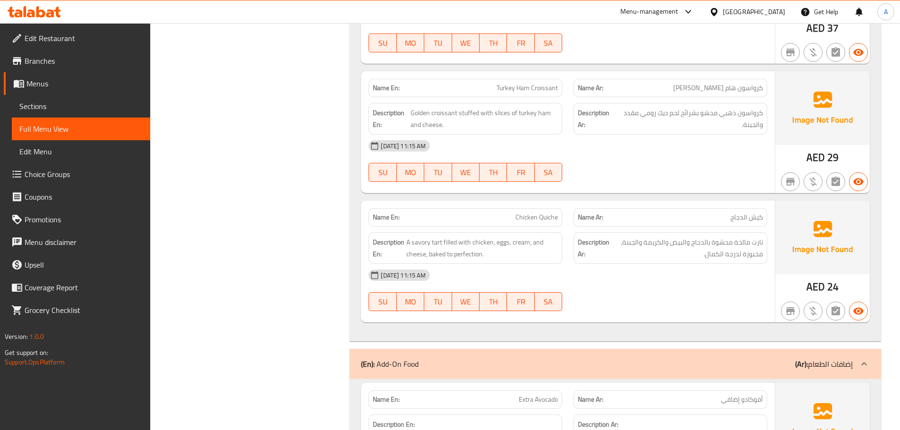
scroll to position [10523, 0]
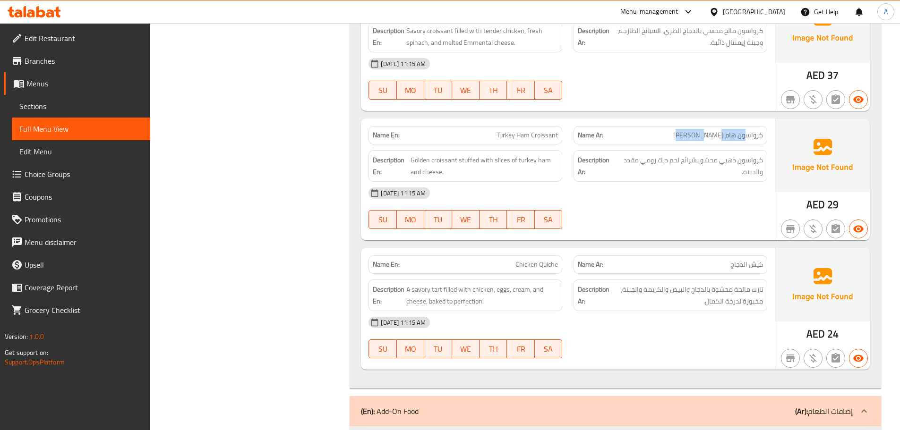
drag, startPoint x: 746, startPoint y: 69, endPoint x: 663, endPoint y: 94, distance: 86.8
click at [665, 119] on div "Name En: Turkey Ham Croissant Name Ar: كرواسون هام ديك رومي Description En: Gol…" at bounding box center [568, 180] width 414 height 122
click at [692, 182] on div "[DATE] 11:15 AM" at bounding box center [568, 193] width 410 height 23
click at [383, 260] on strong "Name En:" at bounding box center [386, 265] width 27 height 10
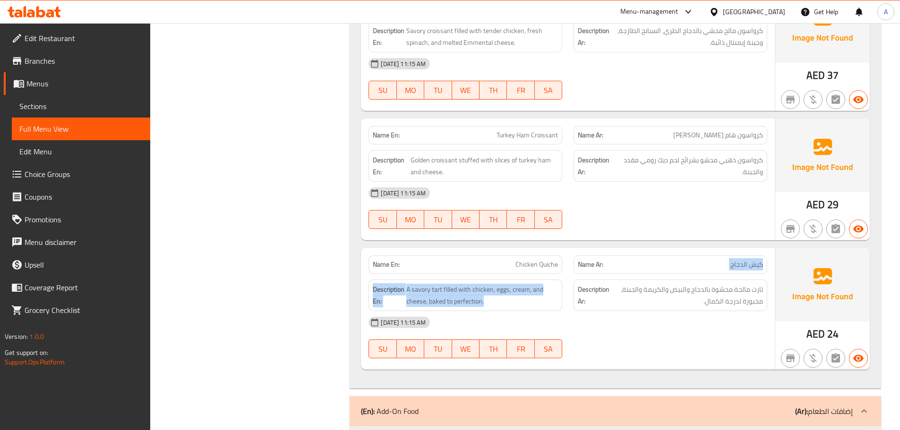
drag, startPoint x: 574, startPoint y: 205, endPoint x: 637, endPoint y: 205, distance: 62.8
click at [630, 248] on div "Name En: Chicken Quiche Name Ar: كيش الدجاج Description En: A savory tart fille…" at bounding box center [568, 309] width 414 height 122
click at [705, 248] on div "Name En: Chicken Quiche Name Ar: كيش الدجاج Description En: A savory tart fille…" at bounding box center [568, 309] width 414 height 122
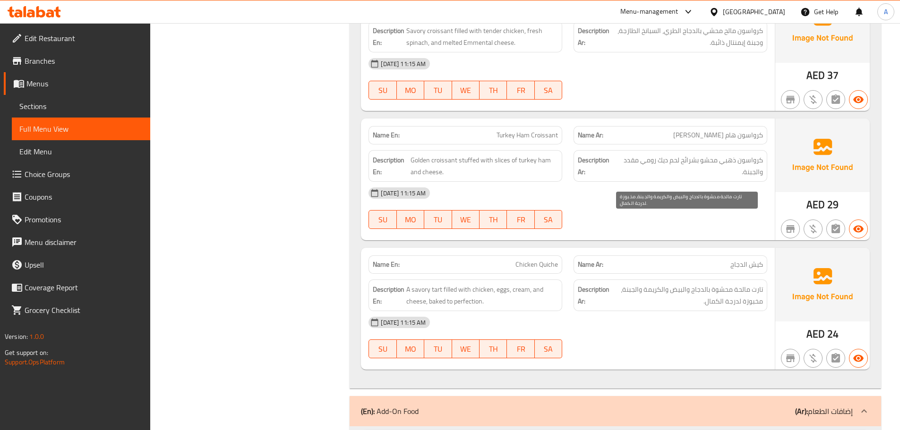
click at [746, 284] on span "تارت مالحة محشوة بالدجاج والبيض والكريمة والجبنة، مخبوزة لدرجة الكمال." at bounding box center [687, 295] width 152 height 23
drag, startPoint x: 746, startPoint y: 225, endPoint x: 743, endPoint y: 261, distance: 36.0
click at [746, 284] on span "تارت مالحة محشوة بالدجاج والبيض والكريمة والجبنة، مخبوزة لدرجة الكمال." at bounding box center [687, 295] width 152 height 23
click at [742, 311] on div "[DATE] 11:15 AM SU MO TU WE TH FR SA" at bounding box center [568, 337] width 410 height 53
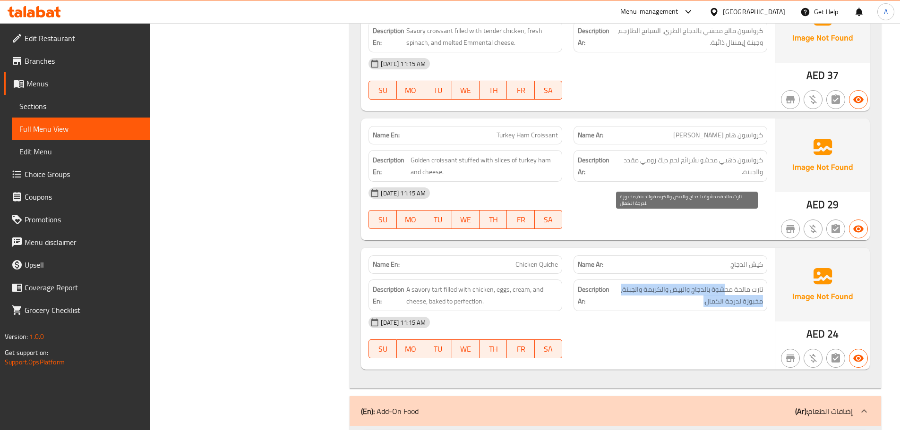
drag, startPoint x: 726, startPoint y: 221, endPoint x: 626, endPoint y: 230, distance: 101.0
click at [626, 284] on span "تارت مالحة محشوة بالدجاج والبيض والكريمة والجبنة، مخبوزة لدرجة الكمال." at bounding box center [687, 295] width 152 height 23
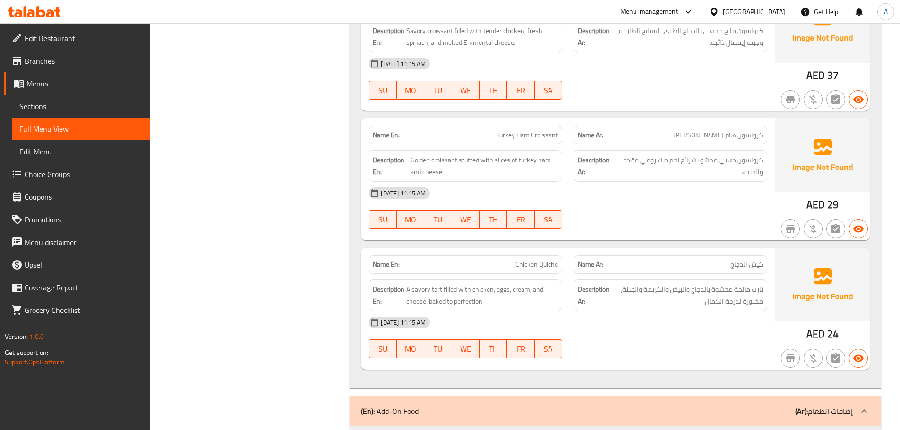
click at [651, 311] on div "[DATE] 11:15 AM" at bounding box center [568, 322] width 410 height 23
click at [649, 284] on span "تارت مالحة محشوة بالدجاج والبيض والكريمة والجبنة، مخبوزة لدرجة الكمال." at bounding box center [687, 295] width 152 height 23
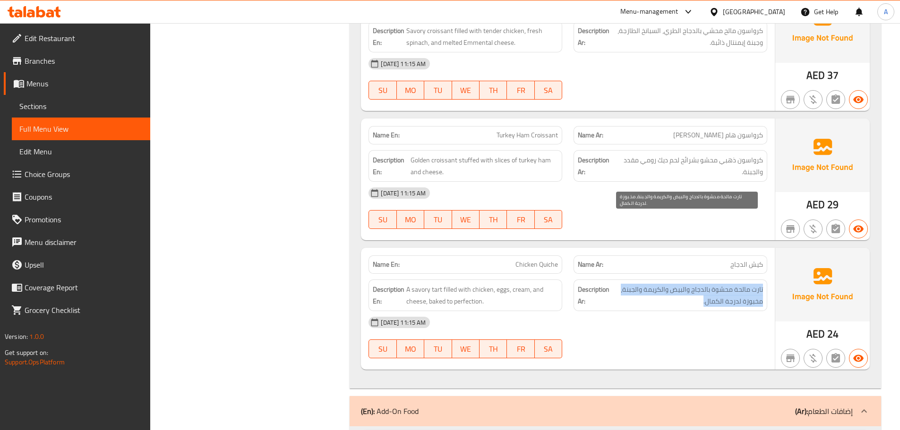
click at [649, 284] on span "تارت مالحة محشوة بالدجاج والبيض والكريمة والجبنة، مخبوزة لدرجة الكمال." at bounding box center [687, 295] width 152 height 23
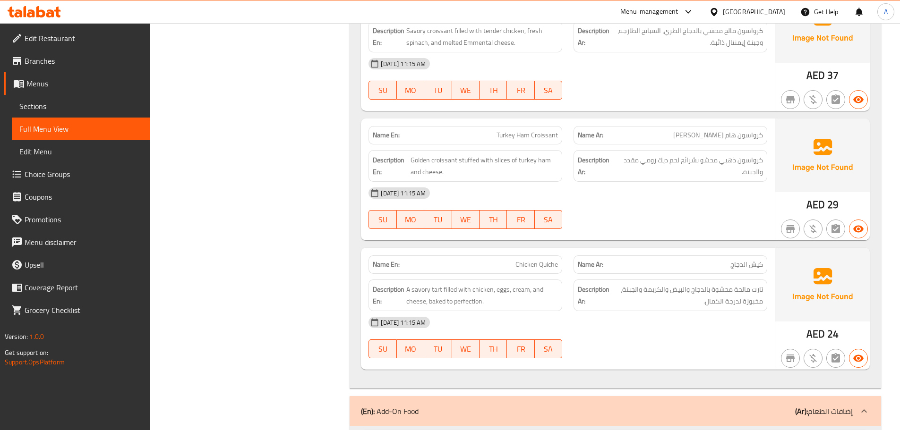
click at [667, 311] on div "[DATE] 11:15 AM SU MO TU WE TH FR SA" at bounding box center [568, 337] width 410 height 53
click at [649, 284] on span "تارت مالحة محشوة بالدجاج والبيض والكريمة والجبنة، مخبوزة لدرجة الكمال." at bounding box center [687, 295] width 152 height 23
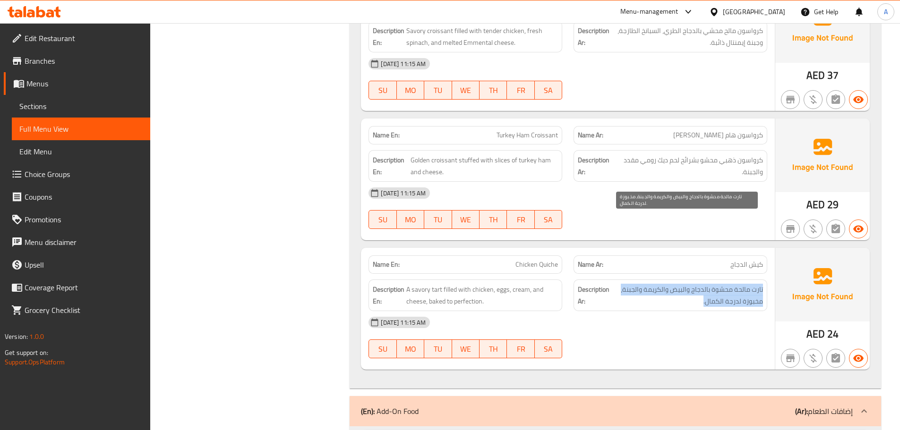
click at [649, 284] on span "تارت مالحة محشوة بالدجاج والبيض والكريمة والجبنة، مخبوزة لدرجة الكمال." at bounding box center [687, 295] width 152 height 23
click at [648, 284] on span "تارت مالحة محشوة بالدجاج والبيض والكريمة والجبنة، مخبوزة لدرجة الكمال." at bounding box center [687, 295] width 152 height 23
drag, startPoint x: 651, startPoint y: 256, endPoint x: 657, endPoint y: 255, distance: 6.2
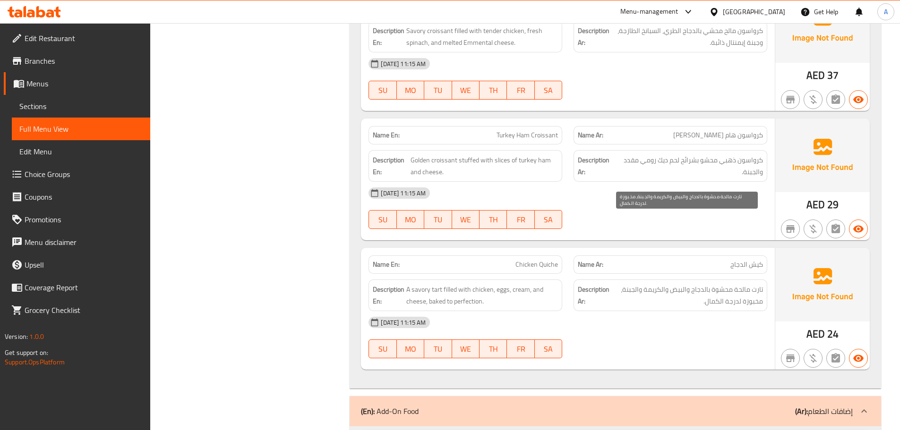
click at [654, 311] on div "[DATE] 11:15 AM" at bounding box center [568, 322] width 410 height 23
click at [721, 284] on span "تارت مالحة محشوة بالدجاج والبيض والكريمة والجبنة، مخبوزة لدرجة الكمال." at bounding box center [687, 295] width 152 height 23
drag, startPoint x: 721, startPoint y: 225, endPoint x: 676, endPoint y: 270, distance: 63.4
click at [719, 284] on span "تارت مالحة محشوة بالدجاج والبيض والكريمة والجبنة، مخبوزة لدرجة الكمال." at bounding box center [687, 295] width 152 height 23
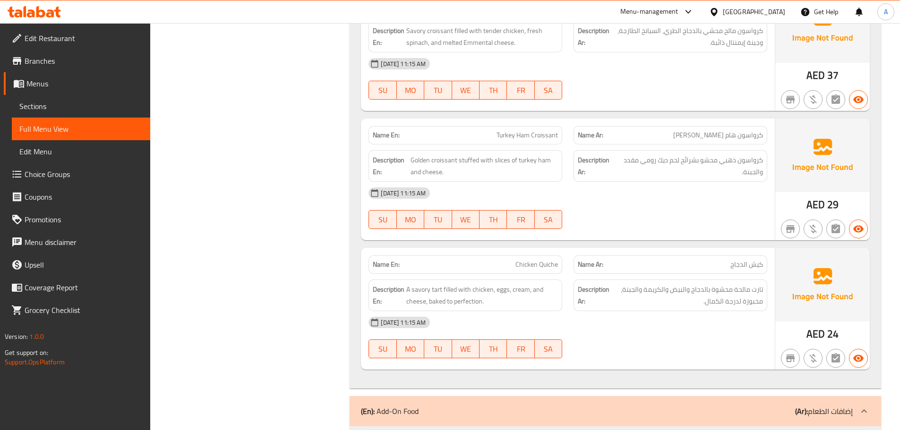
click at [676, 311] on div "[DATE] 11:15 AM SU MO TU WE TH FR SA" at bounding box center [568, 337] width 410 height 53
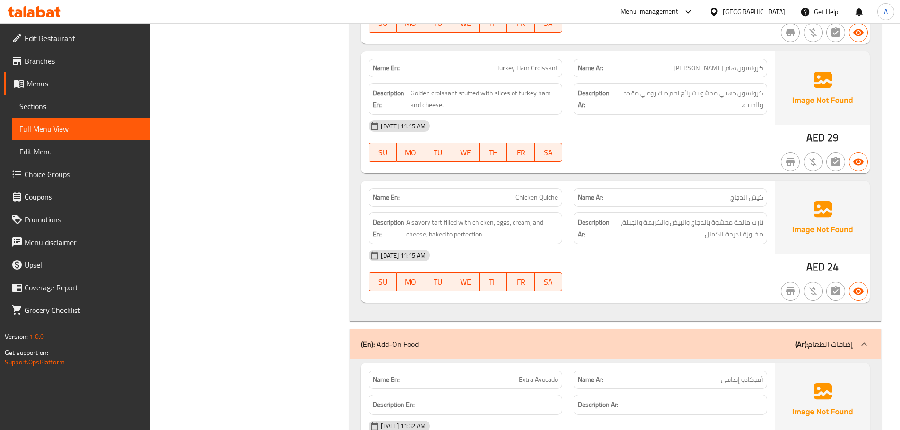
scroll to position [10712, 0]
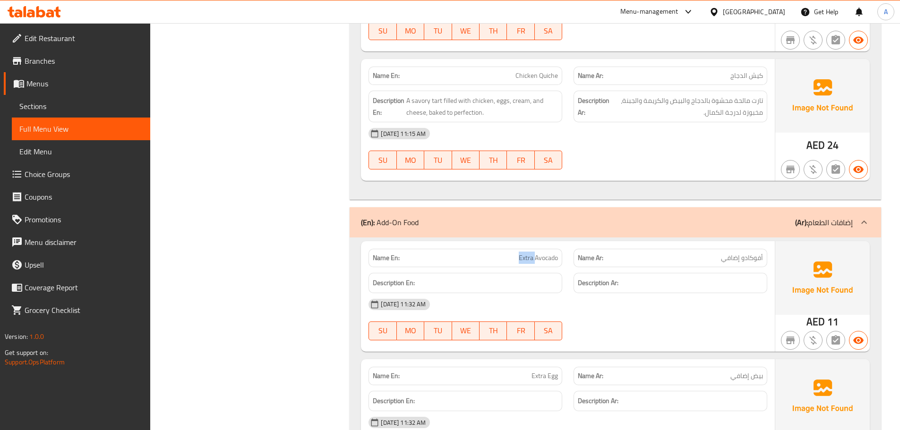
drag, startPoint x: 519, startPoint y: 184, endPoint x: 701, endPoint y: 181, distance: 182.8
click at [592, 243] on div "Name En: Extra Avocado Name Ar: أفوكادو إضافي" at bounding box center [568, 258] width 410 height 30
click at [664, 273] on div "Description Ar:" at bounding box center [670, 283] width 194 height 20
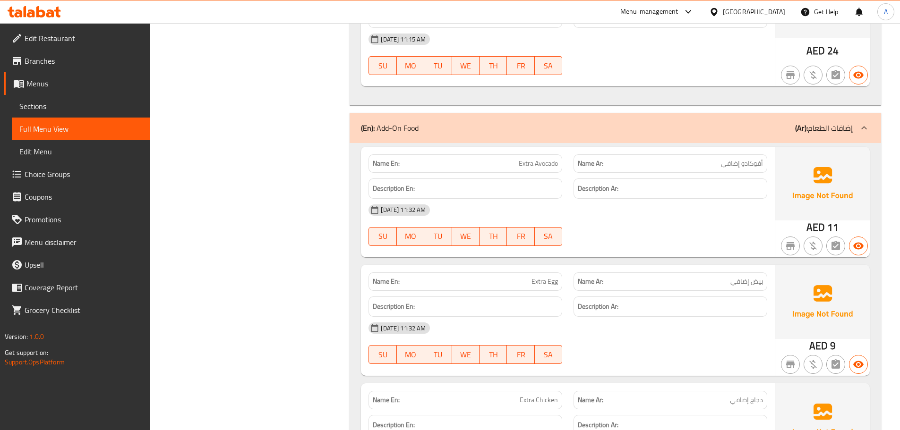
click at [519, 272] on div "Name En: Extra Egg" at bounding box center [465, 281] width 194 height 18
click at [578, 317] on div "[DATE] 11:32 AM" at bounding box center [568, 328] width 410 height 23
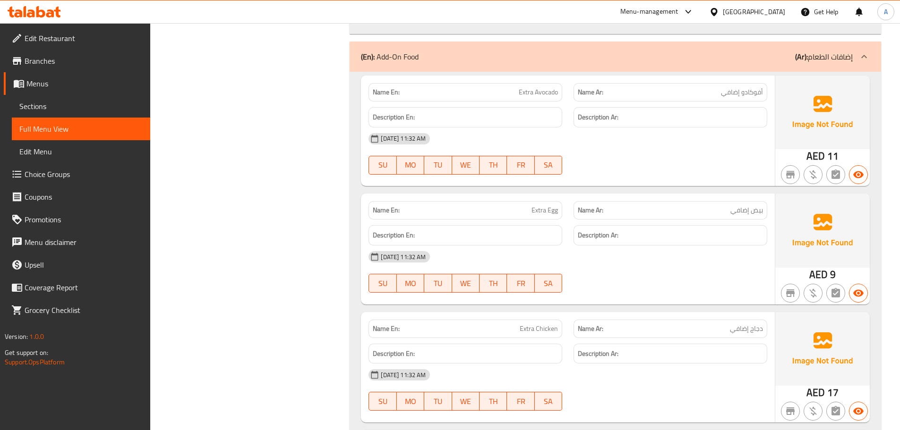
scroll to position [10900, 0]
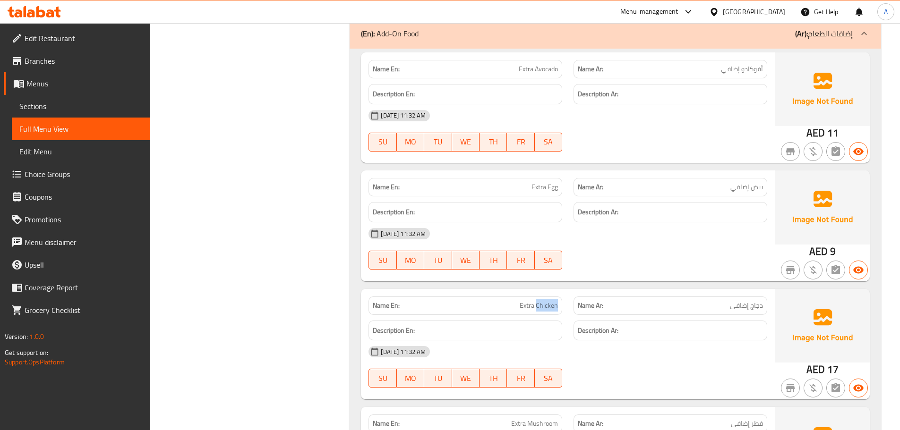
click at [568, 291] on div "Name En: Extra Chicken Name Ar: دجاج إضافي" at bounding box center [568, 306] width 410 height 30
click at [614, 340] on div "[DATE] 11:32 AM" at bounding box center [568, 351] width 410 height 23
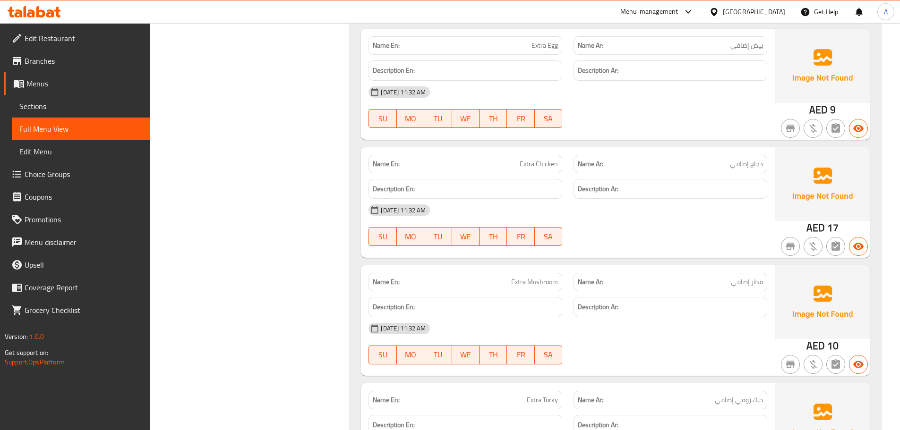
scroll to position [11089, 0]
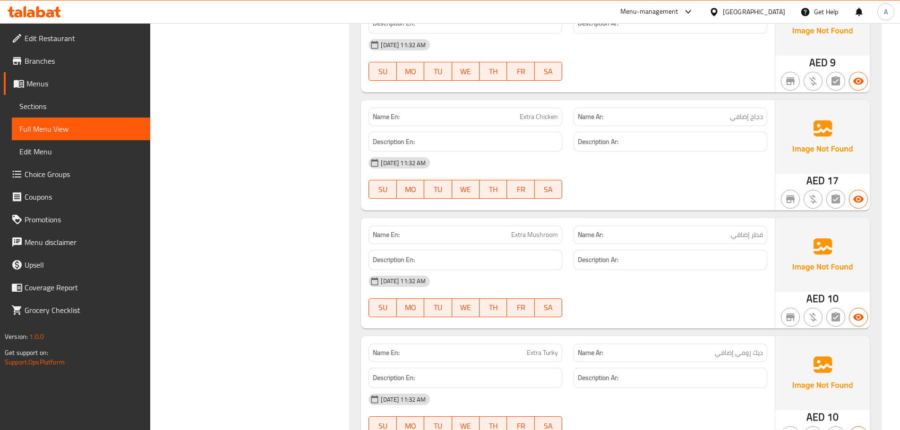
drag, startPoint x: 486, startPoint y: 169, endPoint x: 572, endPoint y: 192, distance: 89.5
click at [560, 226] on div "Name En: Extra Mushroom" at bounding box center [465, 235] width 194 height 18
click at [585, 270] on div "[DATE] 11:32 AM" at bounding box center [568, 281] width 410 height 23
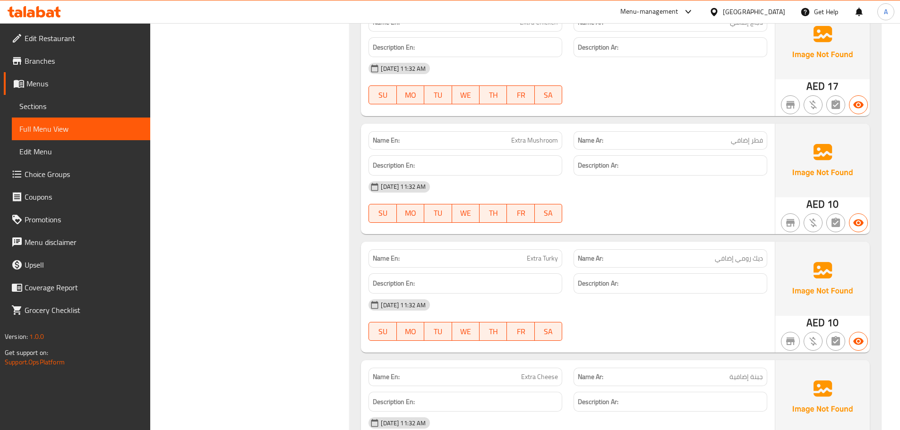
drag, startPoint x: 514, startPoint y: 190, endPoint x: 519, endPoint y: 195, distance: 6.4
click at [517, 254] on p "Name En: Extra Turky" at bounding box center [465, 259] width 185 height 10
click at [552, 294] on div "[DATE] 11:32 AM" at bounding box center [568, 305] width 410 height 23
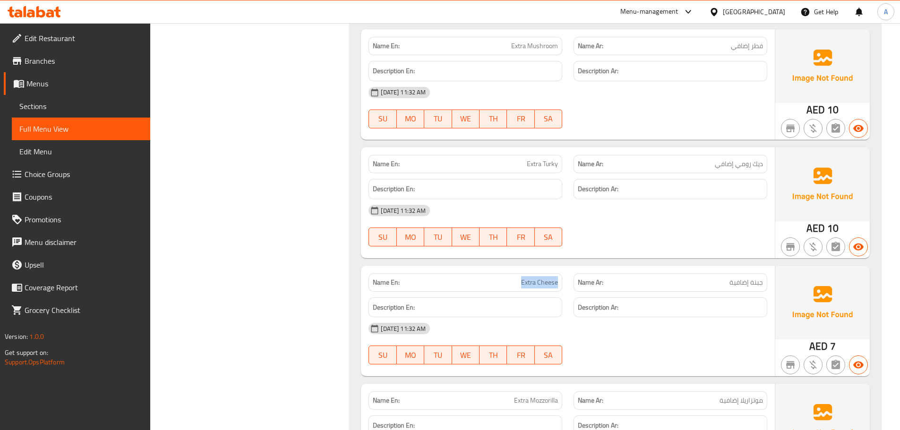
drag, startPoint x: 519, startPoint y: 209, endPoint x: 573, endPoint y: 216, distance: 54.8
click at [570, 268] on div "Name En: Extra Cheese Name Ar: جبنة إضافية" at bounding box center [568, 283] width 410 height 30
click at [589, 317] on div "[DATE] 11:32 AM" at bounding box center [568, 328] width 410 height 23
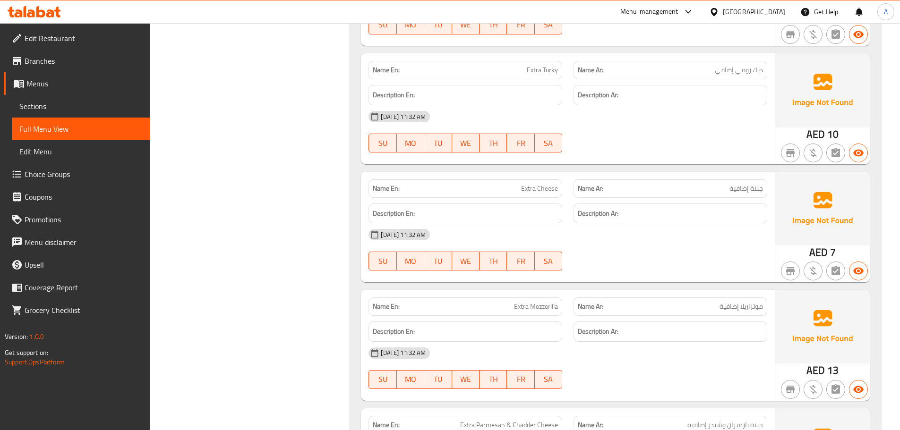
scroll to position [11373, 0]
drag, startPoint x: 596, startPoint y: 216, endPoint x: 731, endPoint y: 278, distance: 147.9
click at [692, 245] on div "Name En: Extra Avocado Name Ar: أفوكادو إضافي Description En: Description Ar: […" at bounding box center [614, 56] width 531 height 961
click at [740, 341] on div "[DATE] 11:32 AM SU MO TU WE TH FR SA" at bounding box center [568, 367] width 410 height 53
click at [569, 289] on div "Name En: Extra Mozzorilla Name Ar: موتزاريلا إضافية Description En: Description…" at bounding box center [568, 344] width 414 height 111
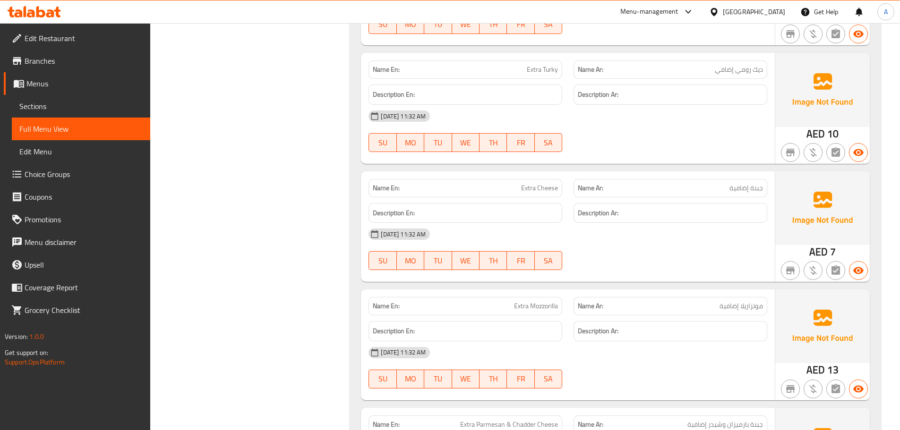
click at [628, 341] on div "[DATE] 11:32 AM SU MO TU WE TH FR SA" at bounding box center [568, 367] width 410 height 53
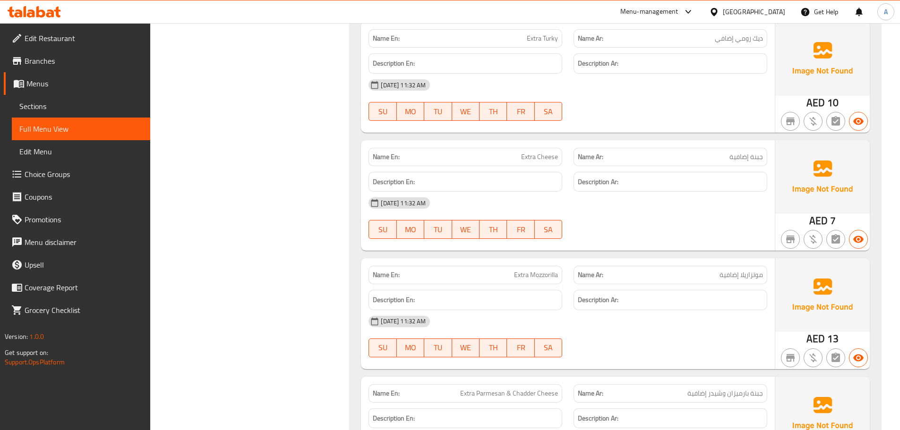
scroll to position [11420, 0]
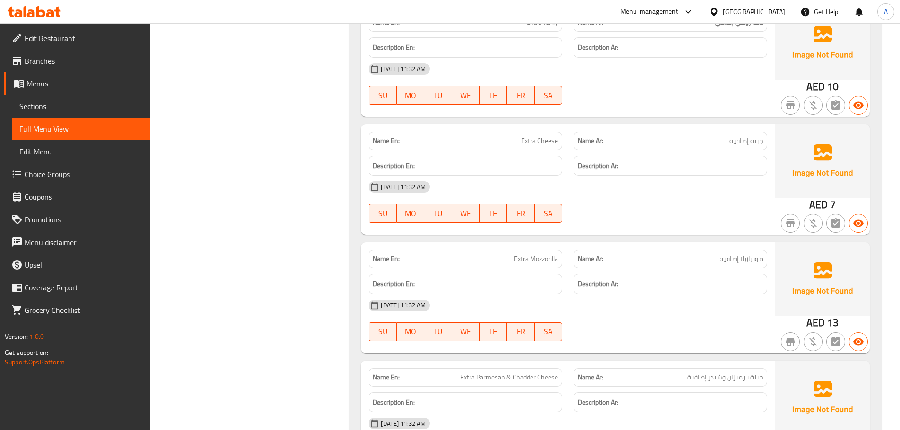
drag, startPoint x: 458, startPoint y: 309, endPoint x: 582, endPoint y: 334, distance: 126.7
click at [504, 373] on p "Name En: Extra Parmesan & Chadder Cheese" at bounding box center [465, 378] width 185 height 10
click at [587, 397] on strong "Description Ar:" at bounding box center [598, 403] width 41 height 12
drag, startPoint x: 727, startPoint y: 310, endPoint x: 711, endPoint y: 328, distance: 24.7
click at [715, 361] on div "Name En: Extra Parmesan & Chadder Cheese Name Ar: جبنة بارميزان وشيدر إضافية De…" at bounding box center [568, 416] width 414 height 111
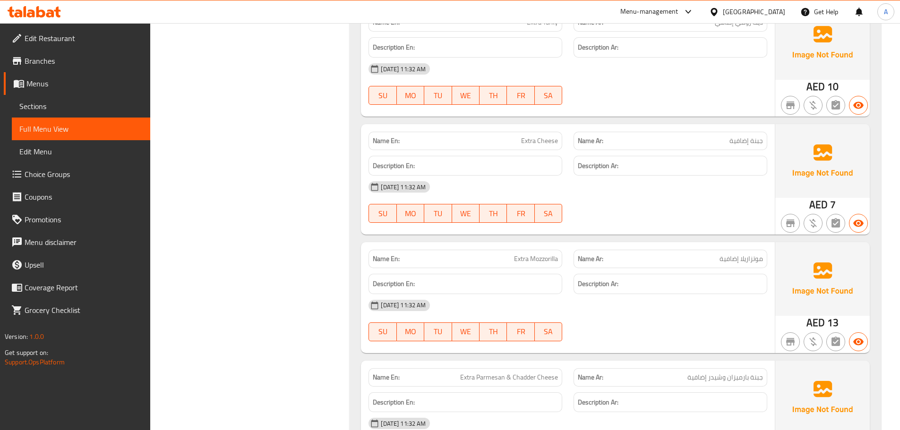
click at [711, 412] on div "[DATE] 11:32 AM" at bounding box center [568, 423] width 410 height 23
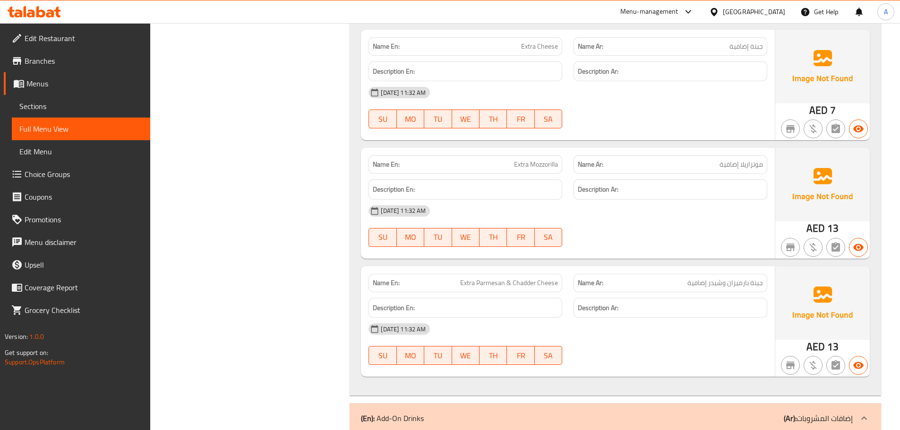
scroll to position [11609, 0]
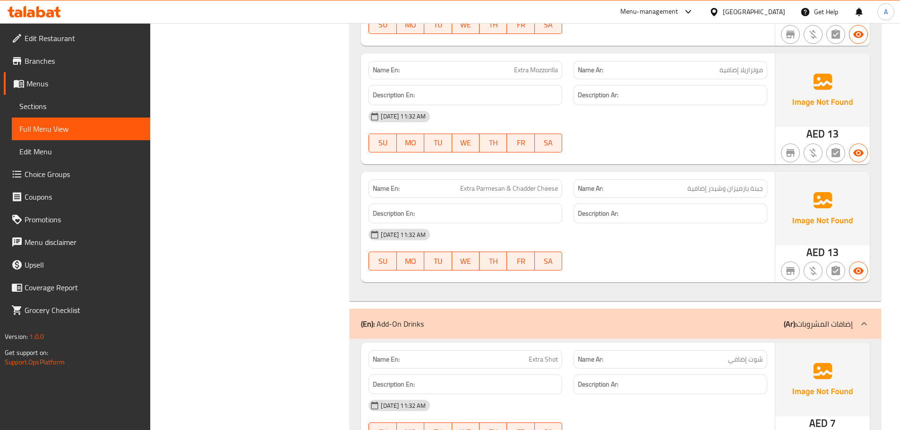
drag, startPoint x: 499, startPoint y: 273, endPoint x: 561, endPoint y: 291, distance: 64.9
click at [553, 343] on div "Name En: Extra Shot Name Ar: شوت إضافي Description En: Description Ar: [DATE] 1…" at bounding box center [568, 398] width 414 height 111
click at [586, 394] on div "[DATE] 11:32 AM" at bounding box center [568, 405] width 410 height 23
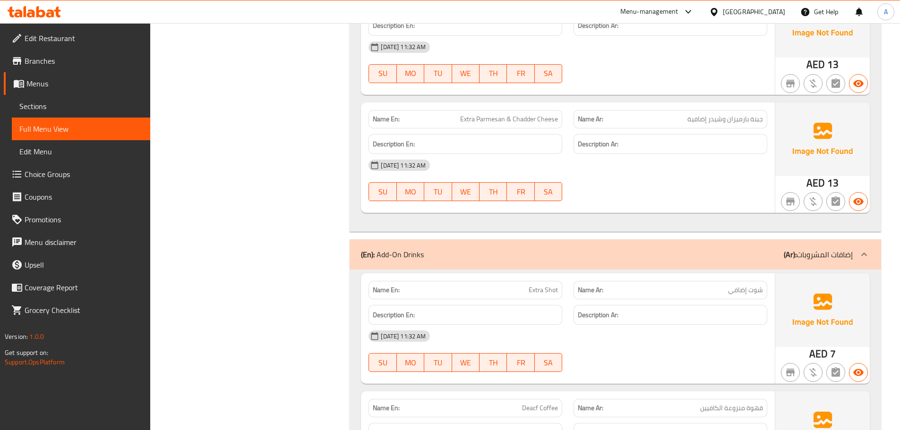
scroll to position [11750, 0]
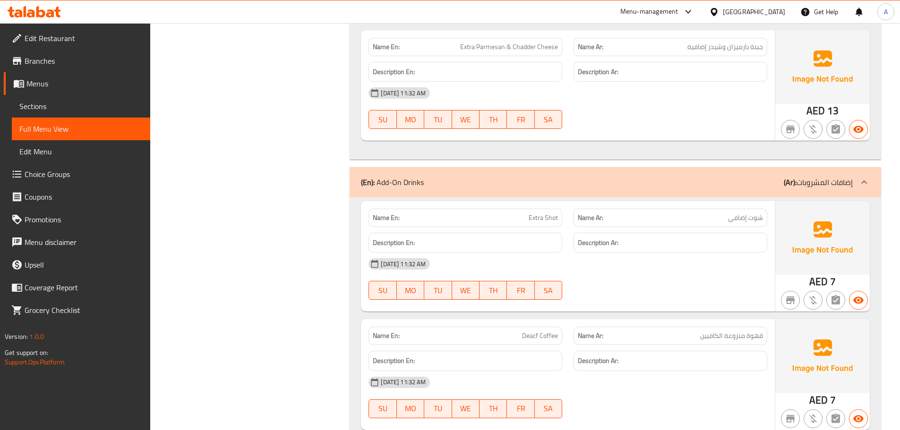
drag, startPoint x: 694, startPoint y: 338, endPoint x: 728, endPoint y: 286, distance: 62.0
click at [692, 371] on div "[DATE] 11:32 AM SU MO TU WE TH FR SA" at bounding box center [568, 397] width 410 height 53
drag, startPoint x: 715, startPoint y: 273, endPoint x: 678, endPoint y: 312, distance: 53.4
click at [692, 319] on div "Name En: Deacf Coffee Name Ar: قهوة منزوعة الكافيين Description En: Description…" at bounding box center [568, 374] width 414 height 111
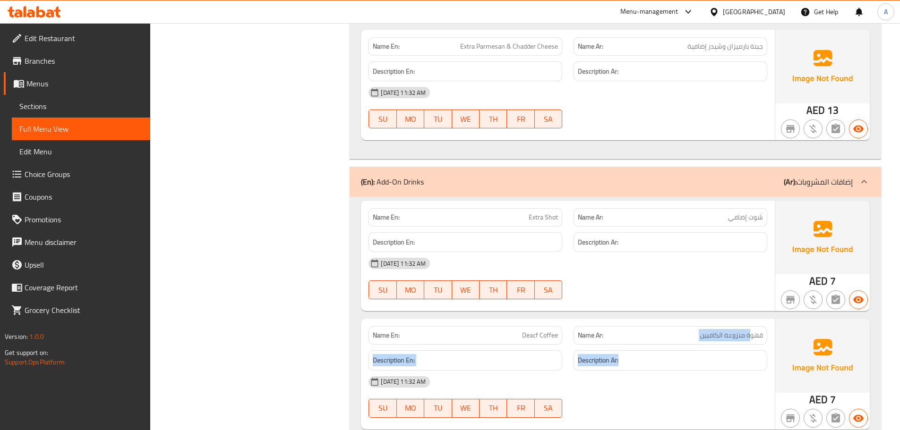
scroll to position [11892, 0]
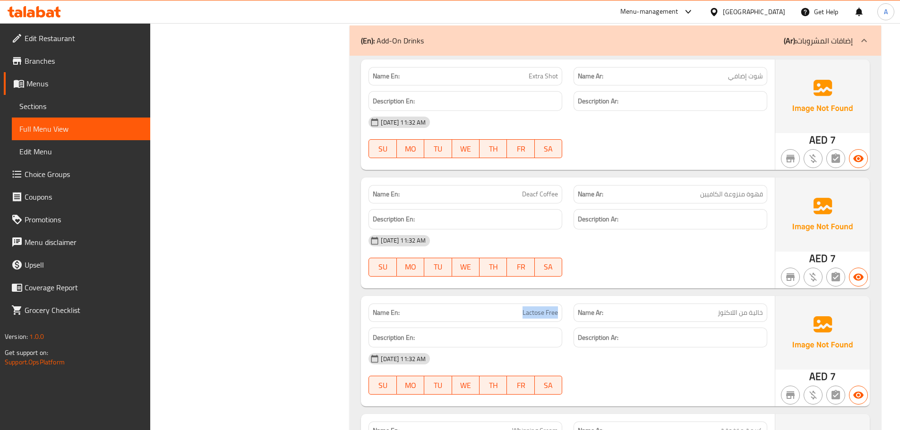
click at [575, 298] on div "Name En: Lactose Free Name Ar: خالية من اللاكتوز" at bounding box center [568, 313] width 410 height 30
click at [627, 348] on div "[DATE] 11:32 AM" at bounding box center [568, 359] width 410 height 23
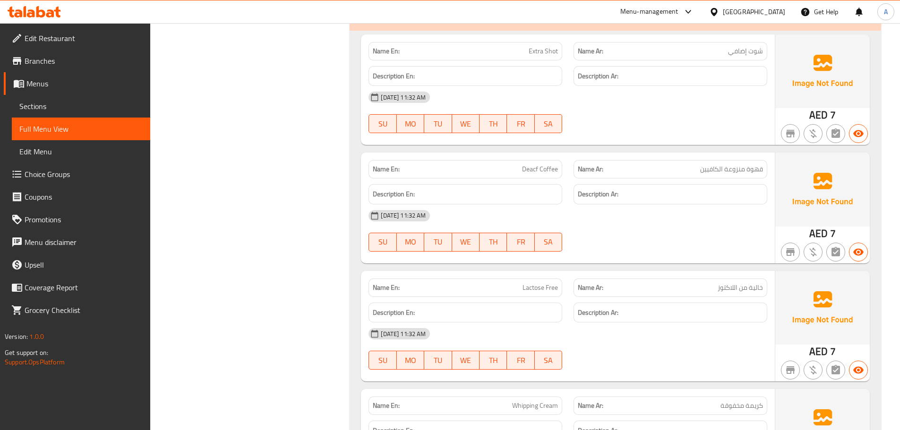
scroll to position [11939, 0]
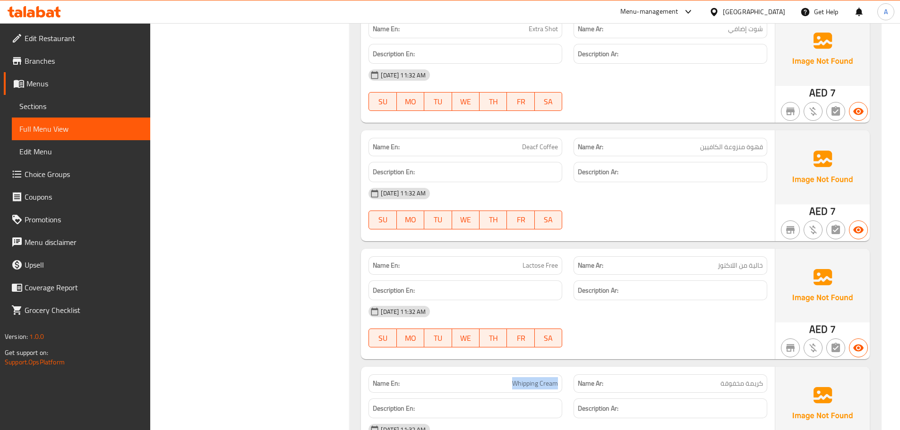
click at [596, 369] on div "Name En: Whipping Cream Name Ar: كريمة مخفوقة" at bounding box center [568, 384] width 410 height 30
click at [650, 300] on div "[DATE] 11:32 AM SU MO TU WE TH FR SA" at bounding box center [568, 326] width 410 height 53
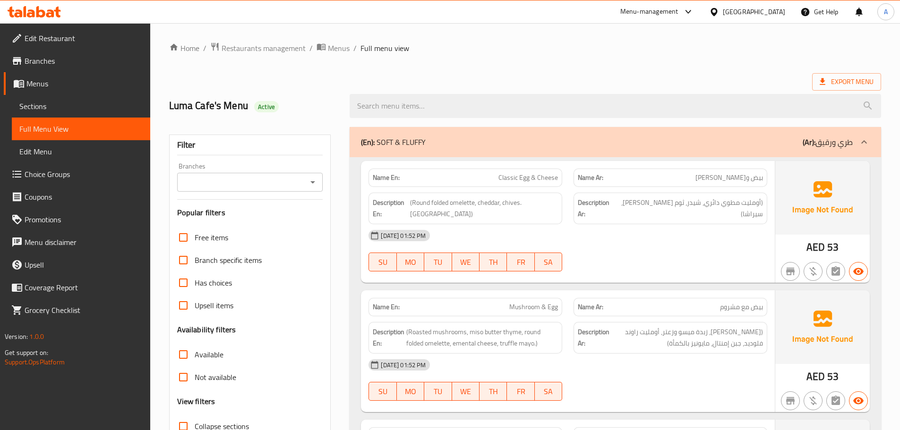
click at [533, 81] on div "Export Menu" at bounding box center [525, 81] width 712 height 17
click at [512, 88] on div at bounding box center [615, 105] width 543 height 35
click at [535, 54] on ol "Home / Restaurants management / Menus / Full menu view" at bounding box center [525, 48] width 712 height 12
